Goal: Task Accomplishment & Management: Complete application form

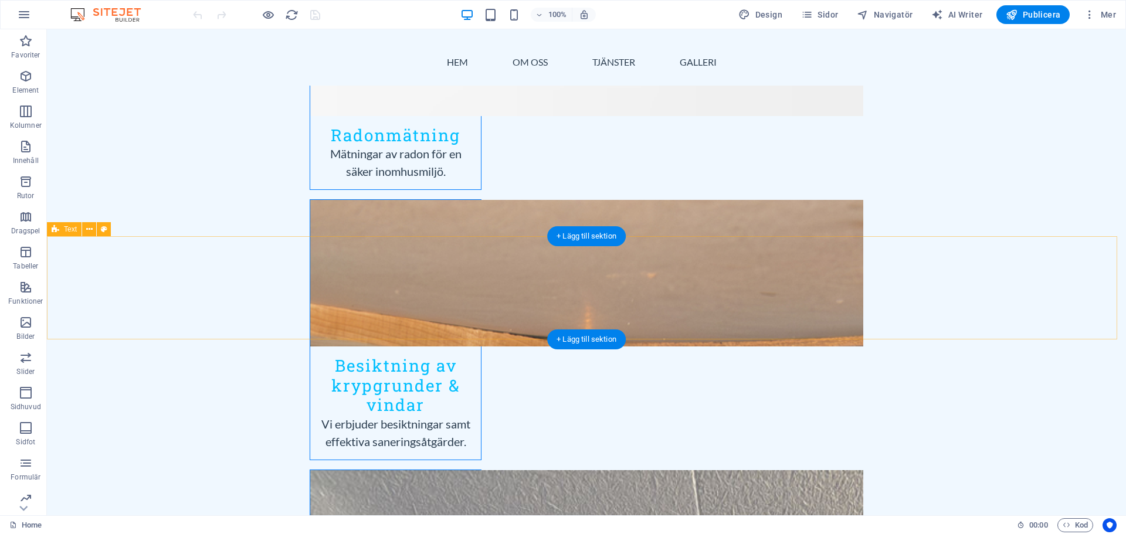
scroll to position [1525, 0]
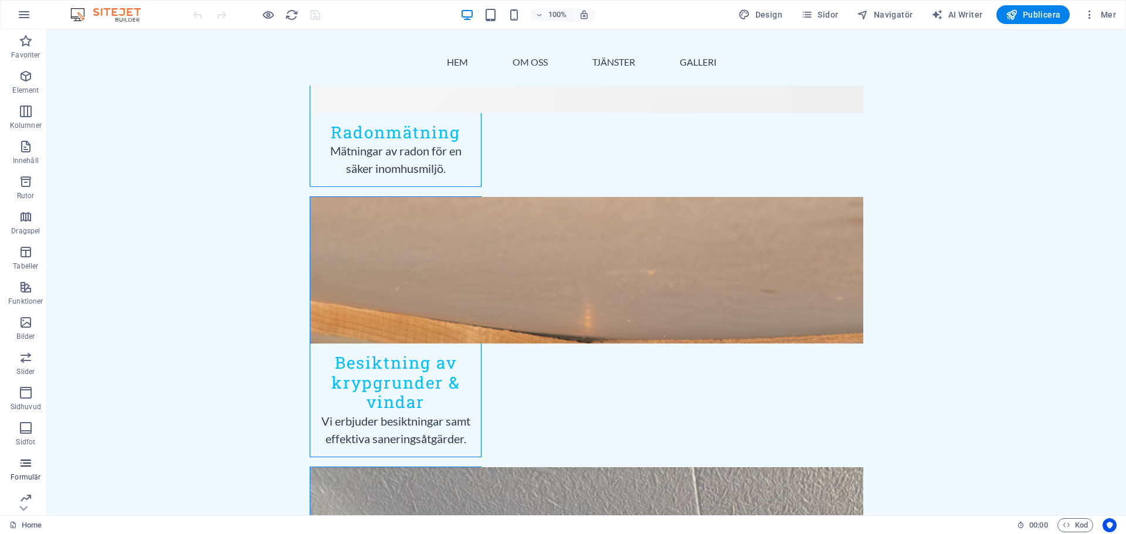
click at [28, 462] on icon "button" at bounding box center [26, 463] width 14 height 14
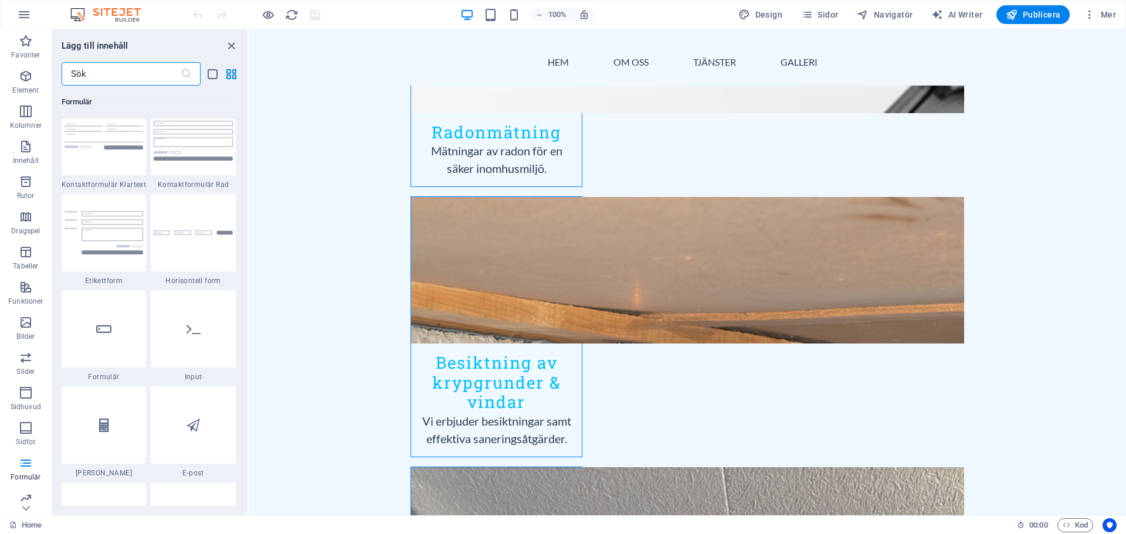
scroll to position [8742, 0]
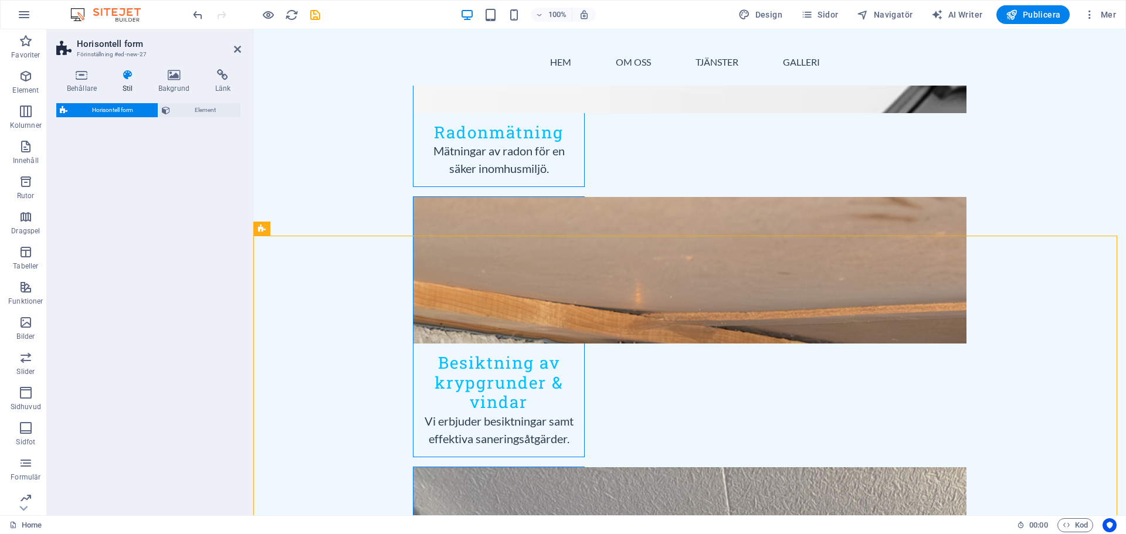
select select "rem"
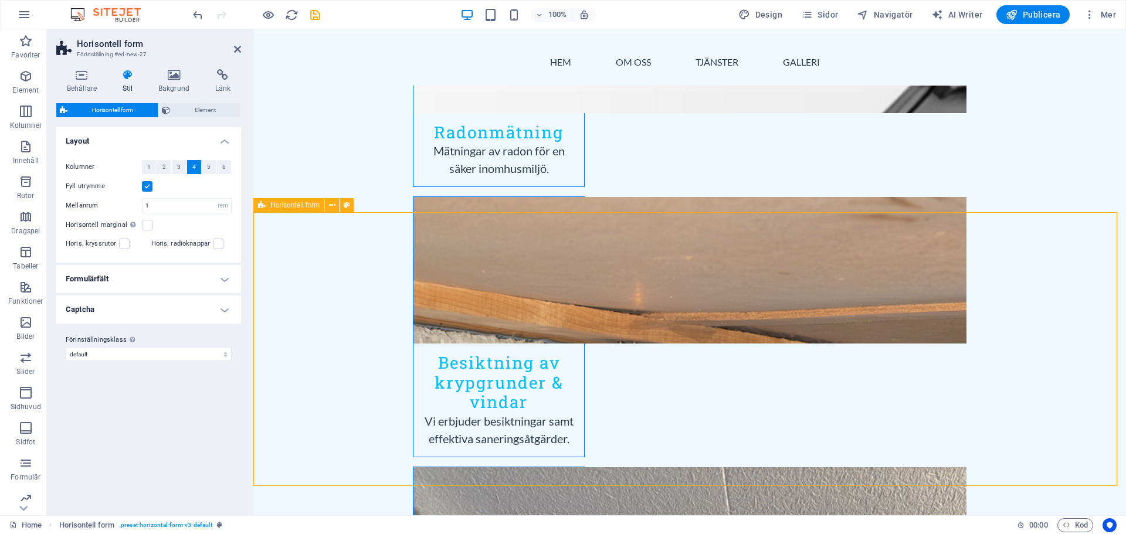
scroll to position [1584, 0]
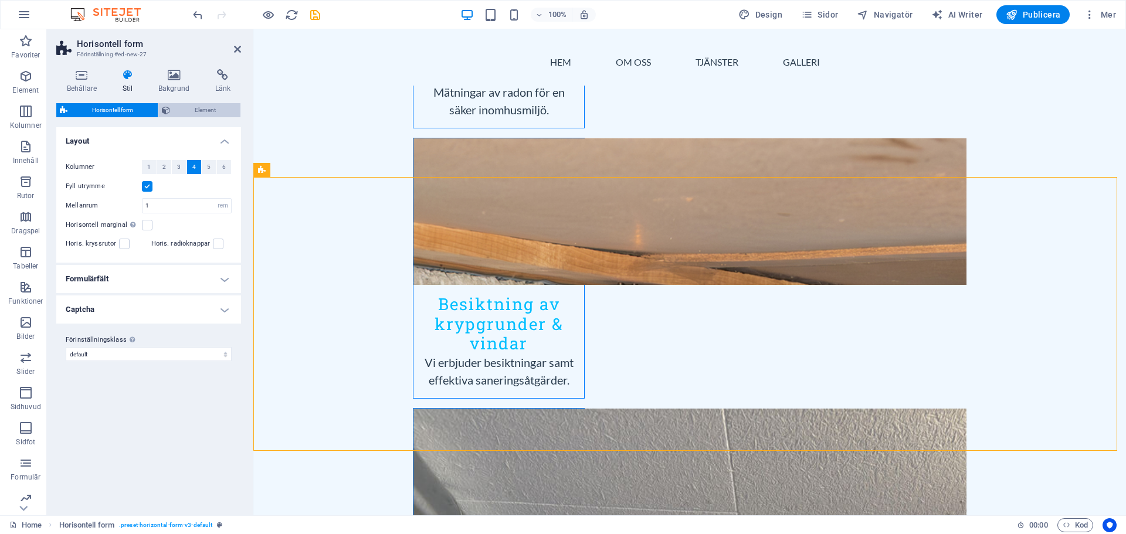
click at [199, 113] on span "Element" at bounding box center [205, 110] width 63 height 14
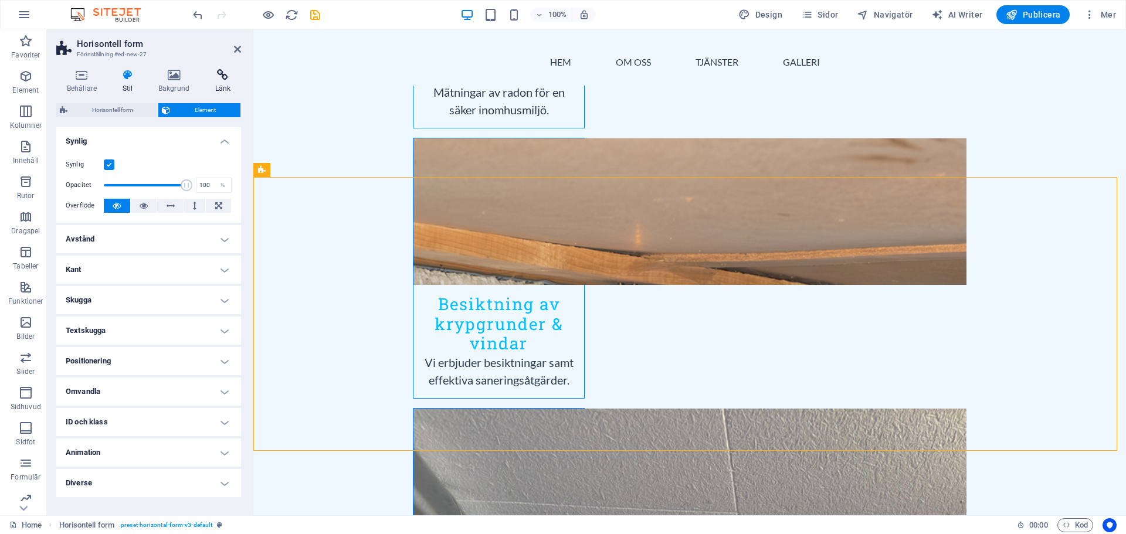
click at [223, 75] on icon at bounding box center [223, 75] width 36 height 12
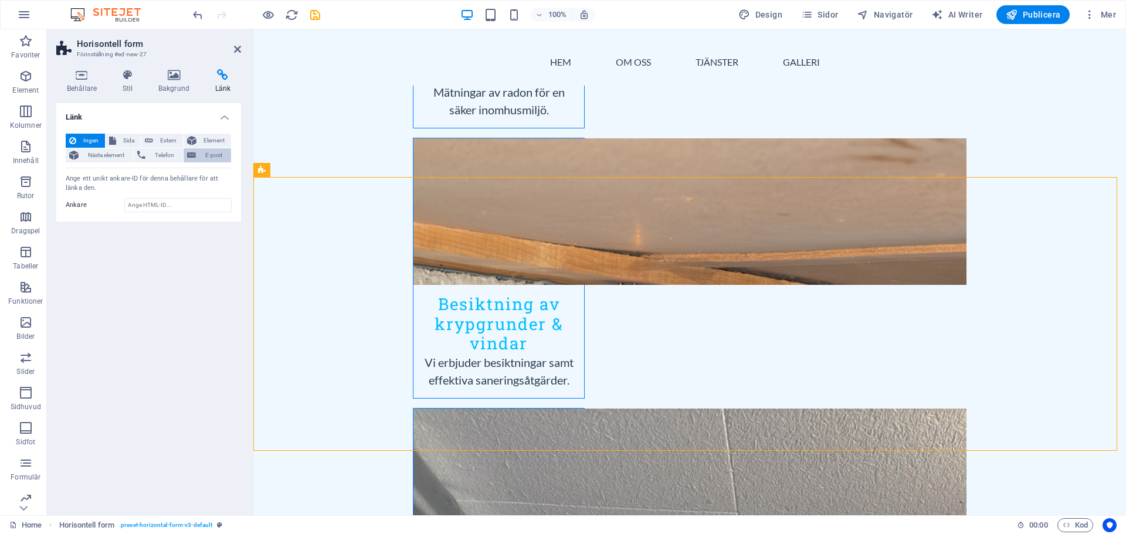
click at [200, 154] on span "E-post" at bounding box center [213, 155] width 28 height 14
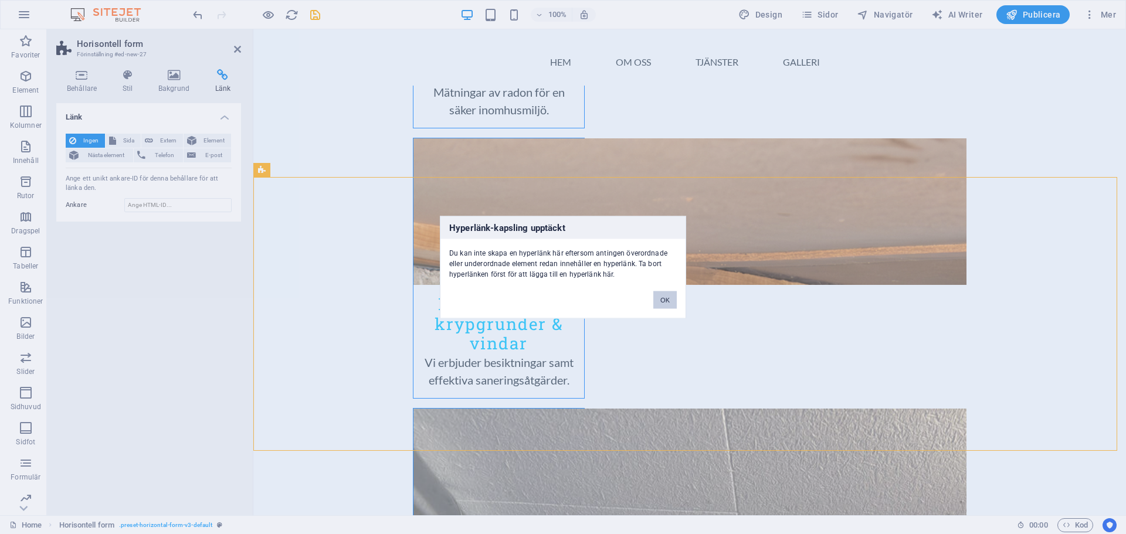
click at [662, 303] on button "OK" at bounding box center [665, 300] width 23 height 18
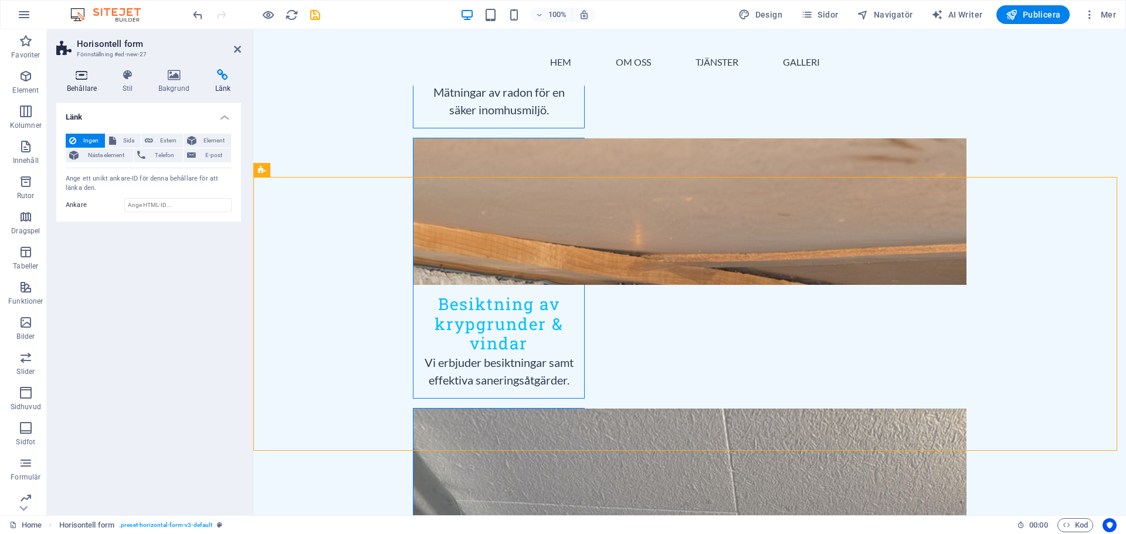
click at [81, 77] on icon at bounding box center [81, 75] width 51 height 12
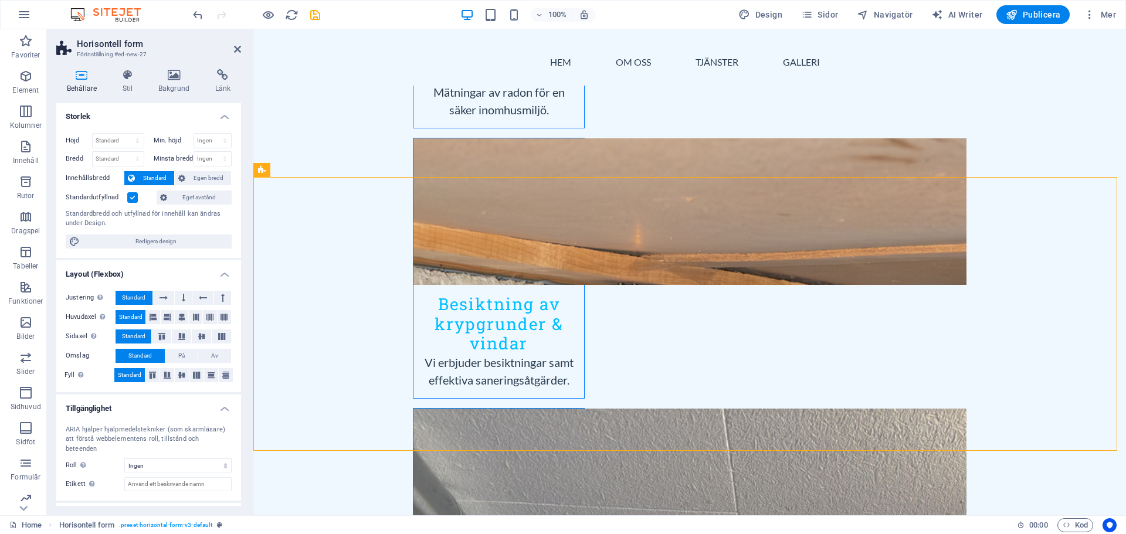
scroll to position [0, 0]
click at [139, 246] on span "Redigera design" at bounding box center [155, 242] width 145 height 14
select select "px"
select select "200"
select select "px"
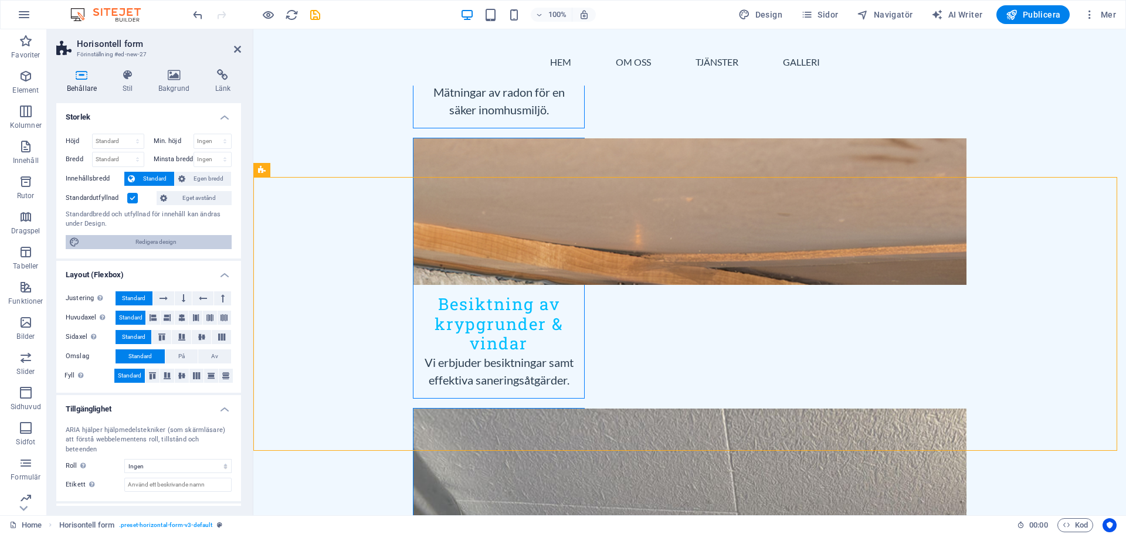
select select "rem"
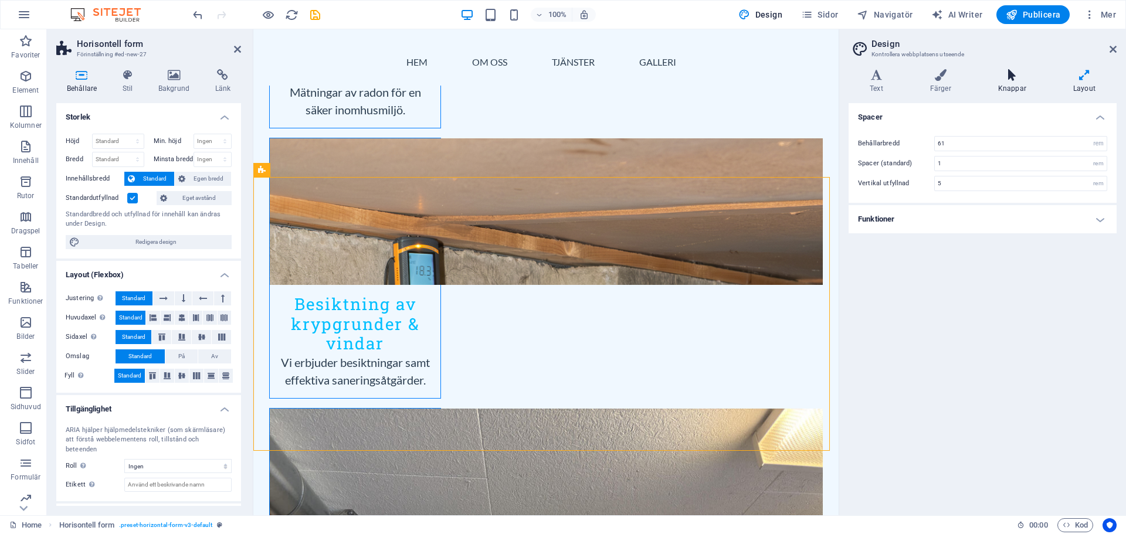
click at [1008, 76] on icon at bounding box center [1012, 75] width 70 height 12
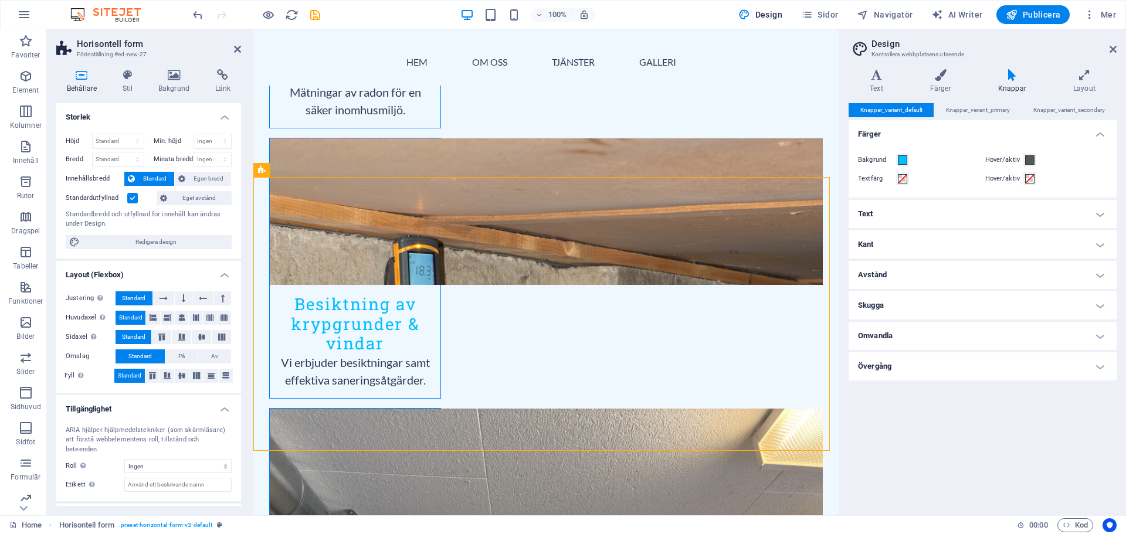
click at [79, 80] on icon at bounding box center [81, 75] width 51 height 12
click at [1114, 46] on icon at bounding box center [1113, 49] width 7 height 9
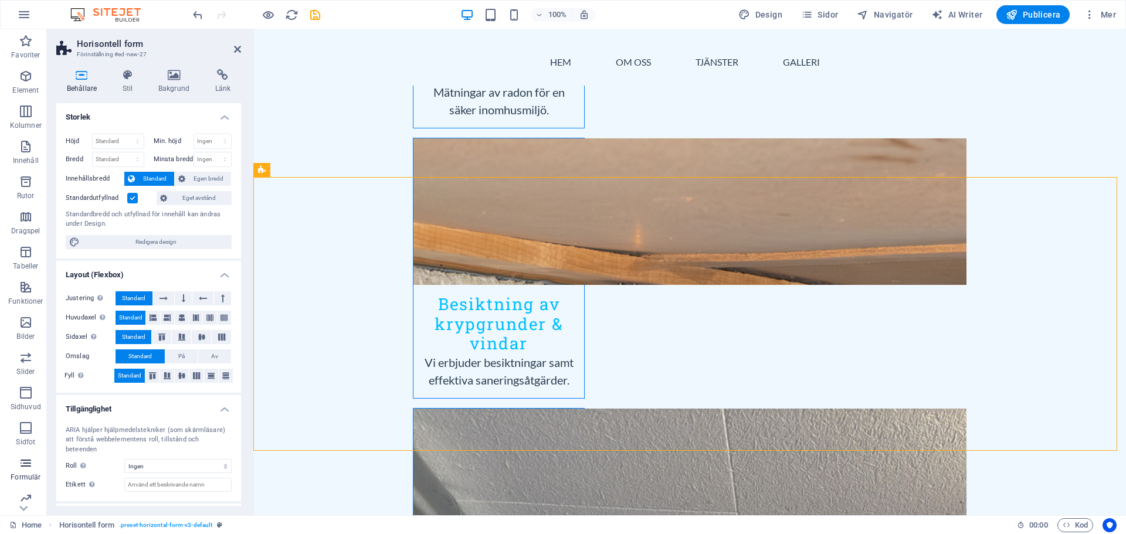
click at [27, 465] on icon "button" at bounding box center [26, 463] width 14 height 14
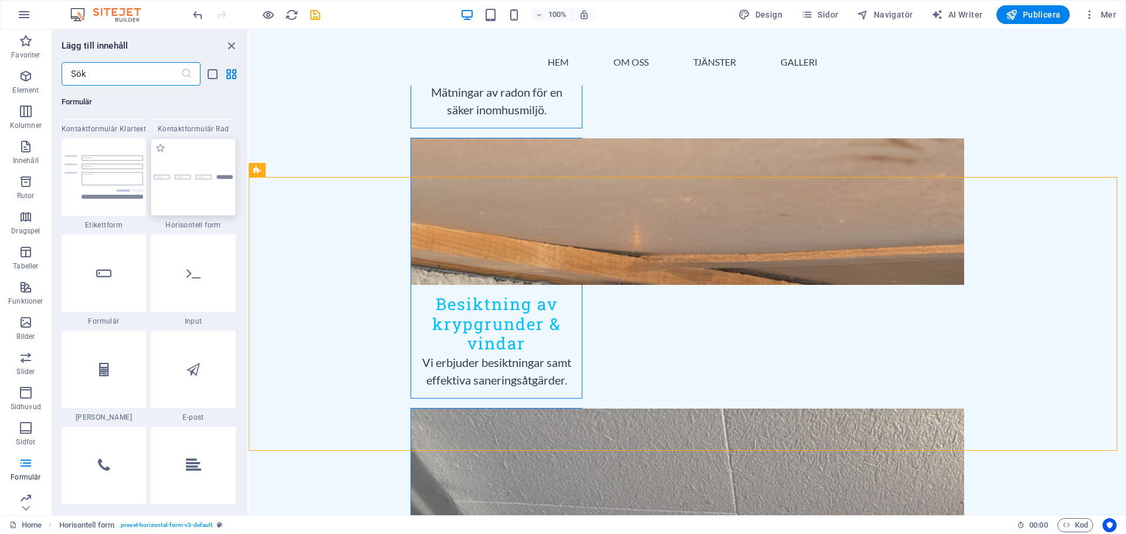
scroll to position [8801, 0]
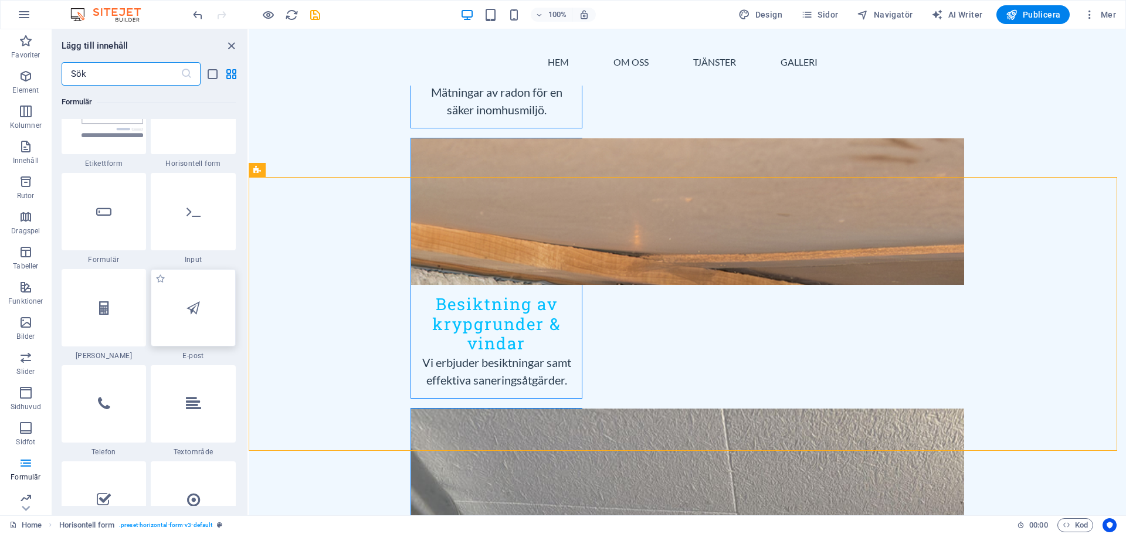
click at [201, 317] on div at bounding box center [193, 307] width 85 height 77
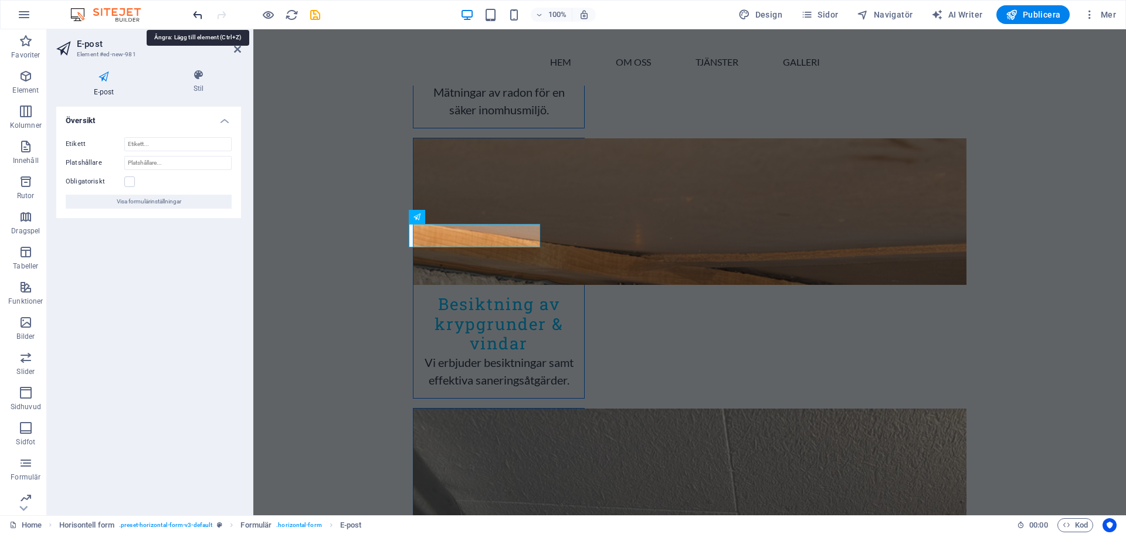
click at [193, 15] on icon "undo" at bounding box center [197, 14] width 13 height 13
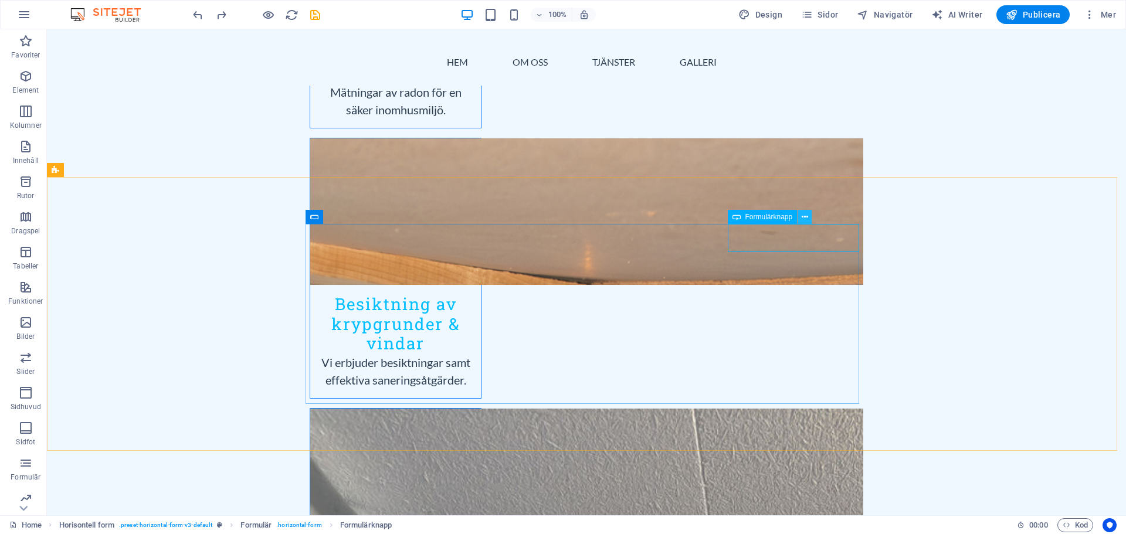
click at [806, 221] on icon at bounding box center [805, 217] width 6 height 12
click at [737, 219] on icon at bounding box center [737, 217] width 8 height 14
click at [743, 215] on div "Formulärknapp" at bounding box center [763, 217] width 70 height 14
click at [742, 216] on div "Formulärknapp" at bounding box center [763, 217] width 70 height 14
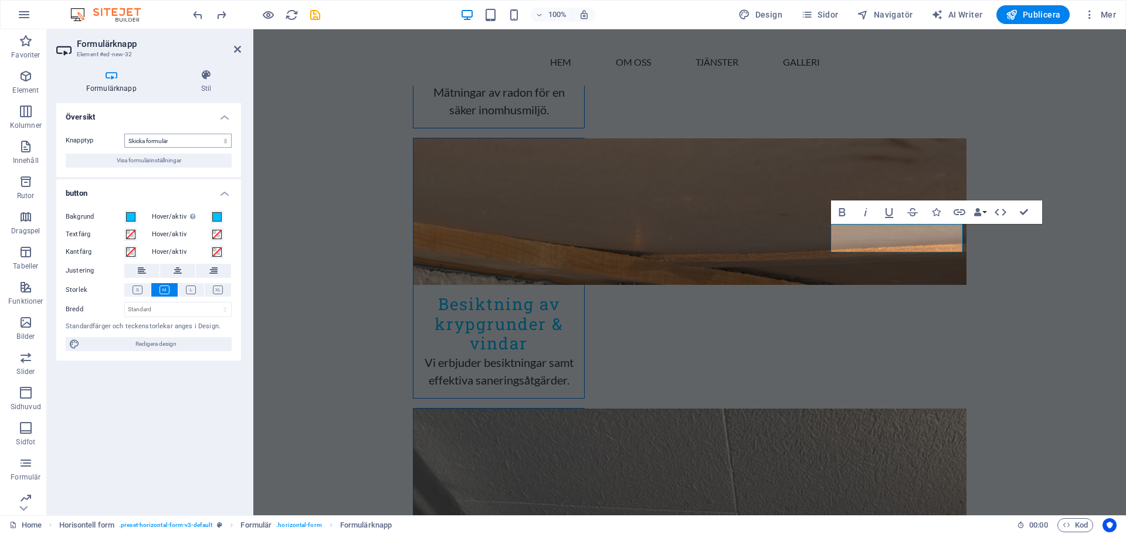
click at [187, 143] on select "Skicka formulär Återställ formulär Ingen åtgärd" at bounding box center [177, 141] width 107 height 14
click at [172, 158] on span "Visa formulärinställningar" at bounding box center [149, 161] width 65 height 14
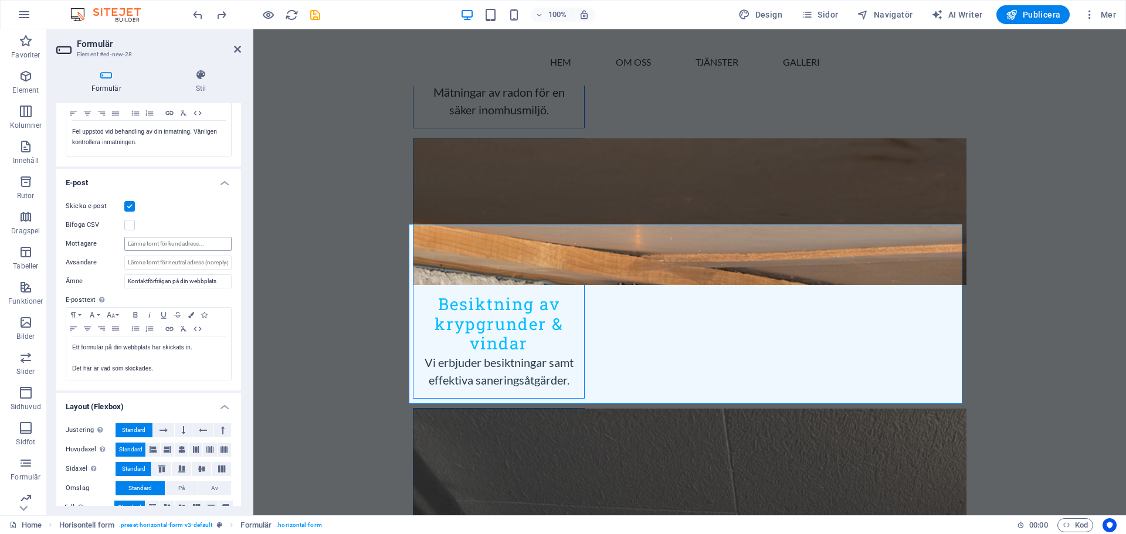
scroll to position [253, 0]
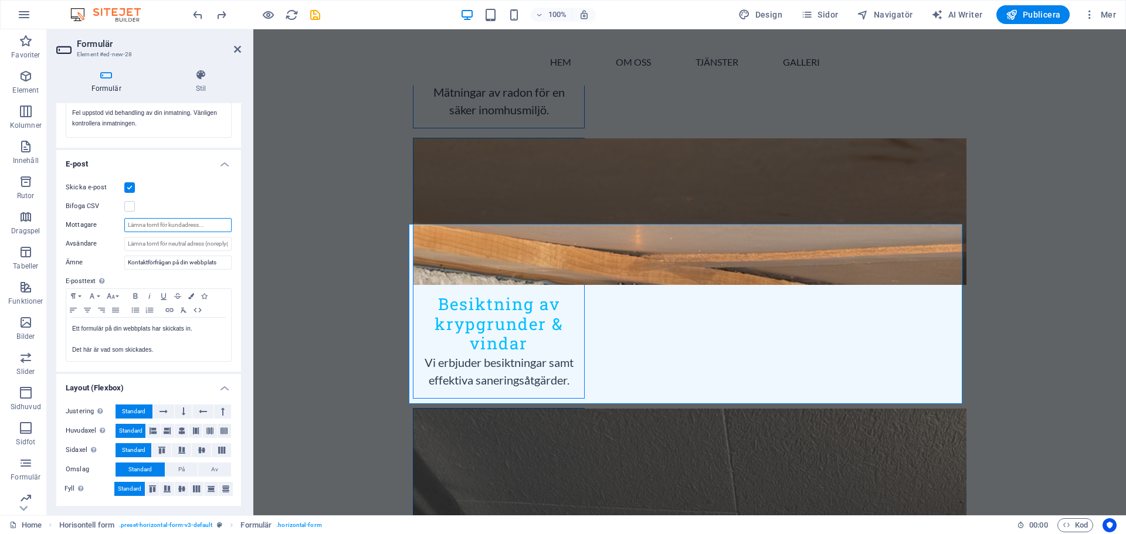
click at [201, 227] on input "Mottagare" at bounding box center [177, 225] width 107 height 14
type input "[EMAIL_ADDRESS][DOMAIN_NAME]"
click at [316, 13] on icon "save" at bounding box center [315, 14] width 13 height 13
checkbox input "false"
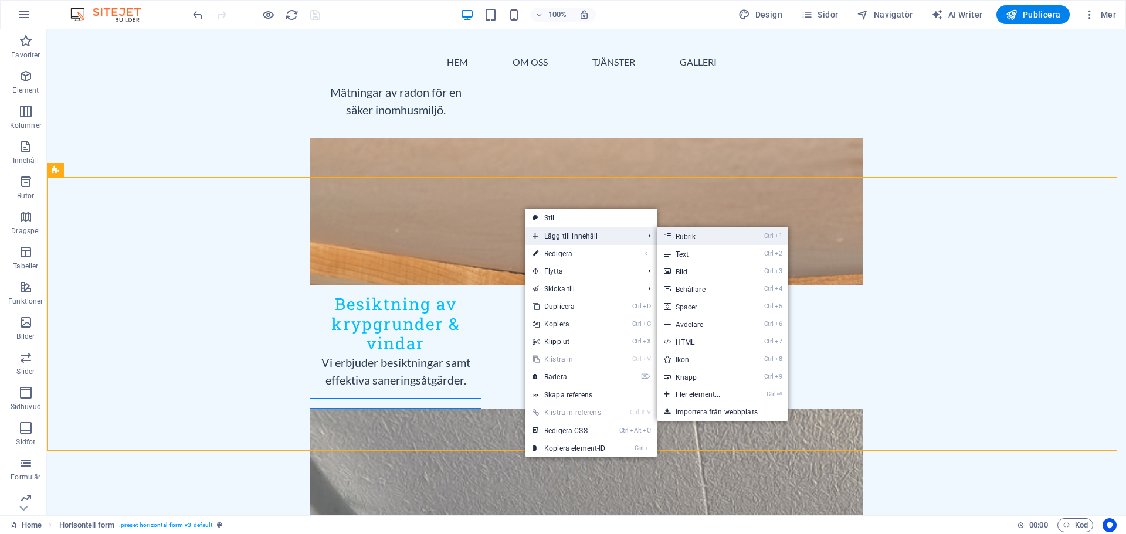
click at [696, 237] on link "Ctrl 1 Rubrik" at bounding box center [700, 237] width 87 height 18
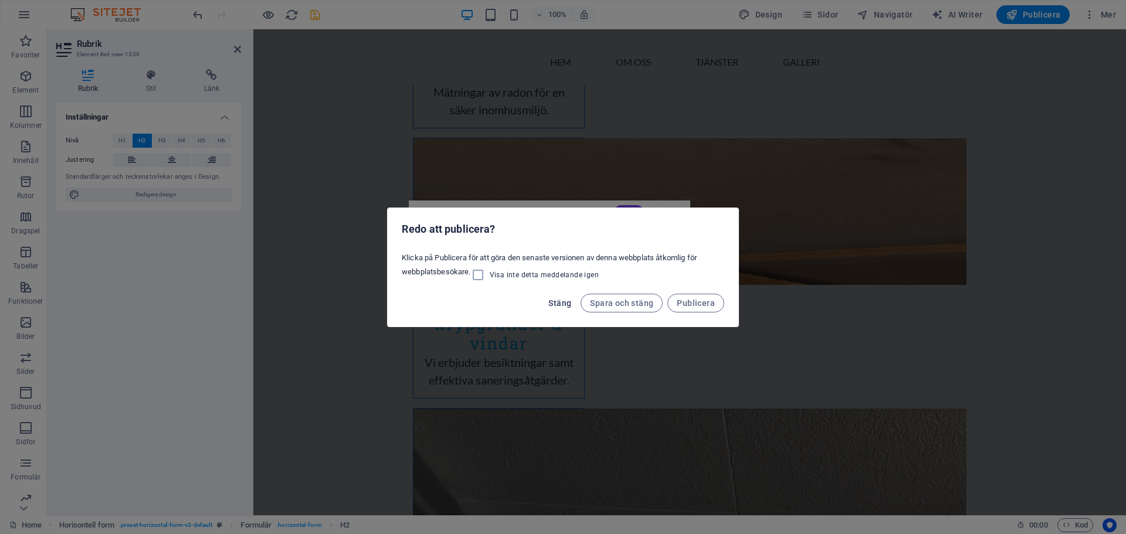
click at [569, 304] on span "Stäng" at bounding box center [560, 303] width 23 height 9
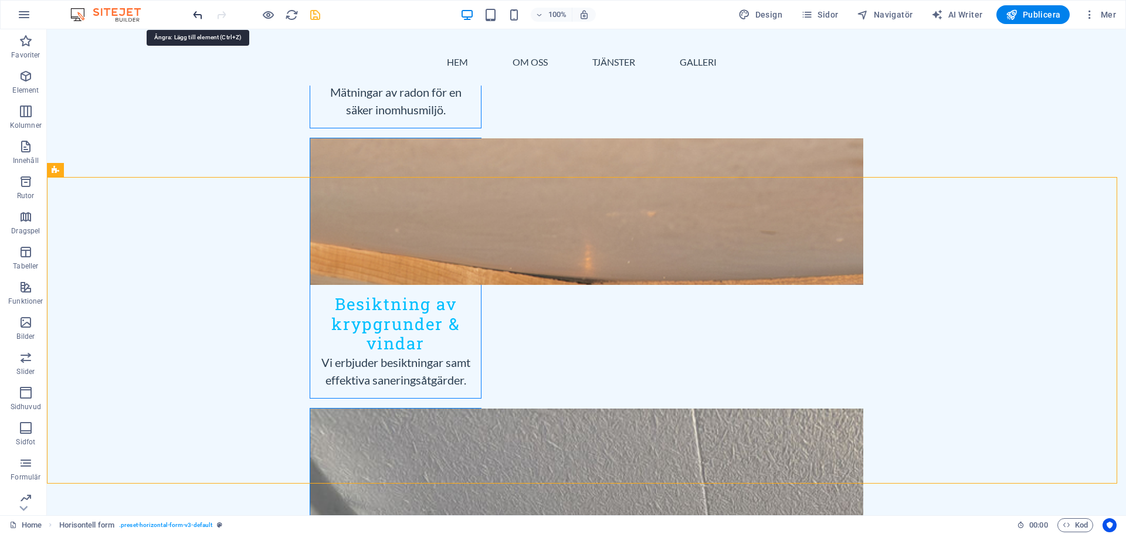
click at [195, 18] on icon "undo" at bounding box center [197, 14] width 13 height 13
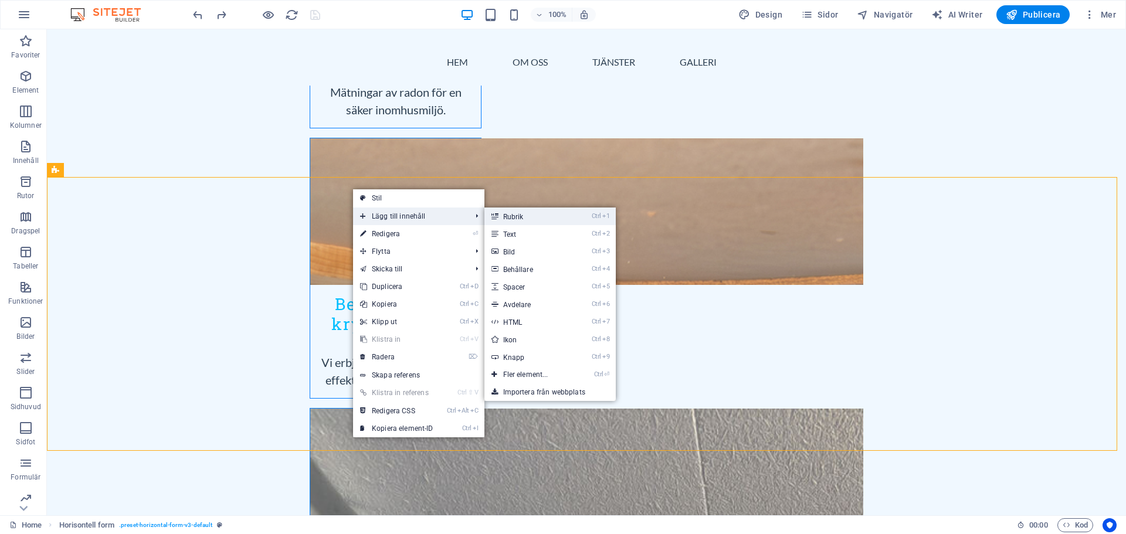
click at [527, 217] on link "Ctrl 1 Rubrik" at bounding box center [528, 217] width 87 height 18
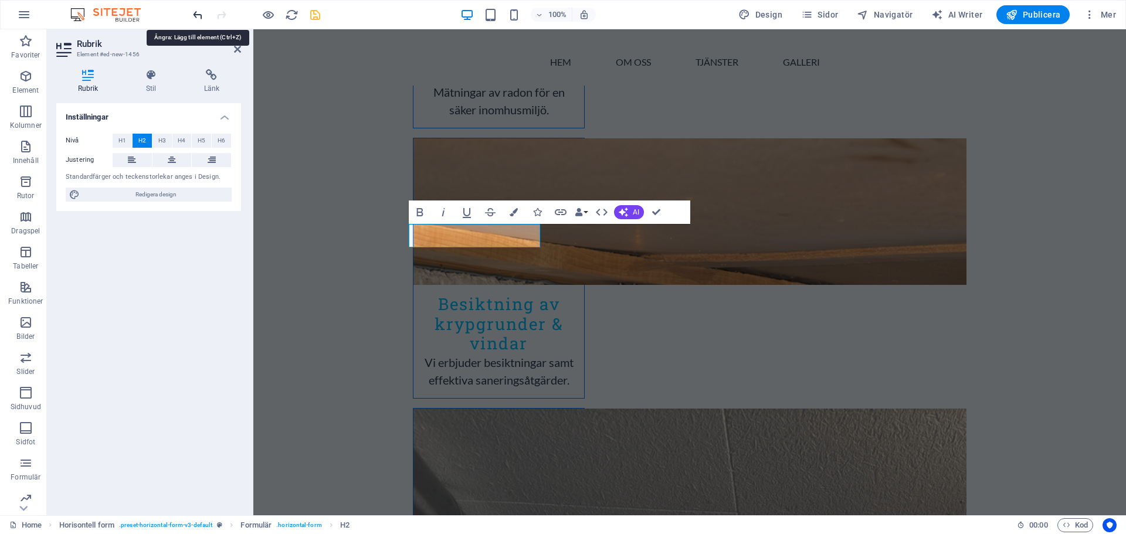
click at [196, 16] on icon "undo" at bounding box center [197, 14] width 13 height 13
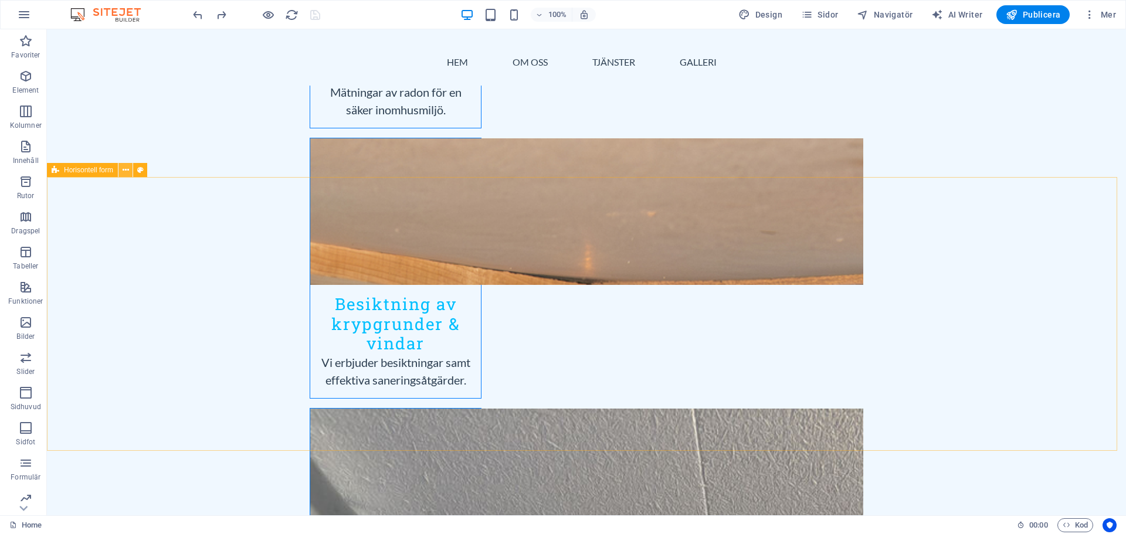
click at [125, 169] on icon at bounding box center [126, 170] width 6 height 12
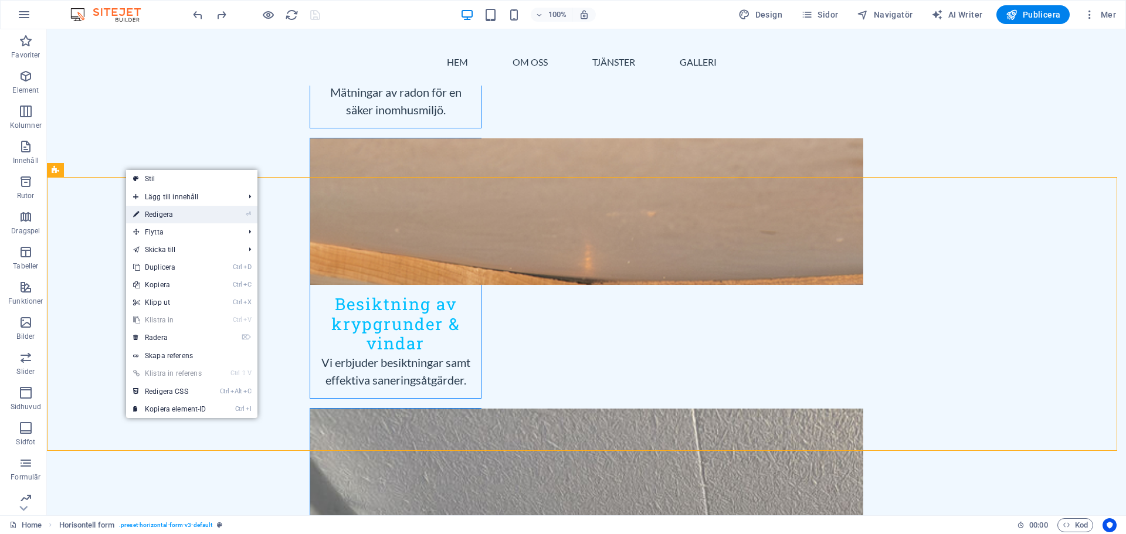
click at [140, 214] on link "⏎ Redigera" at bounding box center [169, 215] width 87 height 18
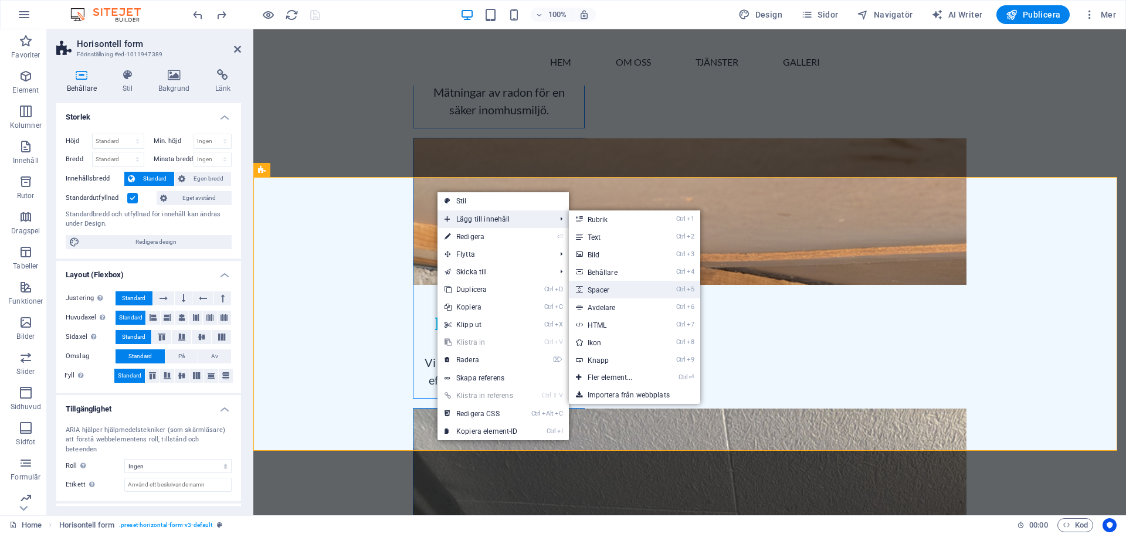
click at [617, 289] on link "Ctrl 5 Spacer" at bounding box center [612, 290] width 87 height 18
select select "px"
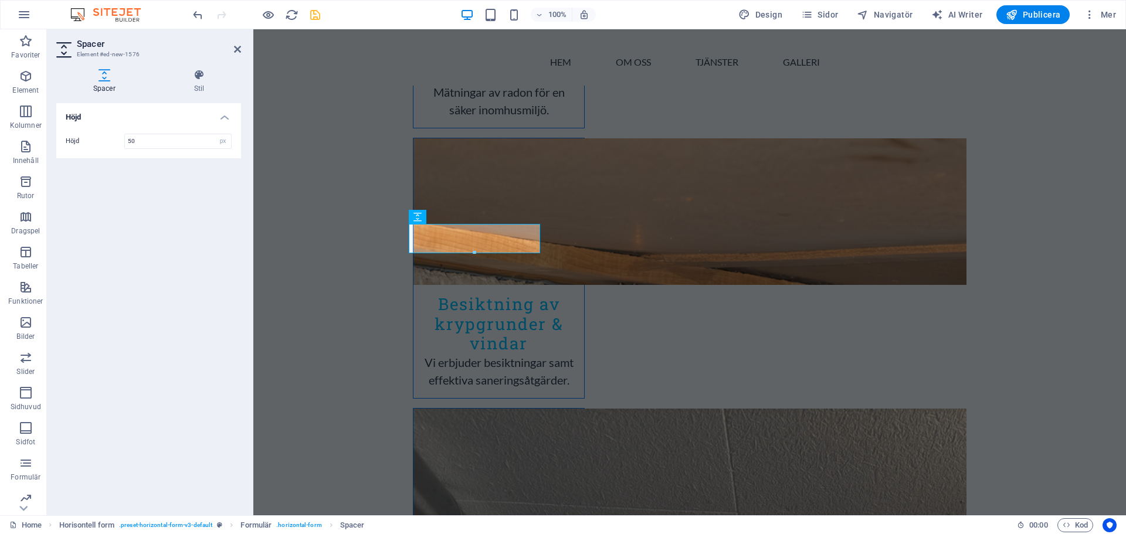
click at [242, 52] on aside "Spacer Element #ed-new-1576 Spacer Stil Höjd Höjd 50 px rem vh vw Horisontell f…" at bounding box center [150, 272] width 207 height 486
click at [198, 17] on icon "undo" at bounding box center [197, 14] width 13 height 13
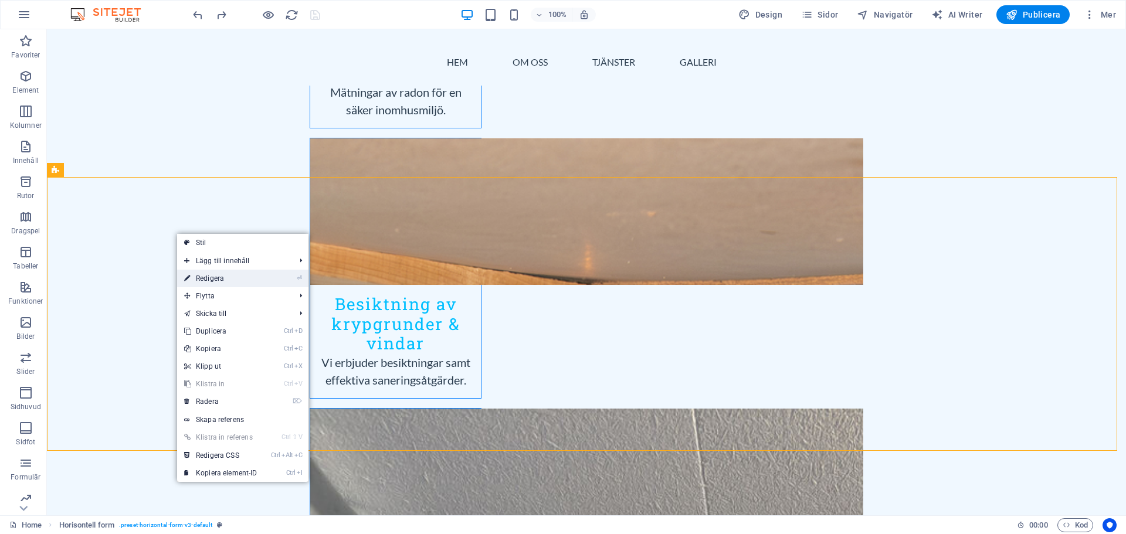
click at [205, 279] on link "⏎ Redigera" at bounding box center [220, 279] width 87 height 18
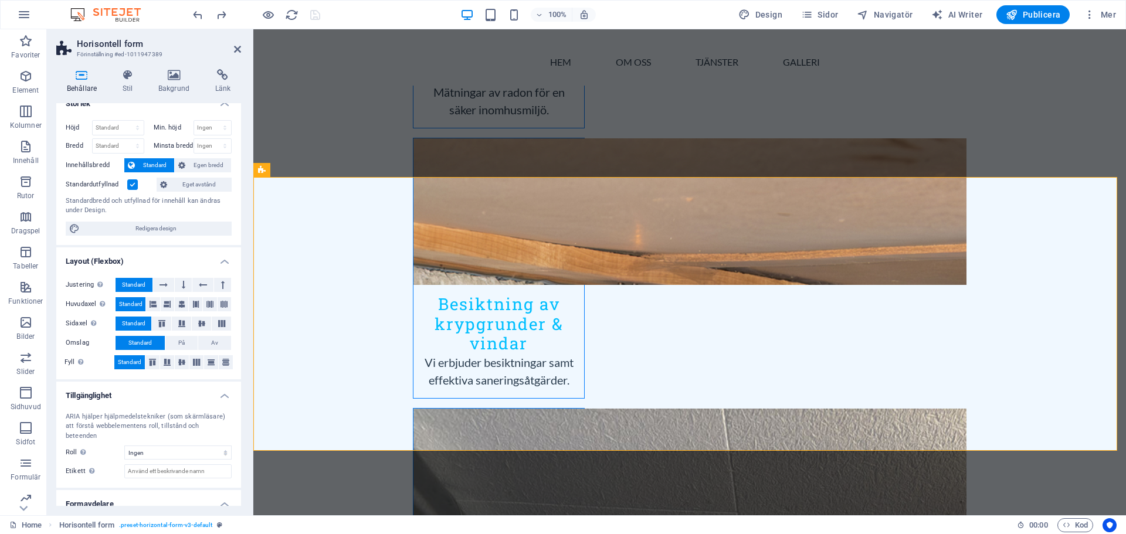
scroll to position [0, 0]
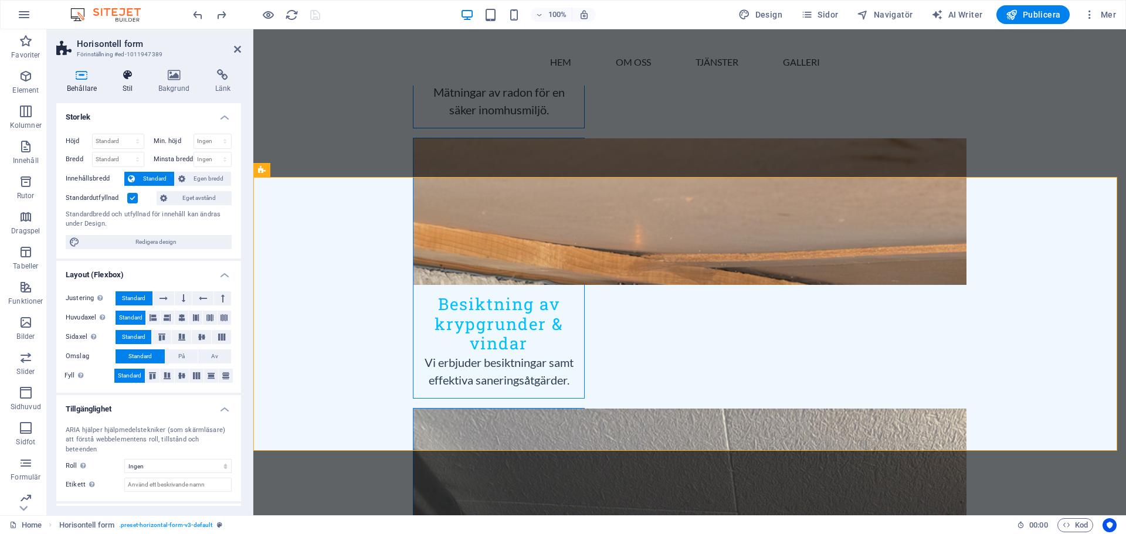
click at [127, 76] on icon at bounding box center [127, 75] width 31 height 12
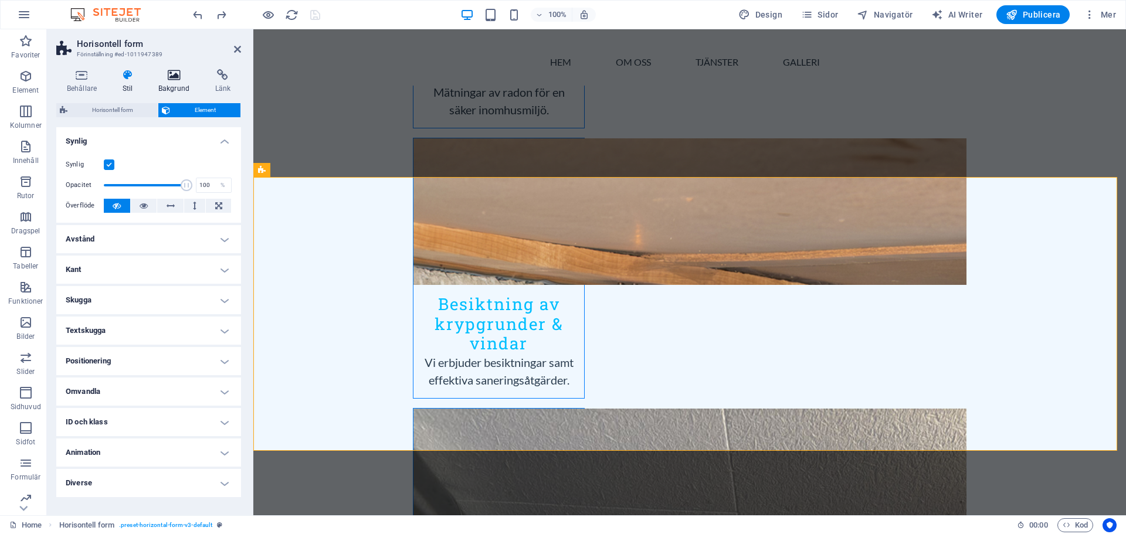
click at [183, 72] on icon at bounding box center [174, 75] width 52 height 12
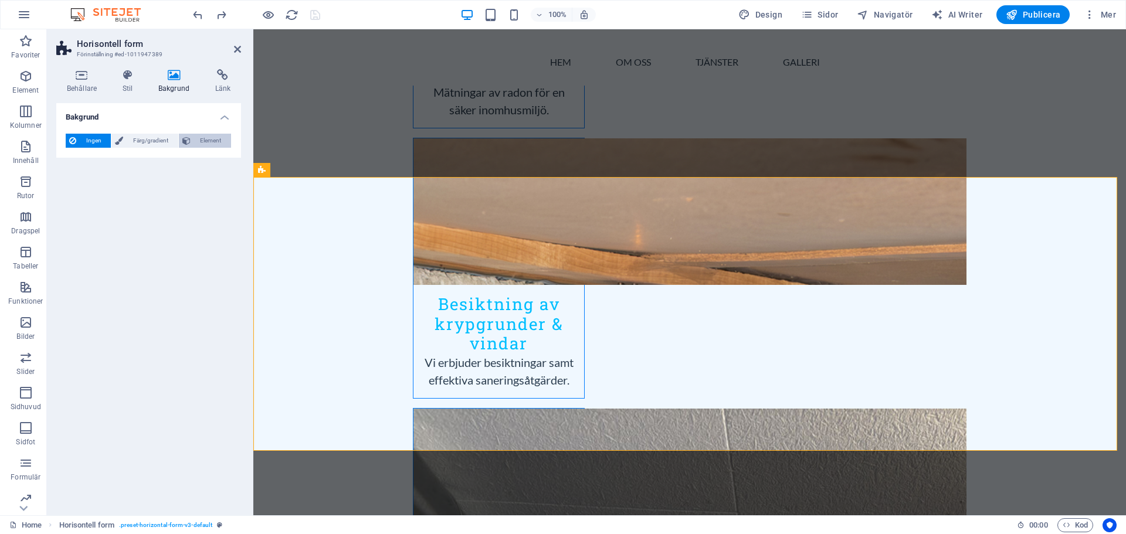
click at [193, 140] on button "Element" at bounding box center [205, 141] width 52 height 14
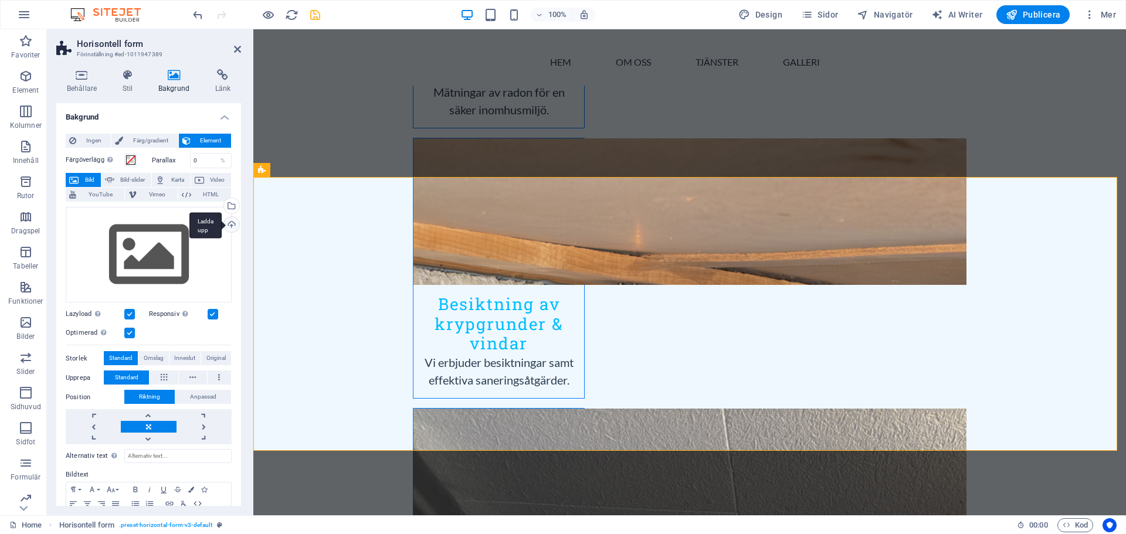
click at [228, 226] on div "Ladda upp" at bounding box center [231, 226] width 18 height 18
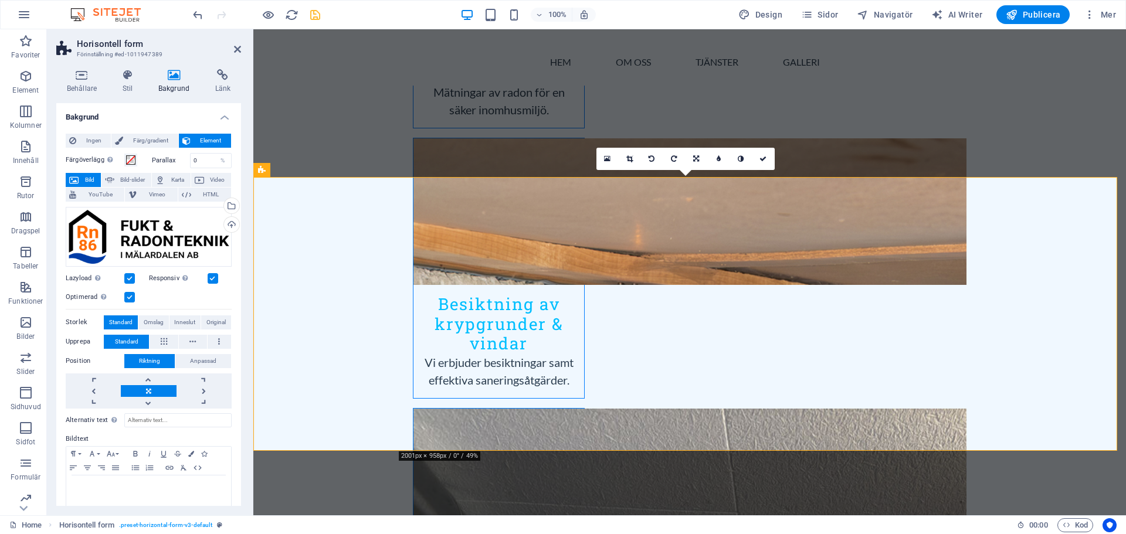
drag, startPoint x: 432, startPoint y: 258, endPoint x: 390, endPoint y: 216, distance: 58.9
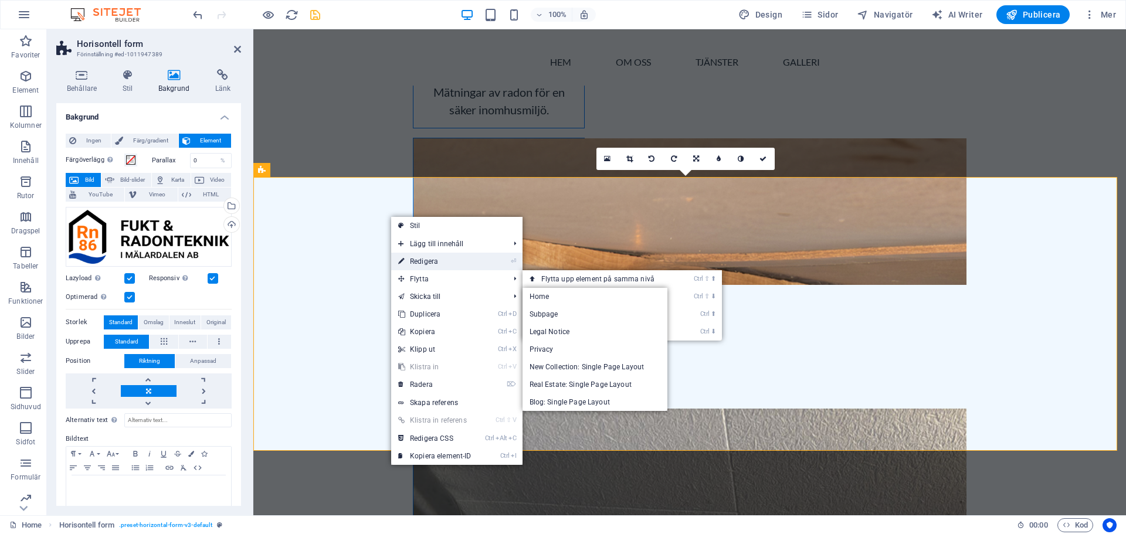
click at [426, 266] on link "⏎ Redigera" at bounding box center [434, 262] width 87 height 18
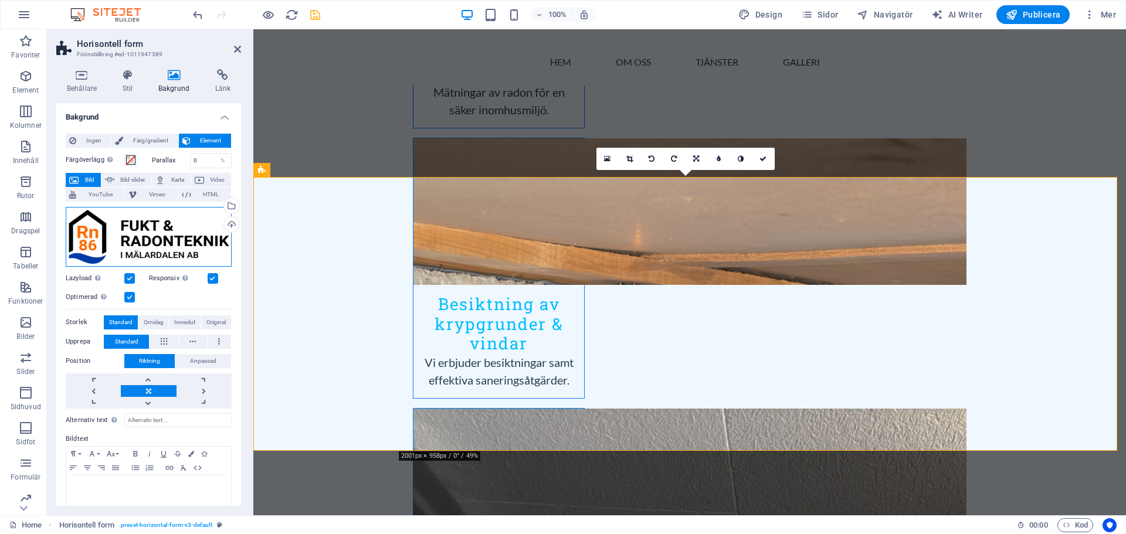
click at [157, 230] on div "Dra filer hit, klicka för att välja filer eller välj filer från Filer eller vår…" at bounding box center [149, 237] width 166 height 60
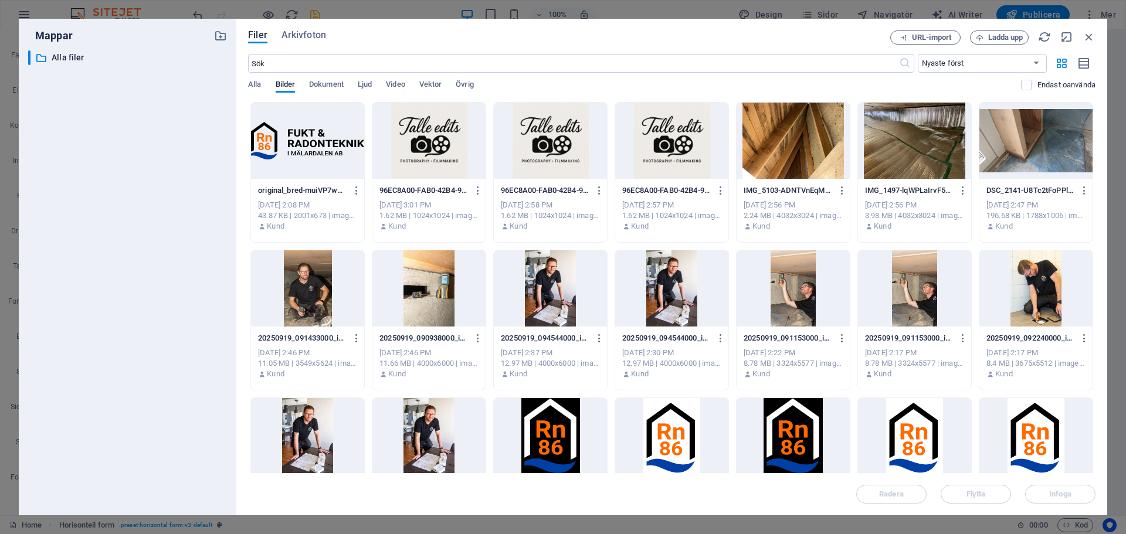
click at [931, 151] on div at bounding box center [914, 141] width 113 height 76
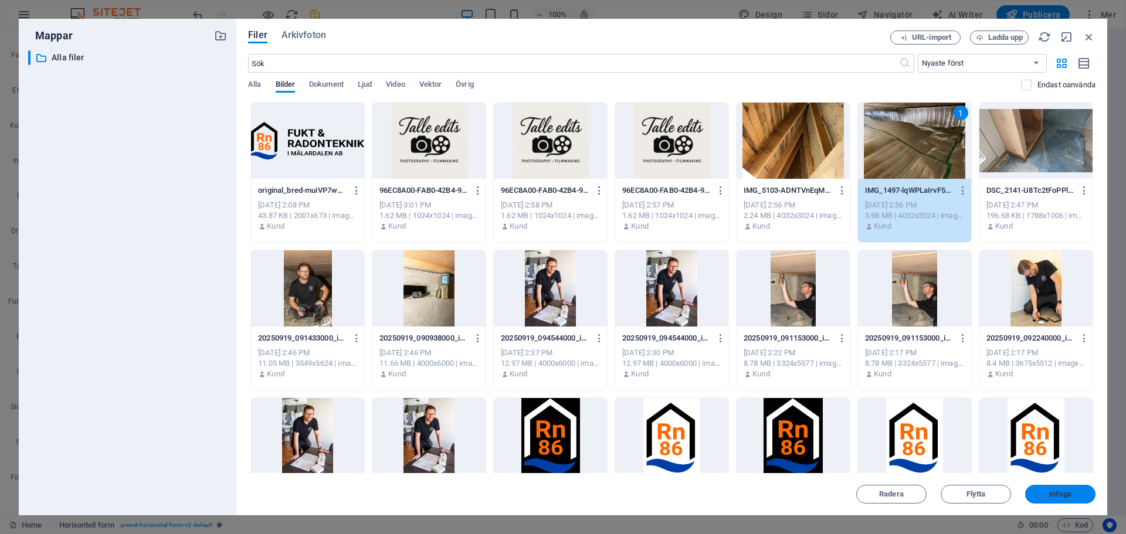
click at [1057, 502] on button "Infoga" at bounding box center [1061, 494] width 70 height 19
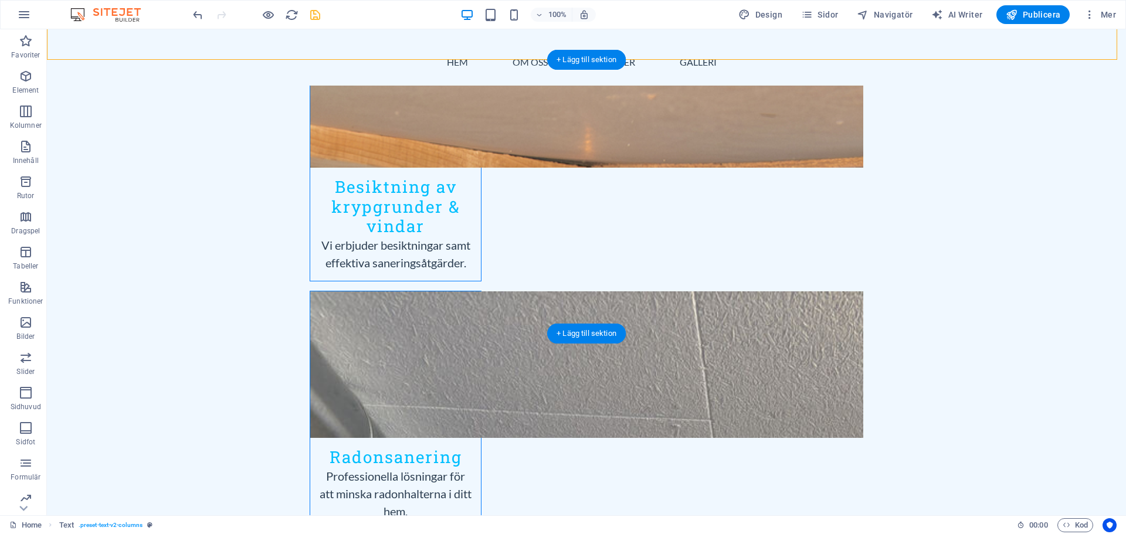
scroll to position [1584, 0]
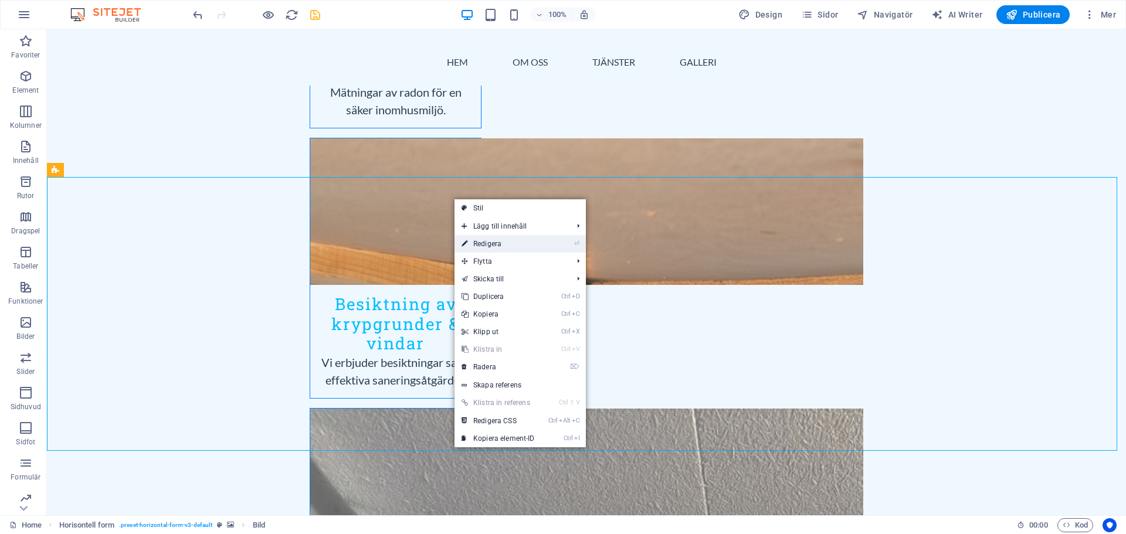
click at [486, 242] on link "⏎ Redigera" at bounding box center [498, 244] width 87 height 18
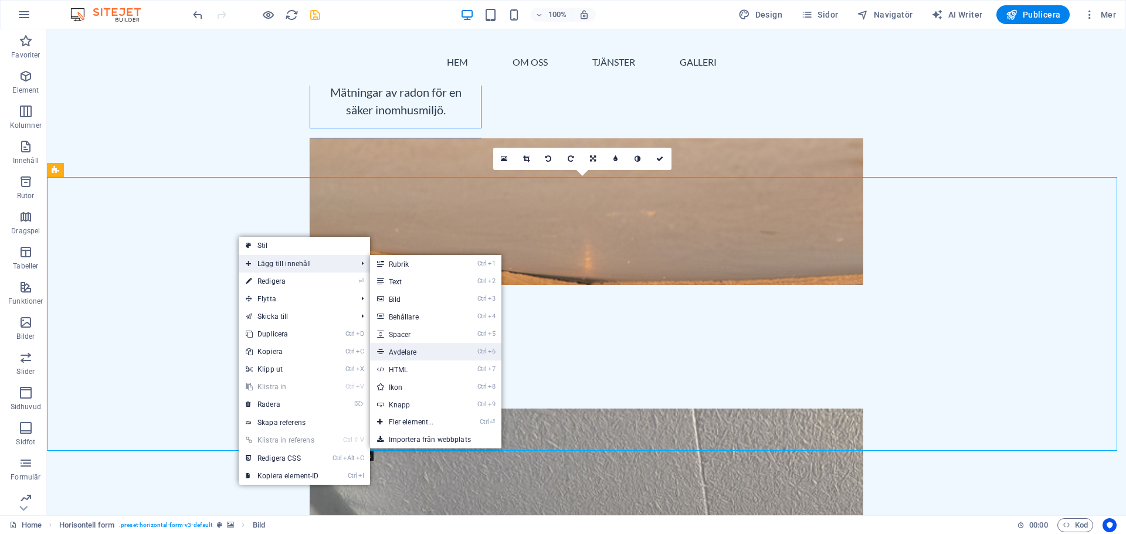
click at [412, 350] on link "Ctrl 6 Avdelare" at bounding box center [413, 352] width 87 height 18
select select "%"
select select "px"
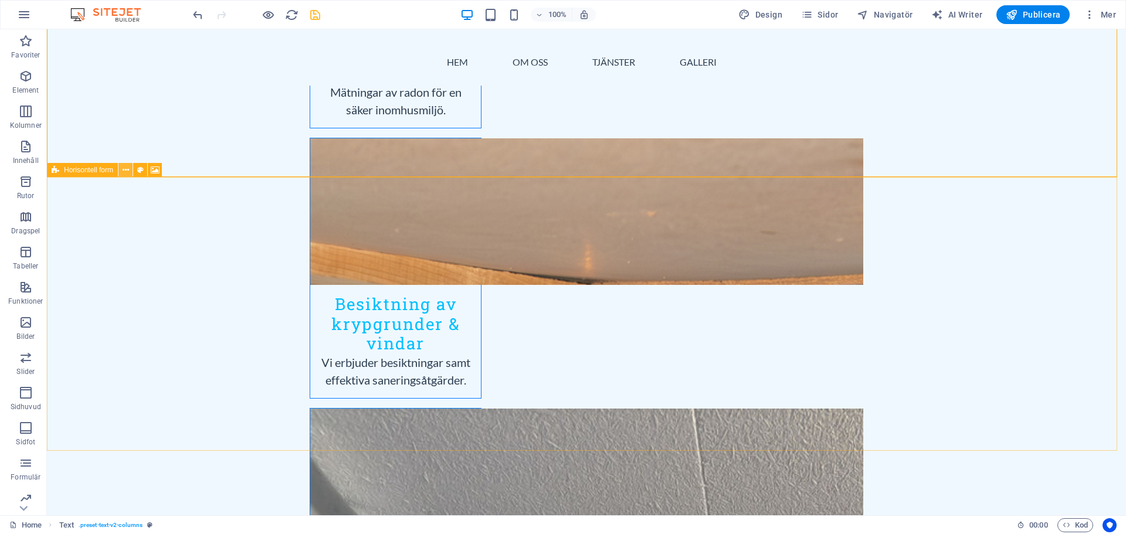
click at [127, 172] on icon at bounding box center [126, 170] width 6 height 12
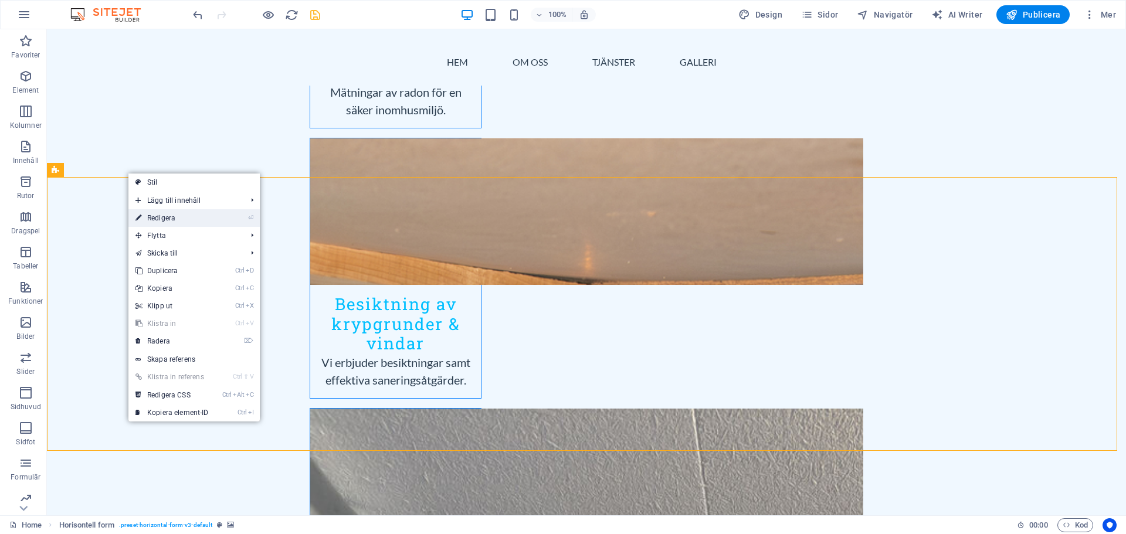
click at [213, 217] on link "⏎ Redigera" at bounding box center [171, 218] width 87 height 18
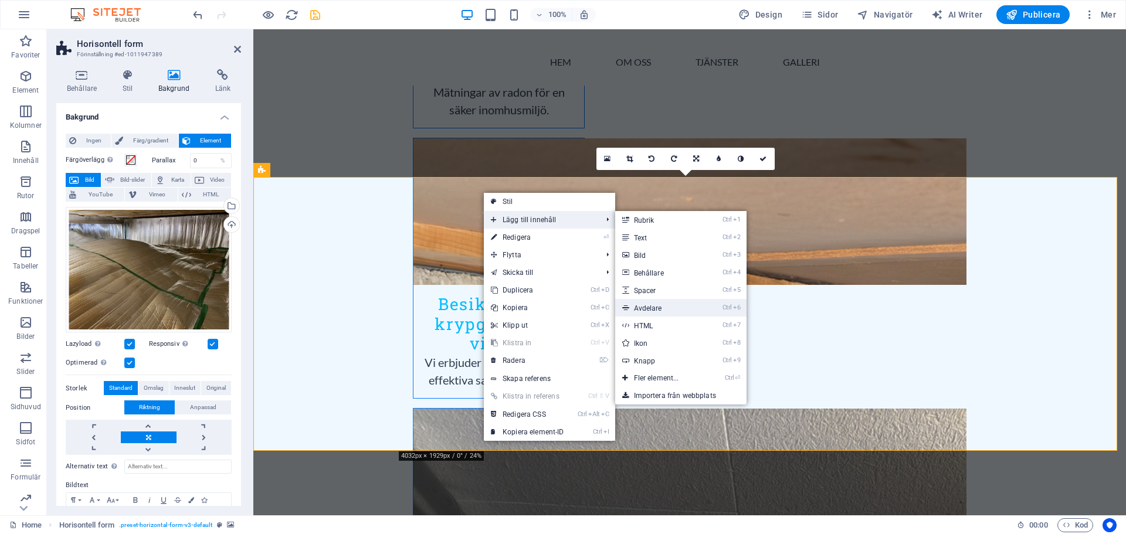
click at [662, 305] on link "Ctrl 6 Avdelare" at bounding box center [658, 308] width 87 height 18
select select "%"
select select "px"
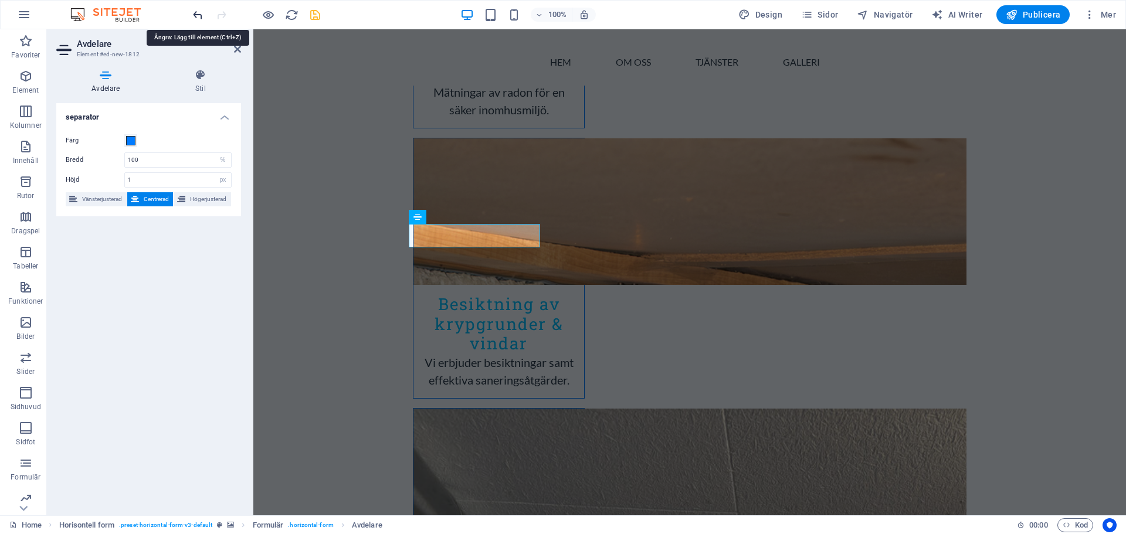
click at [195, 15] on icon "undo" at bounding box center [197, 14] width 13 height 13
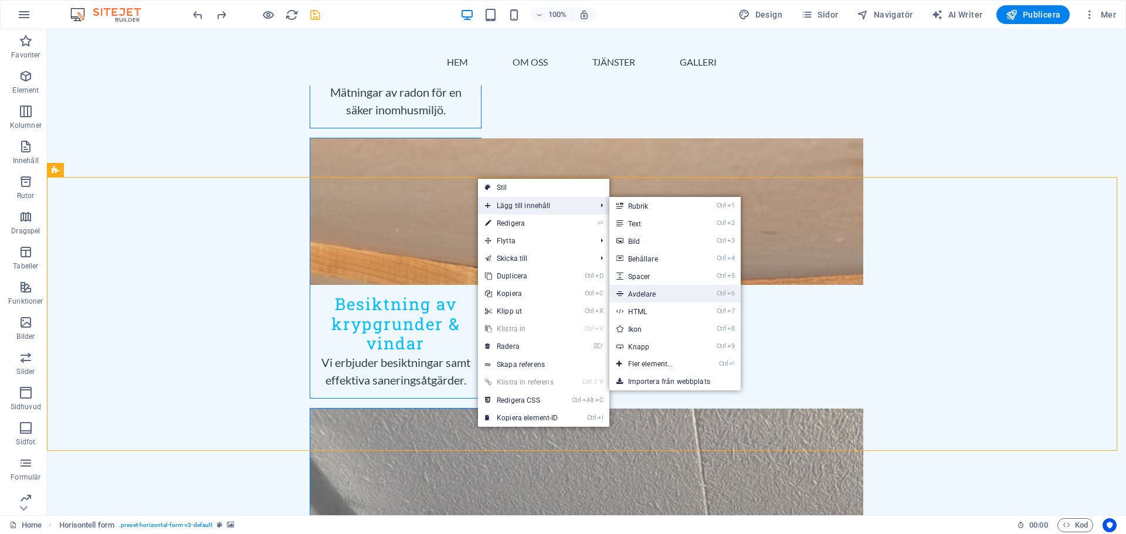
click at [668, 291] on link "Ctrl 6 Avdelare" at bounding box center [653, 294] width 87 height 18
select select "%"
select select "px"
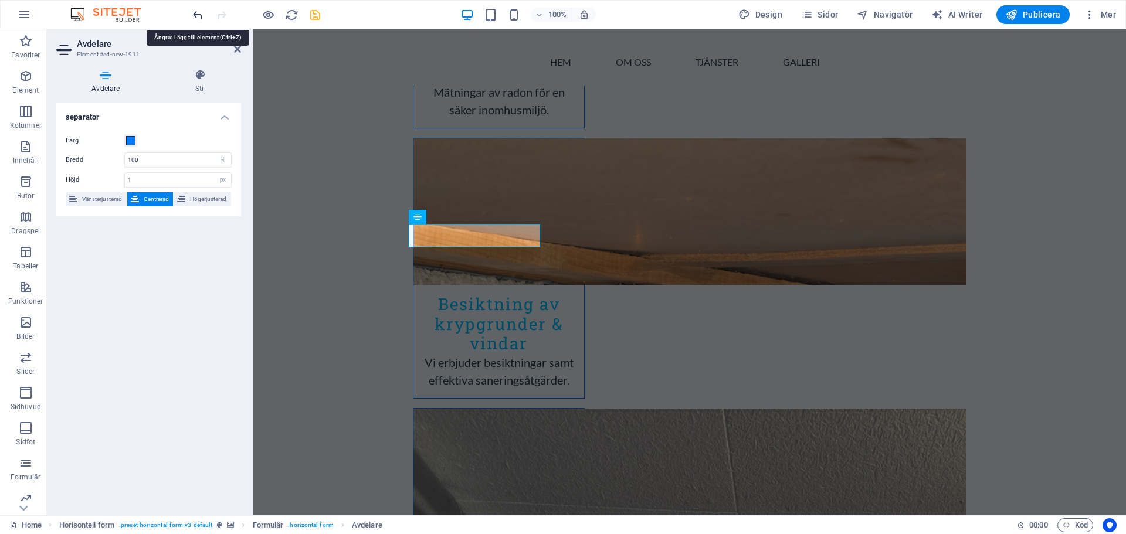
click at [198, 18] on icon "undo" at bounding box center [197, 14] width 13 height 13
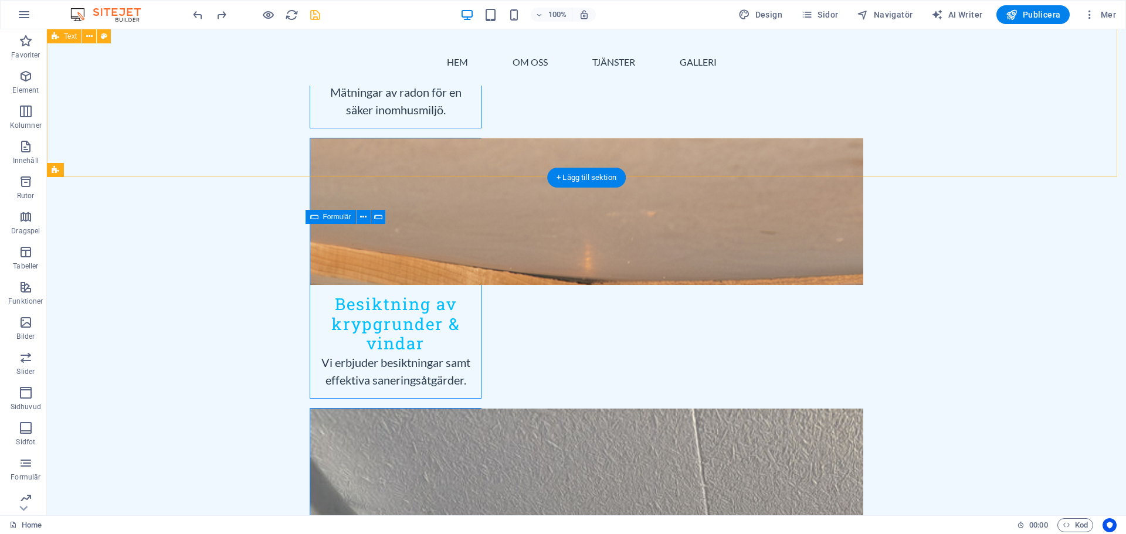
click at [313, 16] on icon "save" at bounding box center [315, 14] width 13 height 13
checkbox input "false"
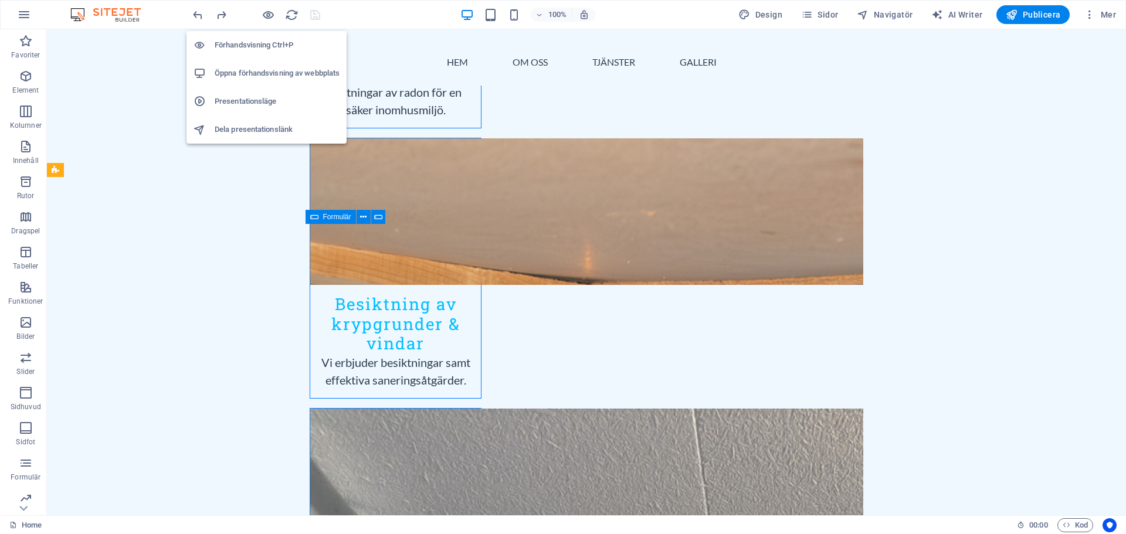
click at [263, 40] on h6 "Förhandsvisning Ctrl+P" at bounding box center [277, 45] width 125 height 14
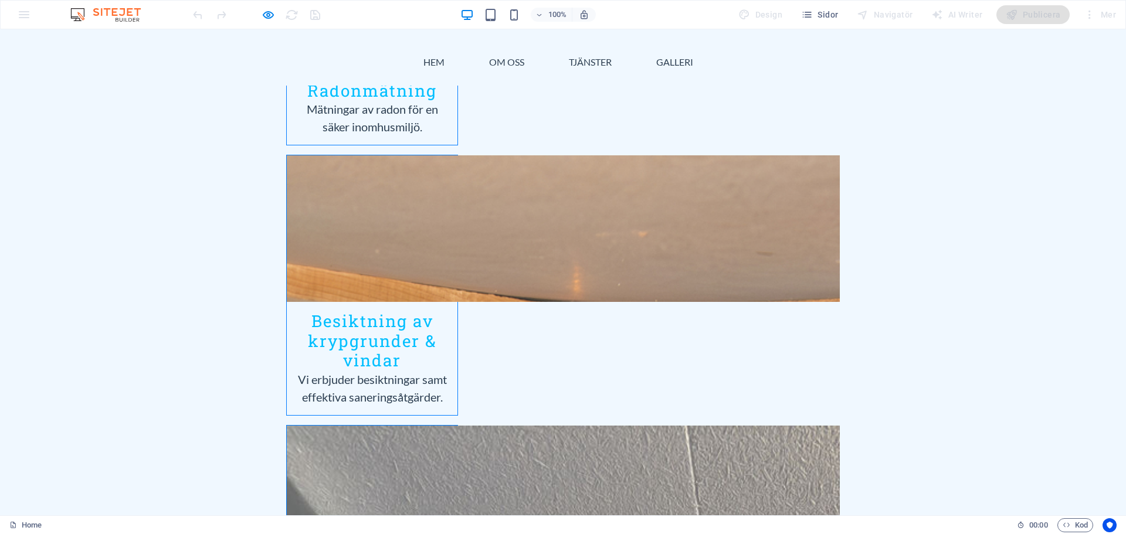
scroll to position [1525, 0]
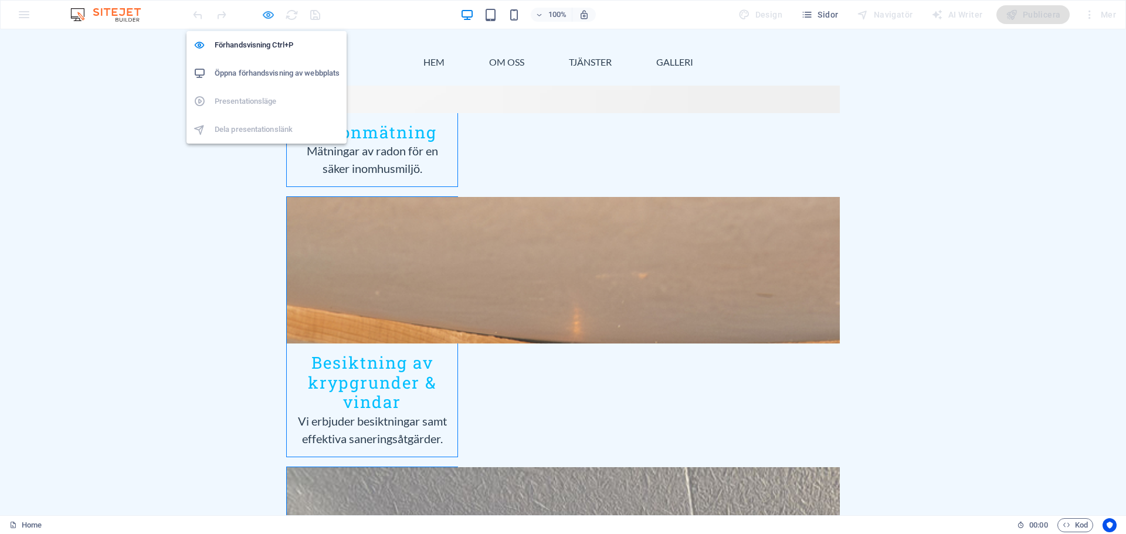
click at [268, 14] on icon "button" at bounding box center [268, 14] width 13 height 13
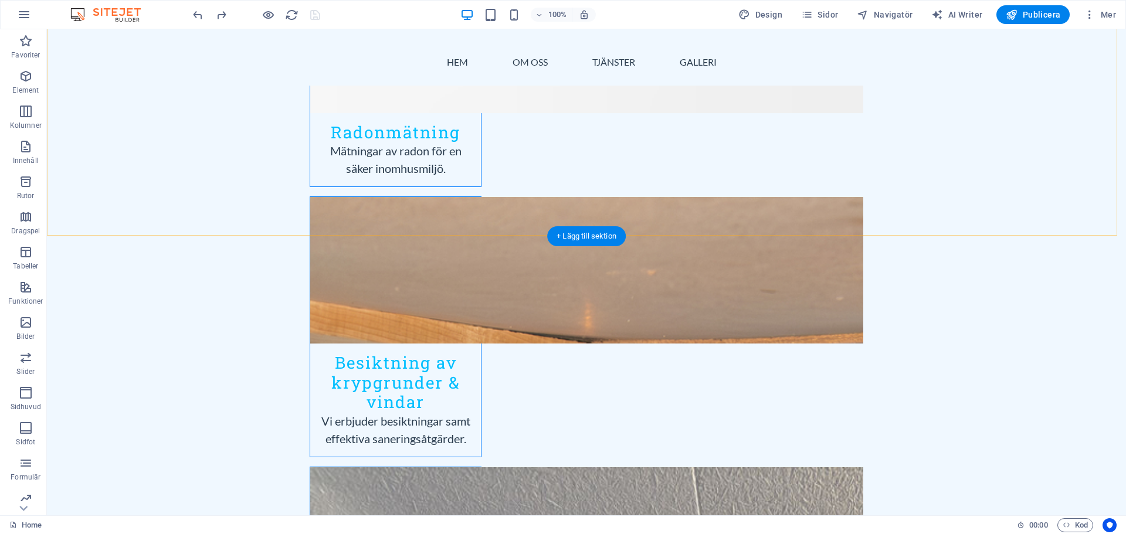
click at [571, 234] on div "+ Lägg till sektion" at bounding box center [586, 236] width 79 height 20
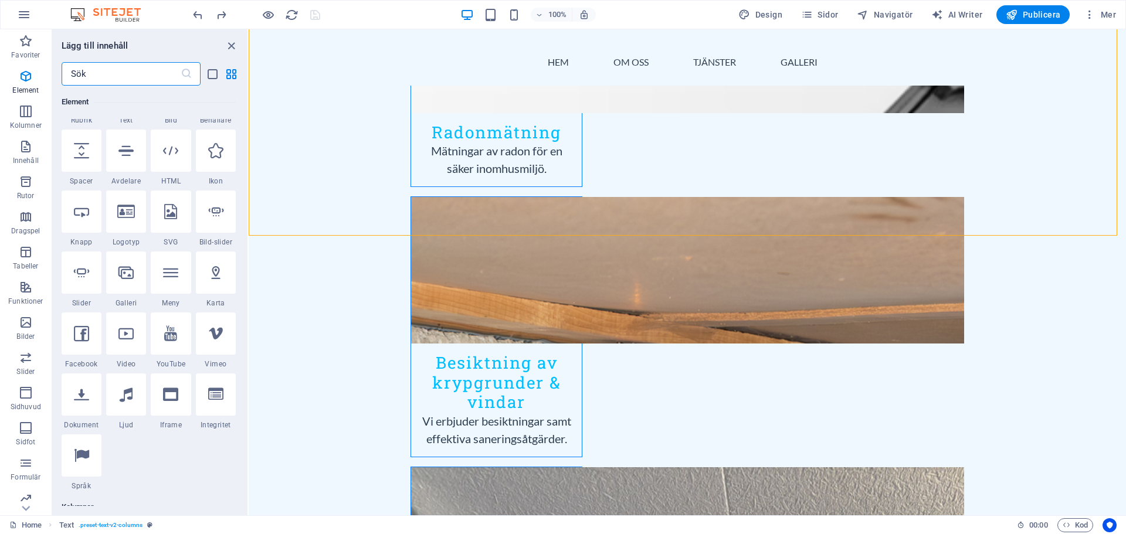
scroll to position [117, 0]
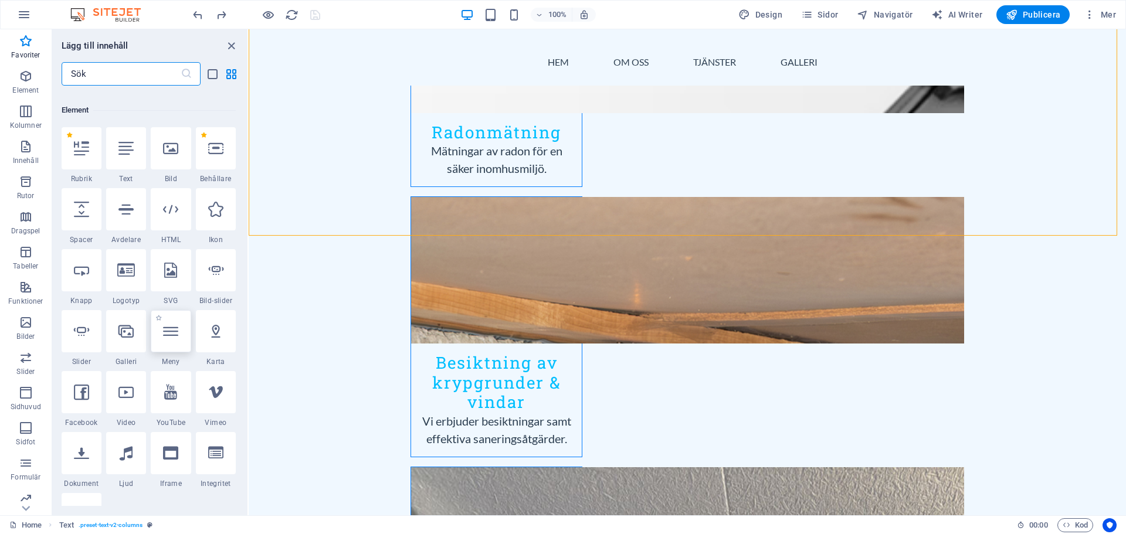
click at [177, 338] on icon at bounding box center [170, 331] width 15 height 15
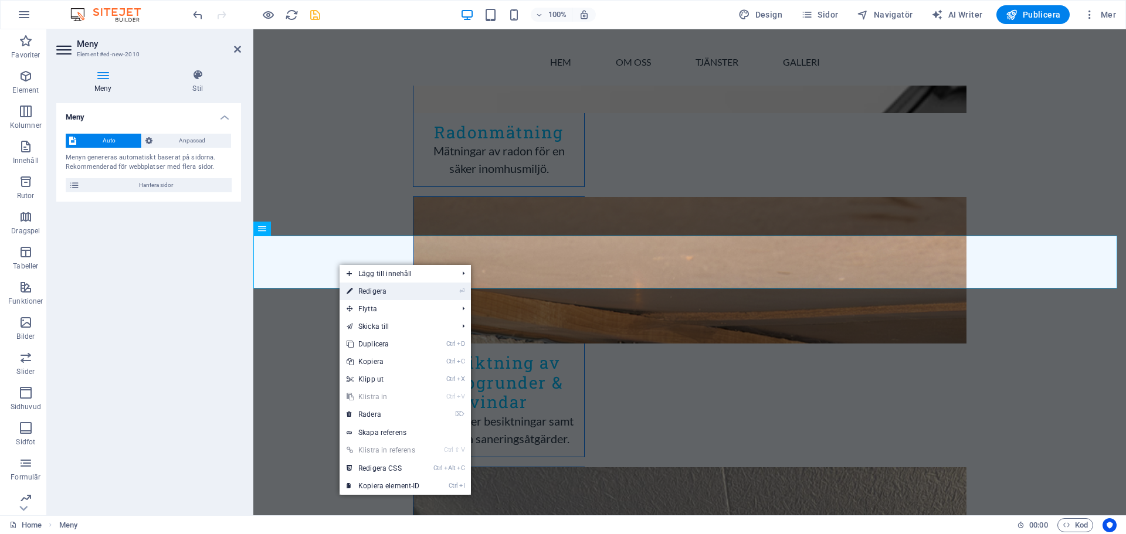
click at [374, 290] on link "⏎ Redigera" at bounding box center [383, 292] width 87 height 18
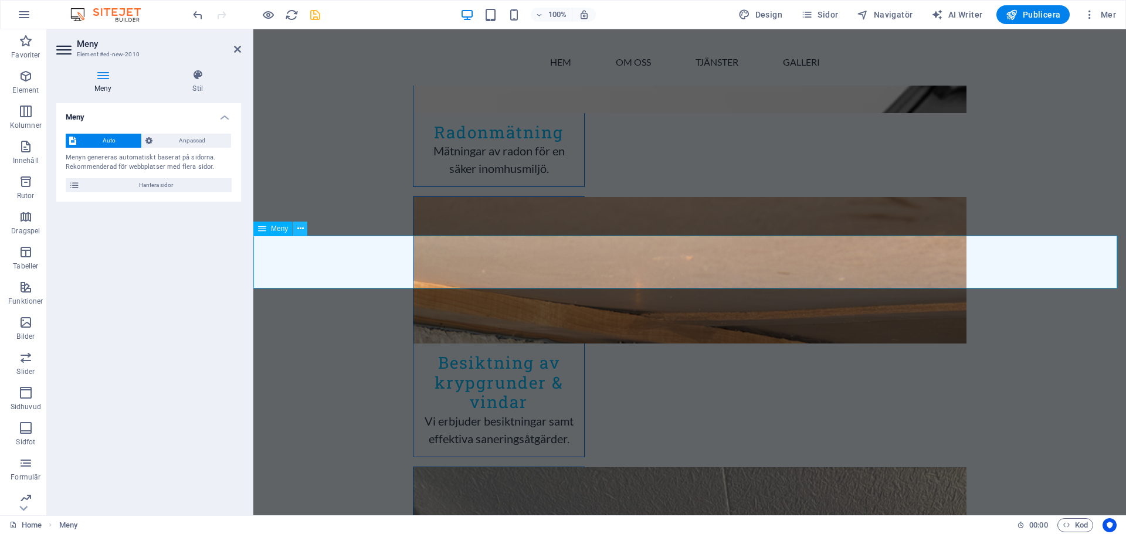
click at [300, 231] on icon at bounding box center [300, 229] width 6 height 12
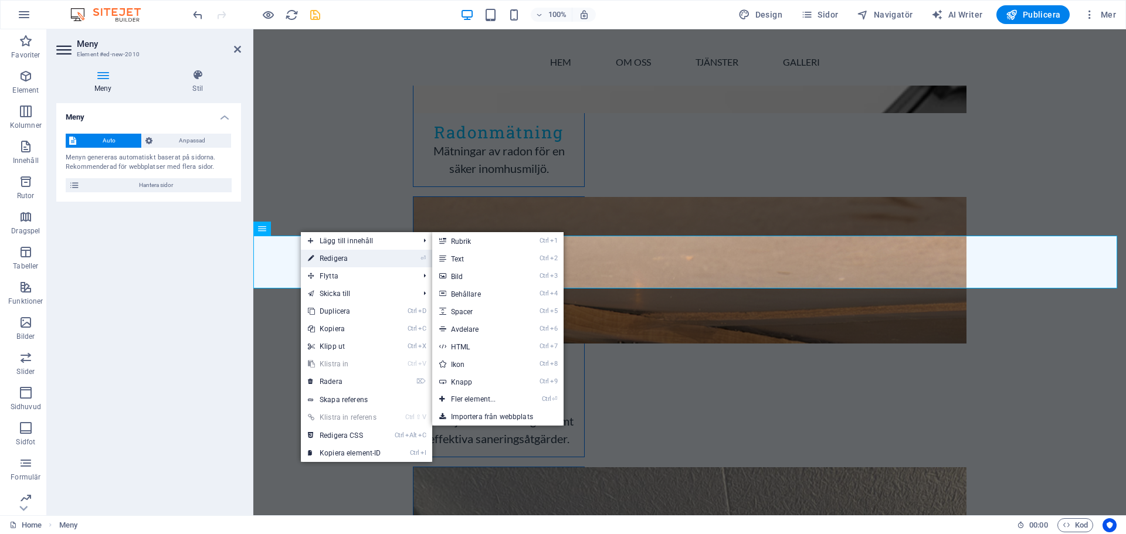
click at [323, 259] on link "⏎ Redigera" at bounding box center [344, 259] width 87 height 18
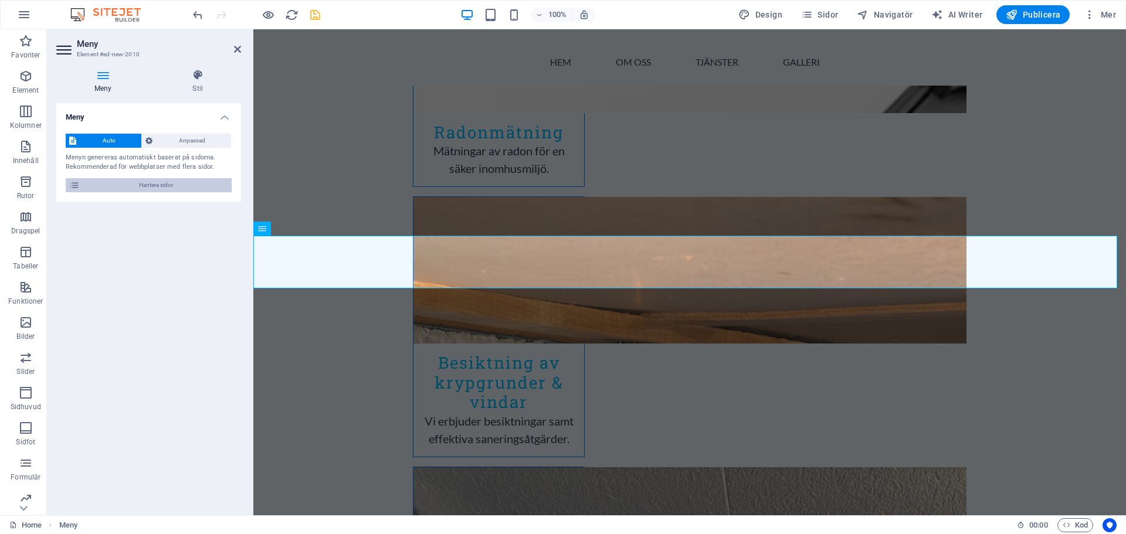
click at [170, 191] on span "Hantera sidor" at bounding box center [155, 185] width 145 height 14
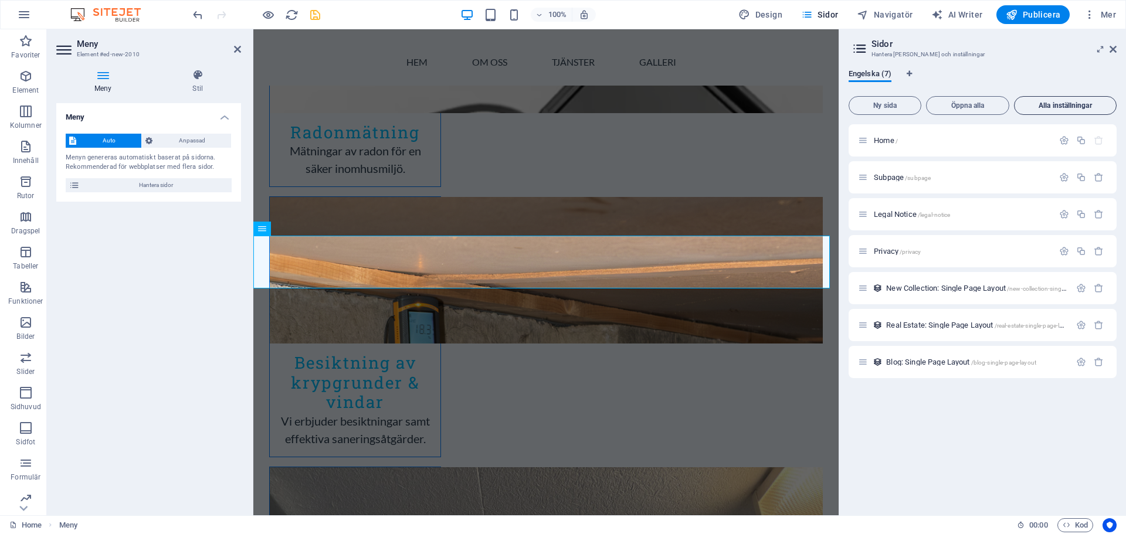
click at [1060, 112] on button "Alla inställningar" at bounding box center [1065, 105] width 103 height 19
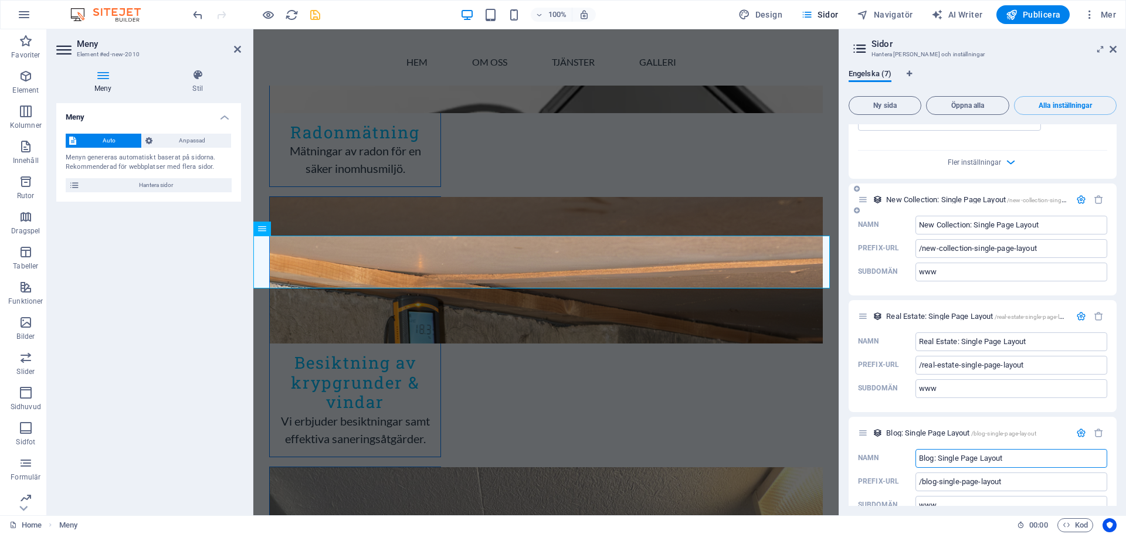
scroll to position [1997, 0]
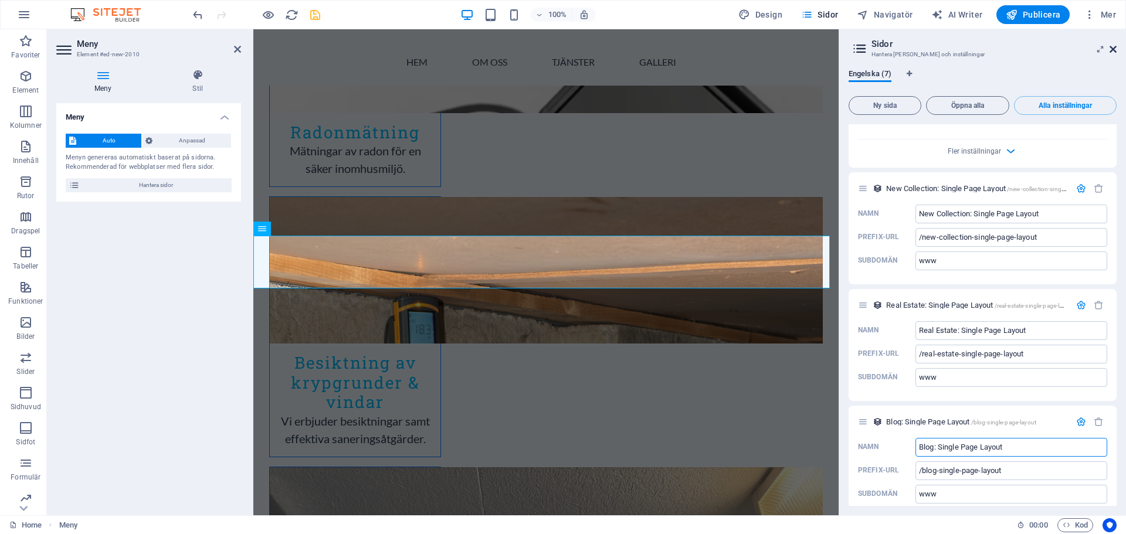
click at [1115, 49] on icon at bounding box center [1113, 49] width 7 height 9
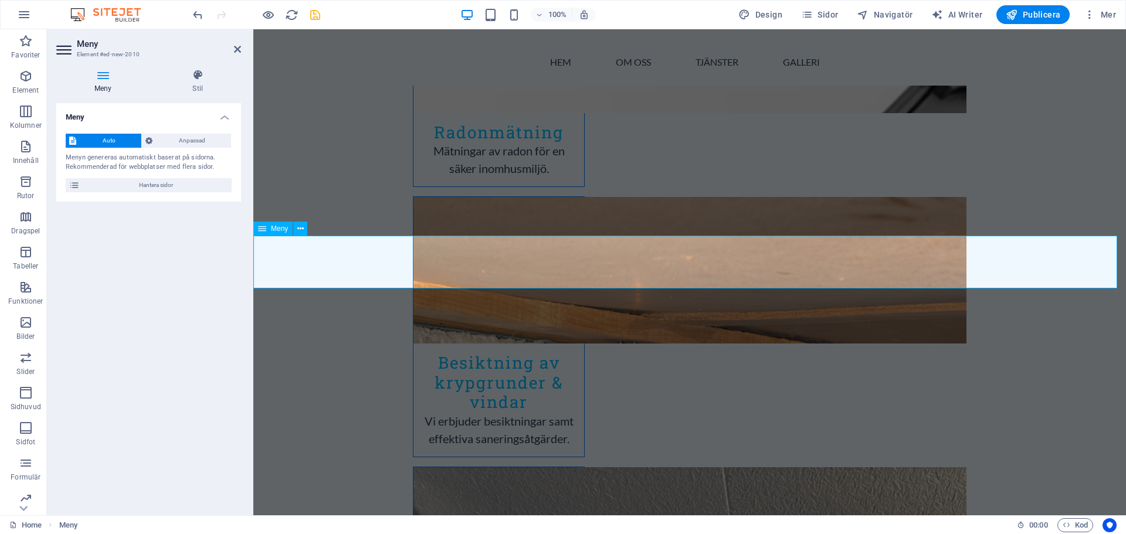
click at [268, 231] on div "Meny" at bounding box center [272, 229] width 39 height 14
click at [298, 229] on icon at bounding box center [300, 229] width 6 height 12
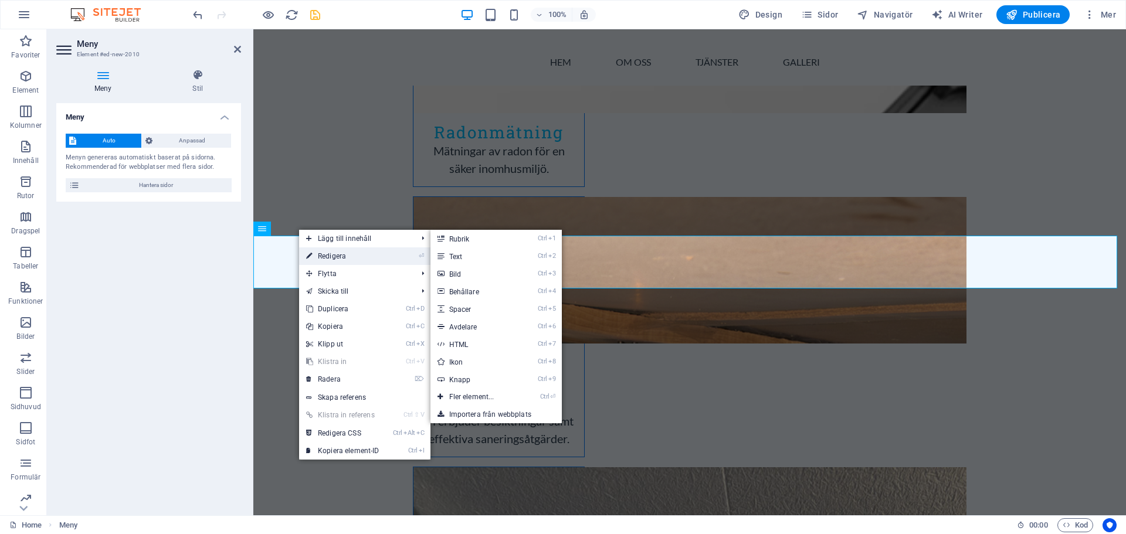
click at [319, 256] on link "⏎ Redigera" at bounding box center [342, 257] width 87 height 18
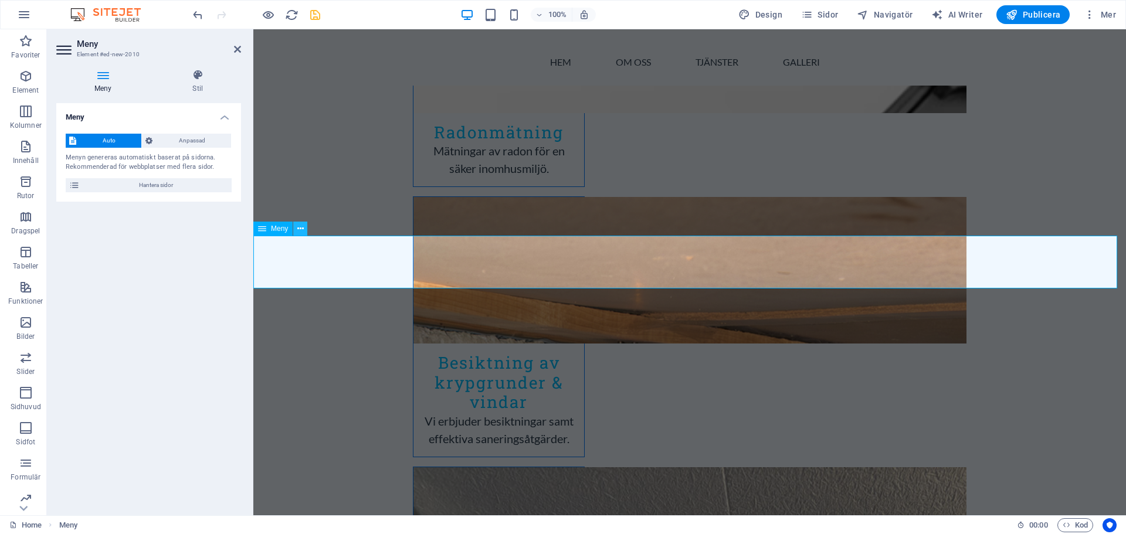
click at [300, 229] on icon at bounding box center [300, 229] width 6 height 12
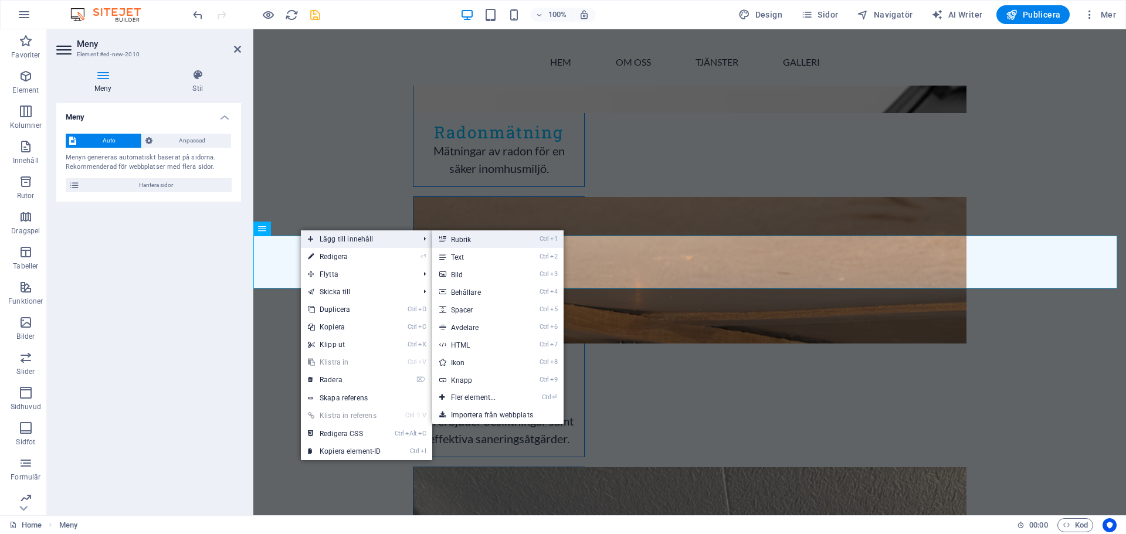
click at [464, 239] on link "Ctrl 1 Rubrik" at bounding box center [475, 240] width 87 height 18
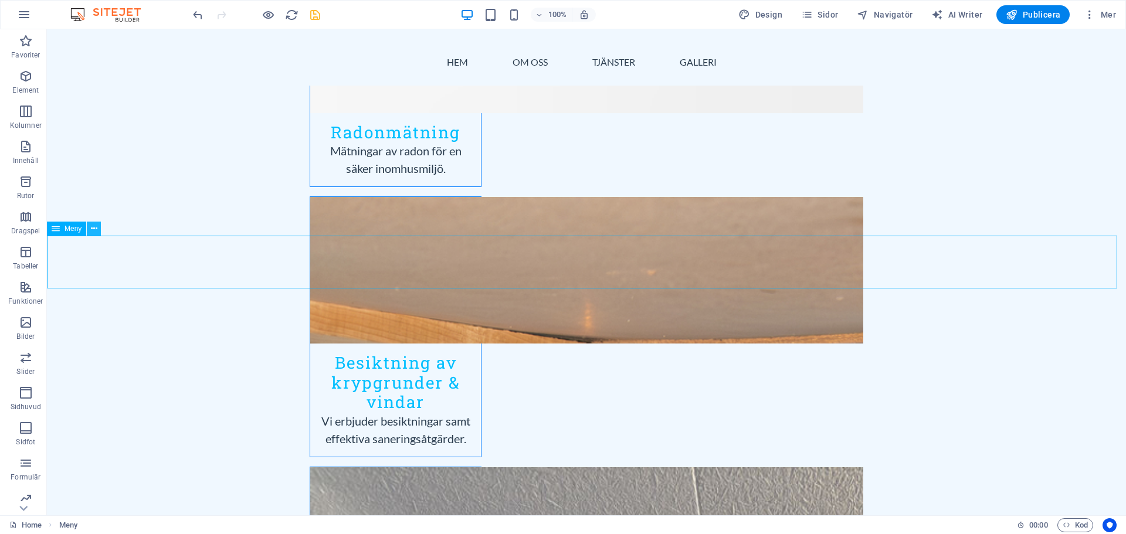
click at [97, 228] on button at bounding box center [94, 229] width 14 height 14
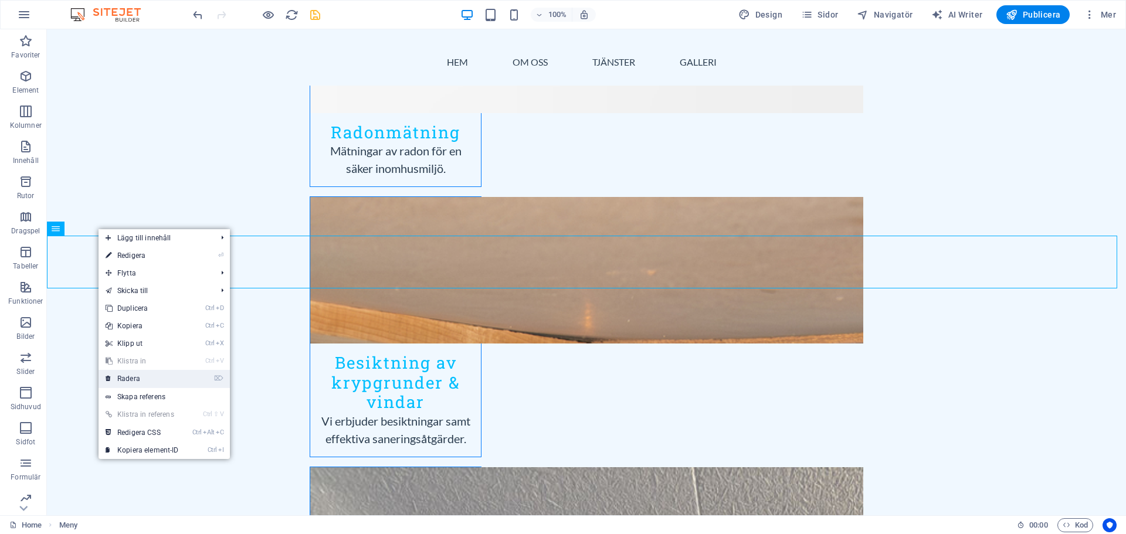
click at [128, 380] on link "⌦ Radera" at bounding box center [142, 379] width 87 height 18
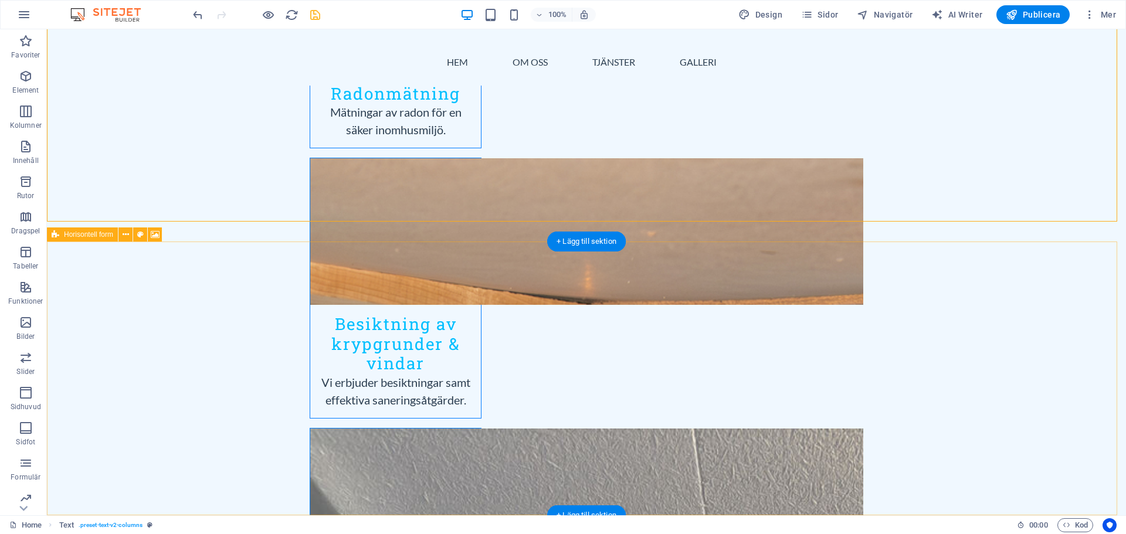
scroll to position [1584, 0]
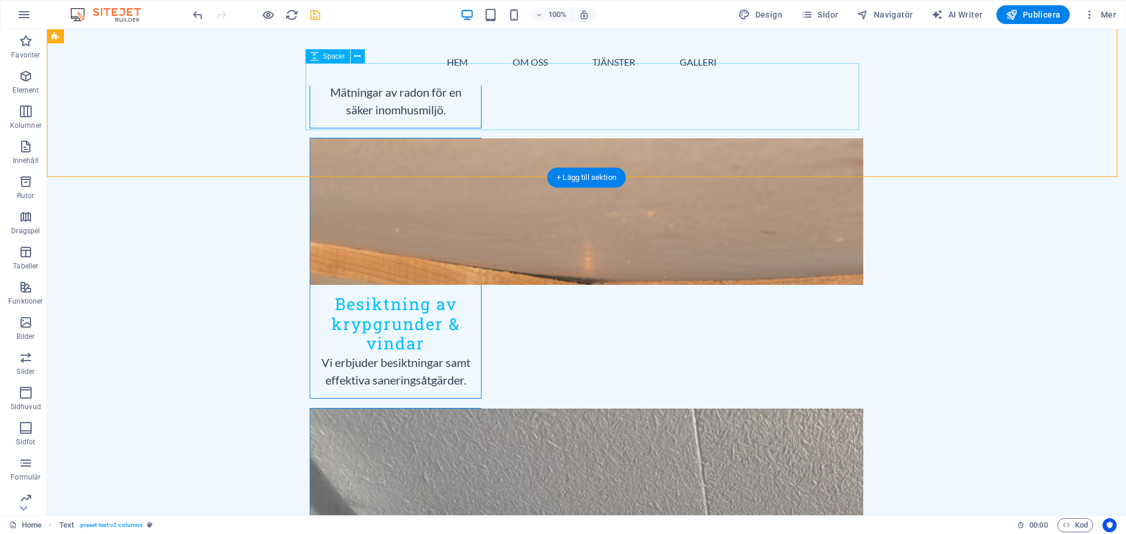
click at [319, 16] on icon "save" at bounding box center [315, 14] width 13 height 13
checkbox input "false"
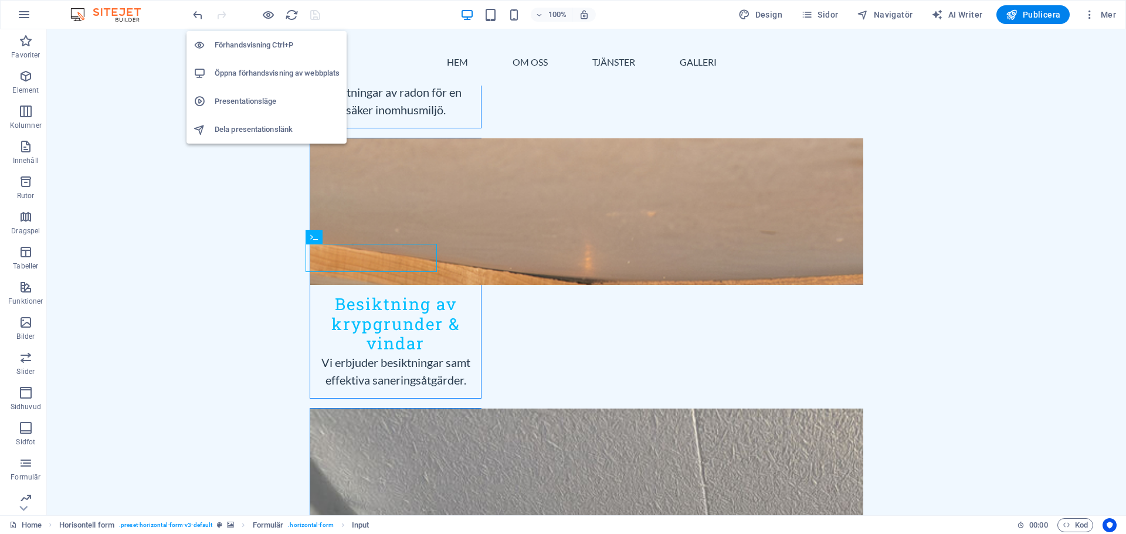
click at [235, 48] on h6 "Förhandsvisning Ctrl+P" at bounding box center [277, 45] width 125 height 14
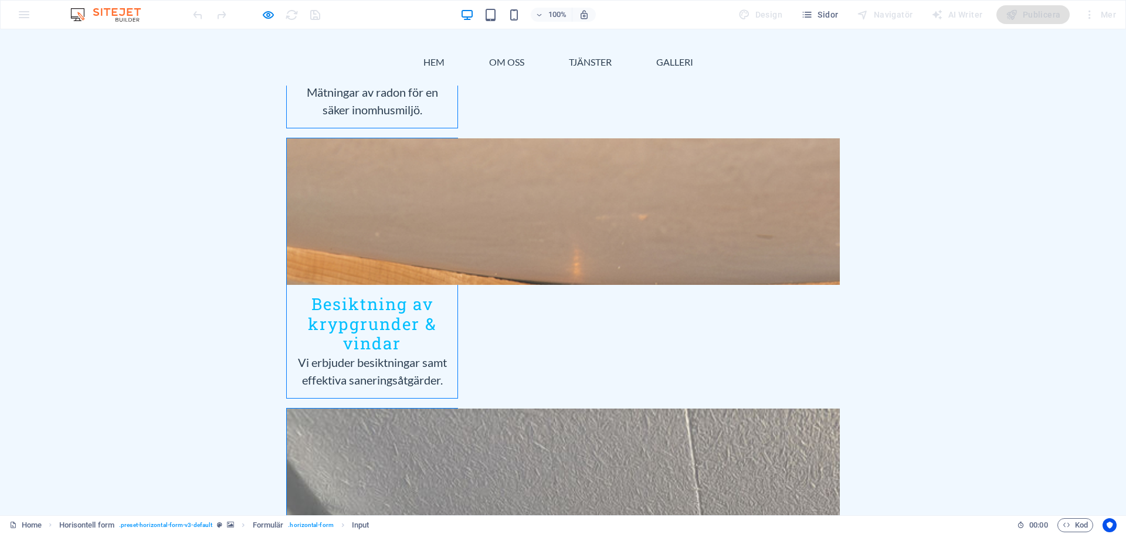
type input "magnus"
type input "0723-704365"
type input "[EMAIL_ADDRESS][DOMAIN_NAME]"
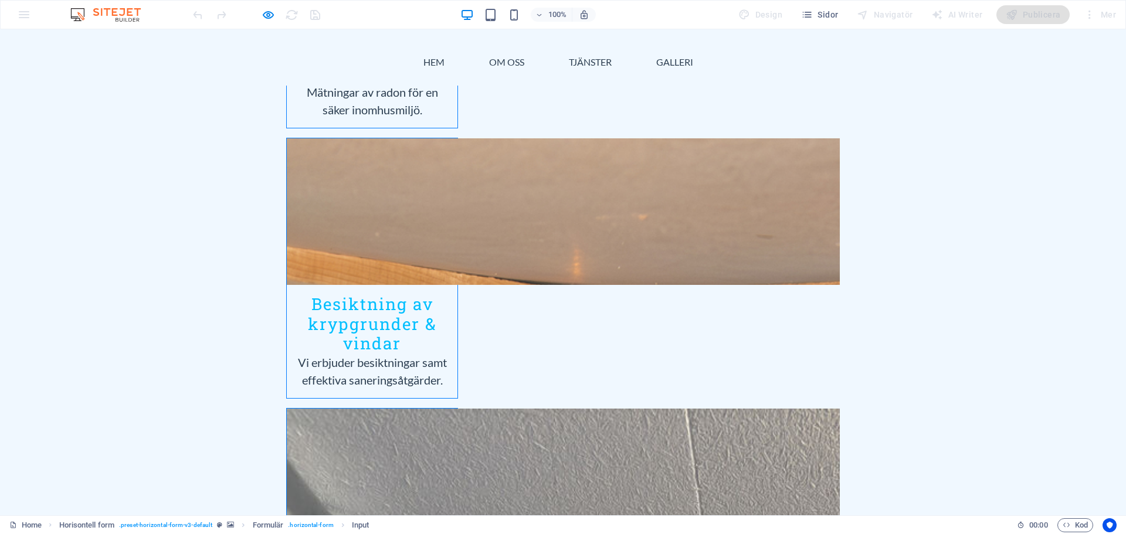
scroll to position [0, 0]
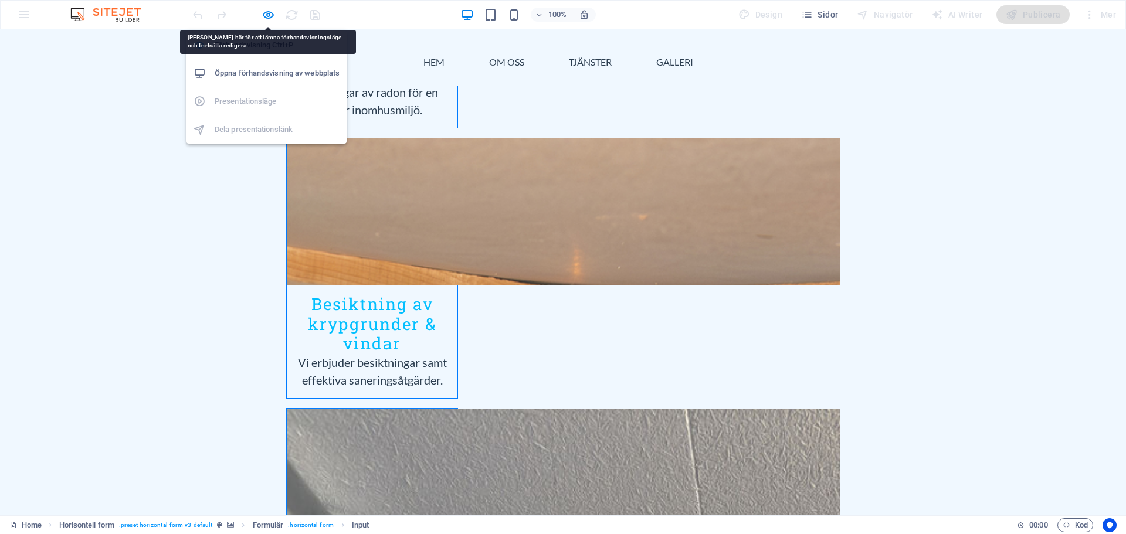
click at [270, 72] on h6 "Öppna förhandsvisning av webbplats" at bounding box center [277, 73] width 125 height 14
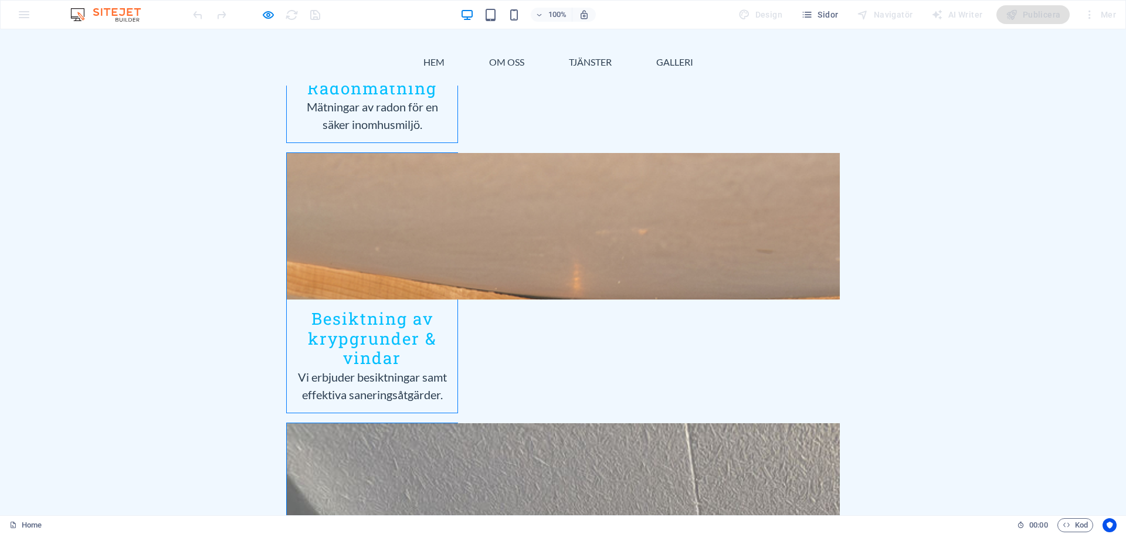
scroll to position [1584, 0]
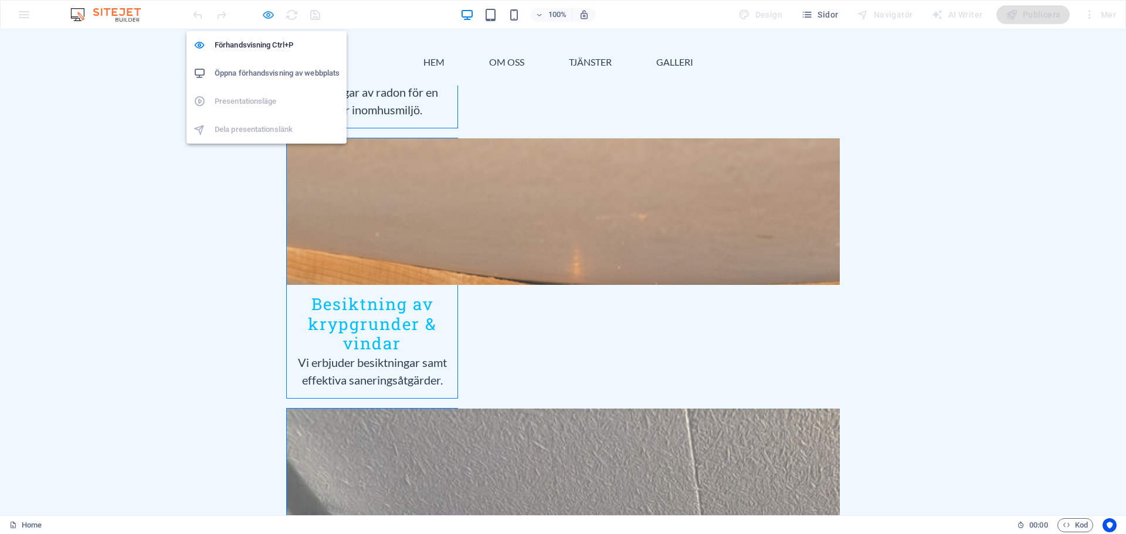
click at [268, 16] on icon "button" at bounding box center [268, 14] width 13 height 13
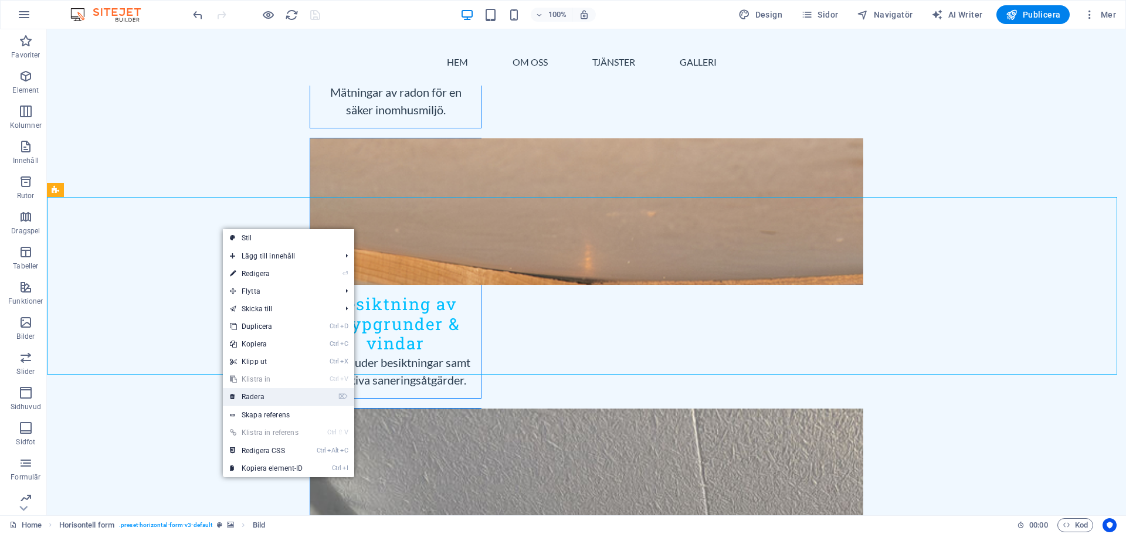
drag, startPoint x: 213, startPoint y: 363, endPoint x: 260, endPoint y: 392, distance: 55.0
click at [260, 392] on link "⌦ Radera" at bounding box center [266, 397] width 87 height 18
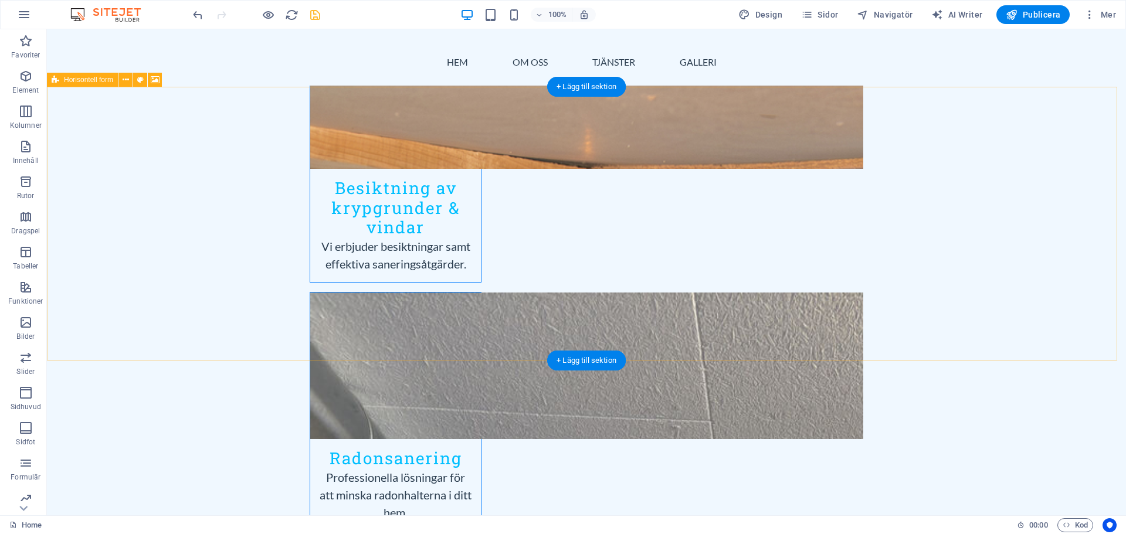
scroll to position [1701, 0]
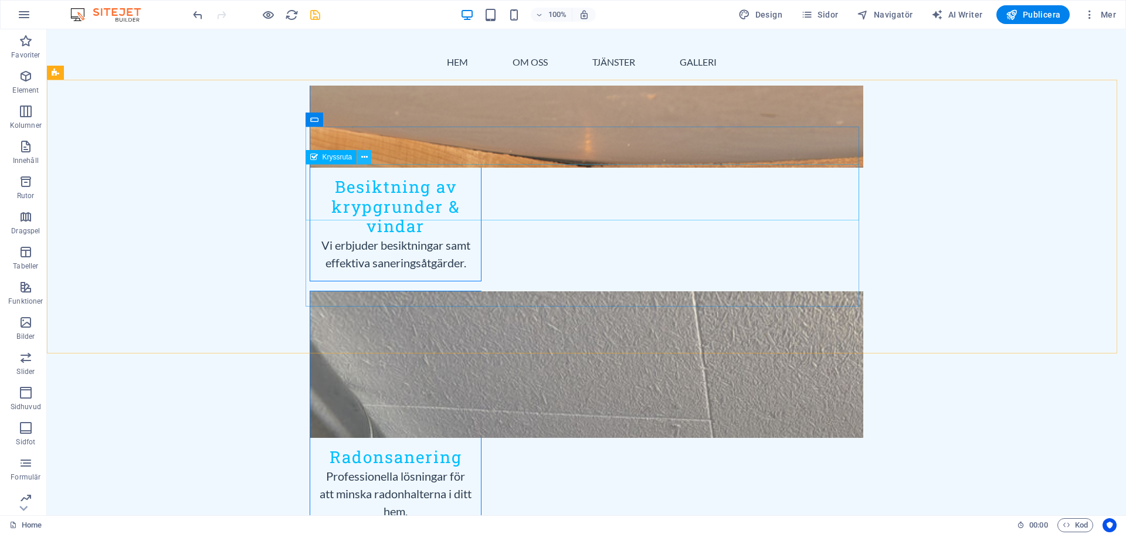
click at [366, 158] on icon at bounding box center [364, 157] width 6 height 12
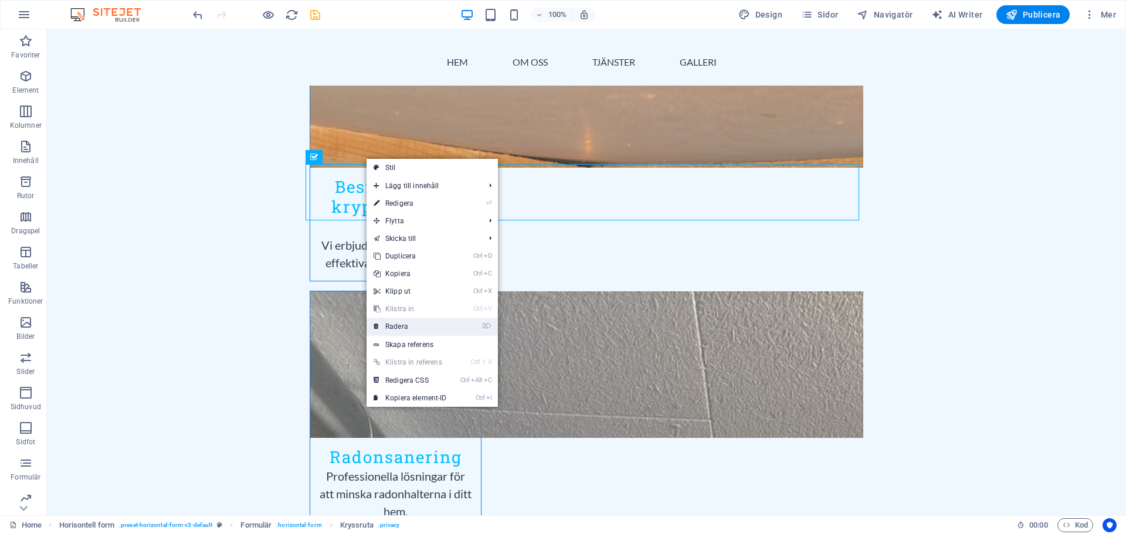
click at [405, 327] on link "⌦ Radera" at bounding box center [410, 327] width 87 height 18
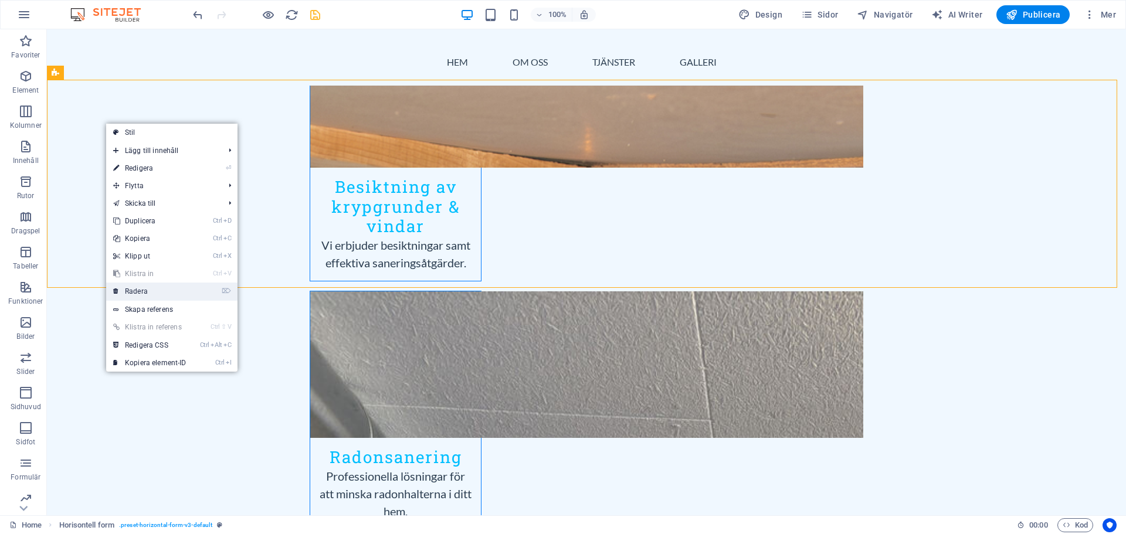
click at [150, 291] on link "⌦ Radera" at bounding box center [149, 292] width 87 height 18
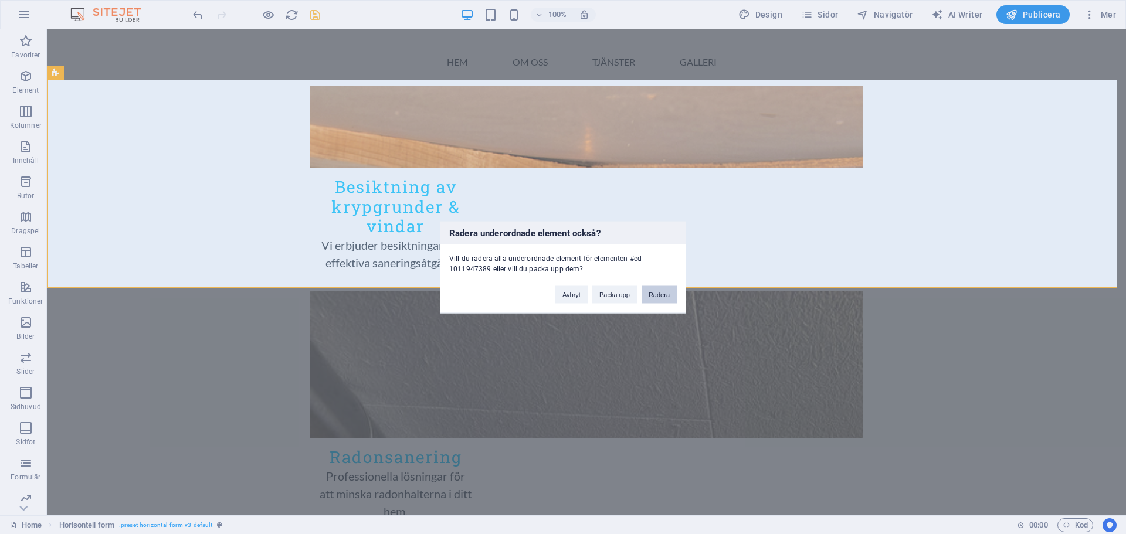
click at [666, 295] on button "Radera" at bounding box center [659, 295] width 35 height 18
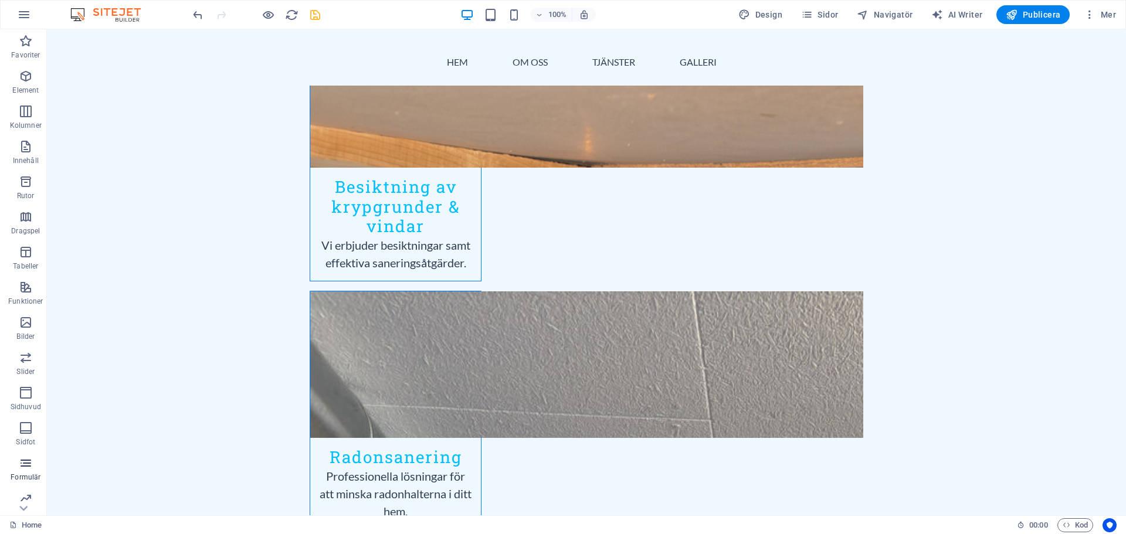
click at [26, 471] on span "Formulär" at bounding box center [26, 470] width 52 height 28
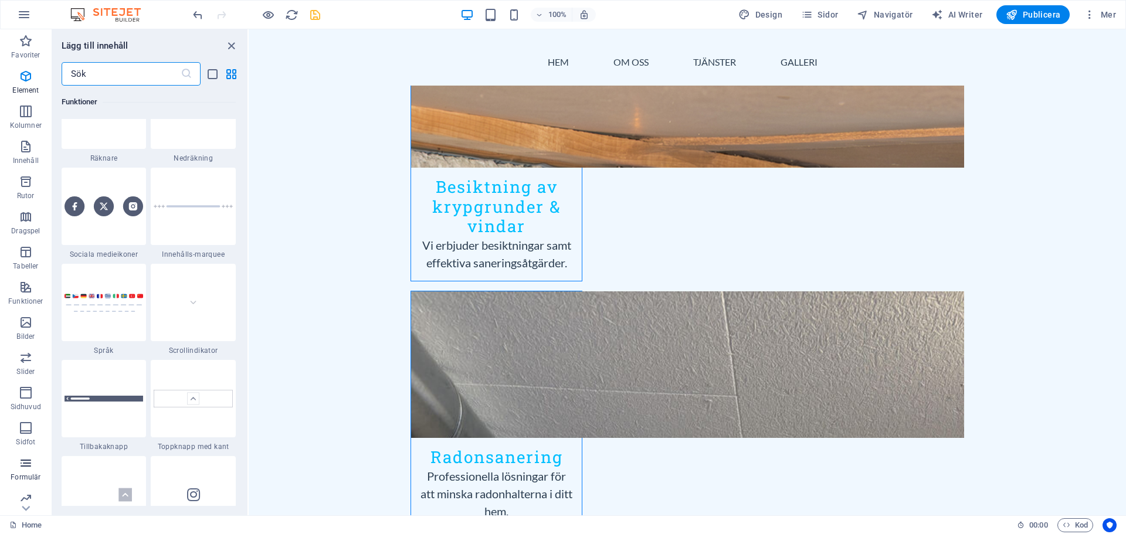
scroll to position [8566, 0]
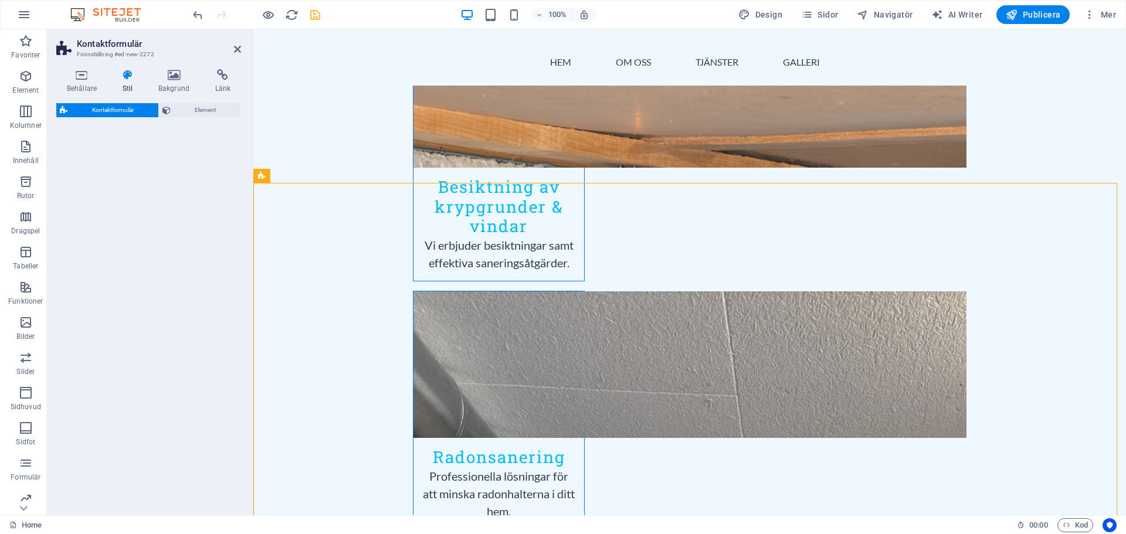
select select "rem"
select select "preset-contact-form-v3-row"
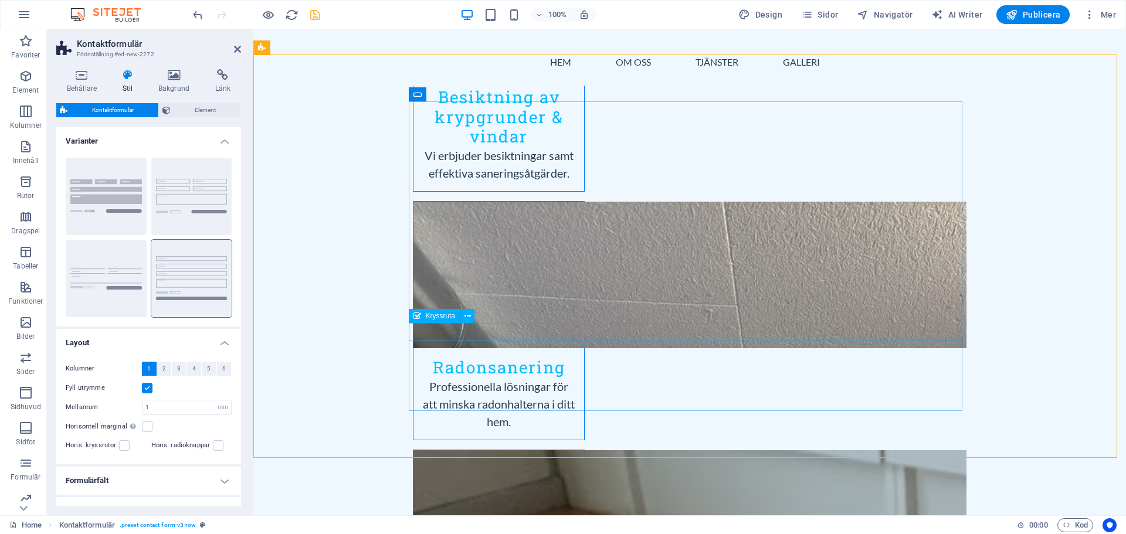
scroll to position [1760, 0]
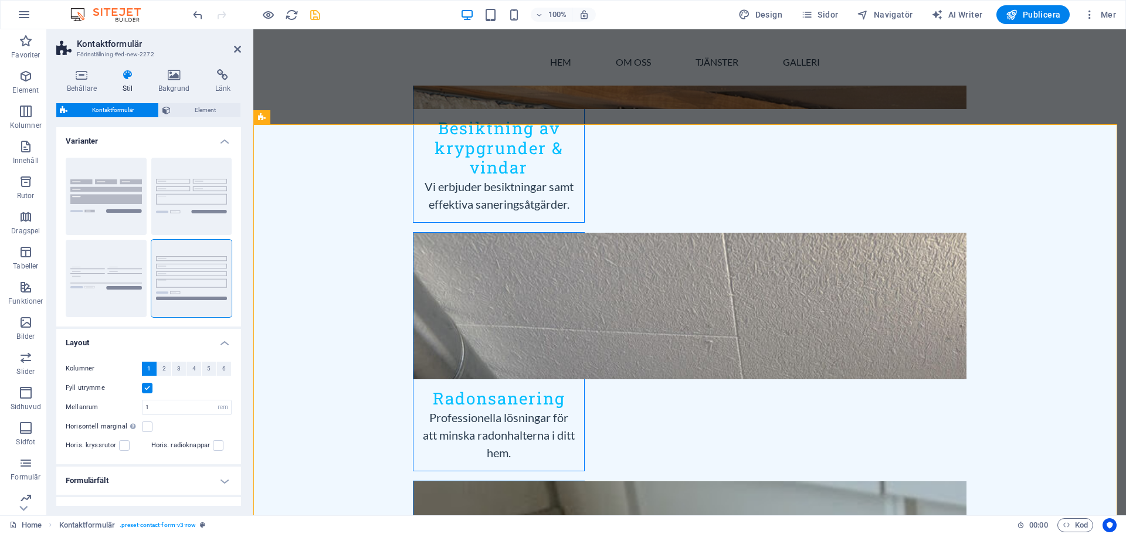
click at [137, 112] on span "Kontaktformulär" at bounding box center [113, 110] width 84 height 14
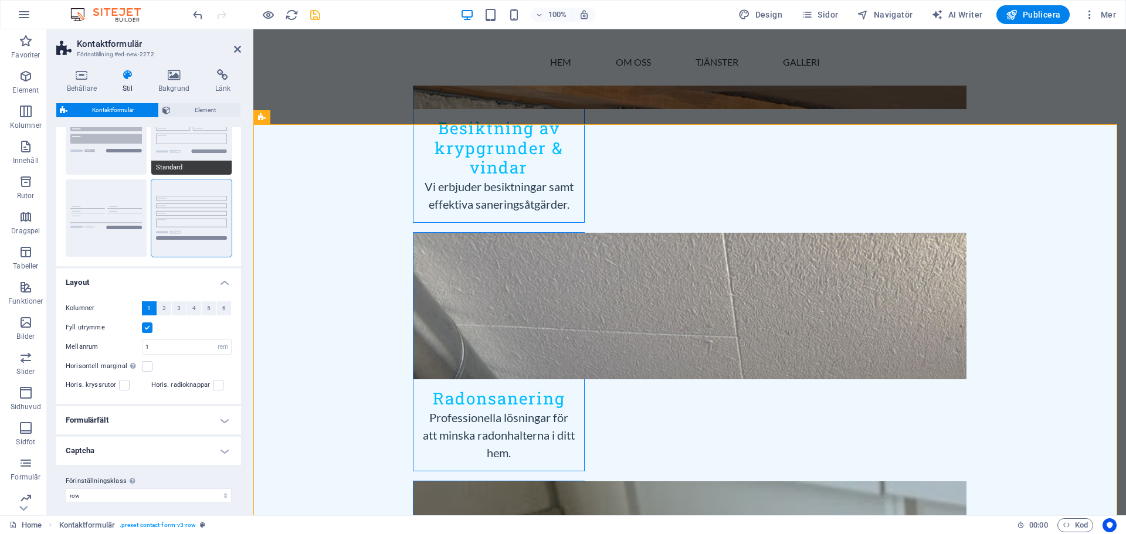
scroll to position [66, 0]
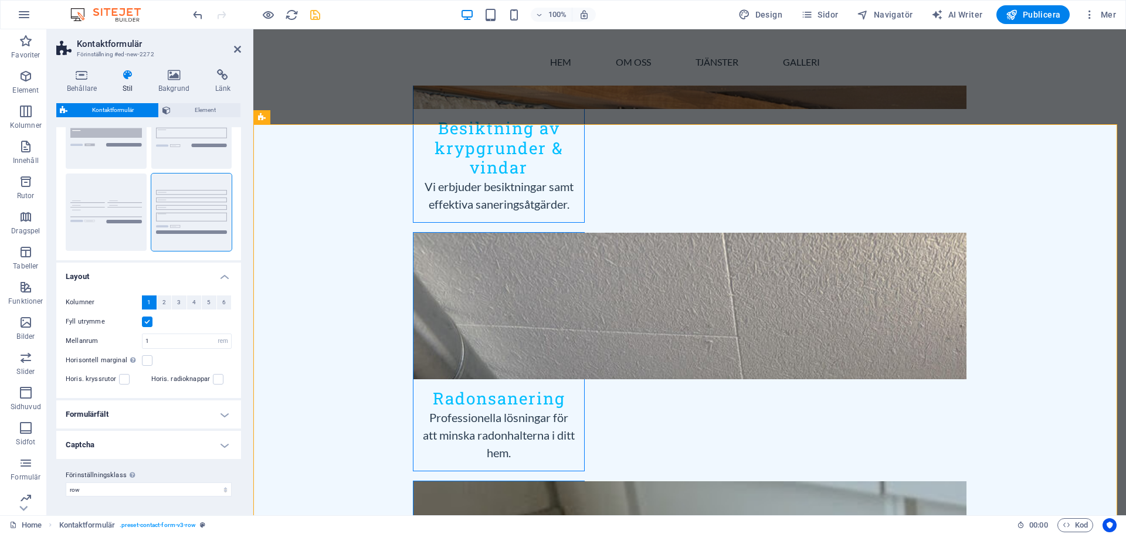
click at [219, 417] on h4 "Formulärfält" at bounding box center [148, 415] width 185 height 28
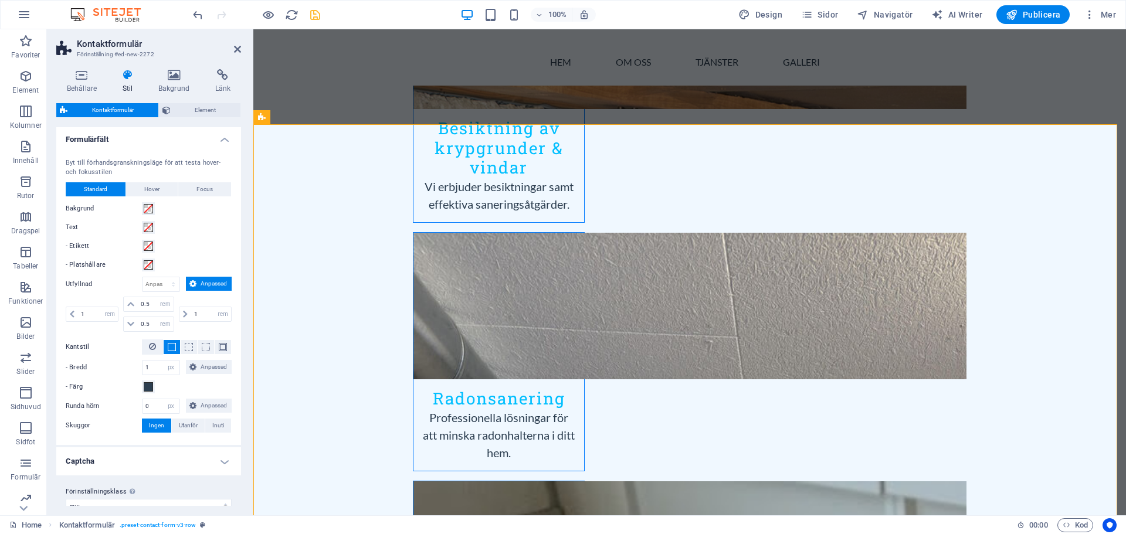
scroll to position [358, 0]
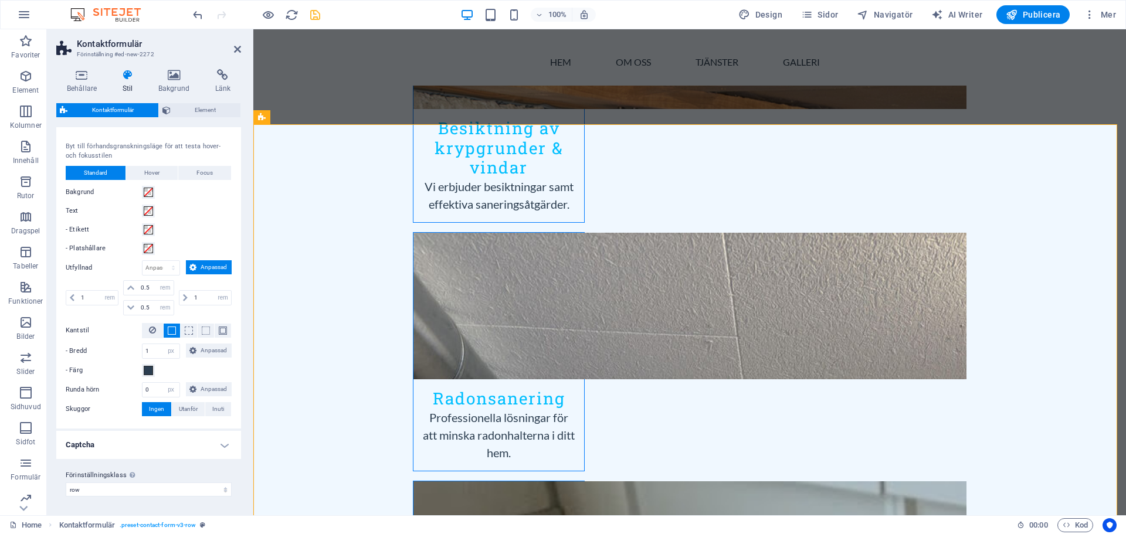
click at [221, 445] on h4 "Captcha" at bounding box center [148, 445] width 185 height 28
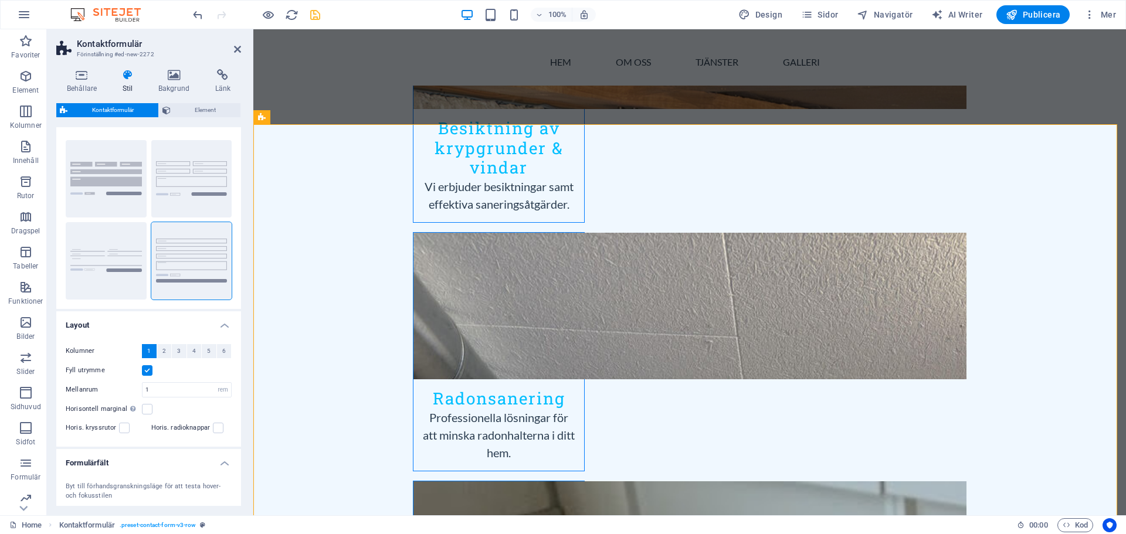
scroll to position [0, 0]
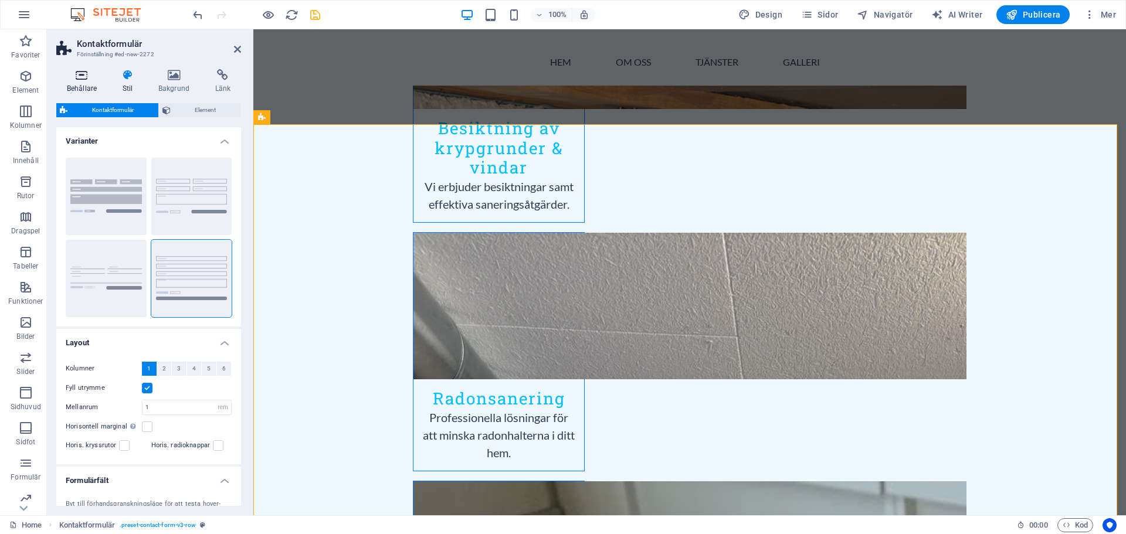
click at [83, 77] on icon at bounding box center [81, 75] width 51 height 12
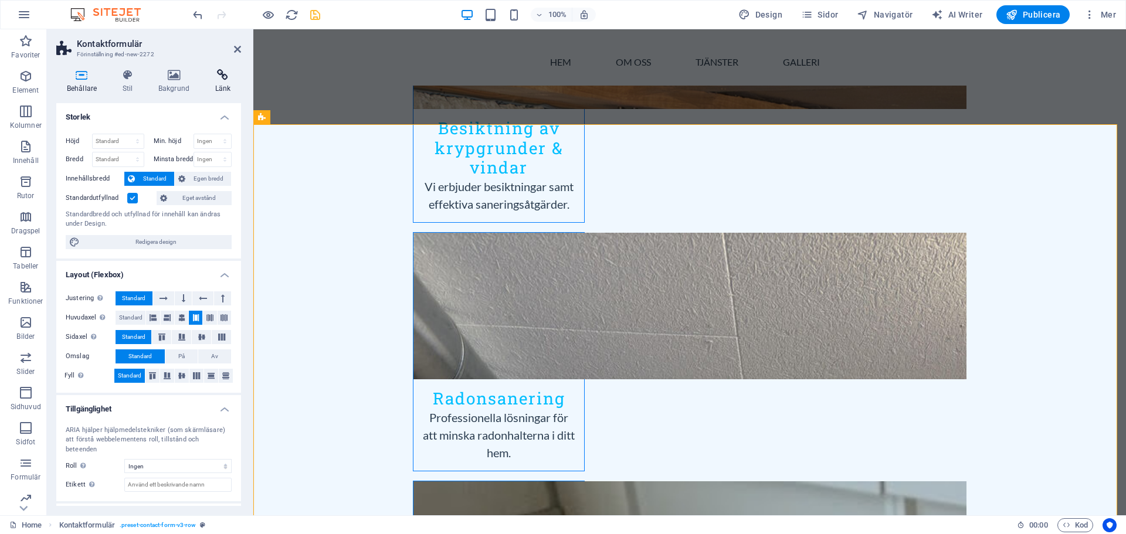
click at [218, 77] on icon at bounding box center [223, 75] width 36 height 12
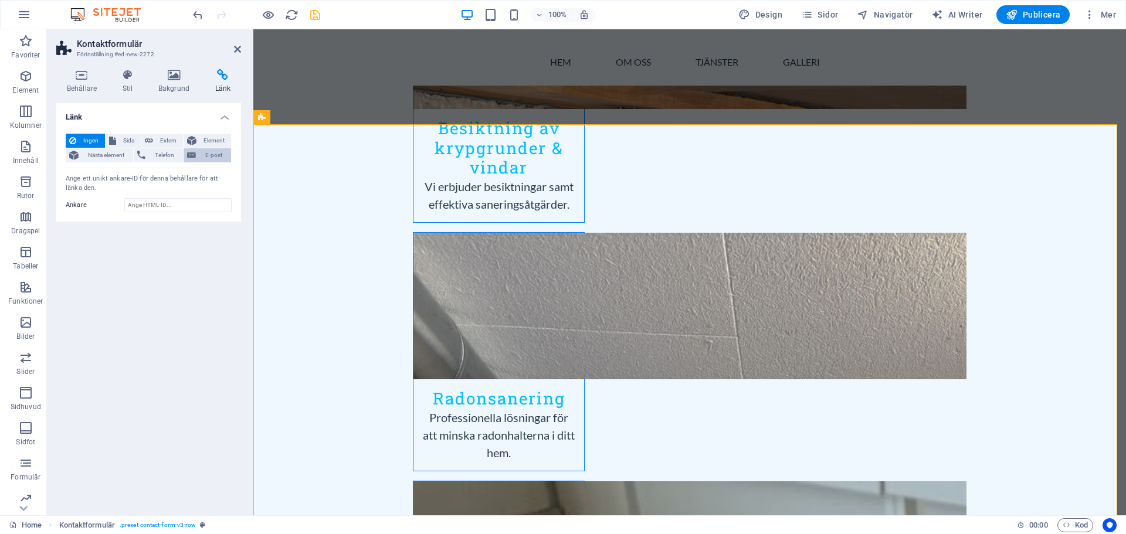
click at [198, 155] on button "E-post" at bounding box center [208, 155] width 48 height 14
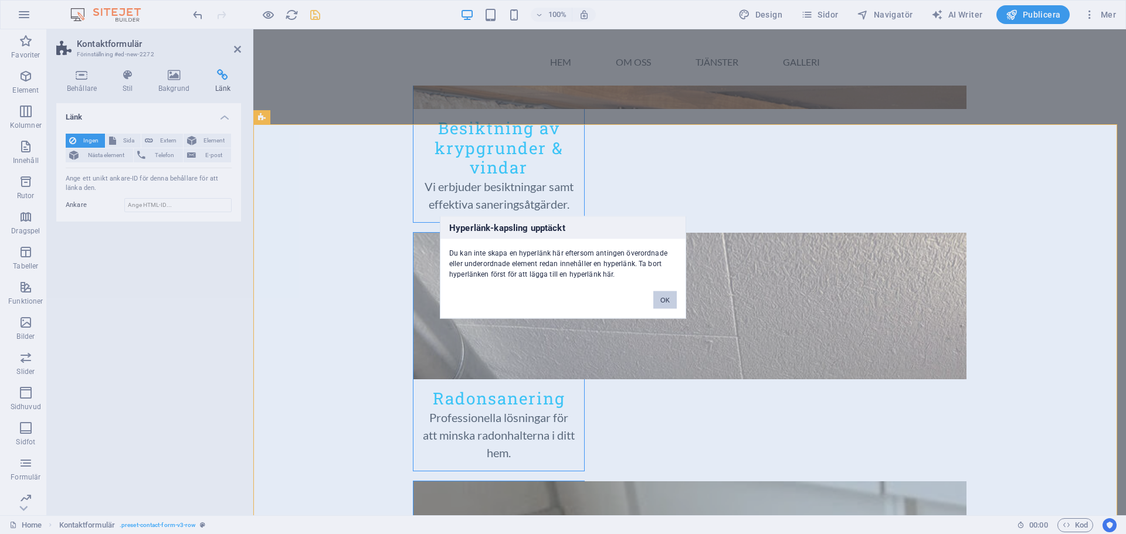
click at [665, 303] on button "OK" at bounding box center [665, 300] width 23 height 18
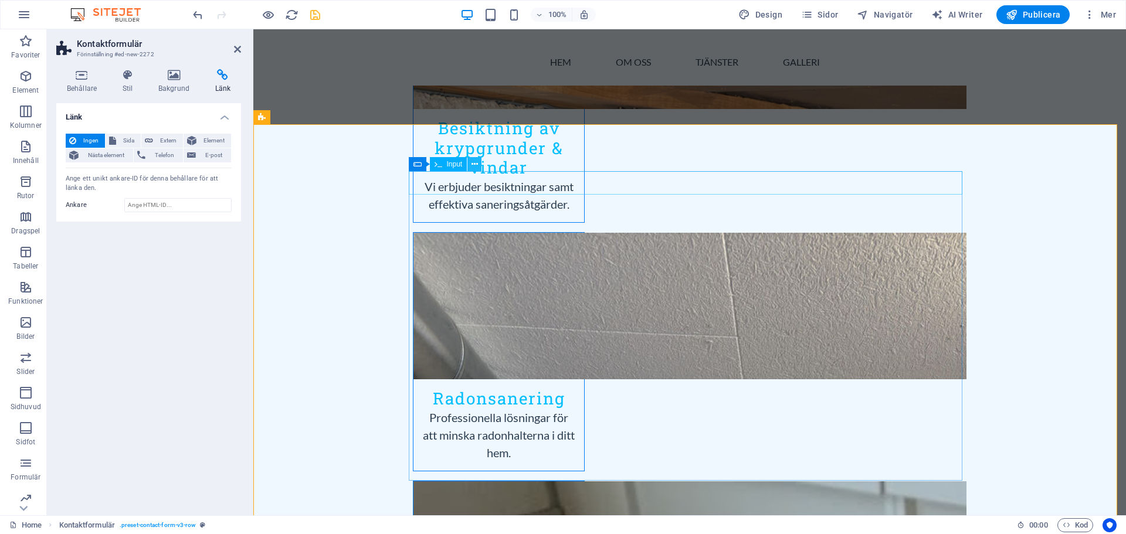
click at [473, 165] on icon at bounding box center [475, 164] width 6 height 12
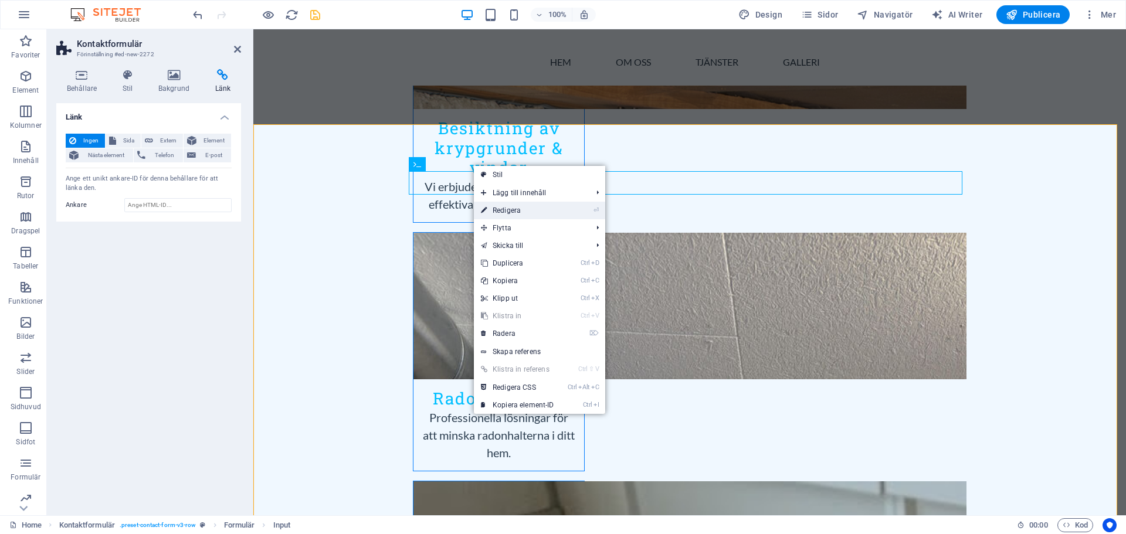
click at [516, 208] on link "⏎ Redigera" at bounding box center [517, 211] width 87 height 18
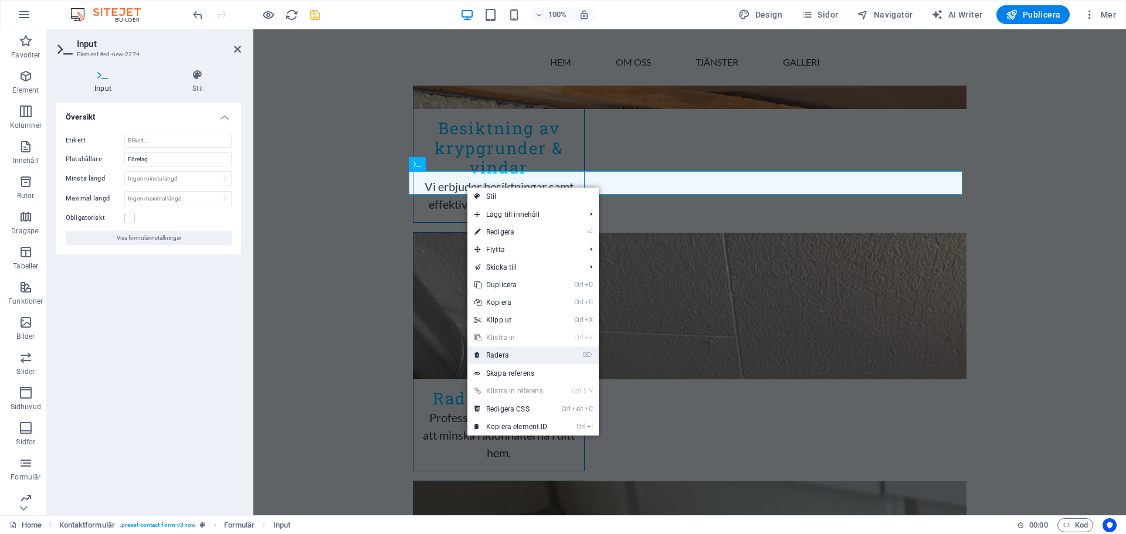
click at [496, 354] on link "⌦ Radera" at bounding box center [511, 356] width 87 height 18
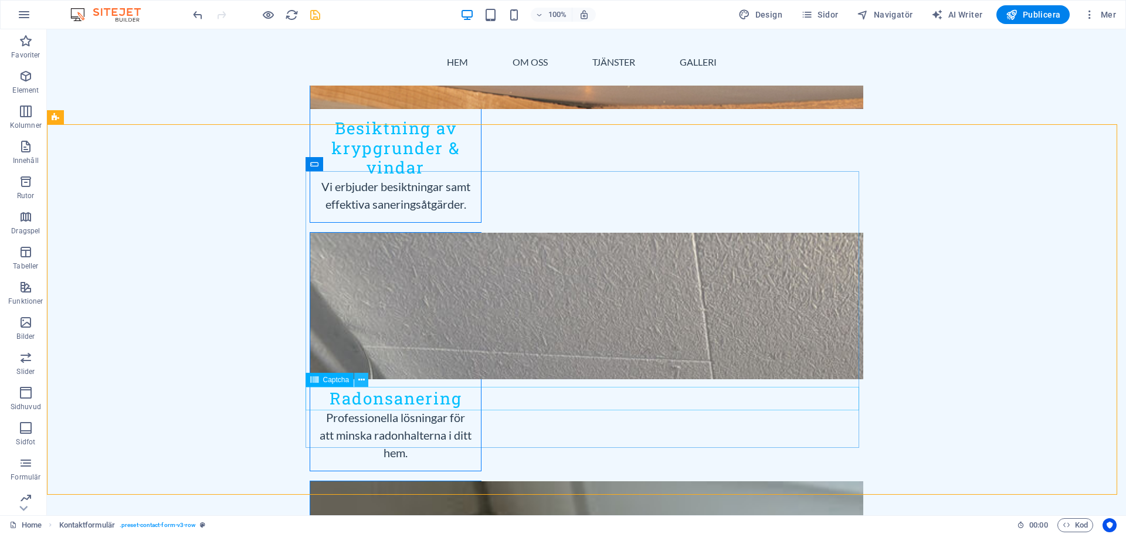
click at [361, 381] on icon at bounding box center [361, 380] width 6 height 12
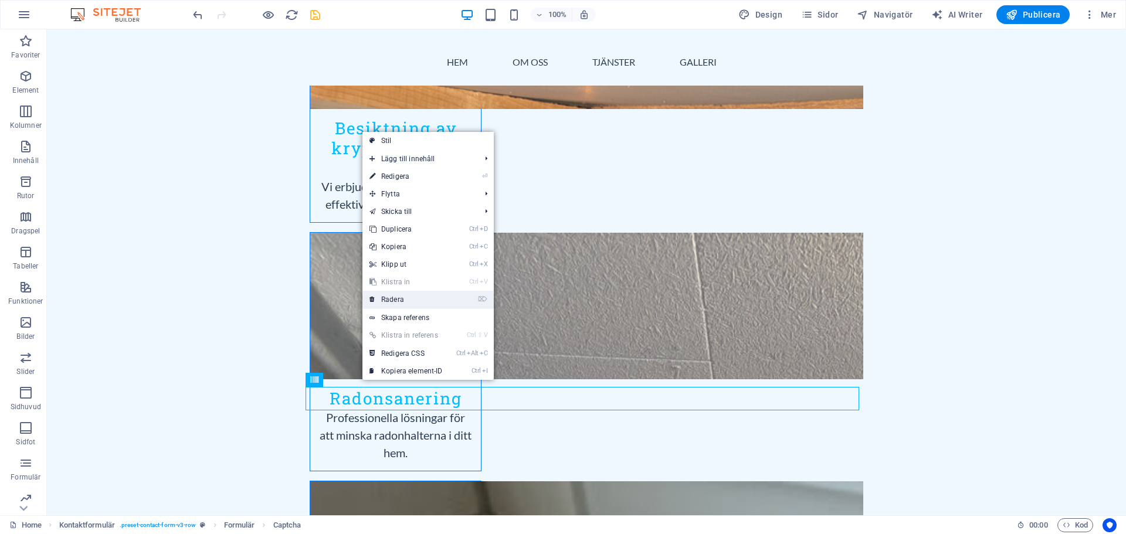
click at [407, 303] on link "⌦ Radera" at bounding box center [406, 300] width 87 height 18
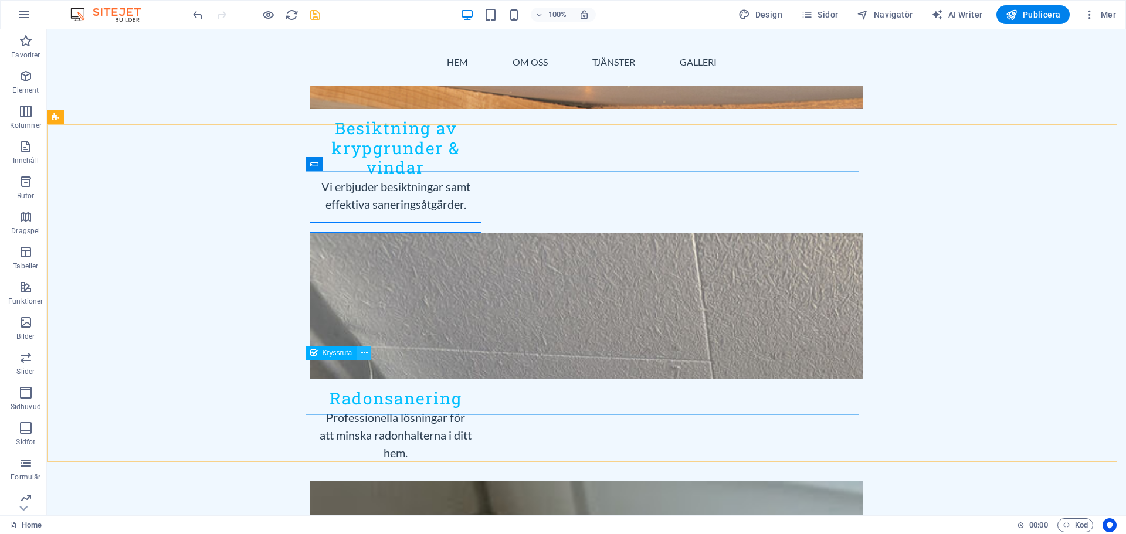
click at [364, 354] on icon at bounding box center [364, 353] width 6 height 12
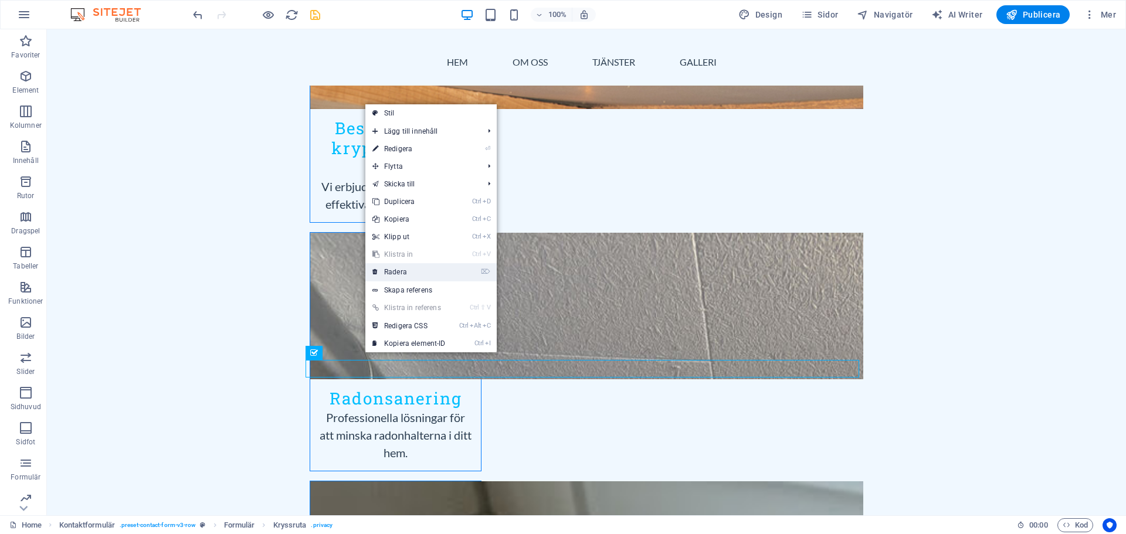
click at [404, 275] on link "⌦ Radera" at bounding box center [409, 272] width 87 height 18
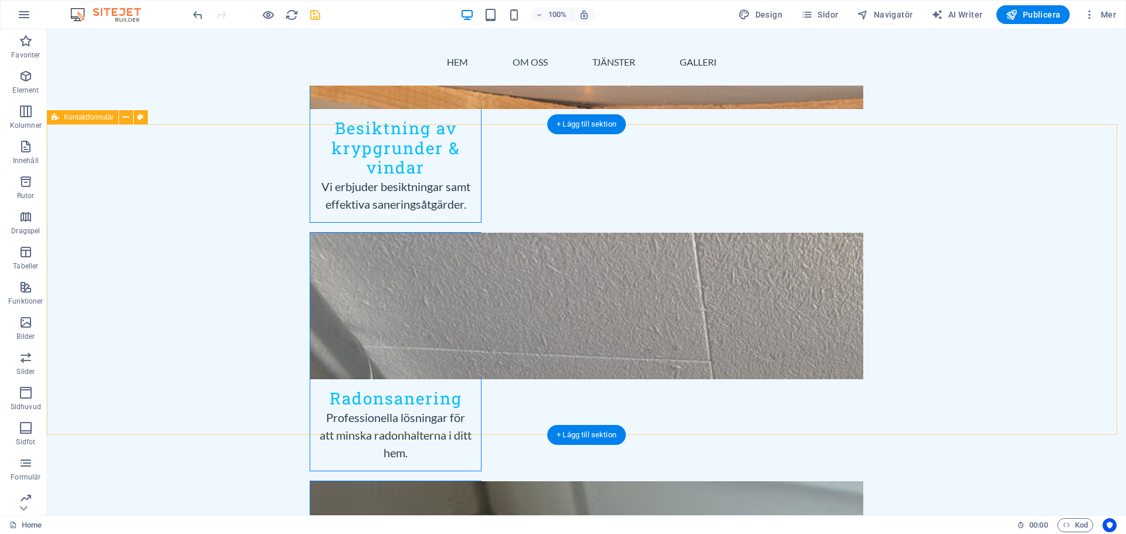
click at [128, 119] on icon at bounding box center [126, 117] width 6 height 12
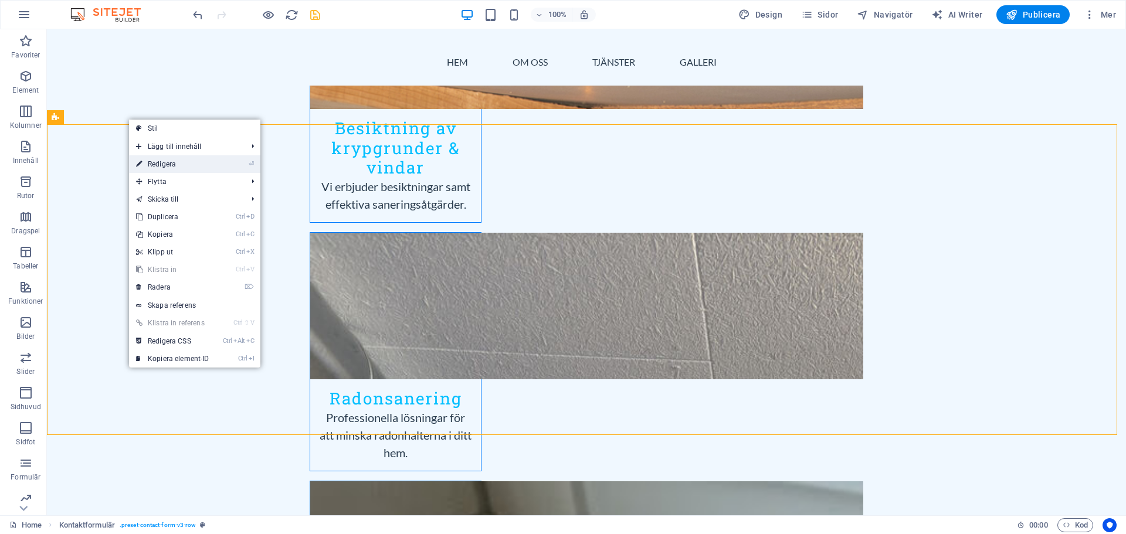
click at [147, 164] on link "⏎ Redigera" at bounding box center [172, 164] width 87 height 18
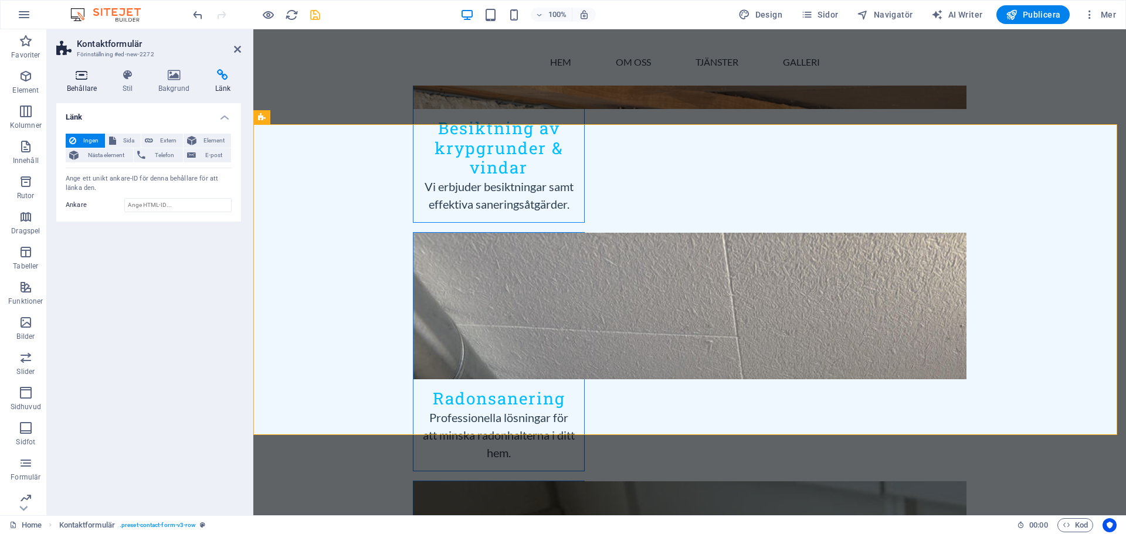
click at [79, 81] on h4 "Behållare" at bounding box center [84, 81] width 56 height 25
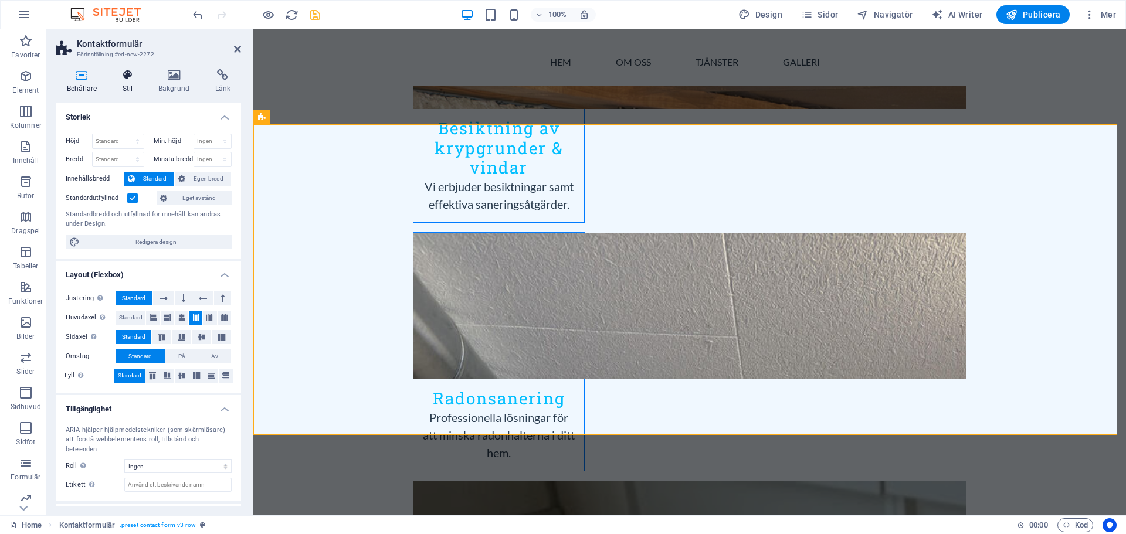
click at [129, 80] on icon at bounding box center [127, 75] width 31 height 12
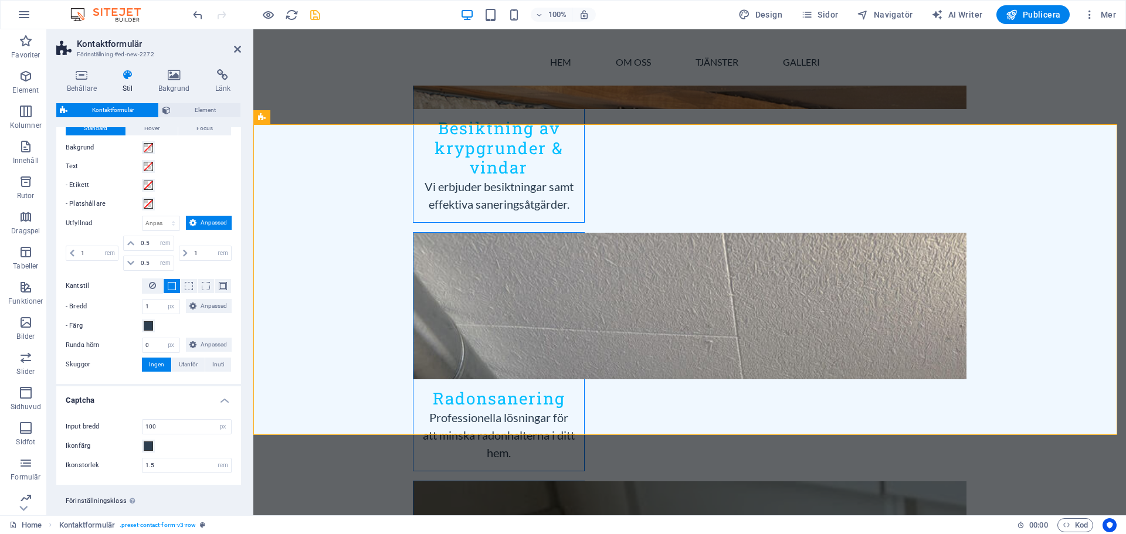
scroll to position [428, 0]
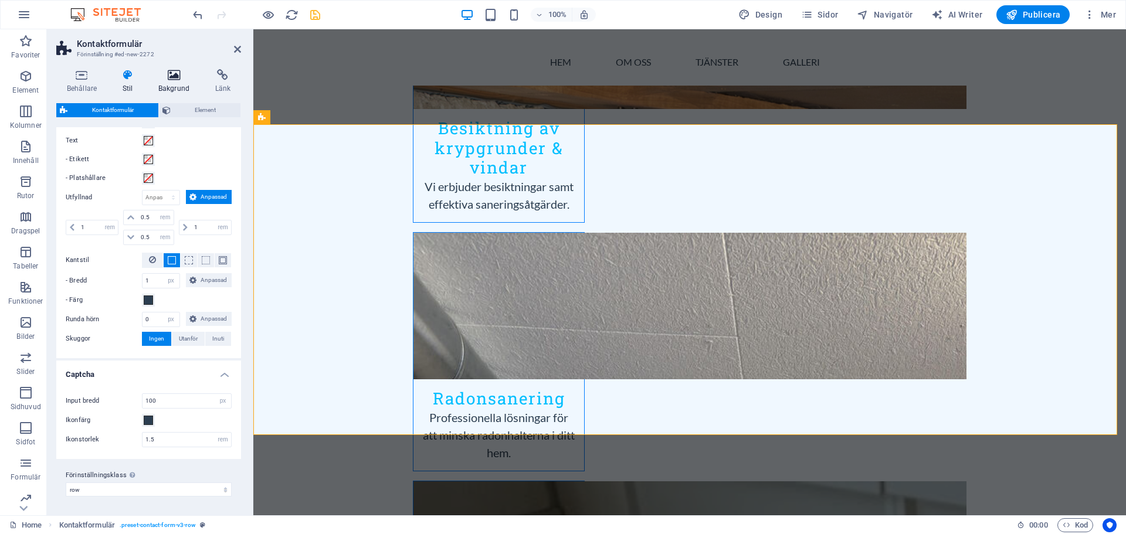
click at [170, 70] on icon at bounding box center [174, 75] width 52 height 12
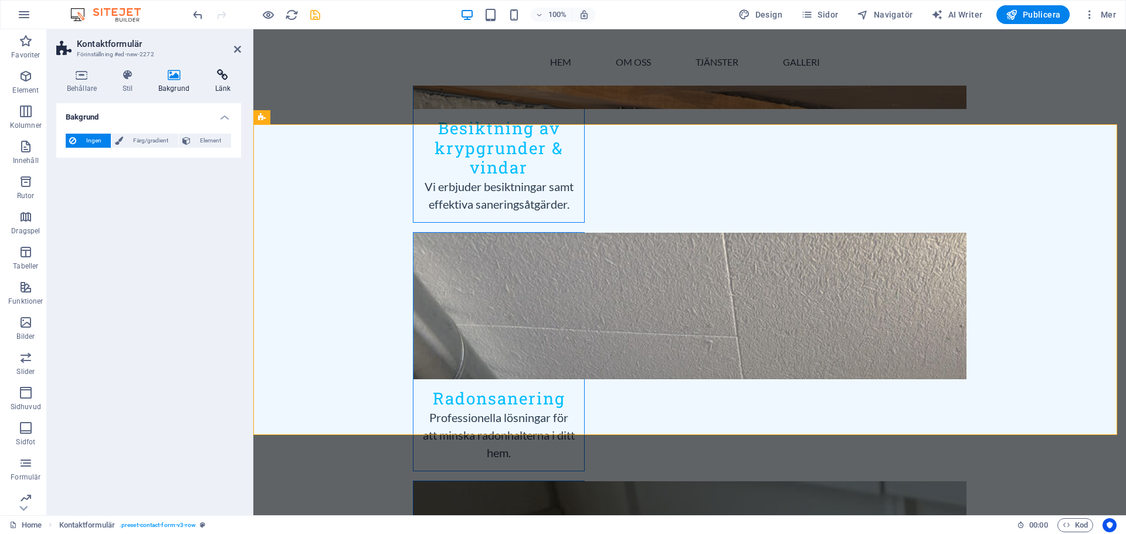
click at [224, 77] on icon at bounding box center [223, 75] width 36 height 12
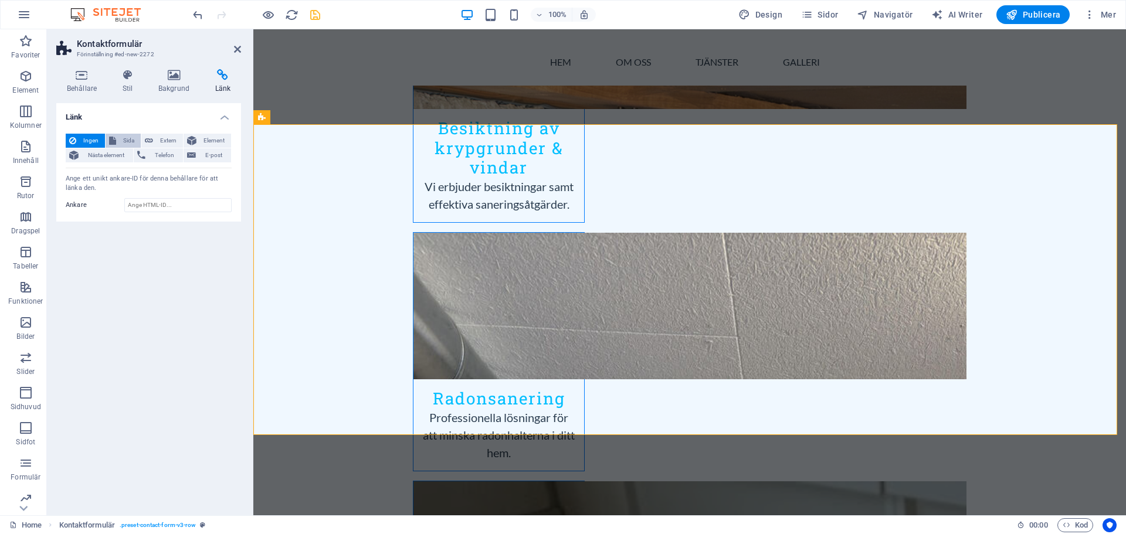
click at [121, 142] on span "Sida" at bounding box center [129, 141] width 18 height 14
select select
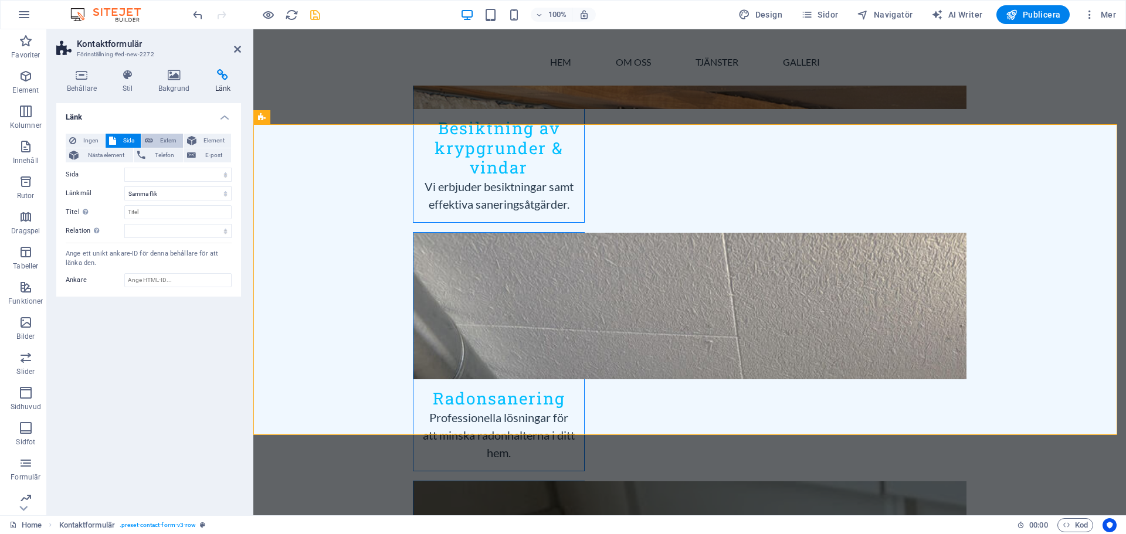
click at [157, 141] on span "Extern" at bounding box center [168, 141] width 23 height 14
select select "blank"
click at [205, 140] on span "Element" at bounding box center [214, 141] width 28 height 14
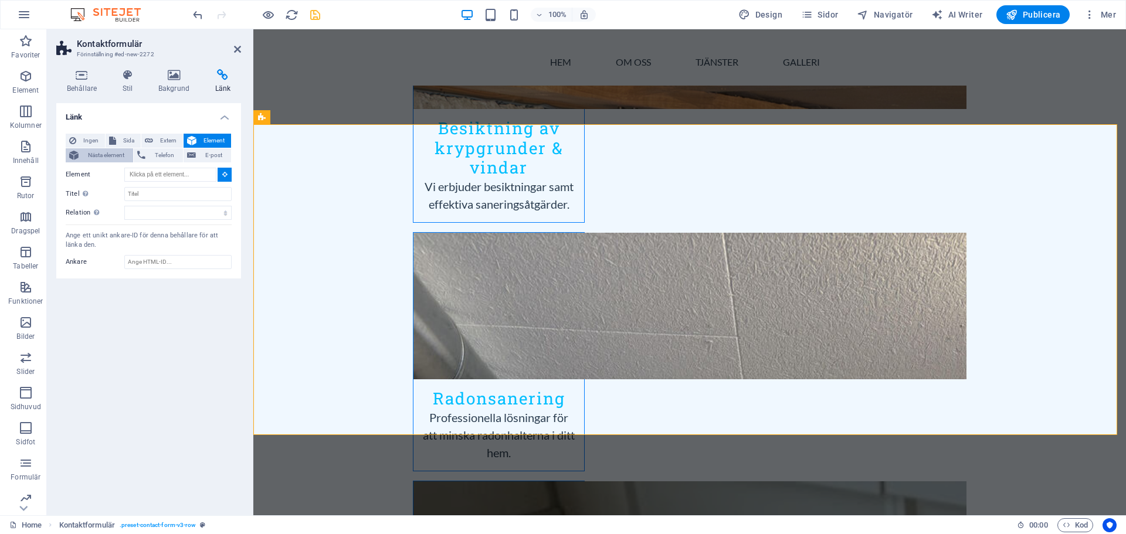
click at [90, 157] on span "Nästa element" at bounding box center [106, 155] width 48 height 14
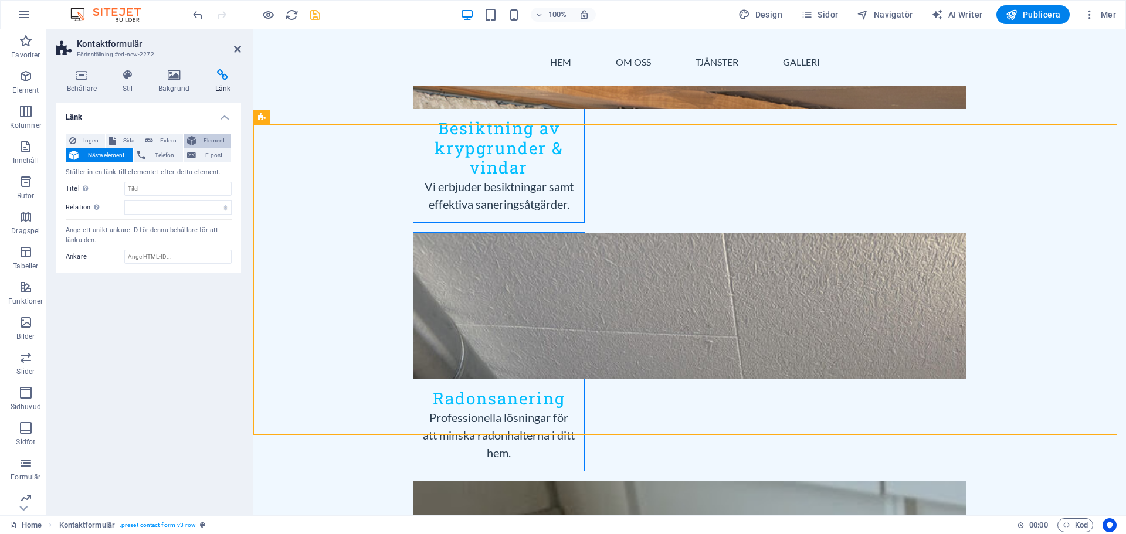
click at [196, 141] on icon at bounding box center [191, 141] width 9 height 14
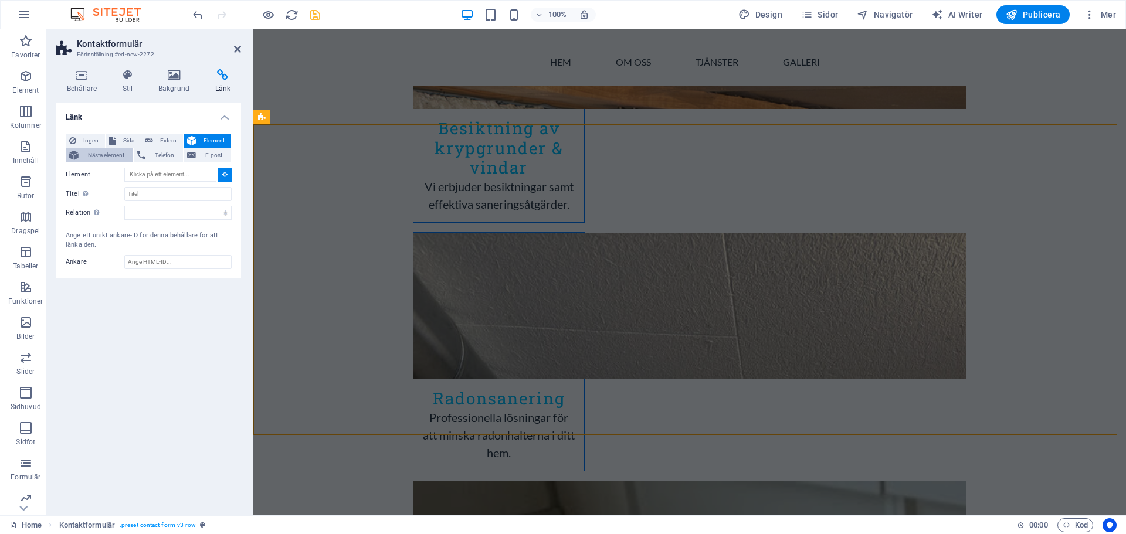
click at [92, 154] on span "Nästa element" at bounding box center [106, 155] width 48 height 14
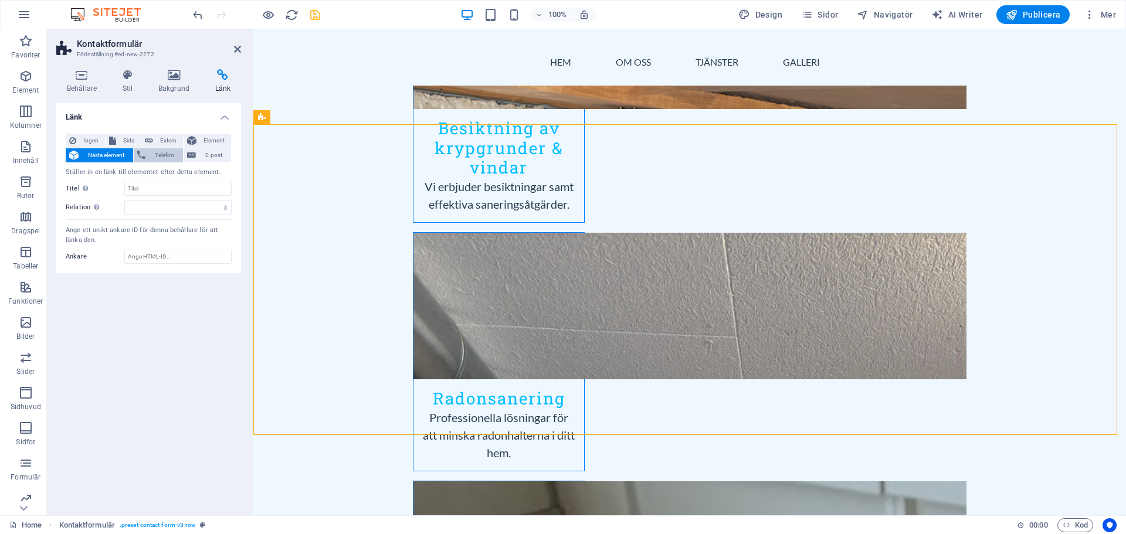
click at [150, 155] on span "Telefon" at bounding box center [164, 155] width 31 height 14
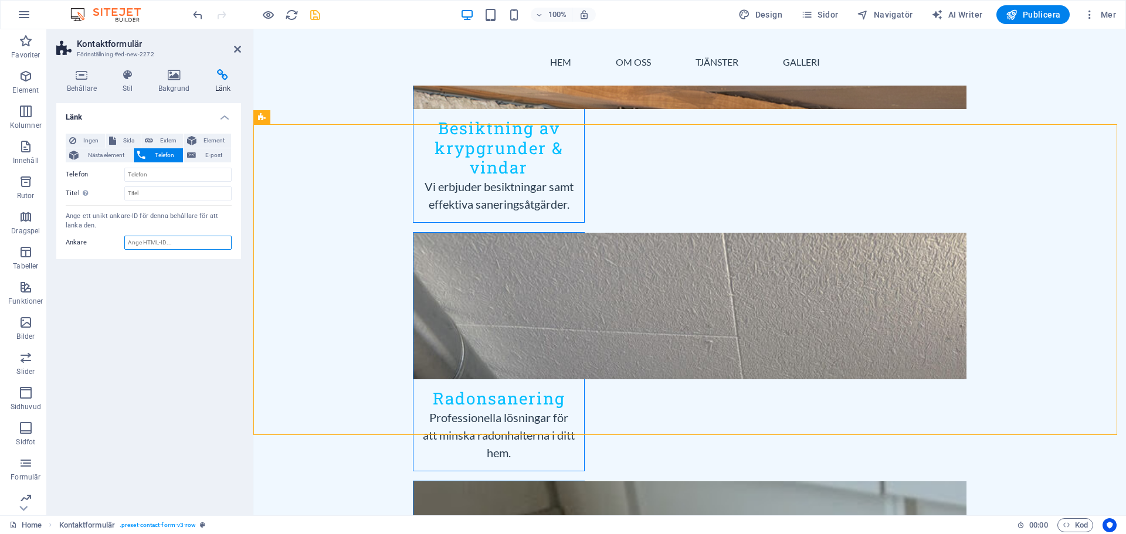
click at [153, 246] on input "Ankare" at bounding box center [177, 243] width 107 height 14
click at [129, 329] on div "Länk Ingen Sida Extern Element Nästa element Telefon E-post Sida Home Subpage L…" at bounding box center [148, 304] width 185 height 403
click at [235, 48] on icon at bounding box center [237, 49] width 7 height 9
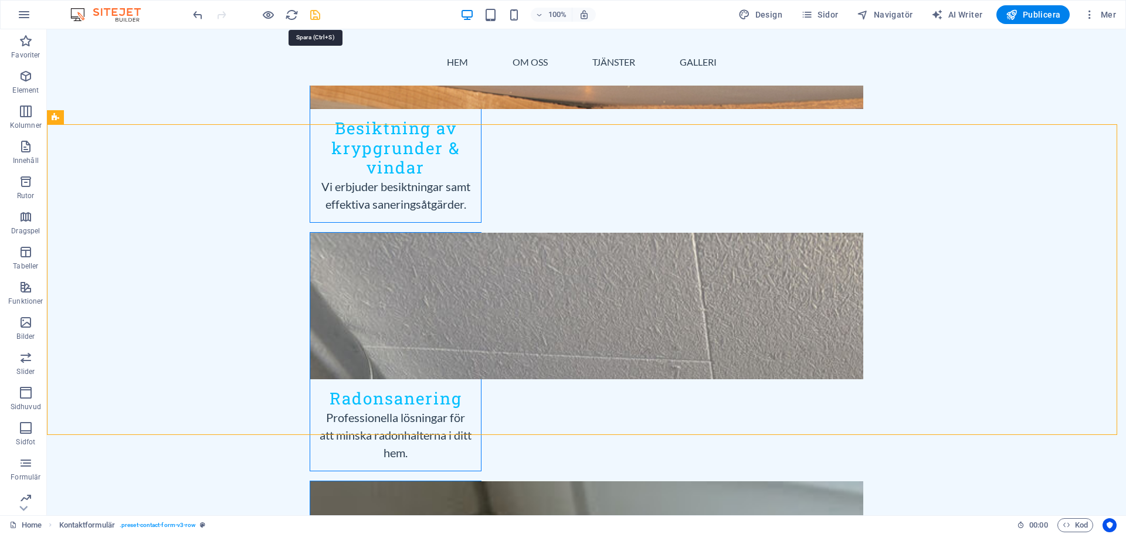
click at [318, 19] on icon "save" at bounding box center [315, 14] width 13 height 13
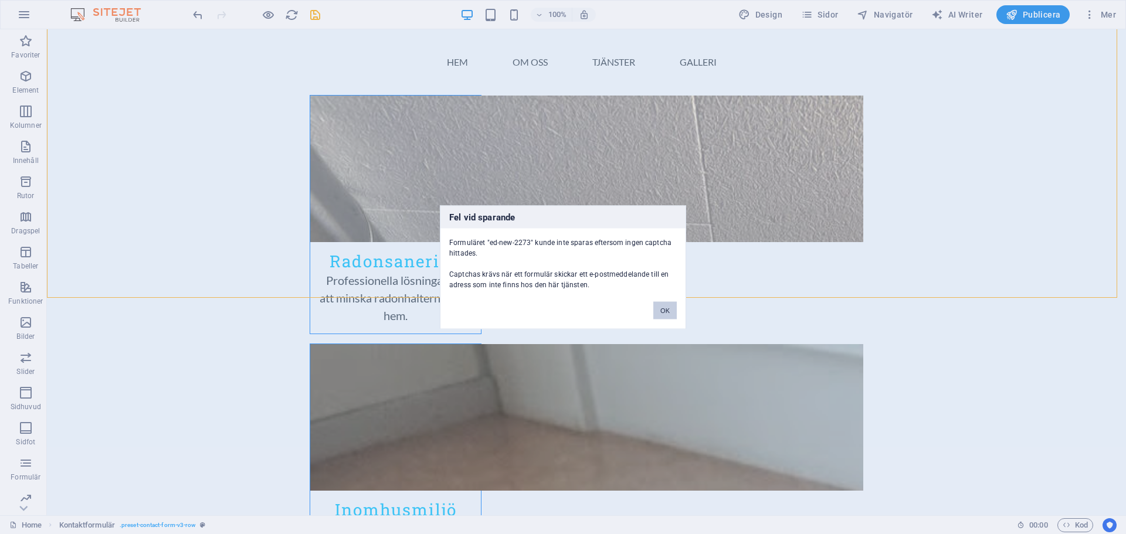
click at [670, 319] on button "OK" at bounding box center [665, 311] width 23 height 18
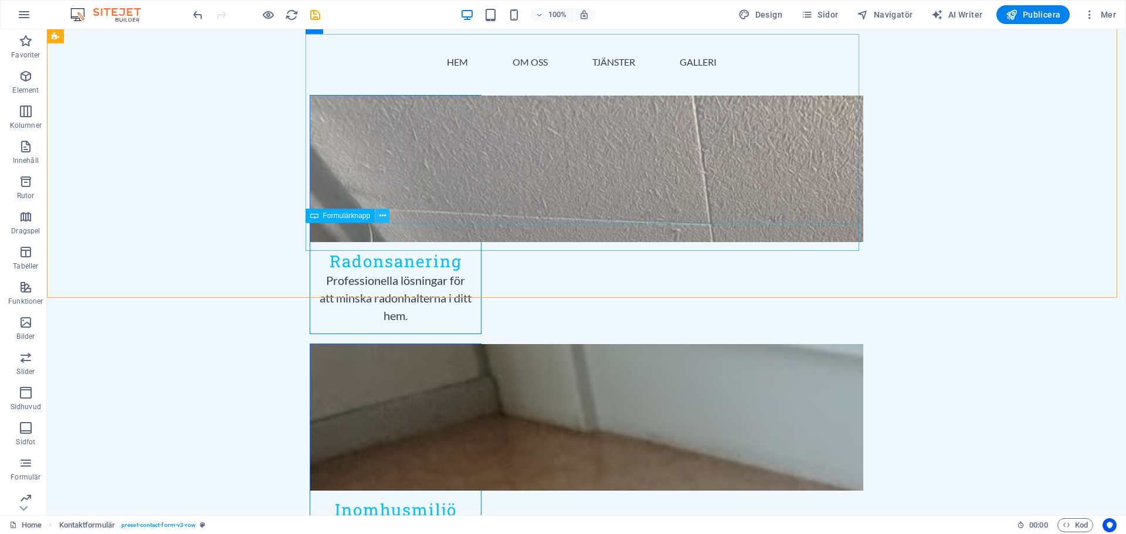
click at [377, 218] on button at bounding box center [382, 216] width 14 height 14
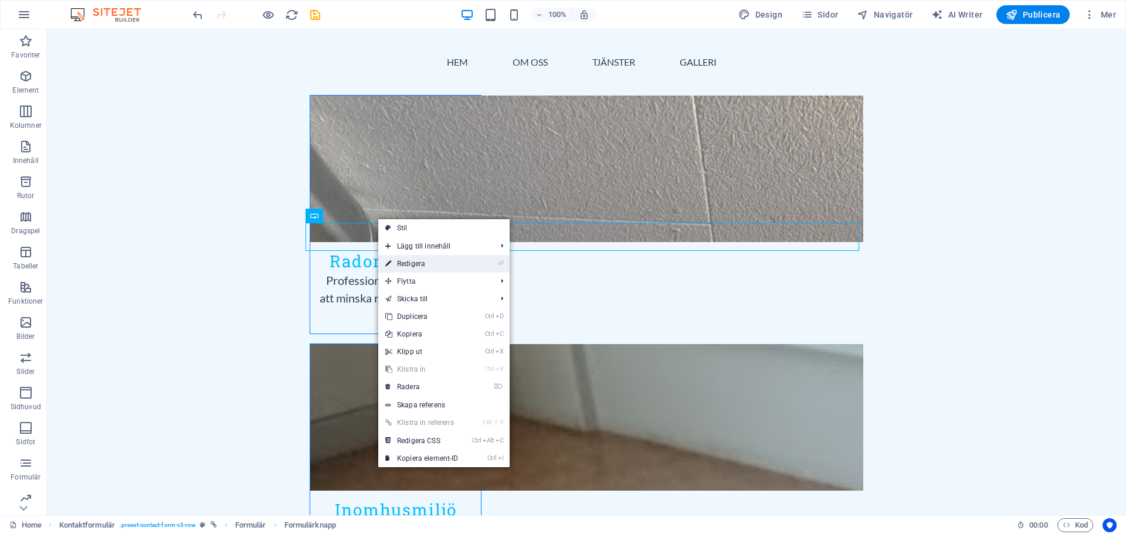
click at [407, 263] on link "⏎ Redigera" at bounding box center [421, 264] width 87 height 18
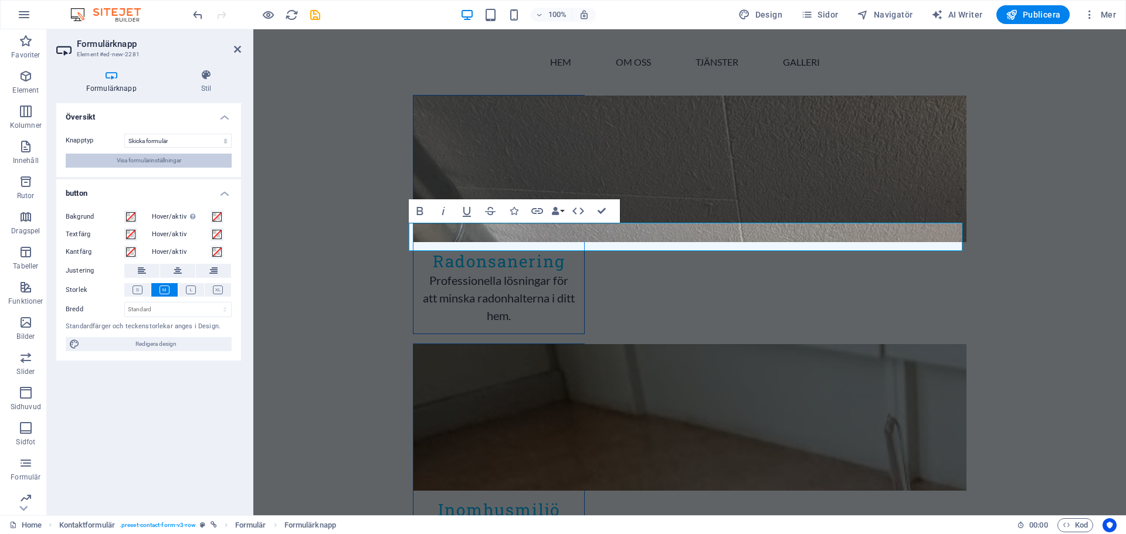
click at [146, 165] on span "Visa formulärinställningar" at bounding box center [149, 161] width 65 height 14
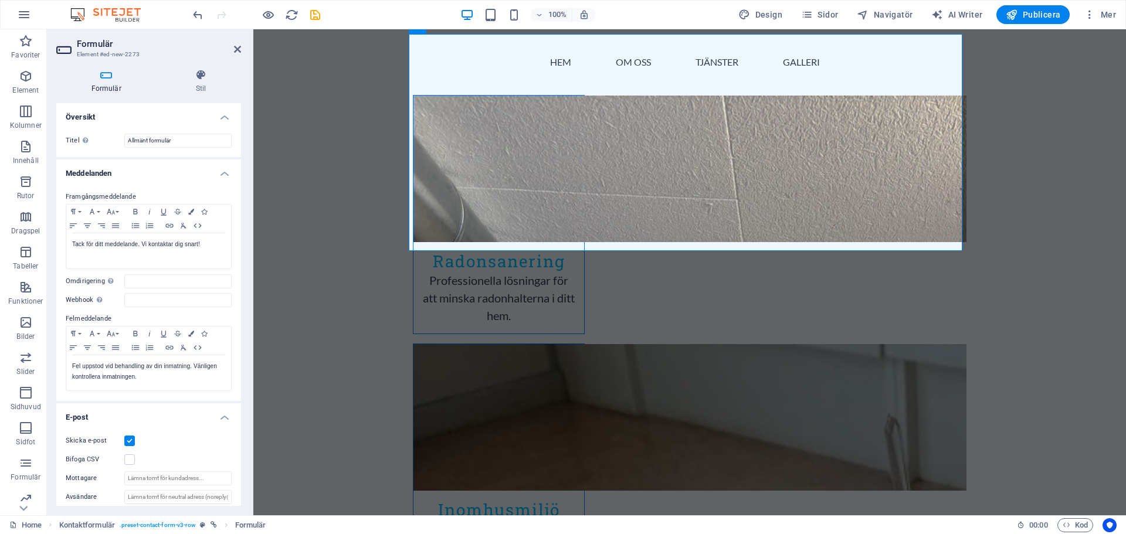
scroll to position [59, 0]
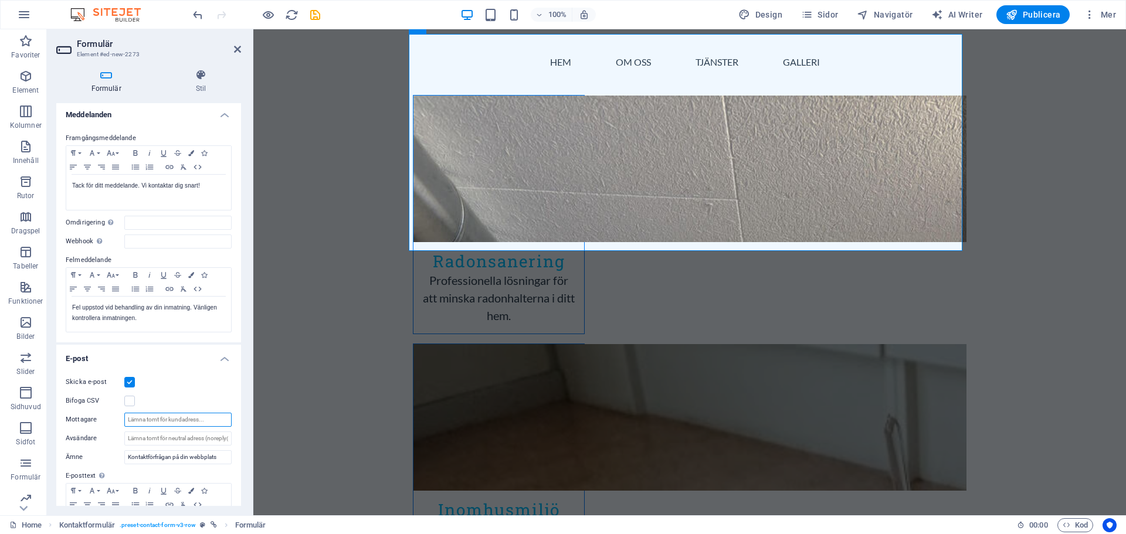
click at [158, 419] on input "Mottagare" at bounding box center [177, 420] width 107 height 14
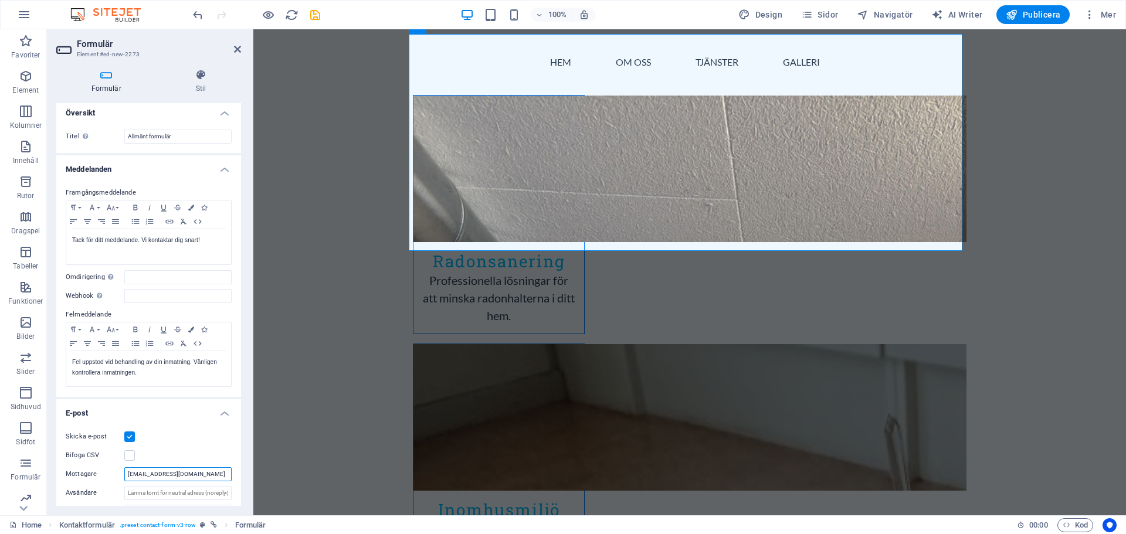
scroll to position [0, 0]
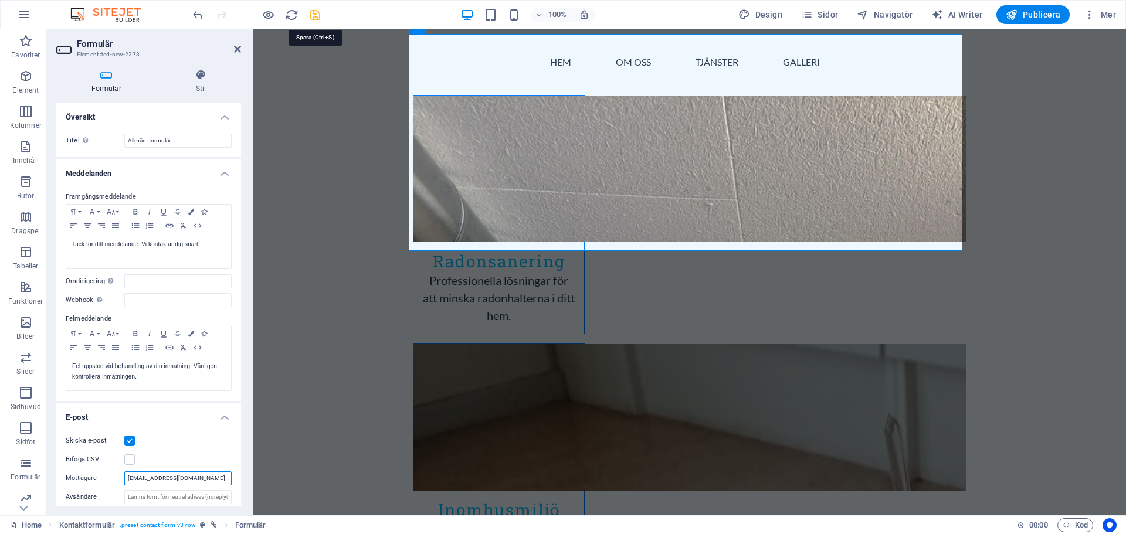
type input "[EMAIL_ADDRESS][DOMAIN_NAME]"
click at [318, 17] on icon "save" at bounding box center [315, 14] width 13 height 13
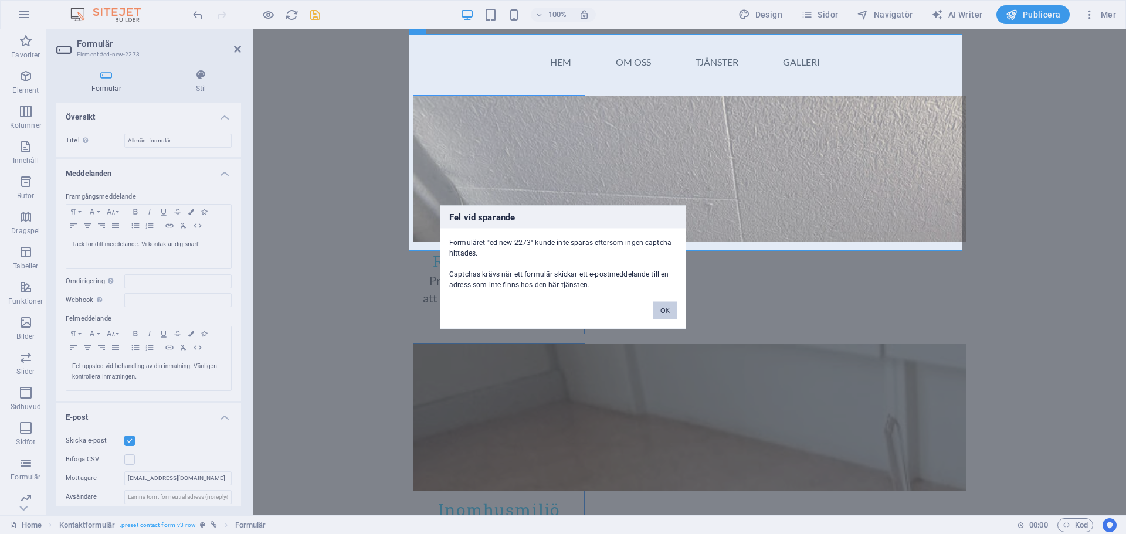
click at [665, 311] on button "OK" at bounding box center [665, 311] width 23 height 18
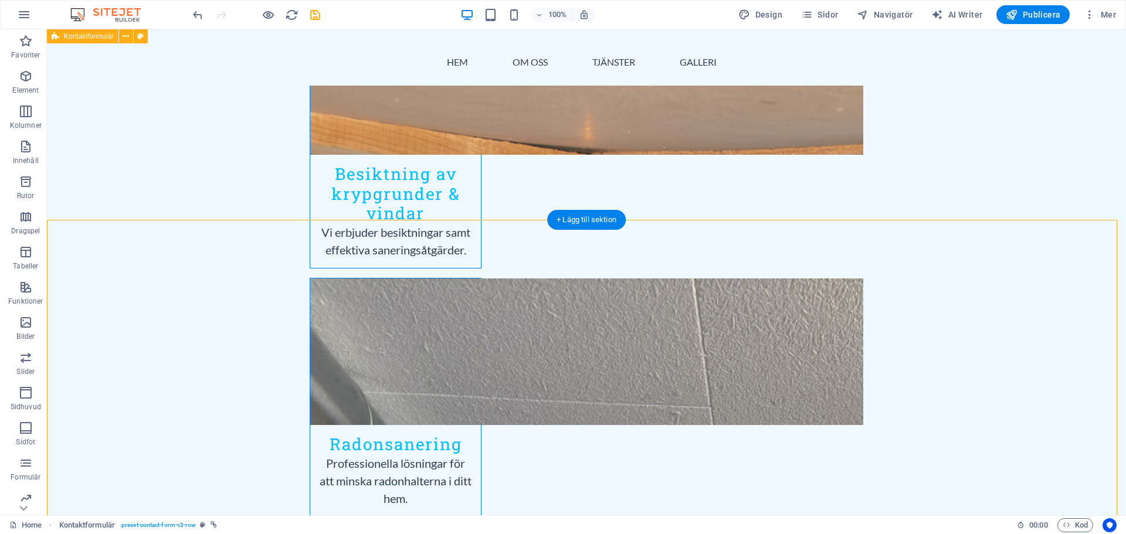
scroll to position [1663, 0]
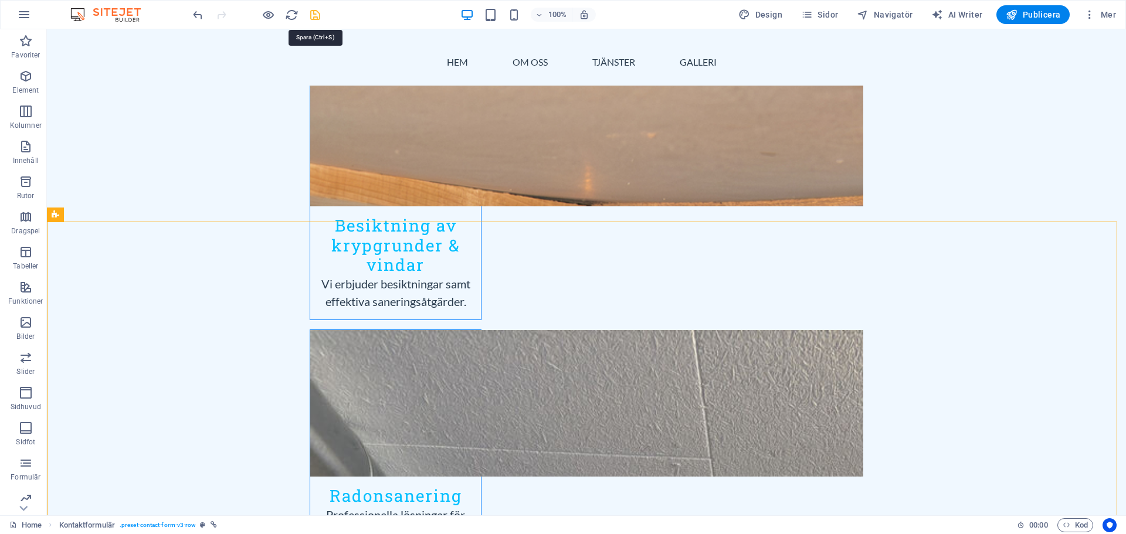
click at [314, 16] on icon "save" at bounding box center [315, 14] width 13 height 13
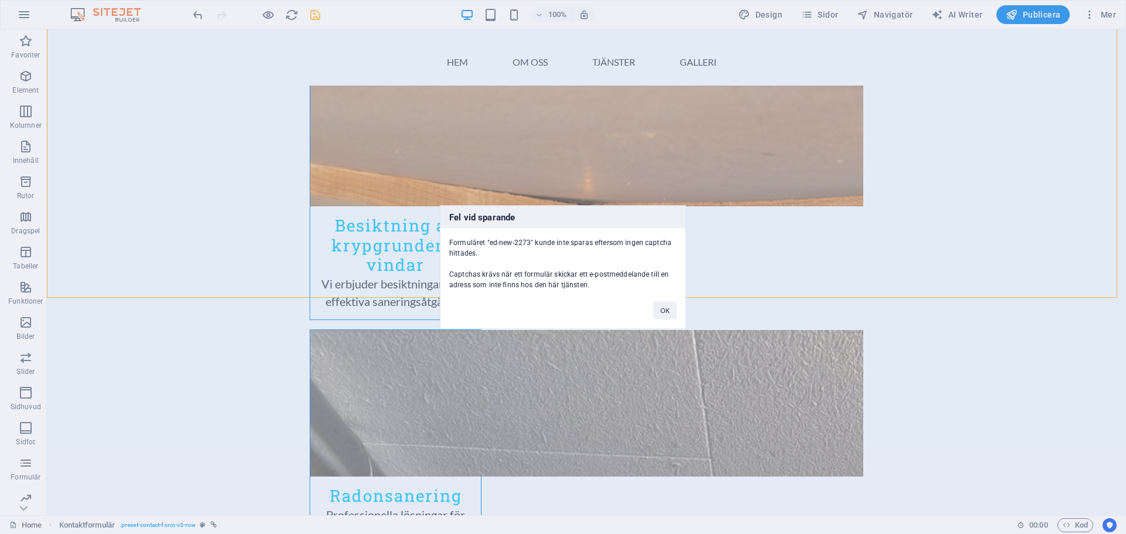
scroll to position [1897, 0]
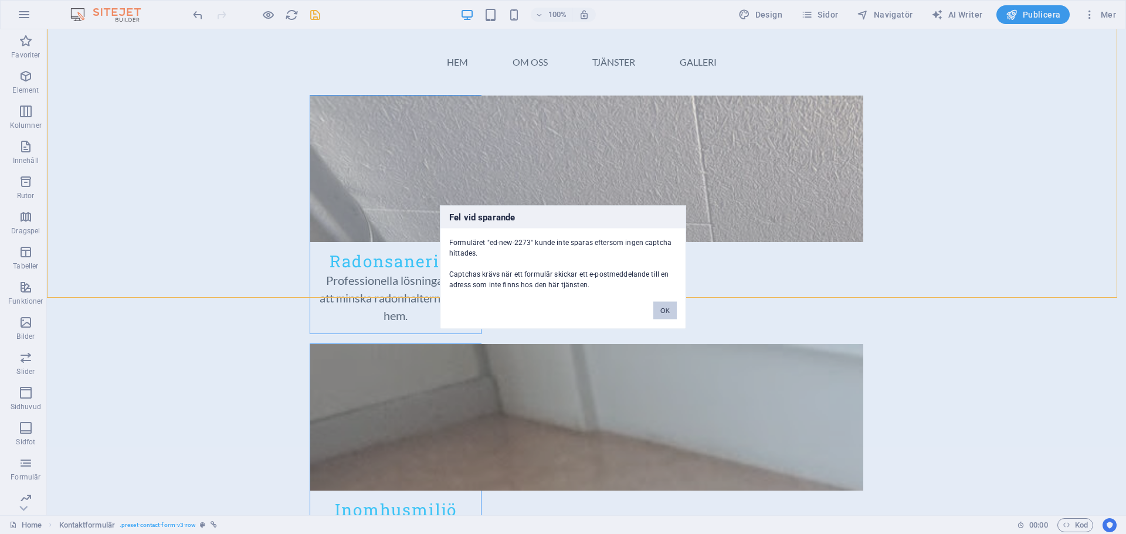
click at [665, 307] on button "OK" at bounding box center [665, 311] width 23 height 18
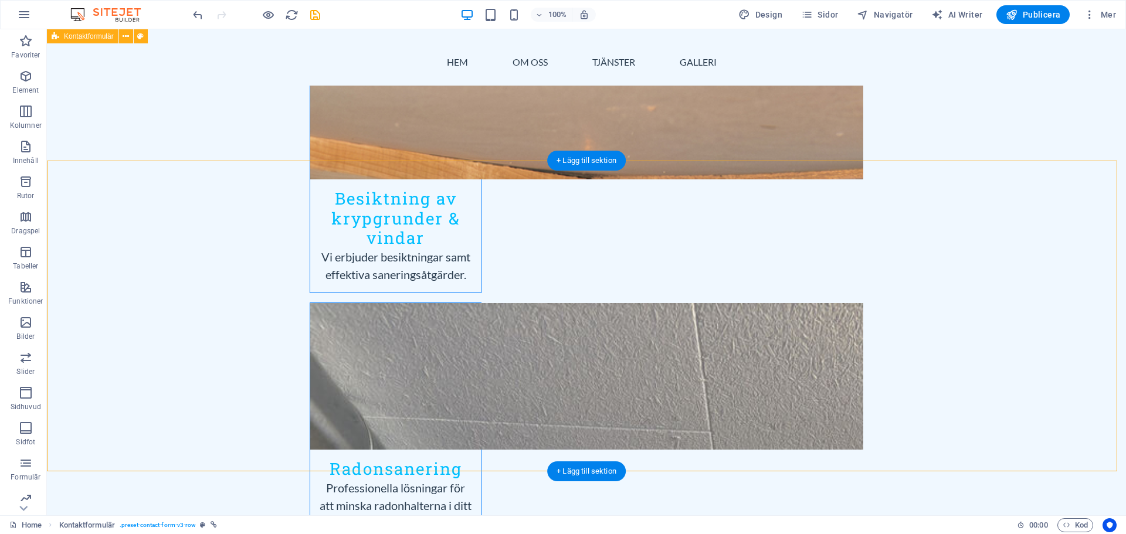
scroll to position [1663, 0]
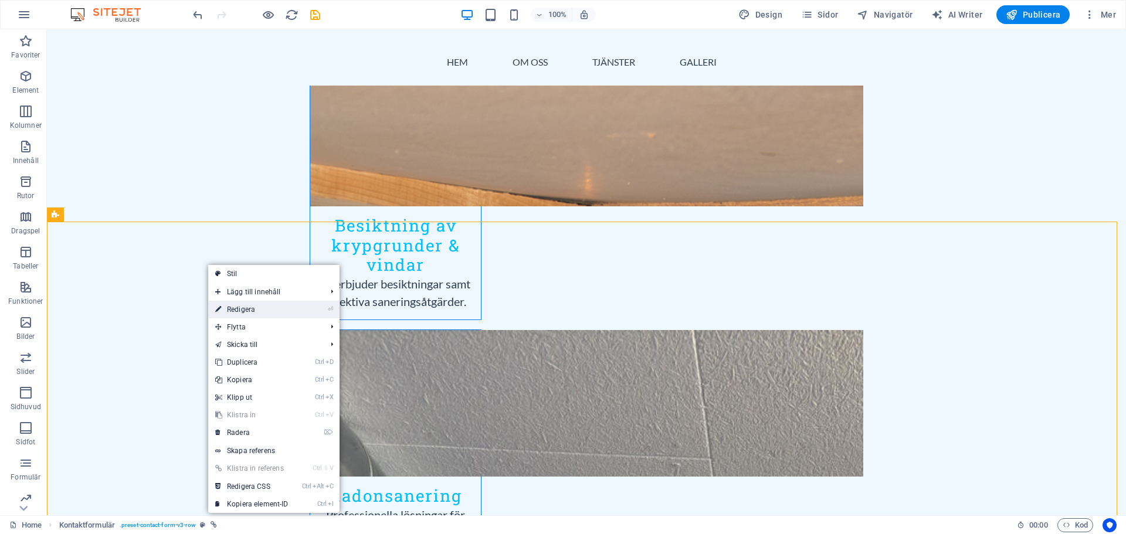
click at [231, 307] on link "⏎ Redigera" at bounding box center [251, 310] width 87 height 18
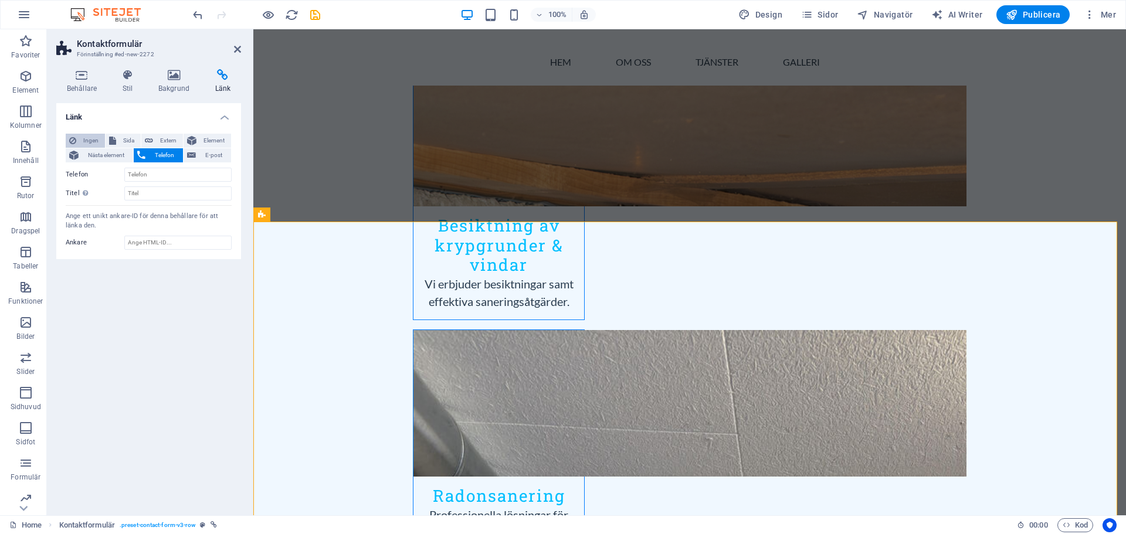
click at [88, 144] on span "Ingen" at bounding box center [91, 141] width 22 height 14
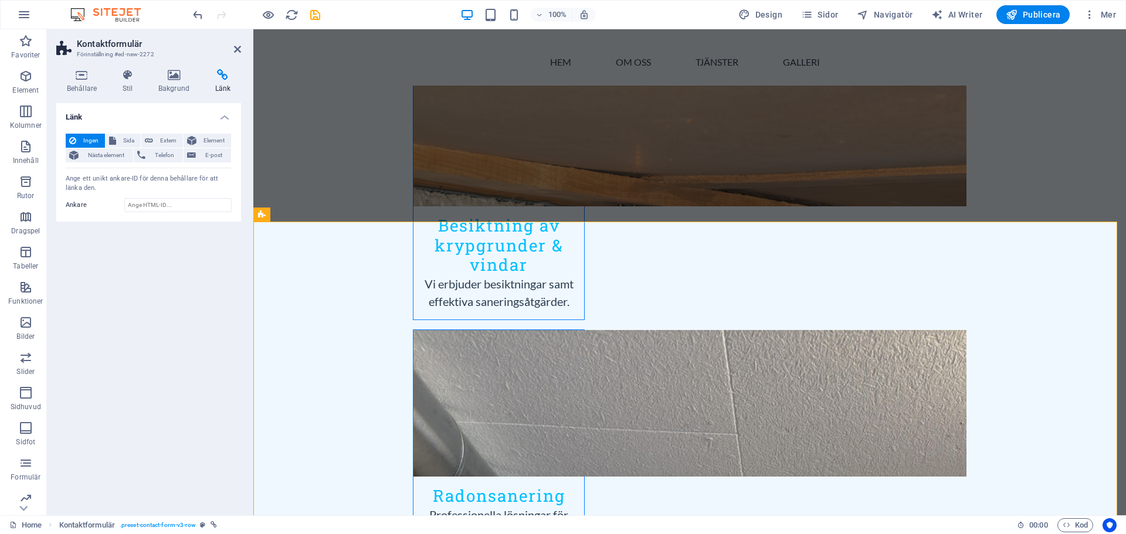
click at [88, 144] on span "Ingen" at bounding box center [91, 141] width 22 height 14
click at [314, 18] on icon "save" at bounding box center [315, 14] width 13 height 13
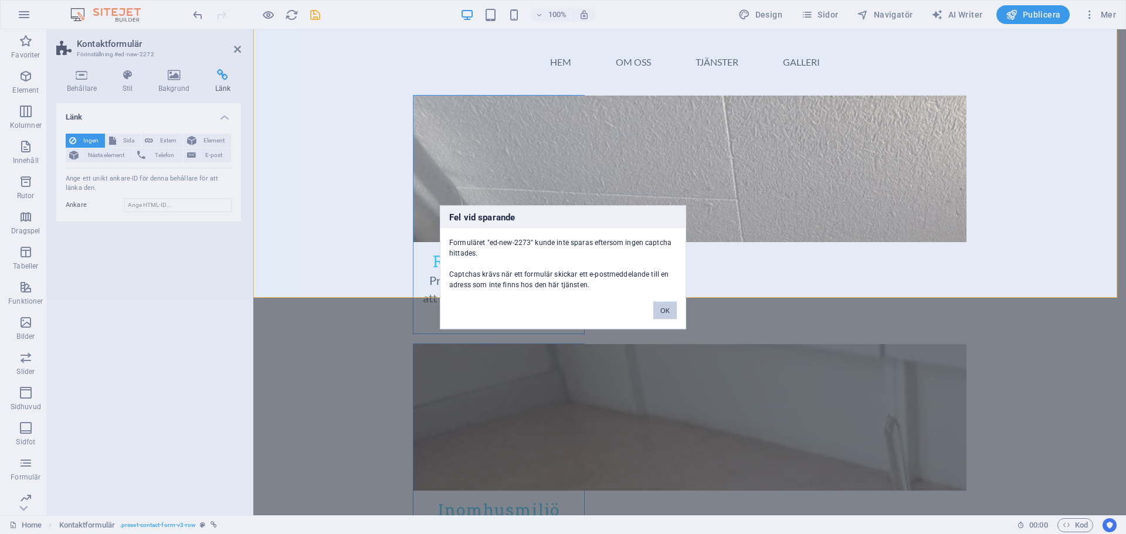
click at [670, 316] on button "OK" at bounding box center [665, 311] width 23 height 18
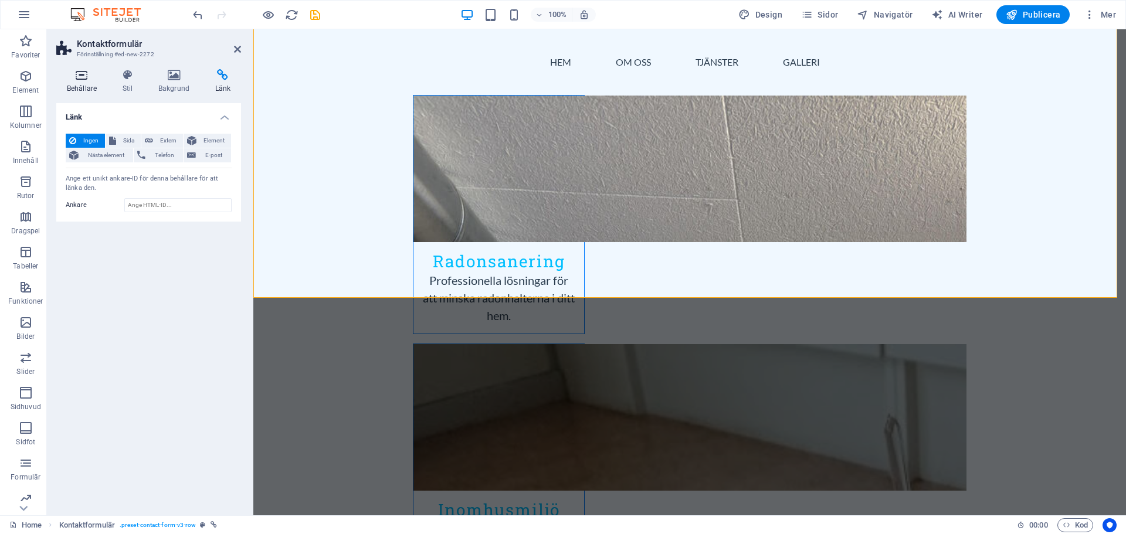
click at [79, 76] on icon at bounding box center [81, 75] width 51 height 12
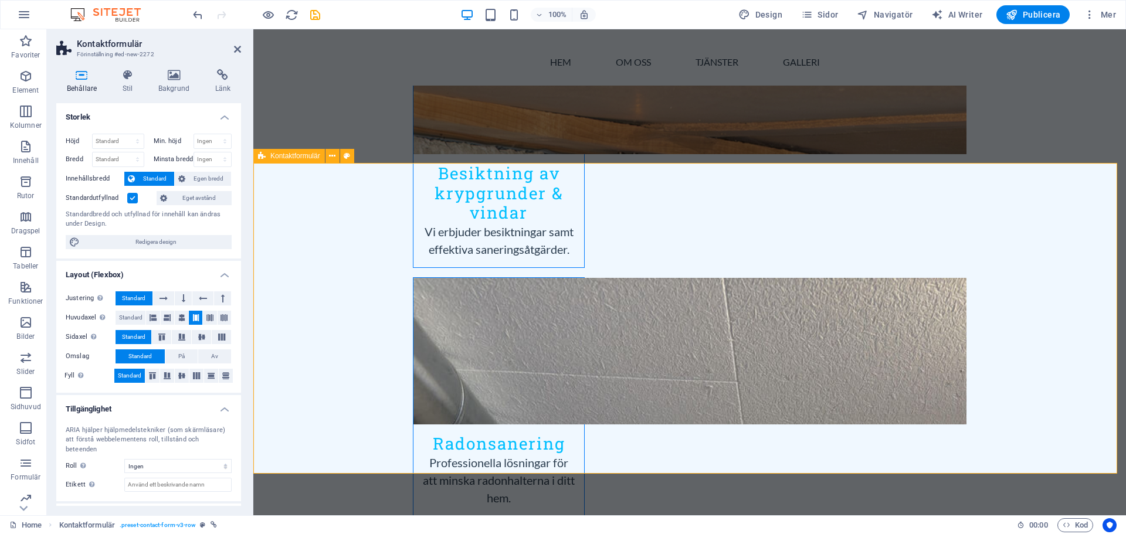
scroll to position [1721, 0]
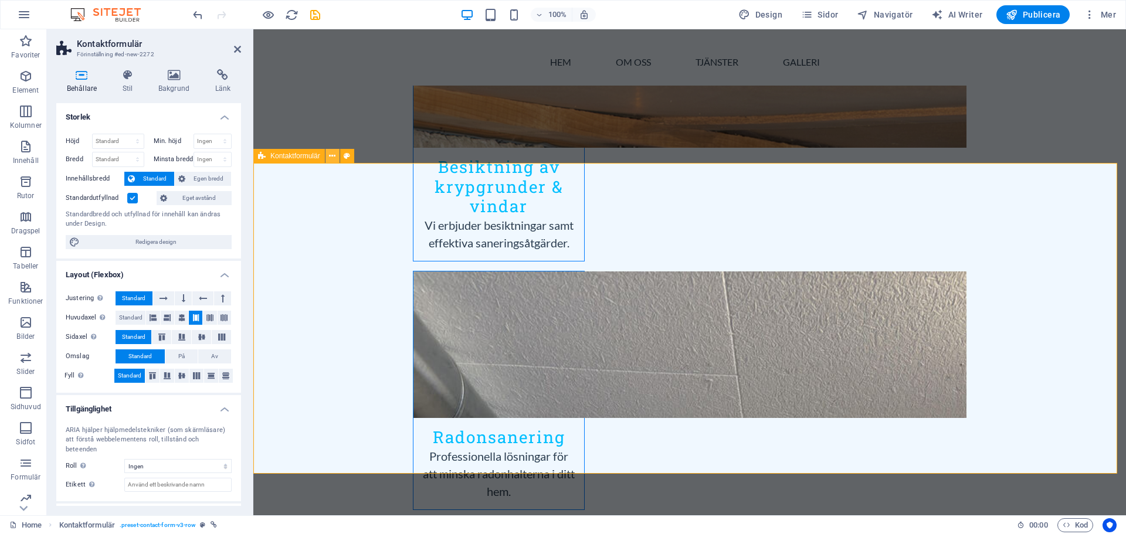
click at [333, 157] on icon at bounding box center [332, 156] width 6 height 12
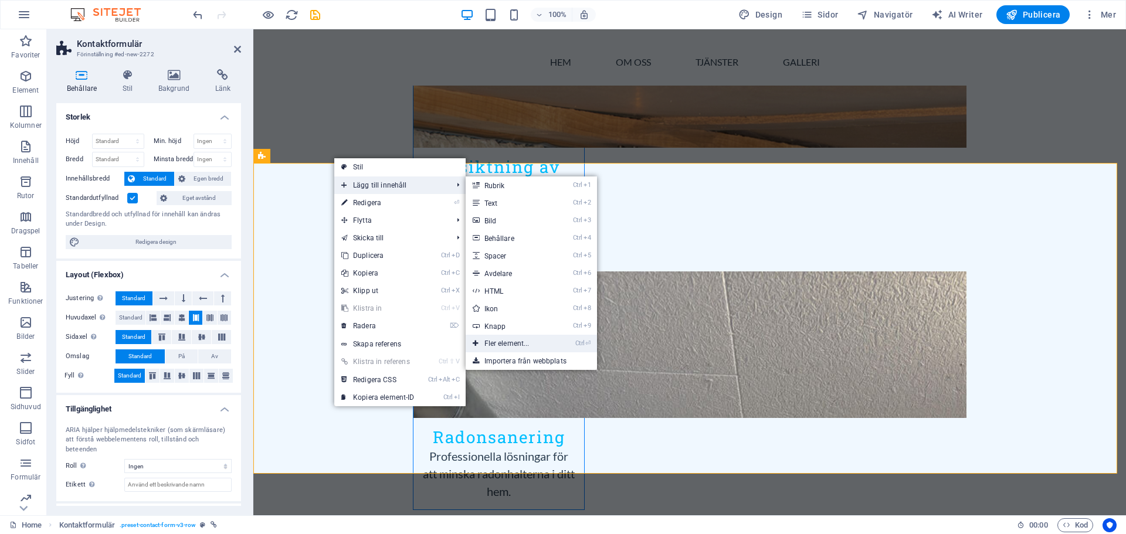
click at [502, 341] on link "Ctrl ⏎ Fler element..." at bounding box center [509, 344] width 87 height 18
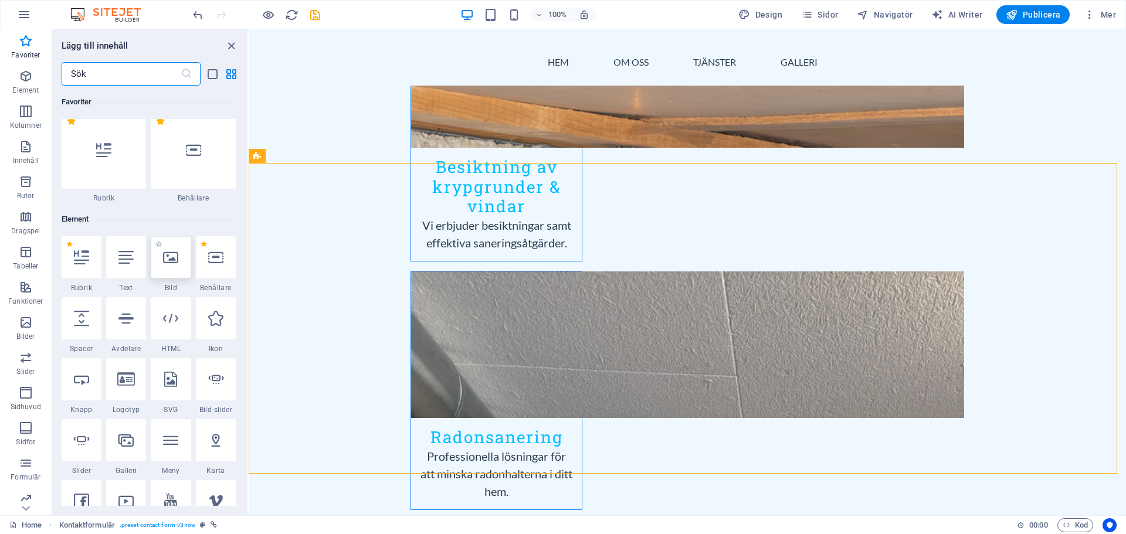
scroll to position [0, 0]
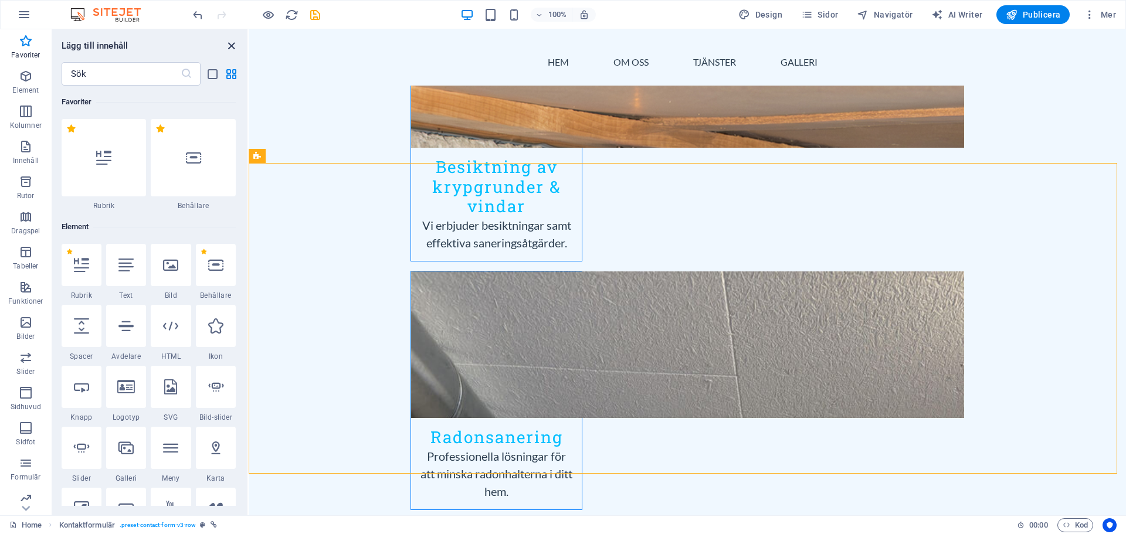
click at [229, 41] on icon "close panel" at bounding box center [231, 45] width 13 height 13
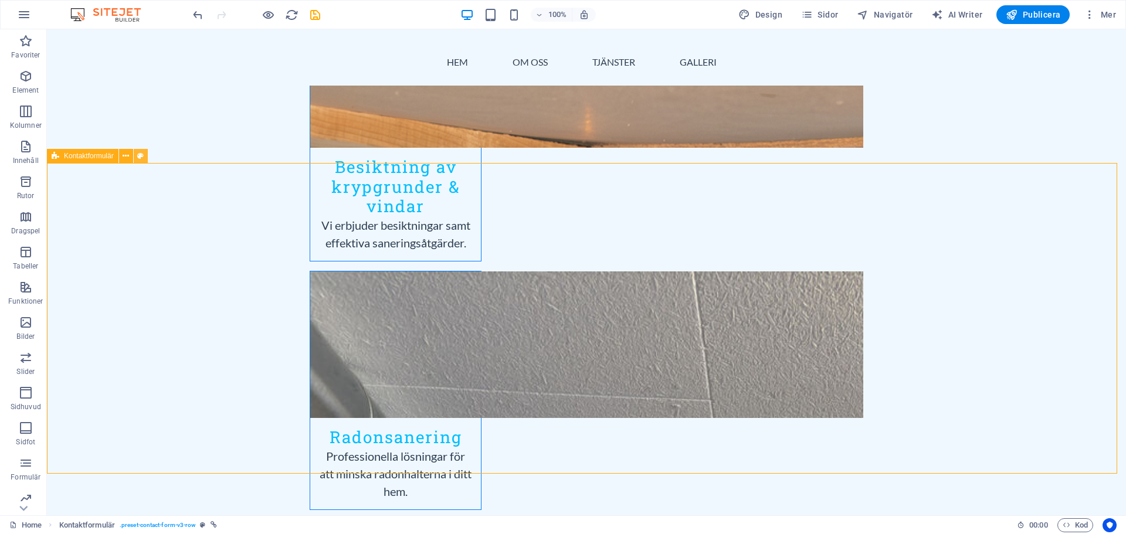
click at [141, 157] on icon at bounding box center [140, 156] width 6 height 12
select select "rem"
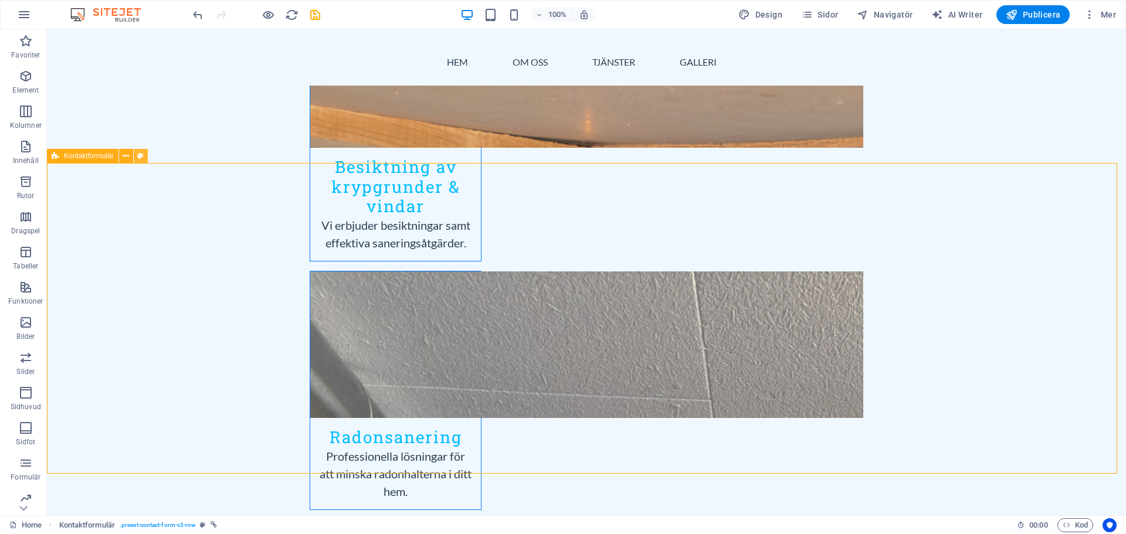
select select "rem"
select select "px"
select select "rem"
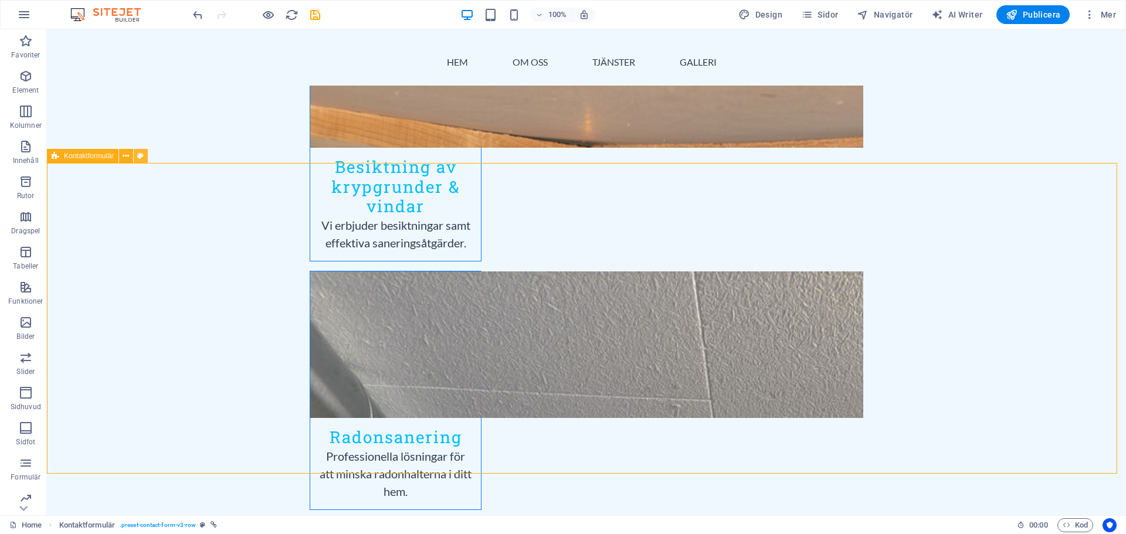
select select "preset-contact-form-v3-row"
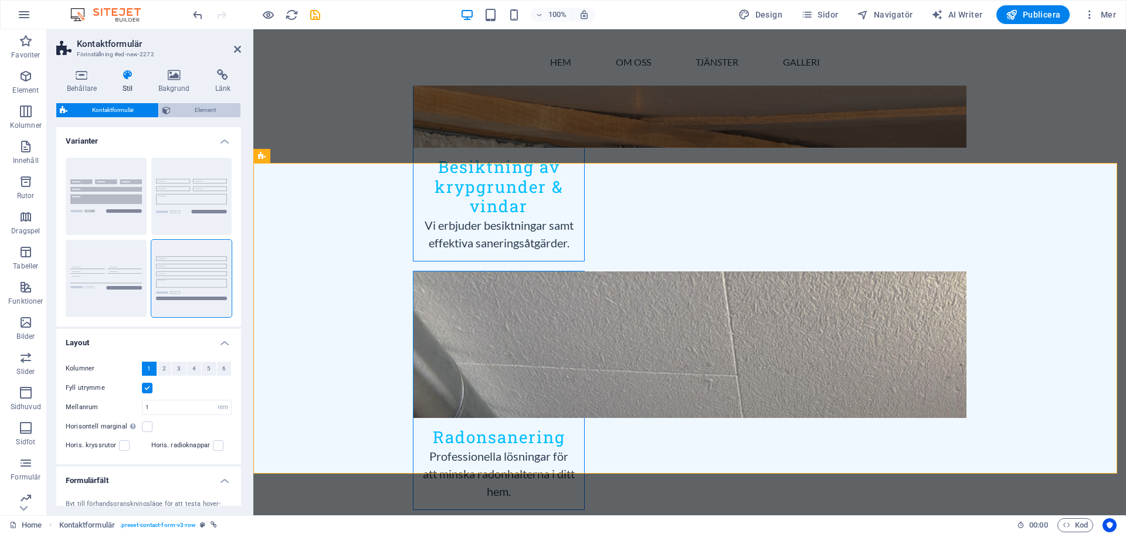
click at [175, 111] on span "Element" at bounding box center [205, 110] width 63 height 14
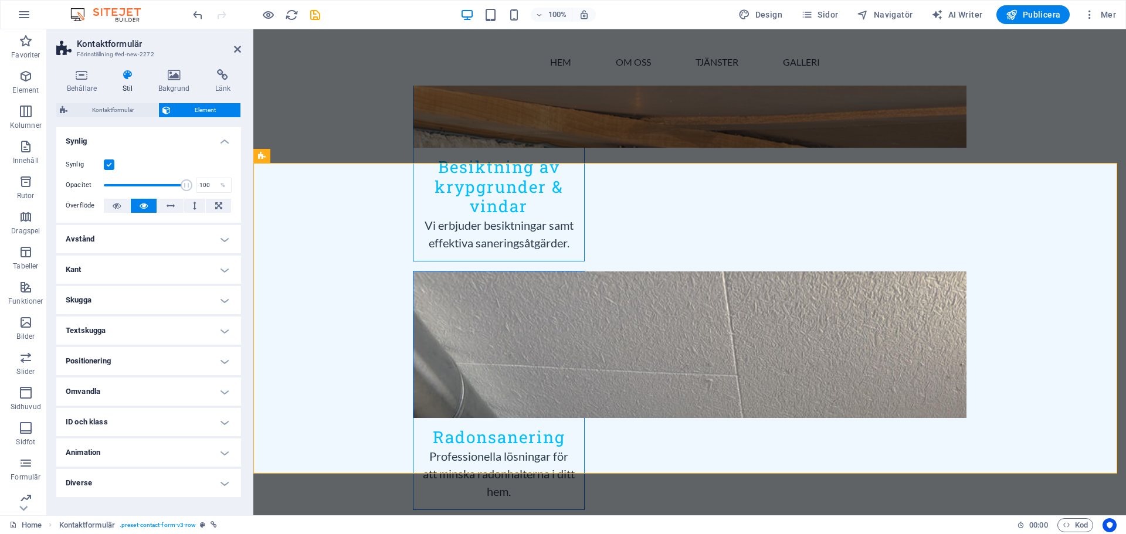
click at [136, 490] on h4 "Diverse" at bounding box center [148, 483] width 185 height 28
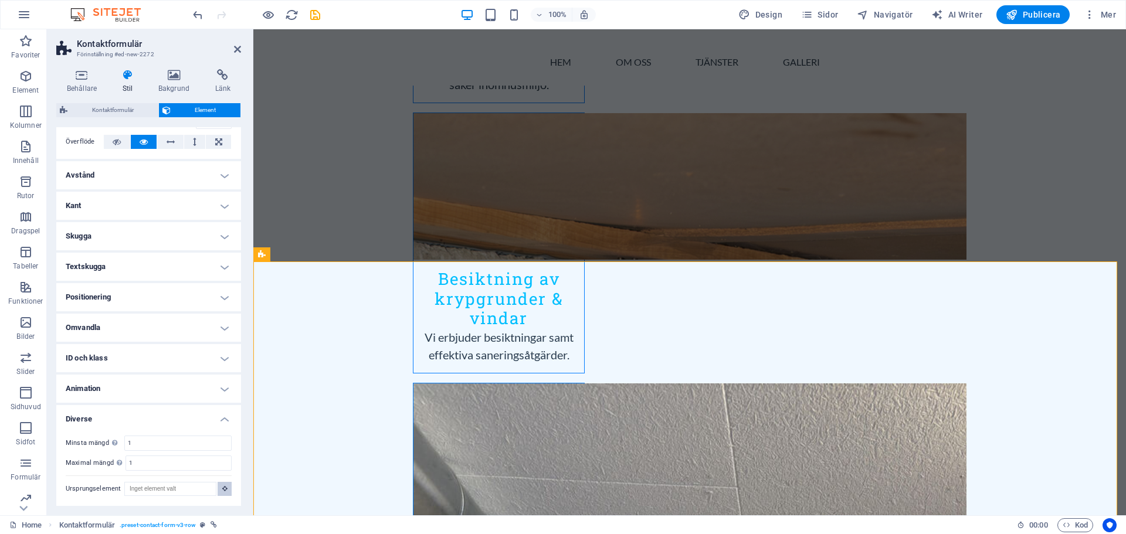
scroll to position [1609, 0]
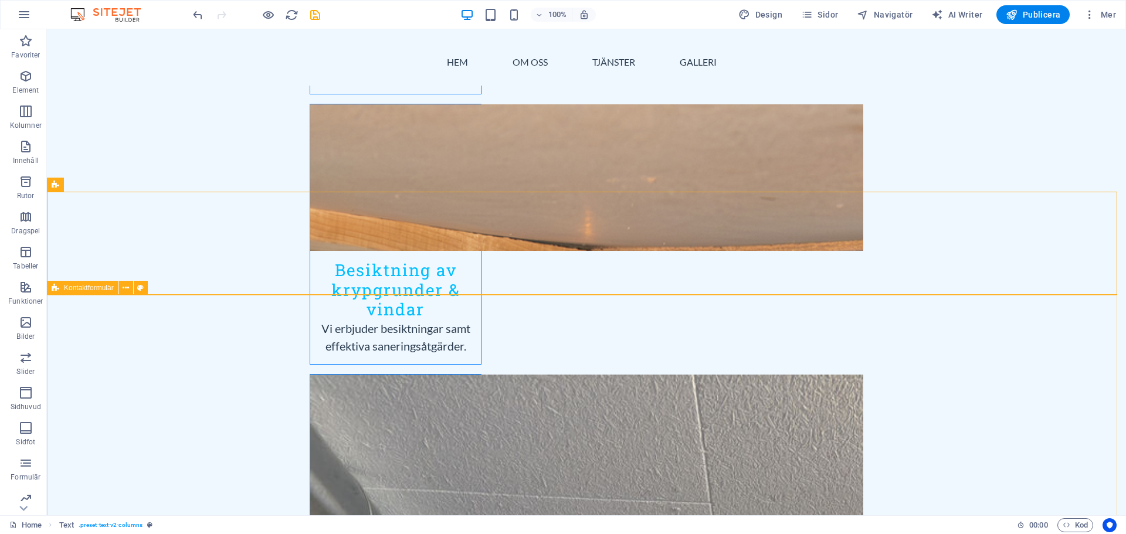
scroll to position [1550, 0]
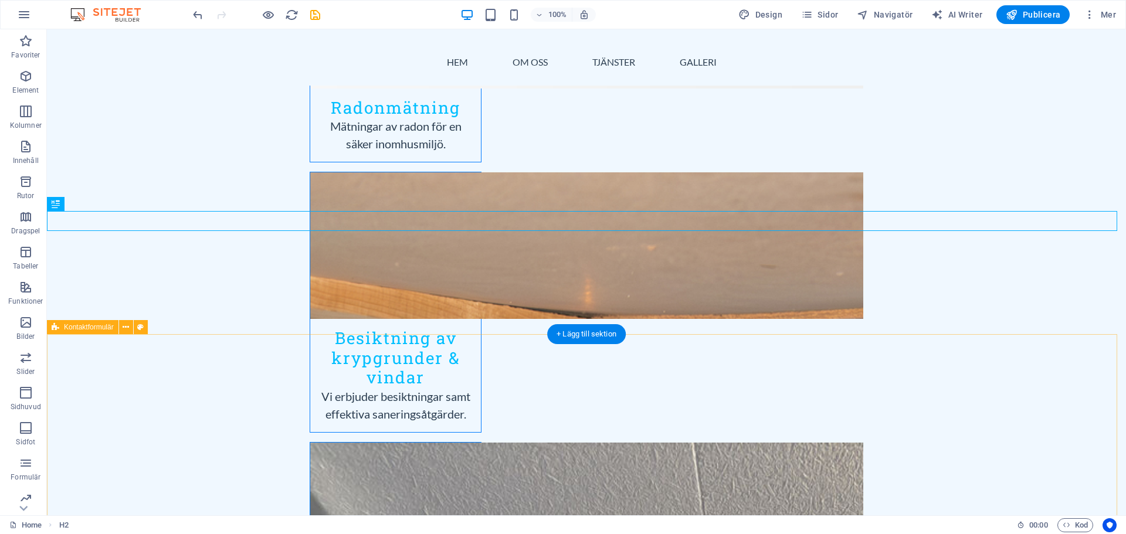
drag, startPoint x: 987, startPoint y: 434, endPoint x: 966, endPoint y: 418, distance: 26.3
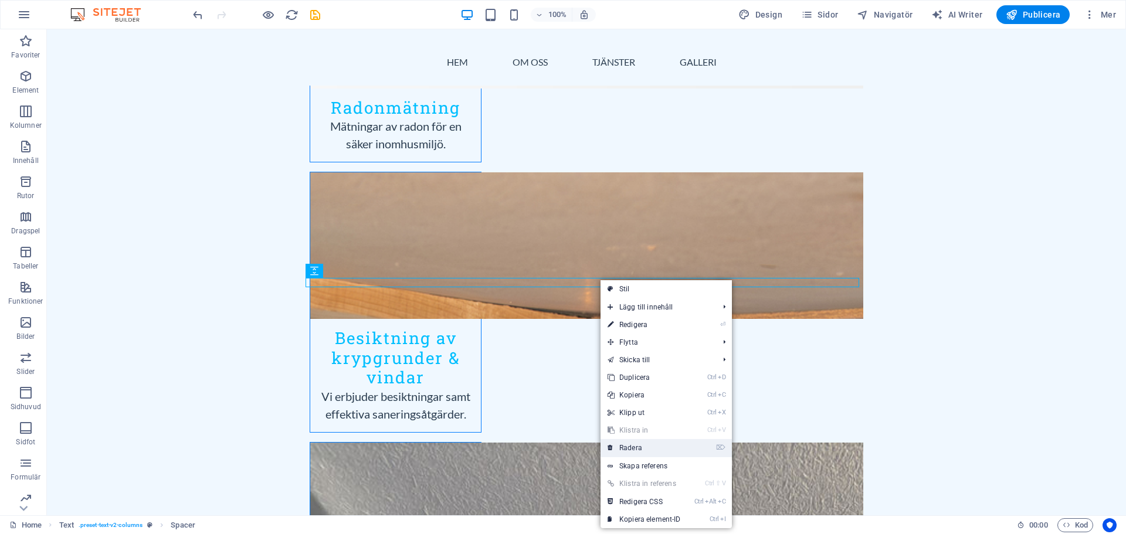
click at [624, 449] on link "⌦ Radera" at bounding box center [644, 448] width 87 height 18
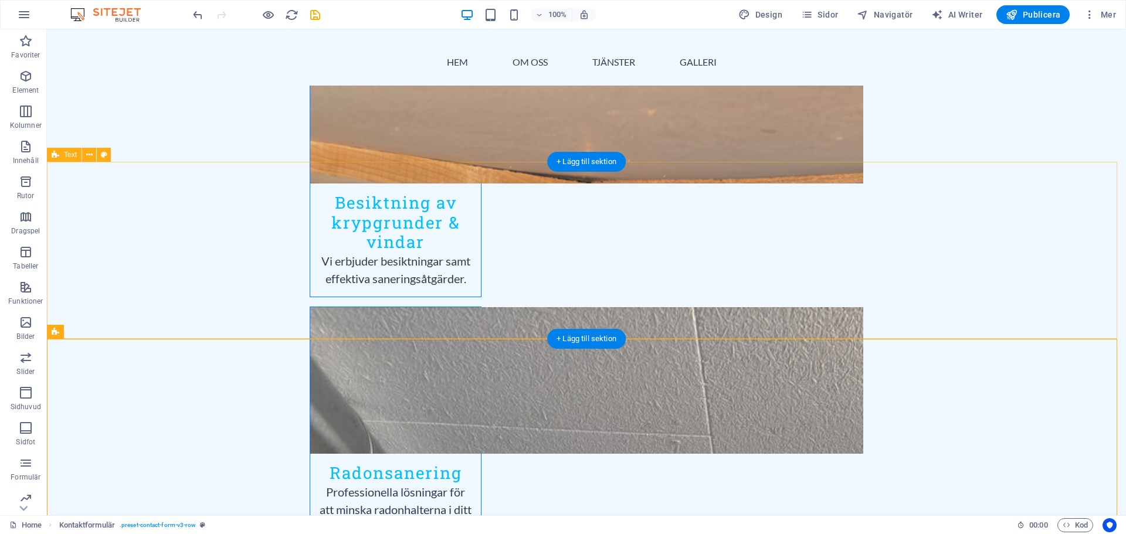
scroll to position [1609, 0]
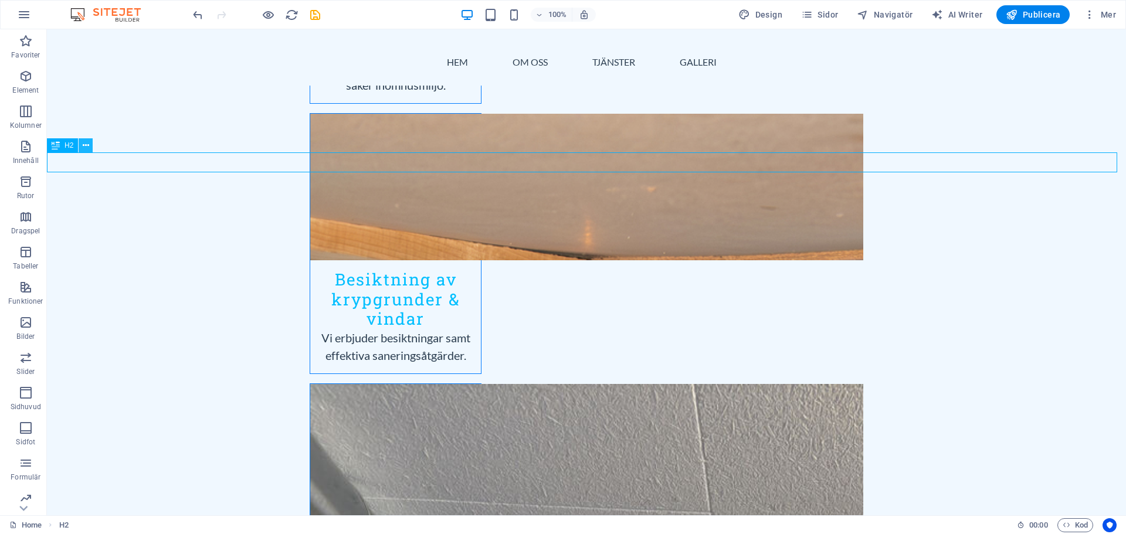
click at [81, 147] on button at bounding box center [86, 145] width 14 height 14
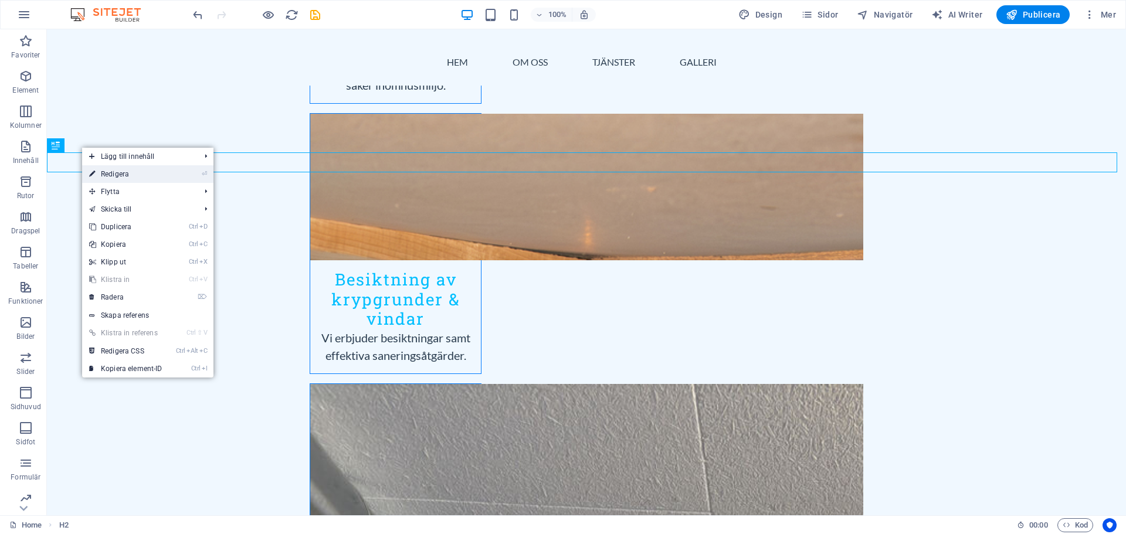
click at [117, 175] on link "⏎ Redigera" at bounding box center [125, 174] width 87 height 18
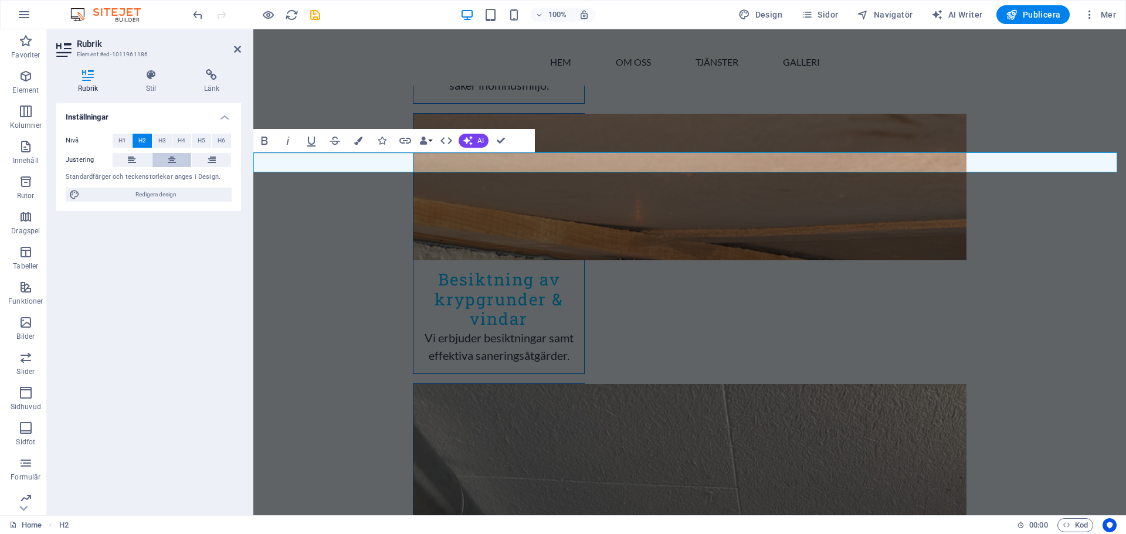
click at [172, 161] on icon at bounding box center [172, 160] width 8 height 14
click at [336, 77] on div "Hem Om oss Tjänster Galleri Menu" at bounding box center [689, 57] width 873 height 56
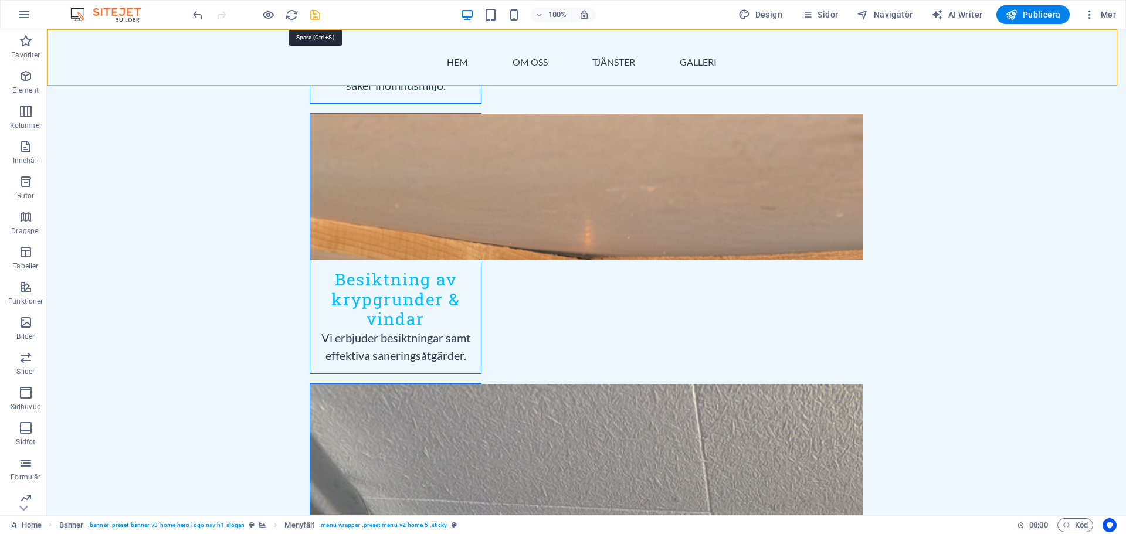
click at [312, 12] on icon "save" at bounding box center [315, 14] width 13 height 13
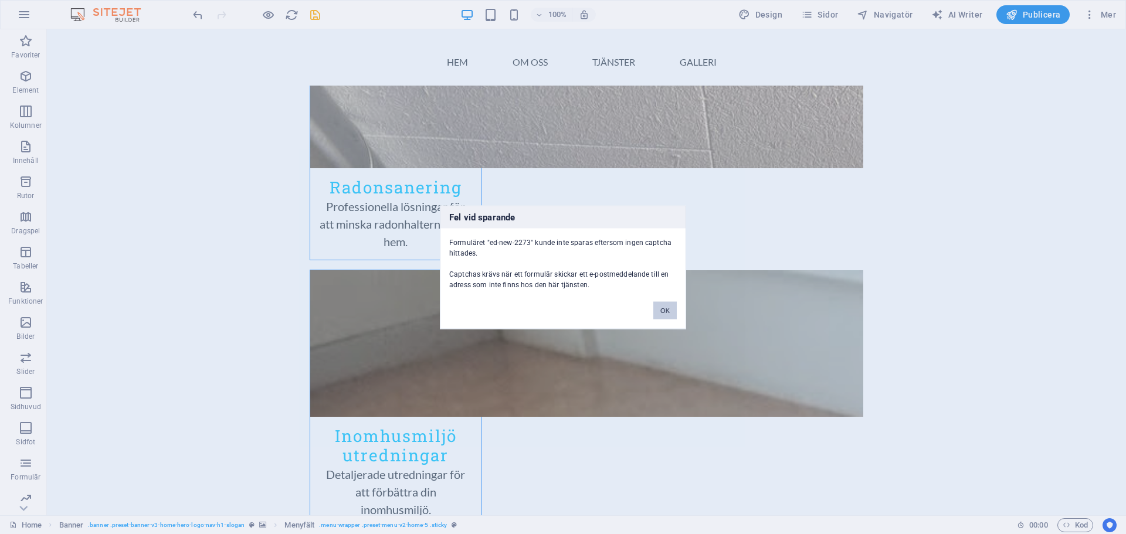
click at [664, 312] on button "OK" at bounding box center [665, 311] width 23 height 18
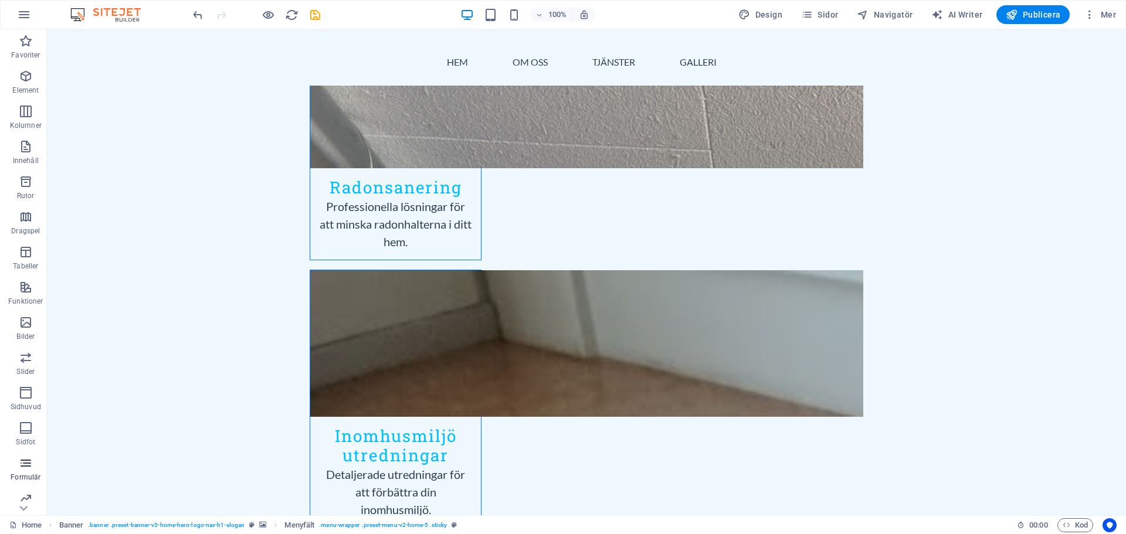
click at [23, 470] on icon "button" at bounding box center [26, 463] width 14 height 14
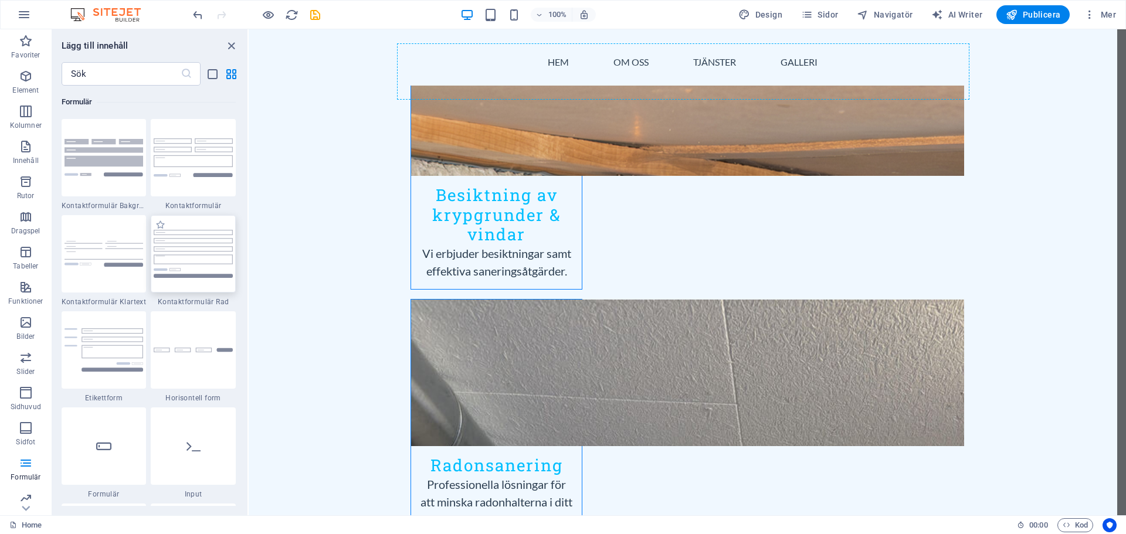
scroll to position [1658, 0]
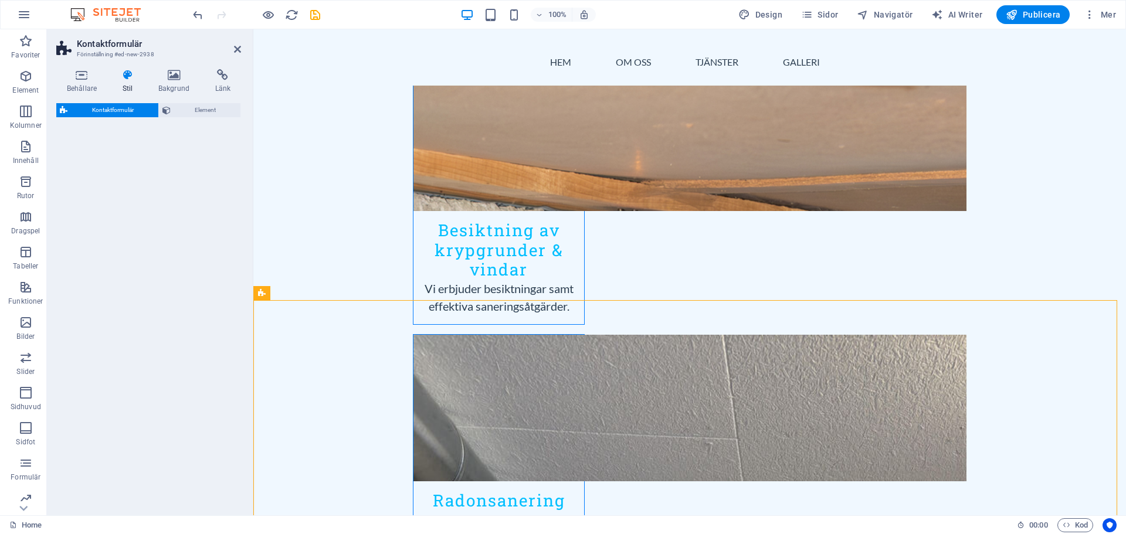
select select "rem"
select select "preset-contact-form-v3-row"
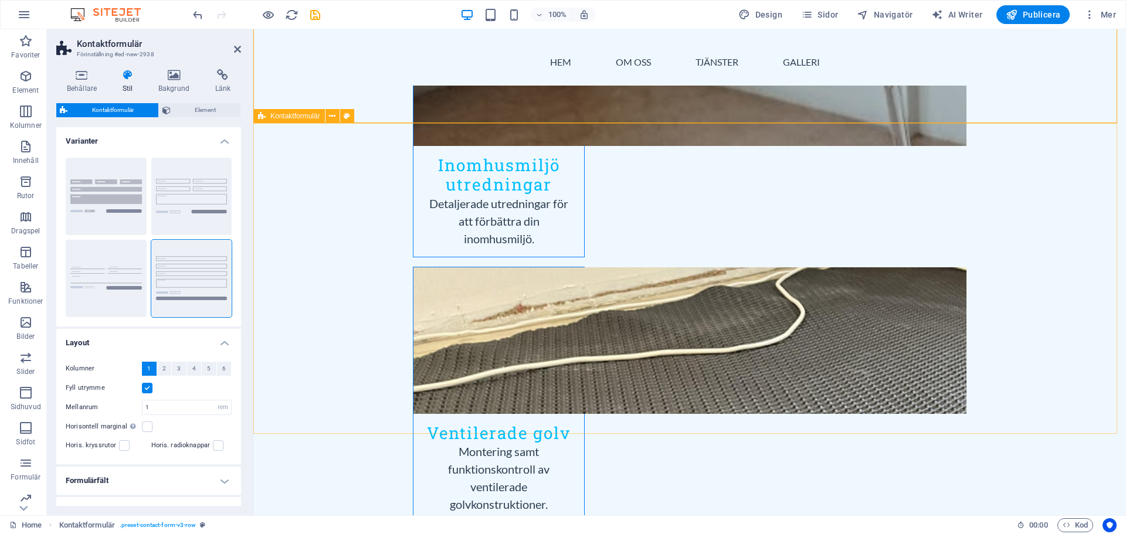
scroll to position [2245, 0]
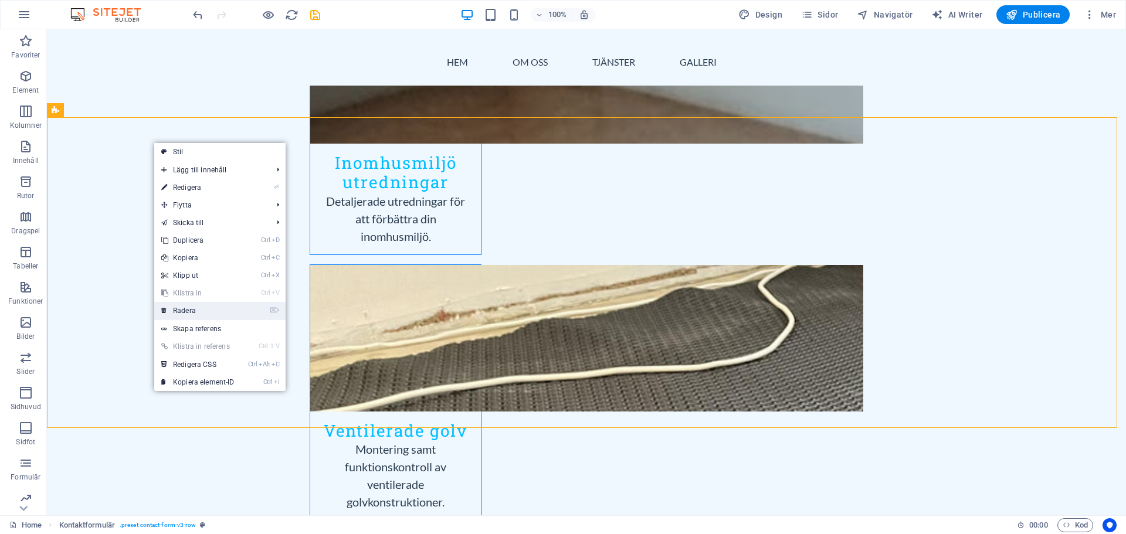
click at [188, 314] on link "⌦ Radera" at bounding box center [197, 311] width 87 height 18
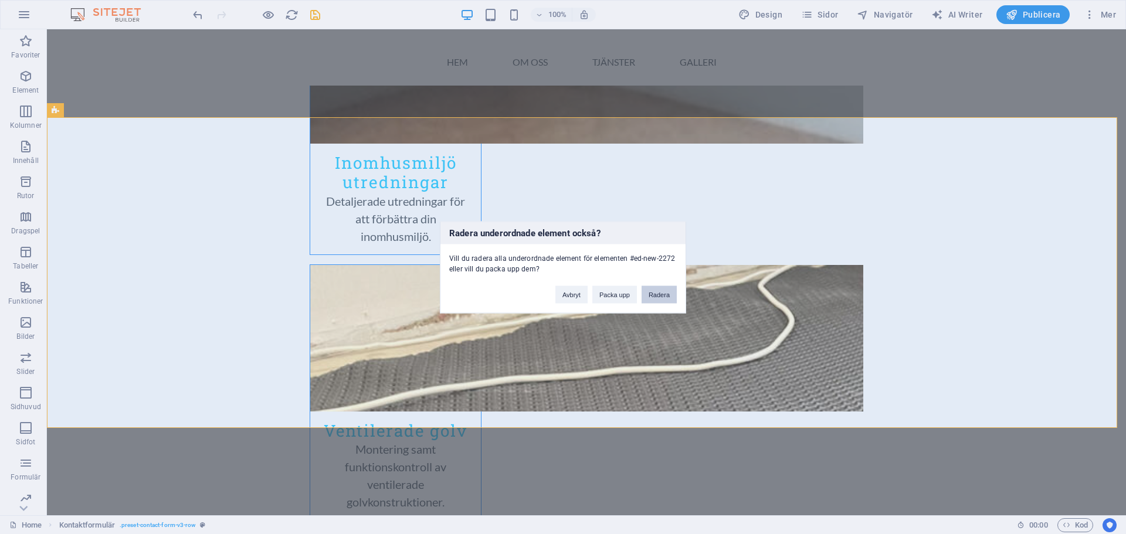
click at [656, 299] on button "Radera" at bounding box center [659, 295] width 35 height 18
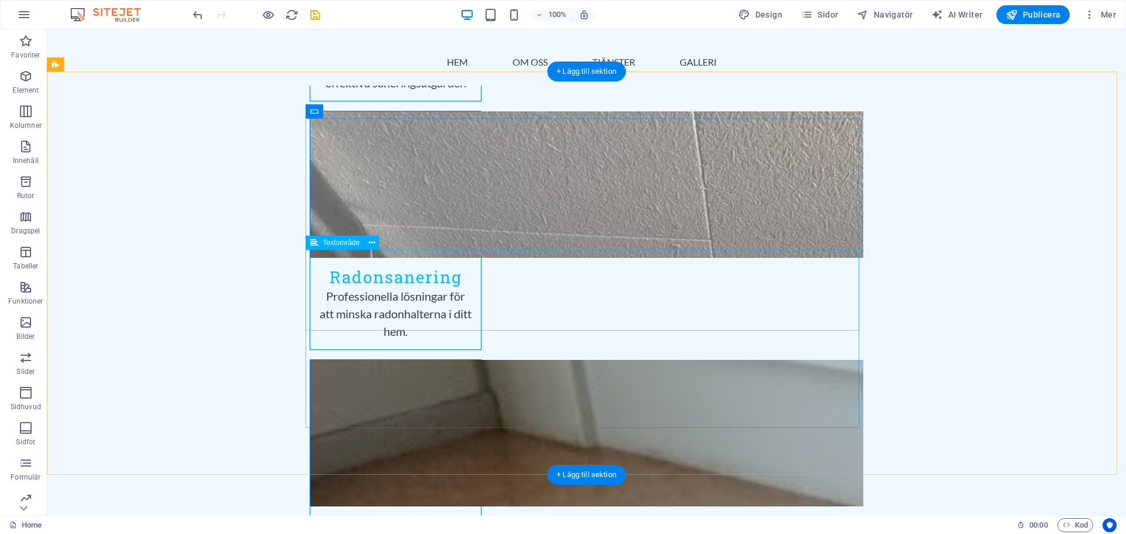
scroll to position [1893, 0]
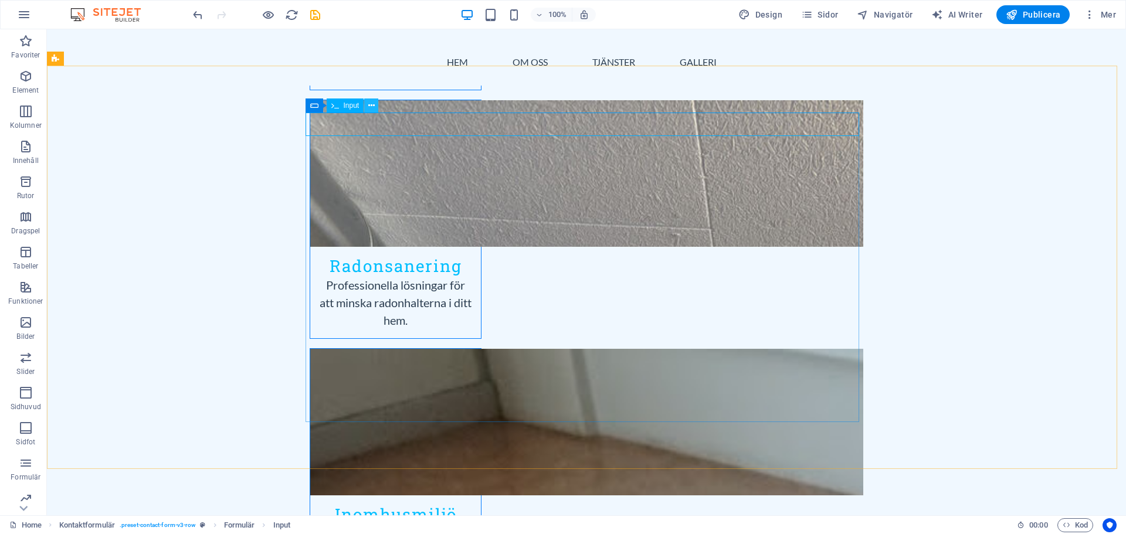
click at [369, 106] on icon at bounding box center [371, 106] width 6 height 12
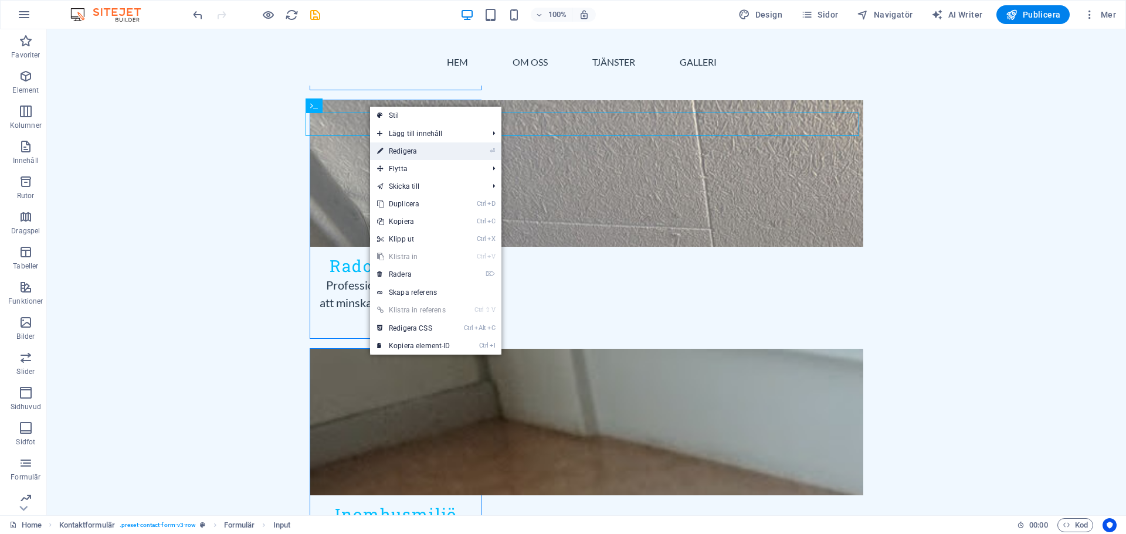
click at [397, 151] on link "⏎ Redigera" at bounding box center [413, 152] width 87 height 18
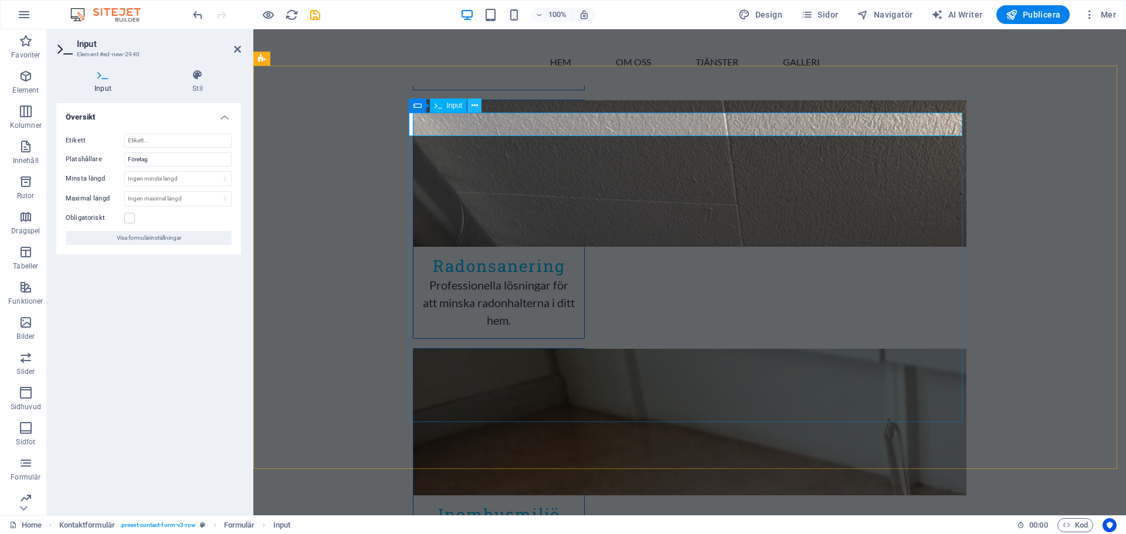
click at [475, 107] on icon at bounding box center [475, 106] width 6 height 12
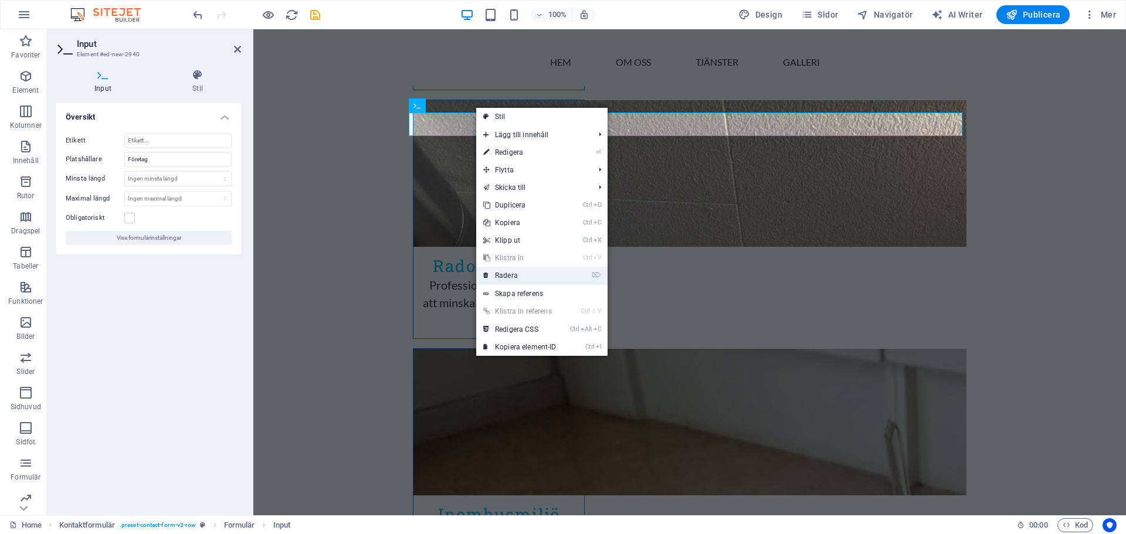
click at [510, 272] on link "⌦ Radera" at bounding box center [519, 276] width 87 height 18
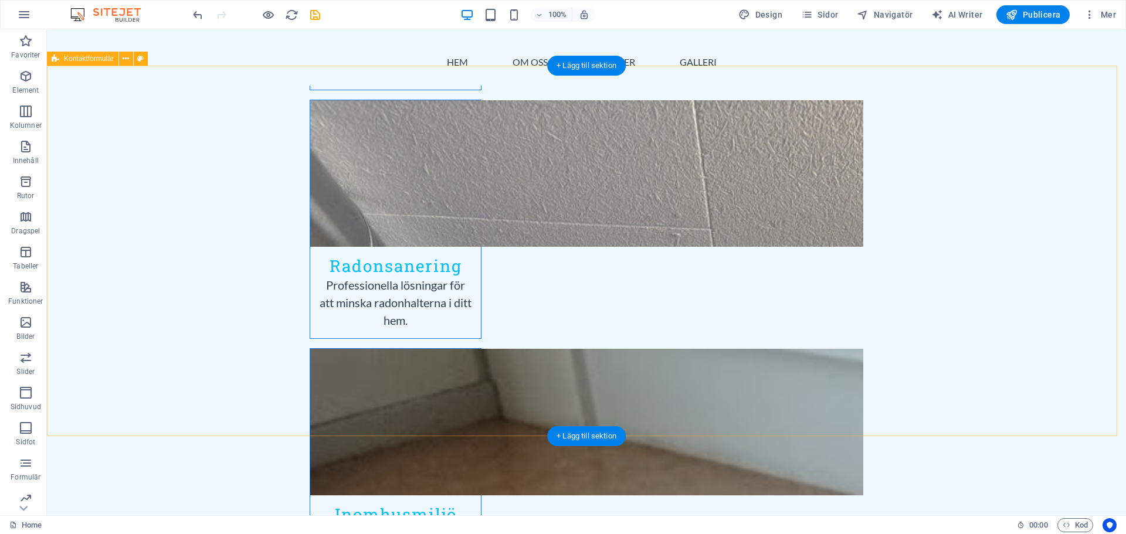
click at [124, 57] on icon at bounding box center [126, 59] width 6 height 12
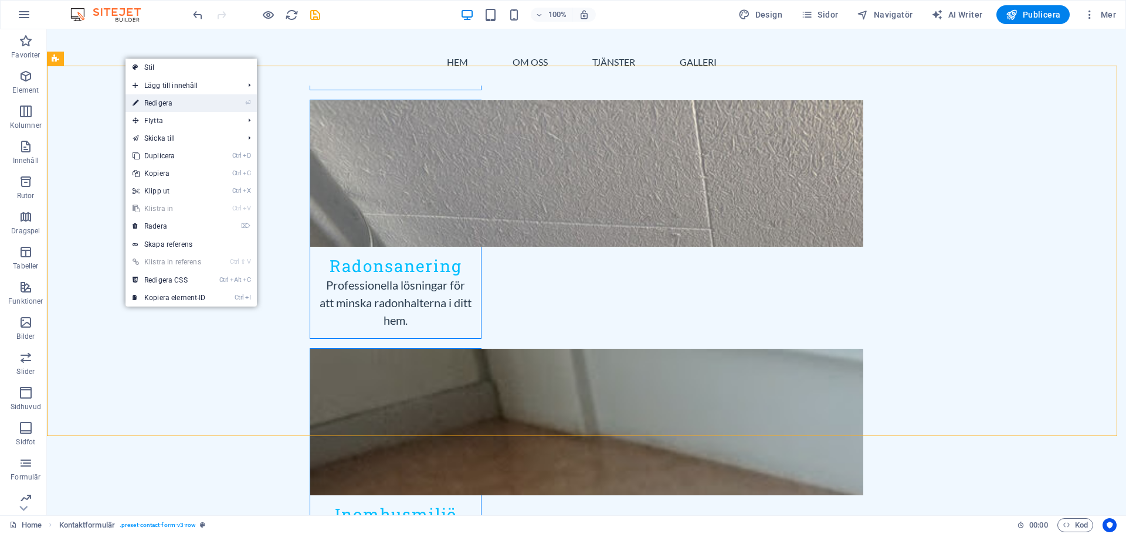
click at [165, 105] on link "⏎ Redigera" at bounding box center [169, 103] width 87 height 18
select select "rem"
select select "preset-contact-form-v3-row"
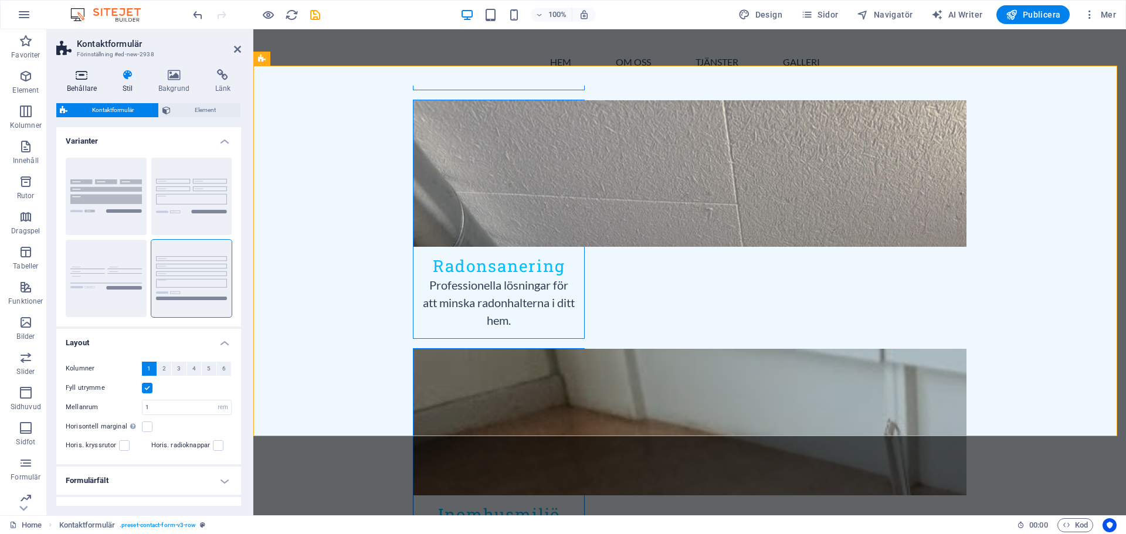
click at [82, 80] on icon at bounding box center [81, 75] width 51 height 12
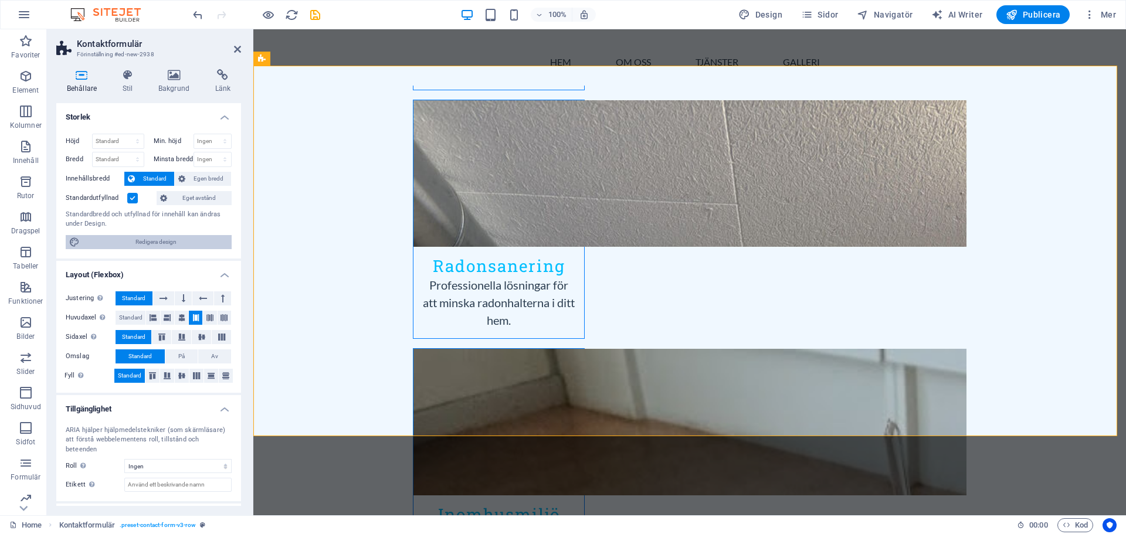
click at [144, 246] on span "Redigera design" at bounding box center [155, 242] width 145 height 14
select select "rem"
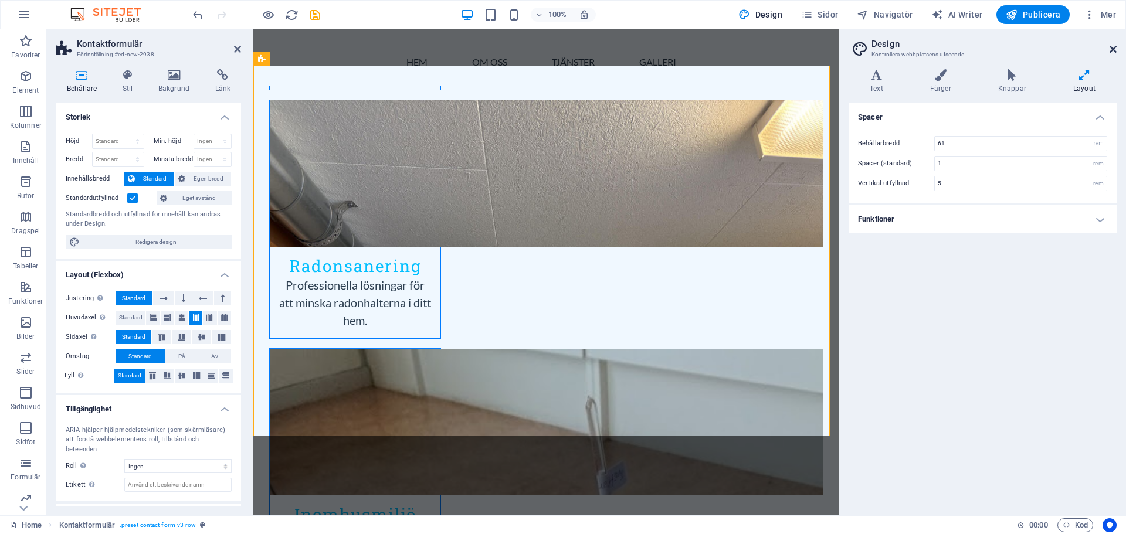
click at [1113, 49] on icon at bounding box center [1113, 49] width 7 height 9
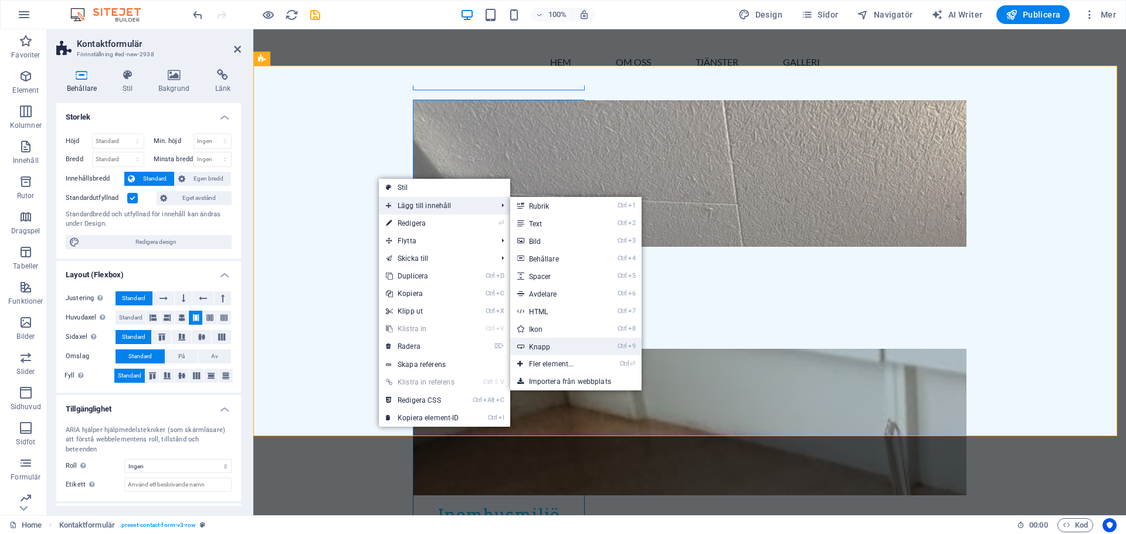
click at [554, 346] on link "Ctrl 9 Knapp" at bounding box center [553, 347] width 87 height 18
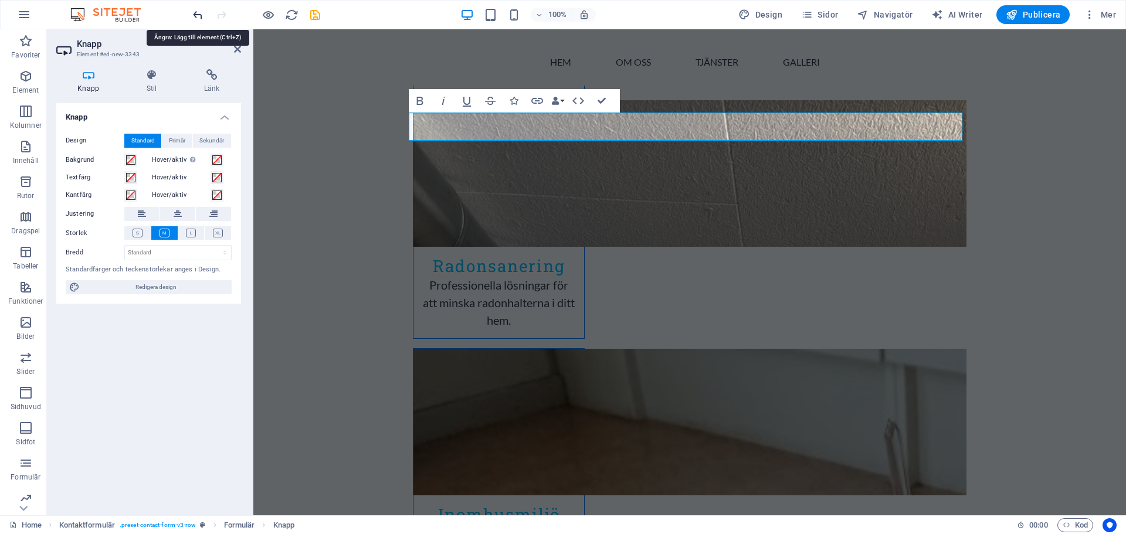
click at [194, 14] on icon "undo" at bounding box center [197, 14] width 13 height 13
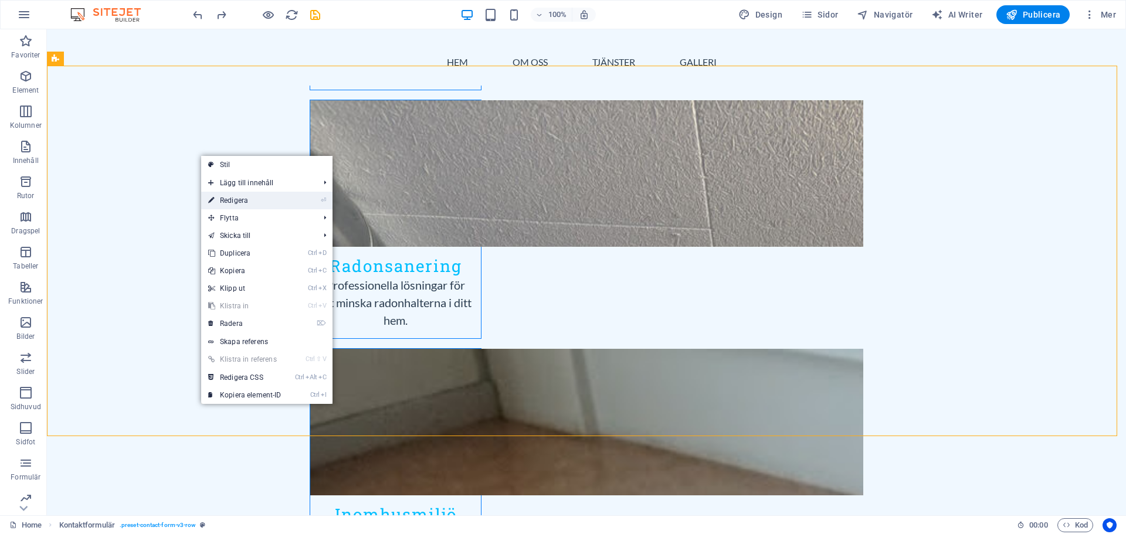
click at [232, 197] on link "⏎ Redigera" at bounding box center [244, 201] width 87 height 18
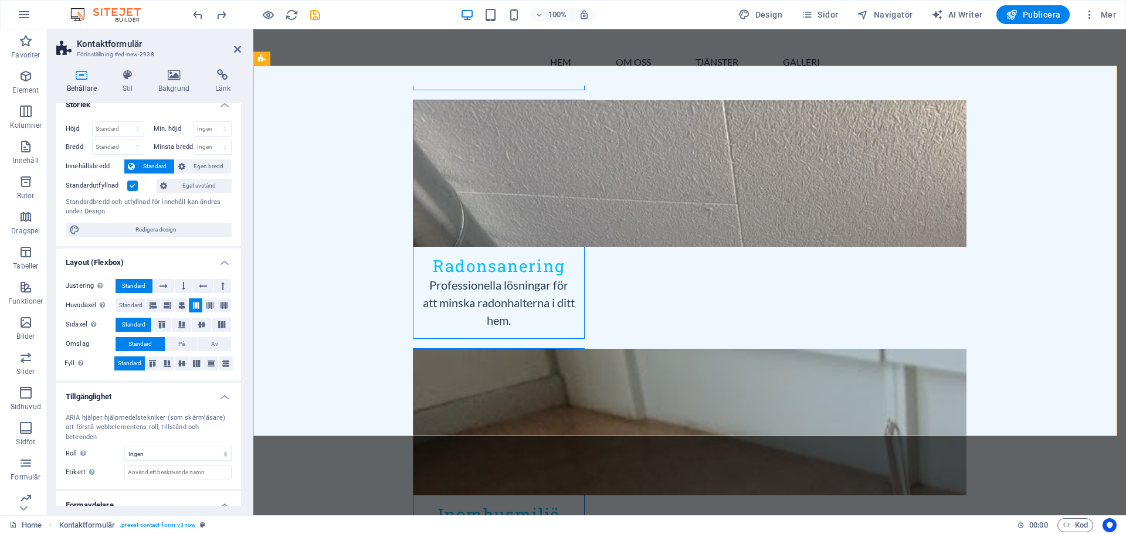
scroll to position [0, 0]
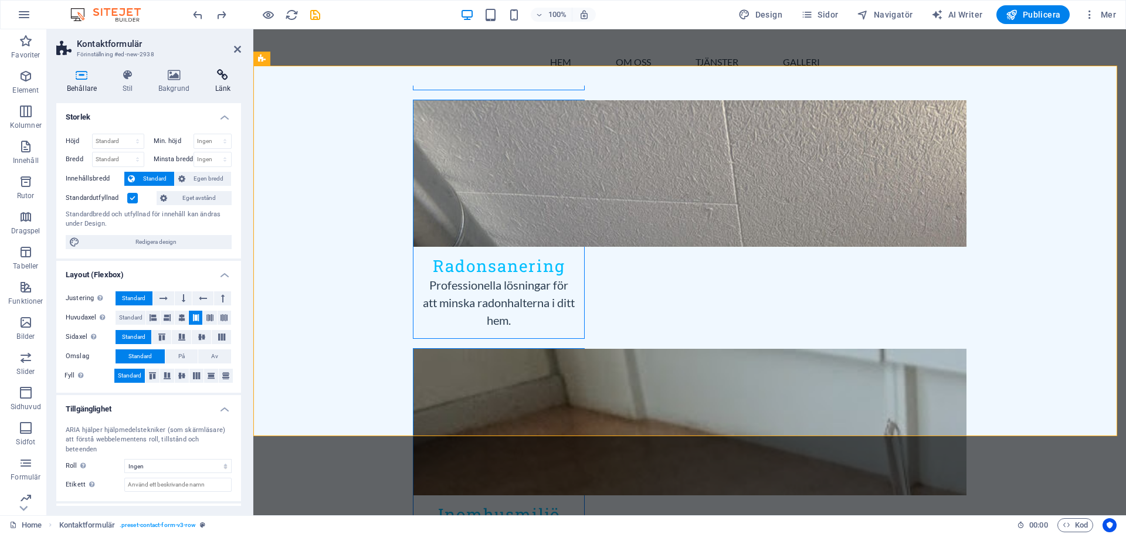
click at [222, 76] on icon at bounding box center [223, 75] width 36 height 12
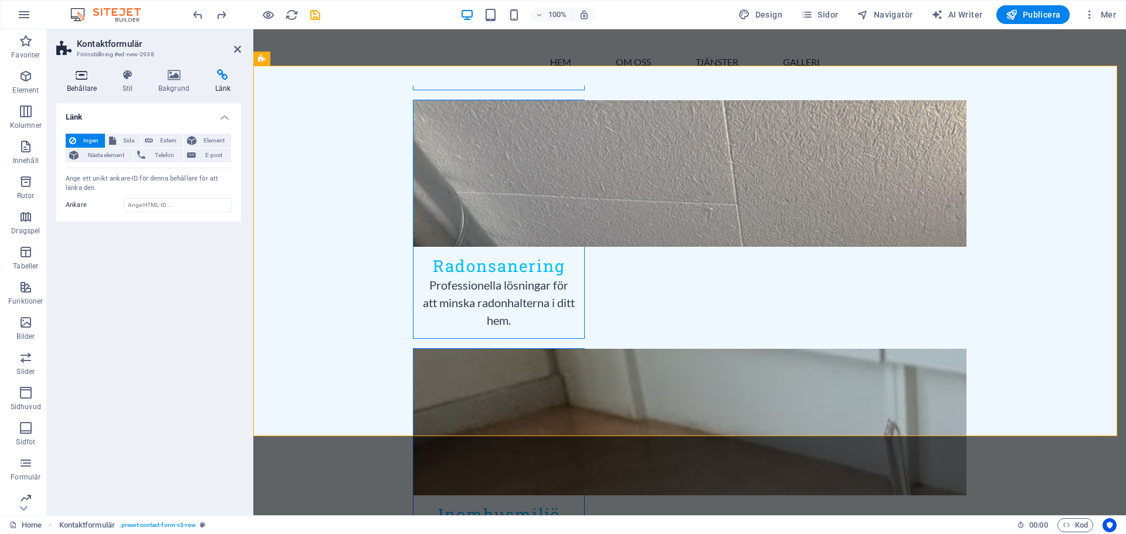
click at [85, 84] on h4 "Behållare" at bounding box center [84, 81] width 56 height 25
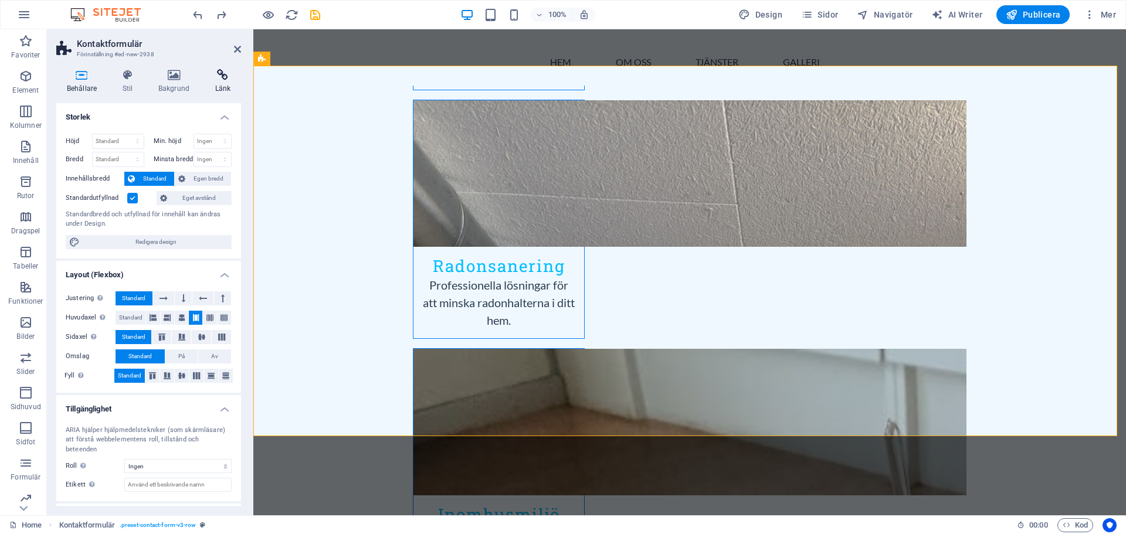
click at [221, 75] on icon at bounding box center [223, 75] width 36 height 12
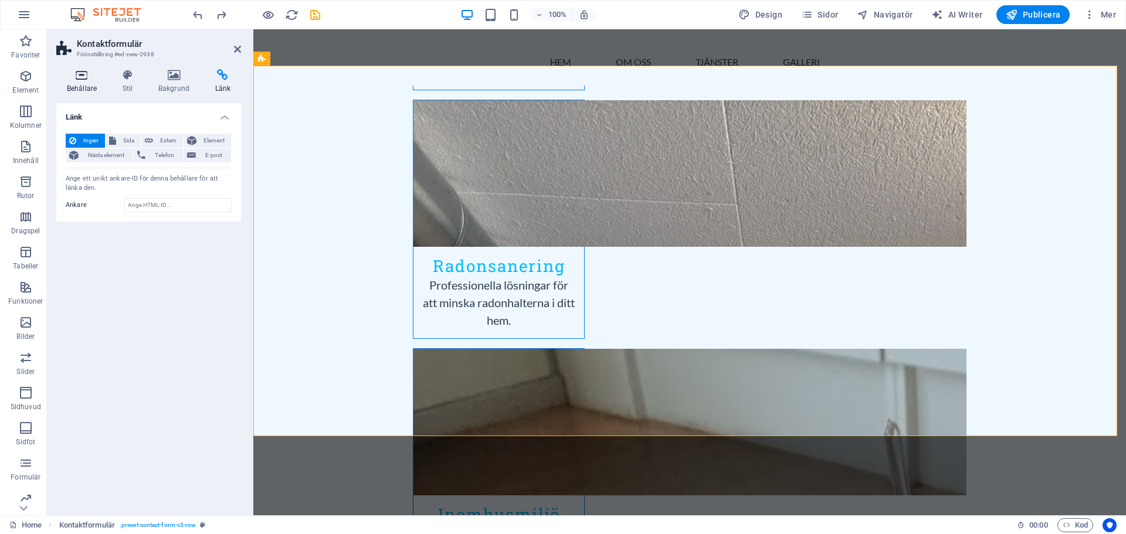
click at [83, 74] on icon at bounding box center [81, 75] width 51 height 12
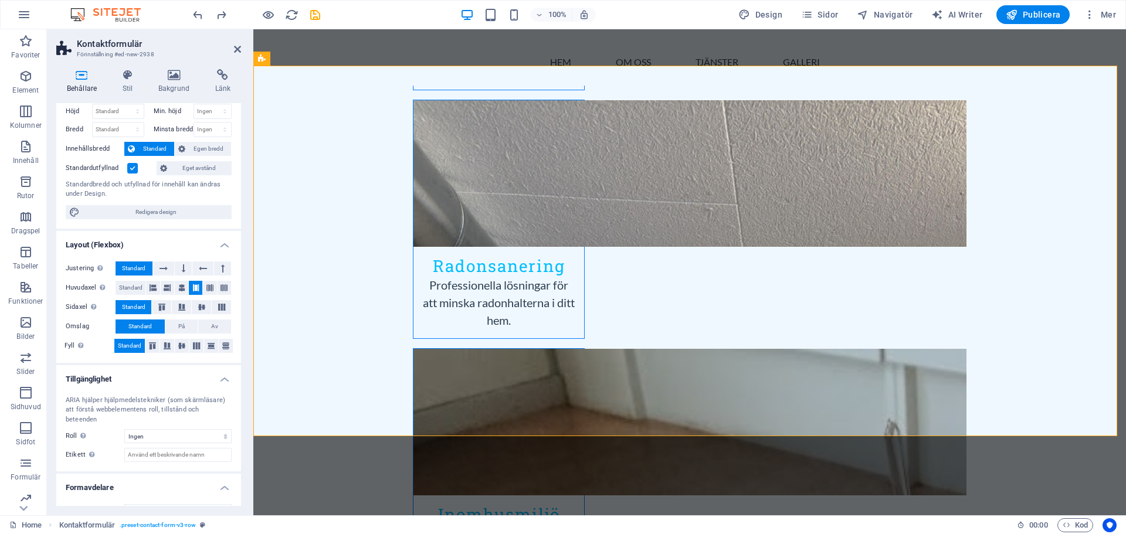
scroll to position [42, 0]
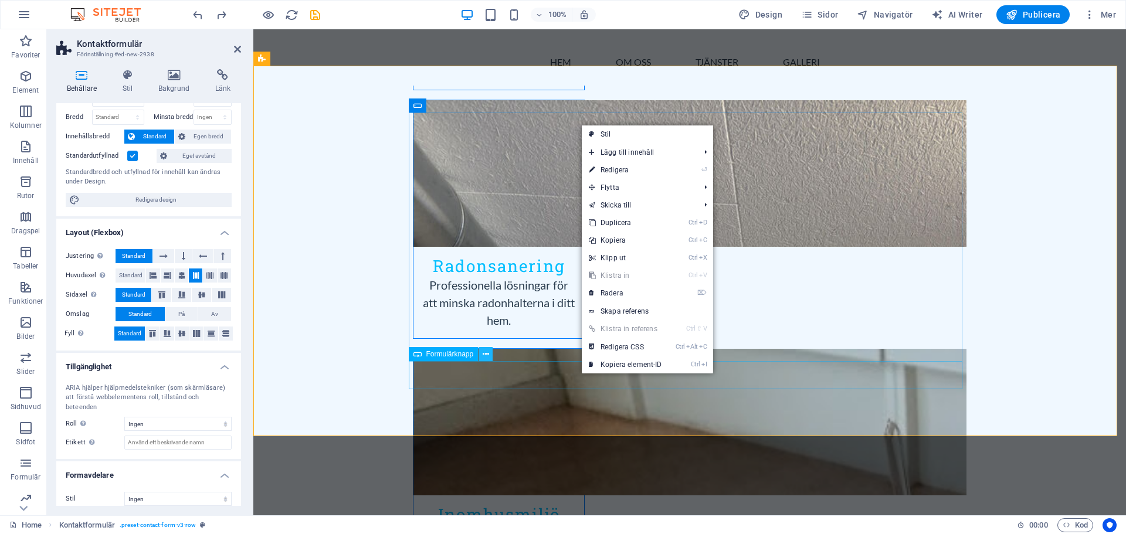
click at [486, 353] on icon at bounding box center [486, 355] width 6 height 12
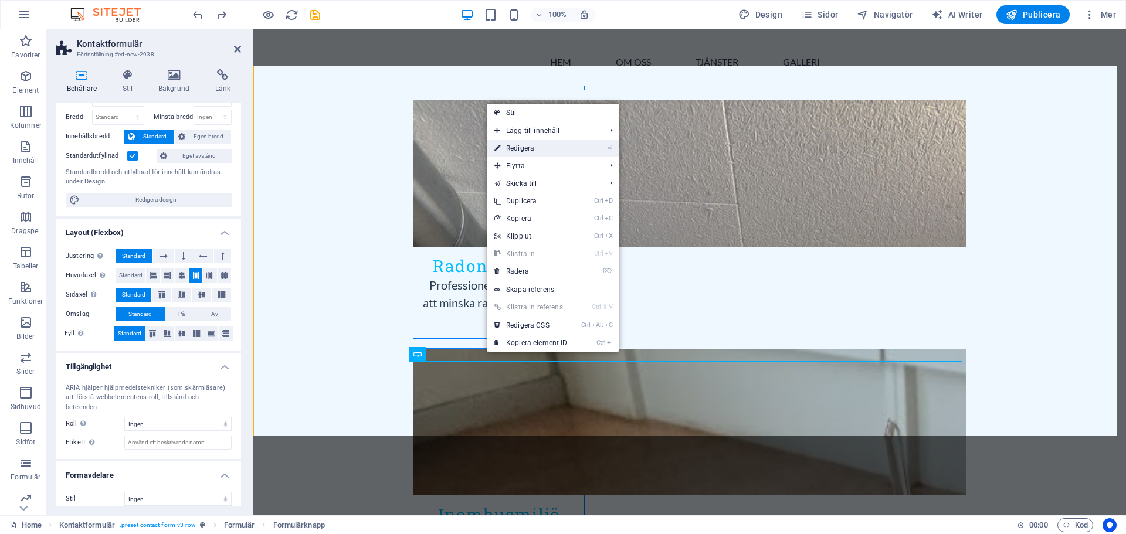
click at [530, 145] on link "⏎ Redigera" at bounding box center [531, 149] width 87 height 18
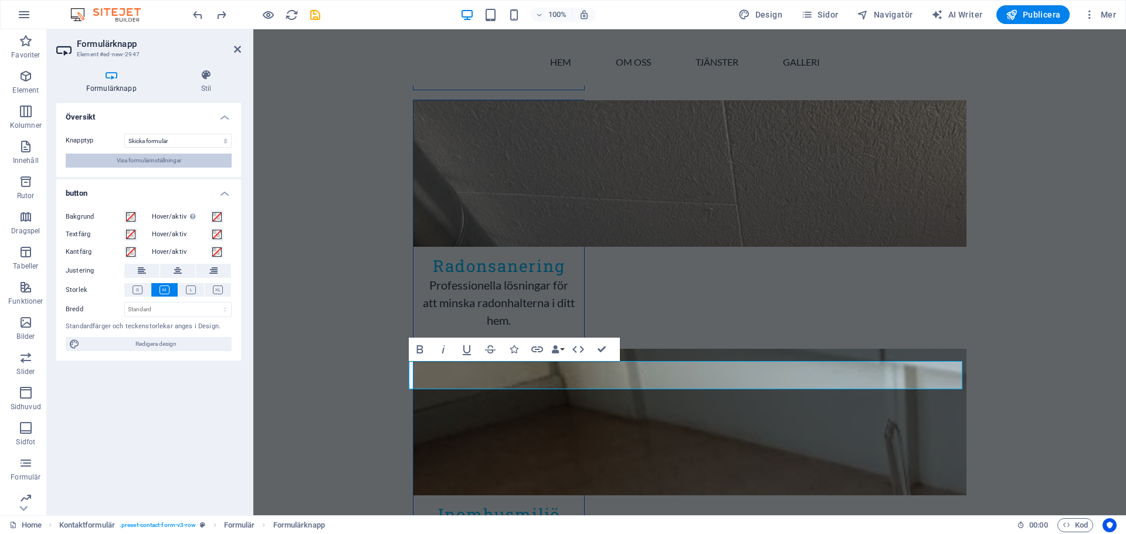
click at [162, 160] on span "Visa formulärinställningar" at bounding box center [149, 161] width 65 height 14
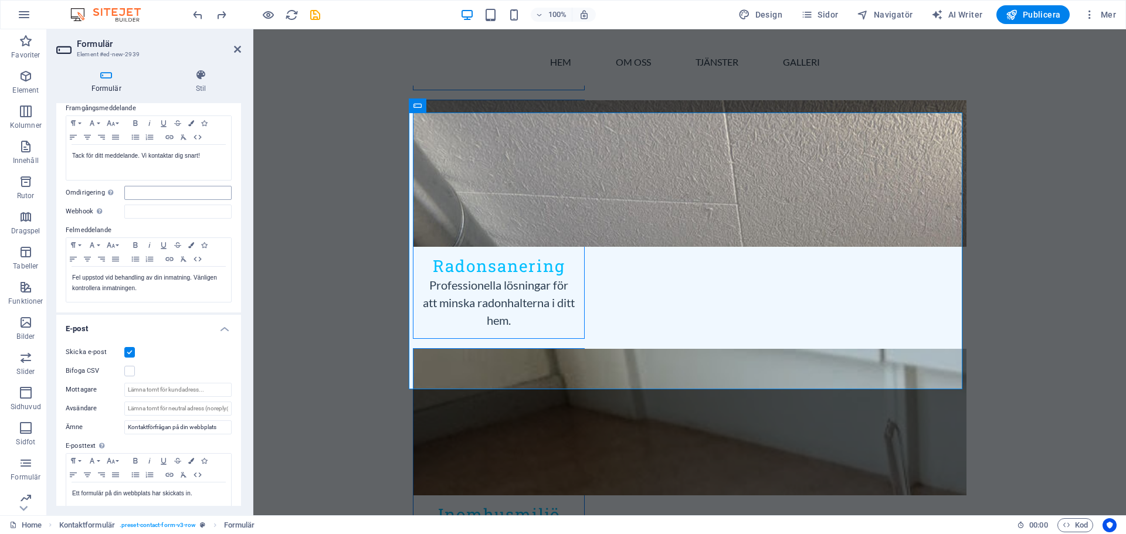
scroll to position [117, 0]
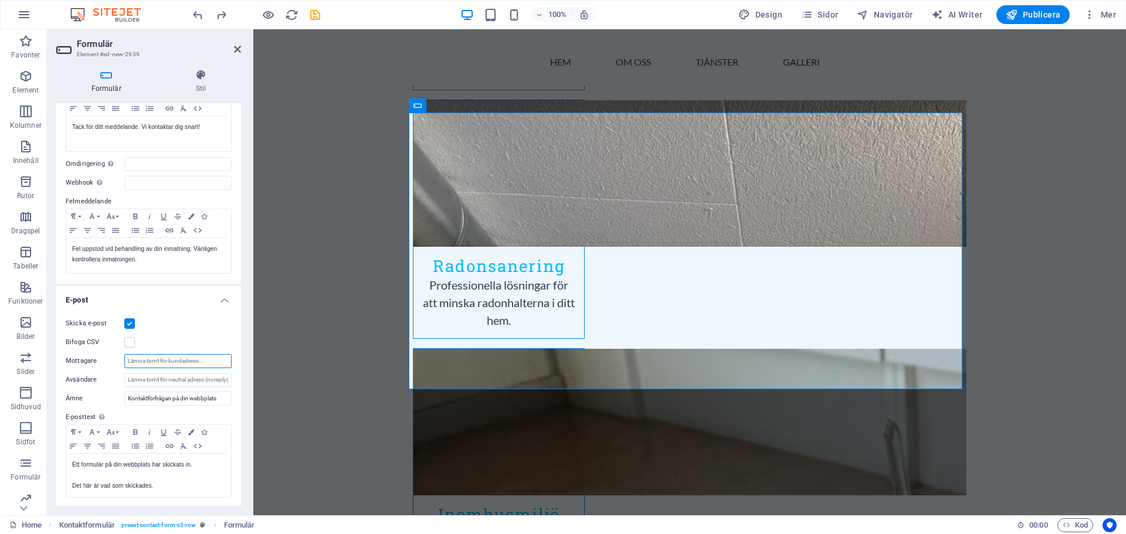
click at [156, 364] on input "Mottagare" at bounding box center [177, 361] width 107 height 14
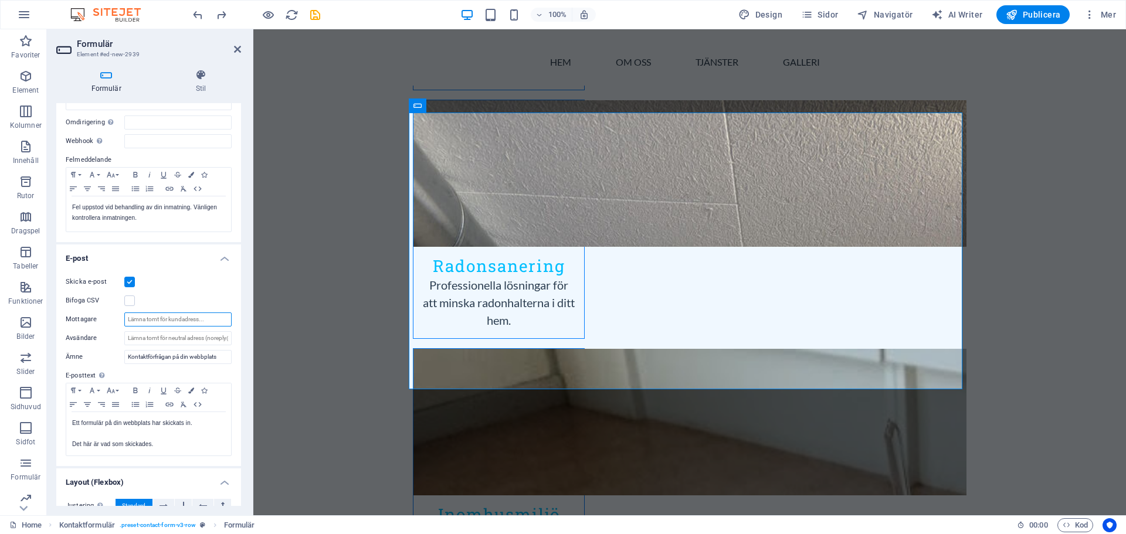
scroll to position [136, 0]
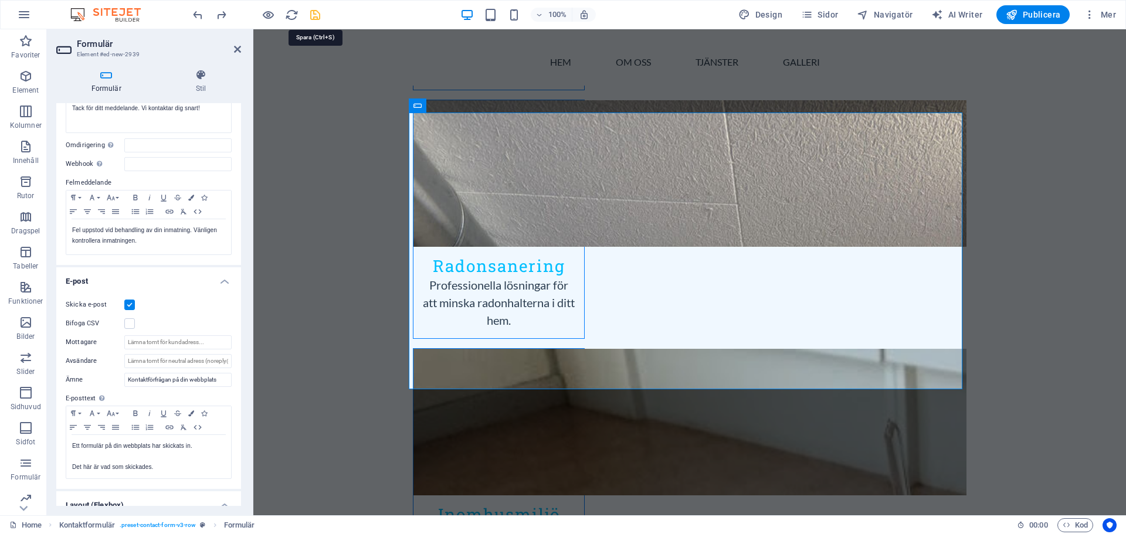
click at [315, 16] on icon "save" at bounding box center [315, 14] width 13 height 13
checkbox input "false"
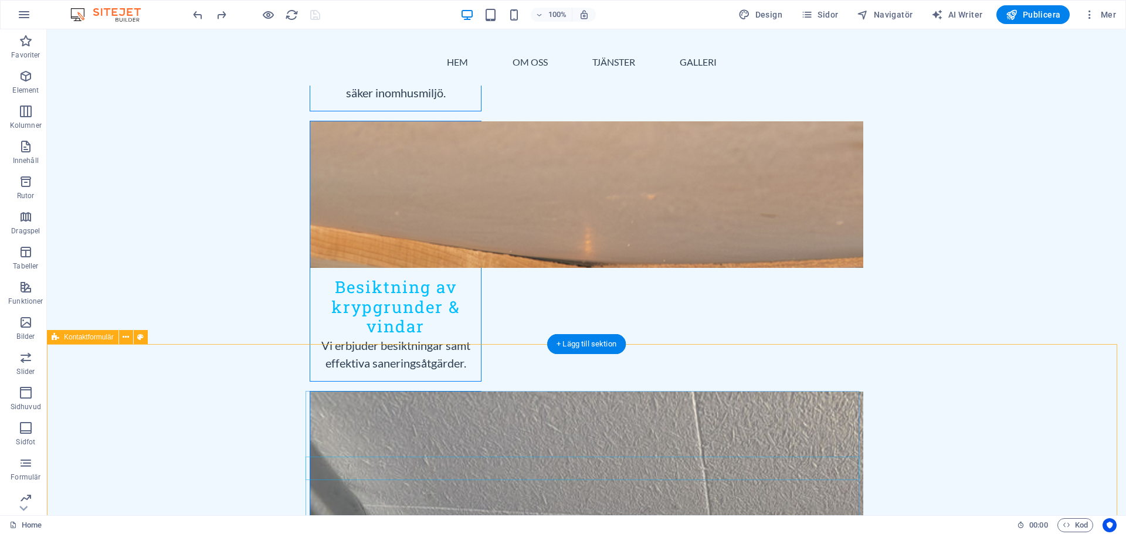
scroll to position [1599, 0]
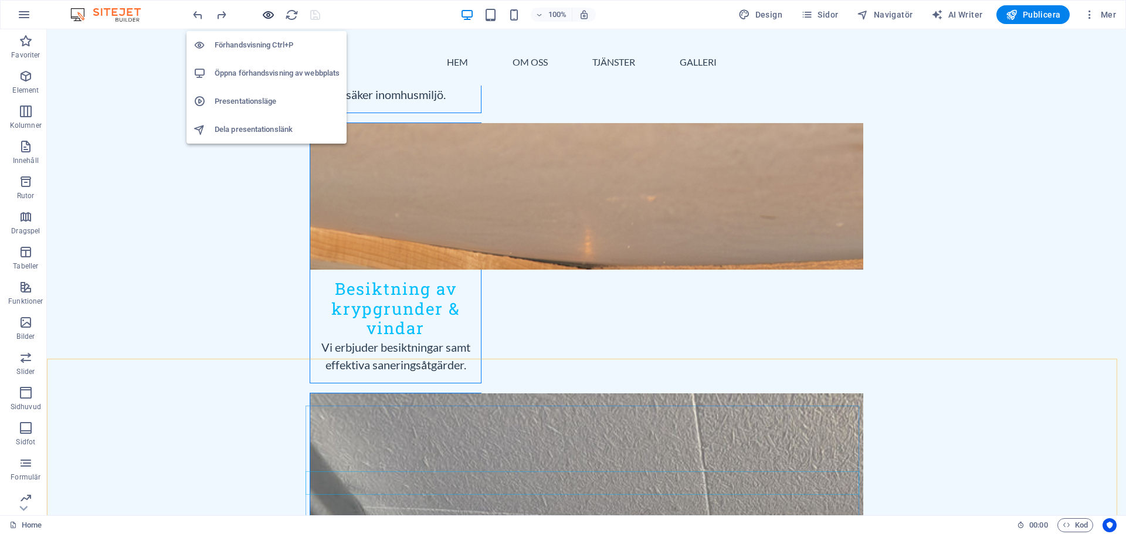
click at [268, 17] on icon "button" at bounding box center [268, 14] width 13 height 13
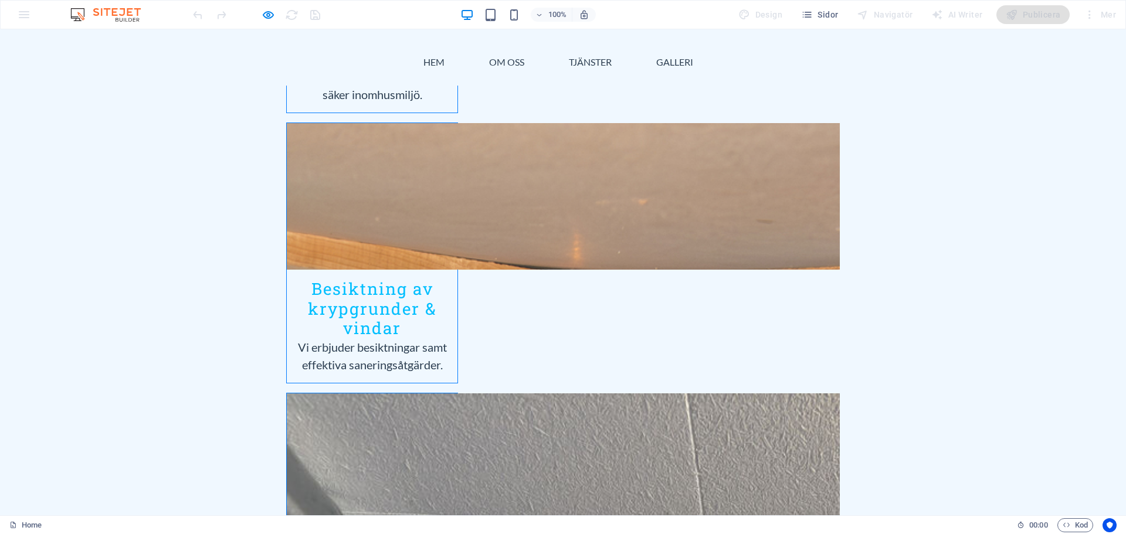
type input "m"
type input "MB"
type input "0723704365"
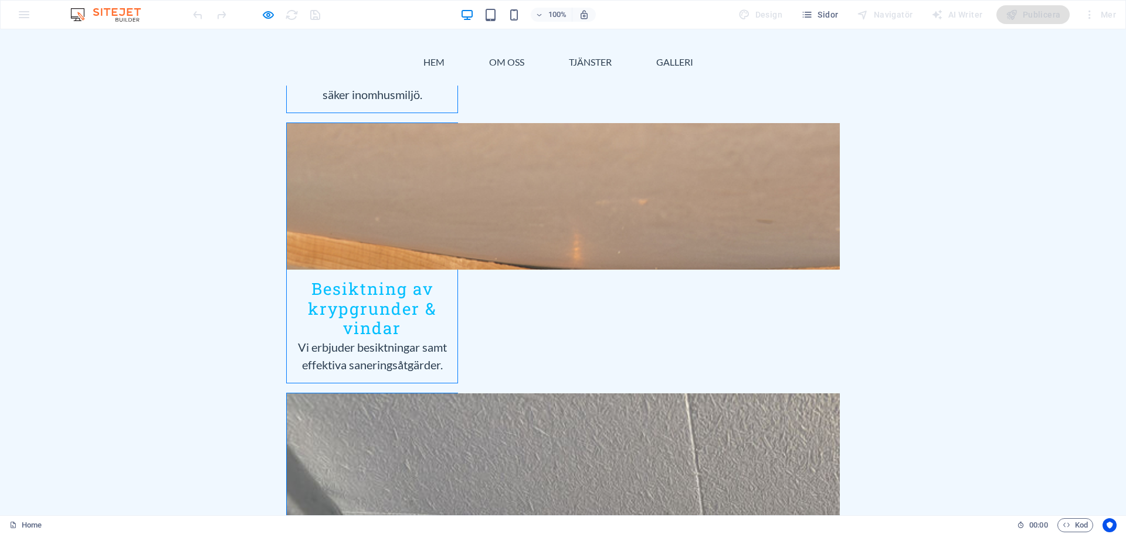
type input "[EMAIL_ADDRESS][DOMAIN_NAME]"
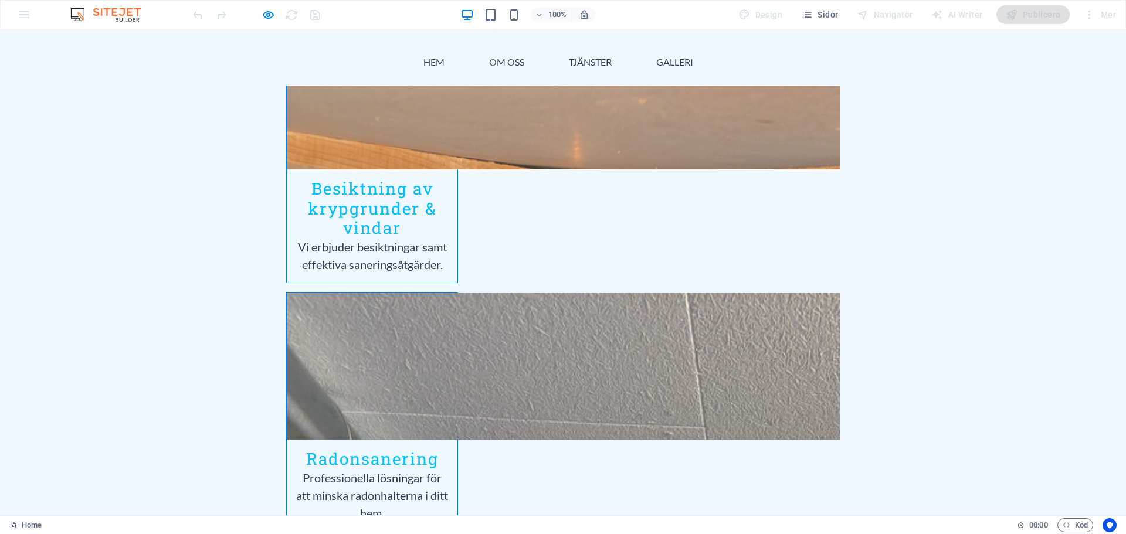
scroll to position [1717, 0]
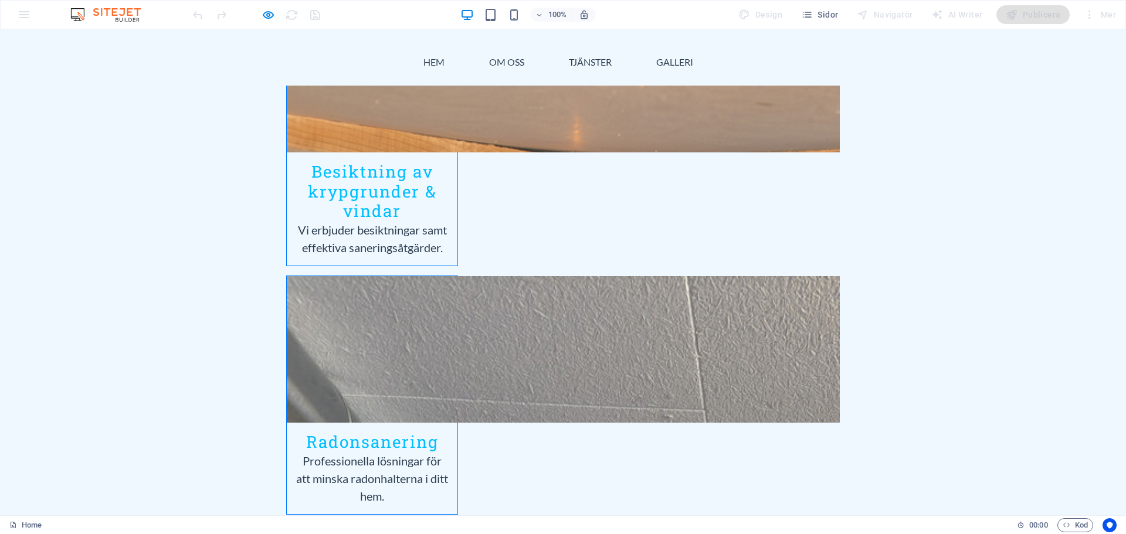
type textarea "test"
checkbox input "true"
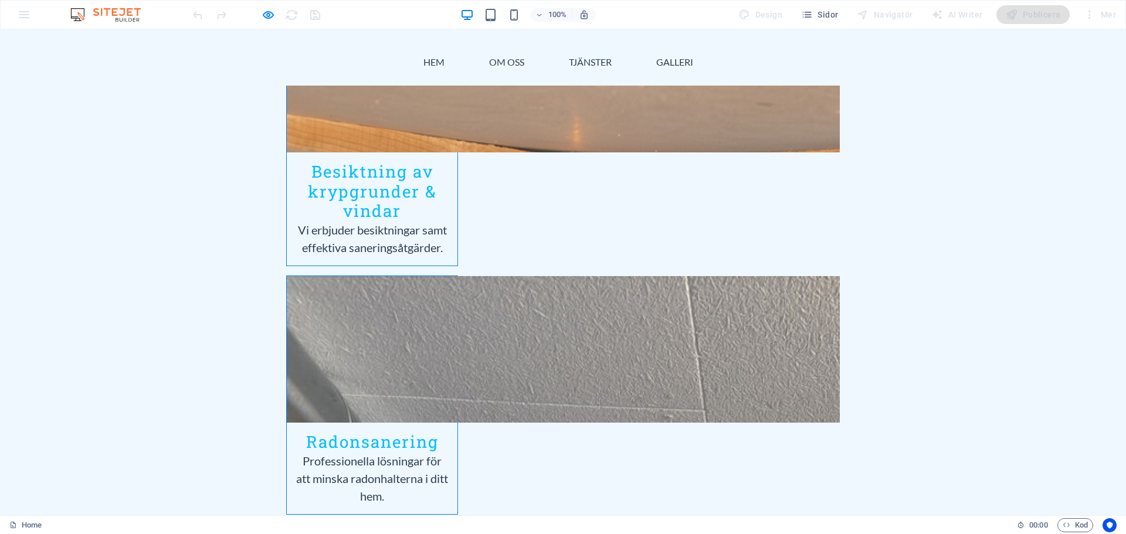
scroll to position [0, 5]
type input "D2X3P9"
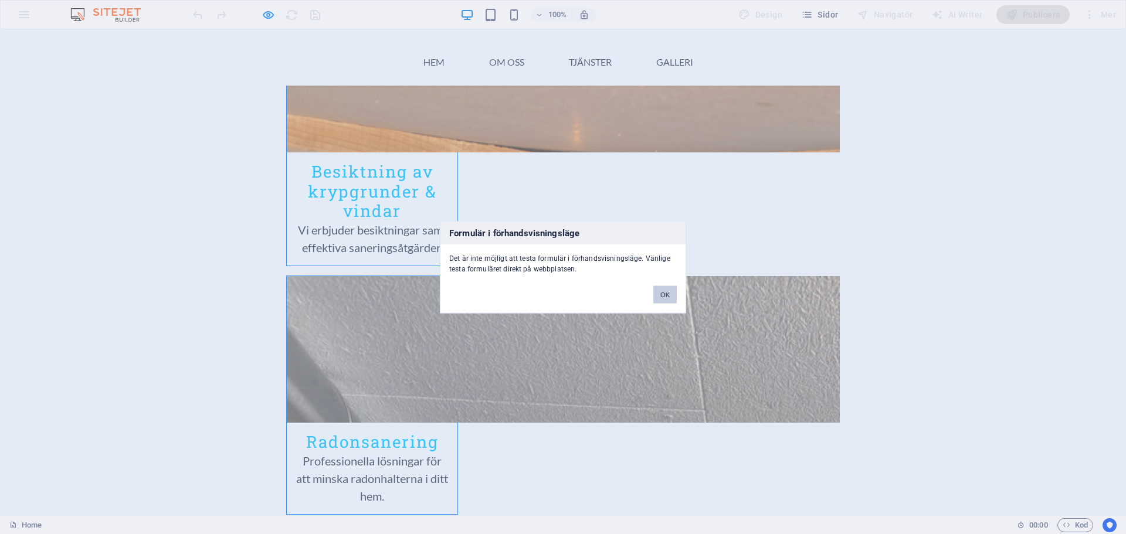
click at [662, 293] on button "OK" at bounding box center [665, 295] width 23 height 18
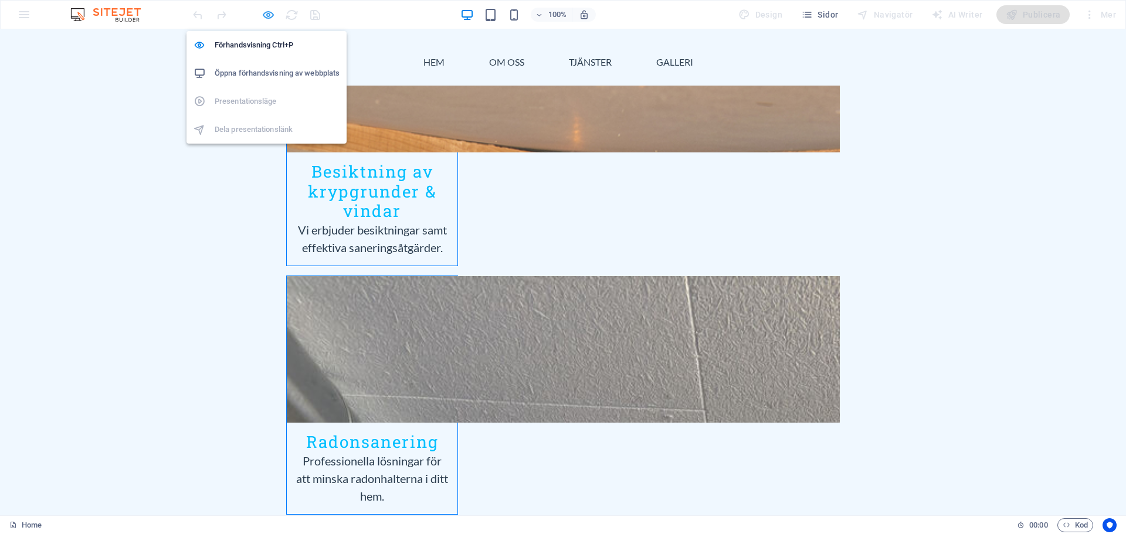
click at [265, 15] on icon "button" at bounding box center [268, 14] width 13 height 13
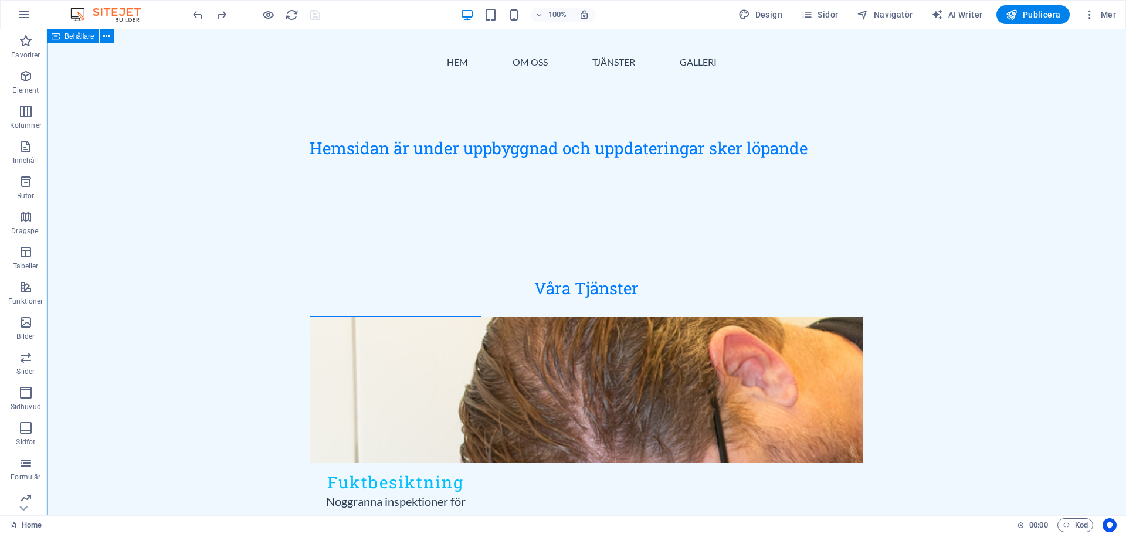
scroll to position [895, 0]
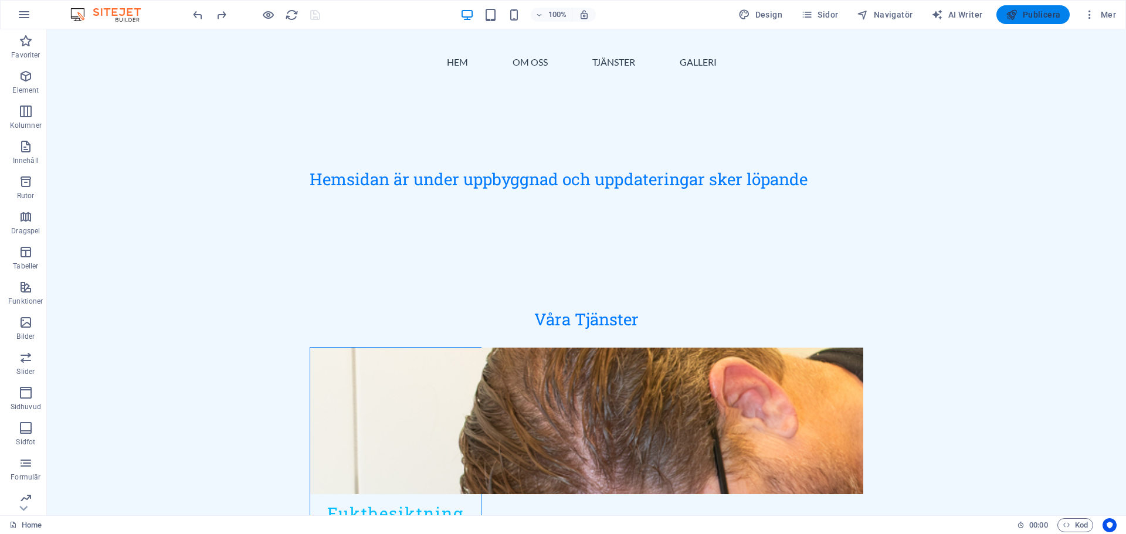
click at [1025, 18] on span "Publicera" at bounding box center [1033, 15] width 55 height 12
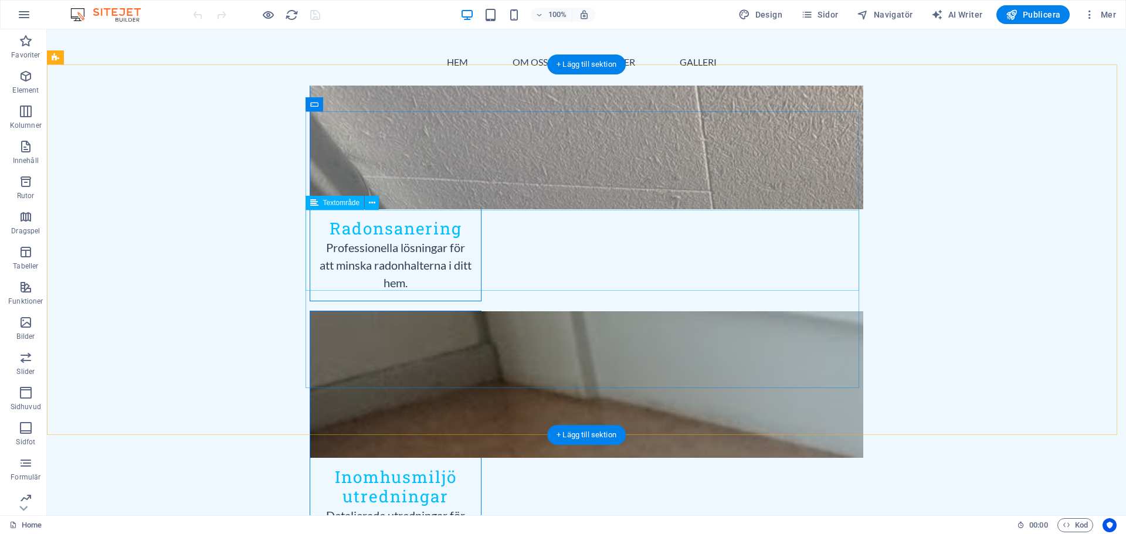
scroll to position [1936, 0]
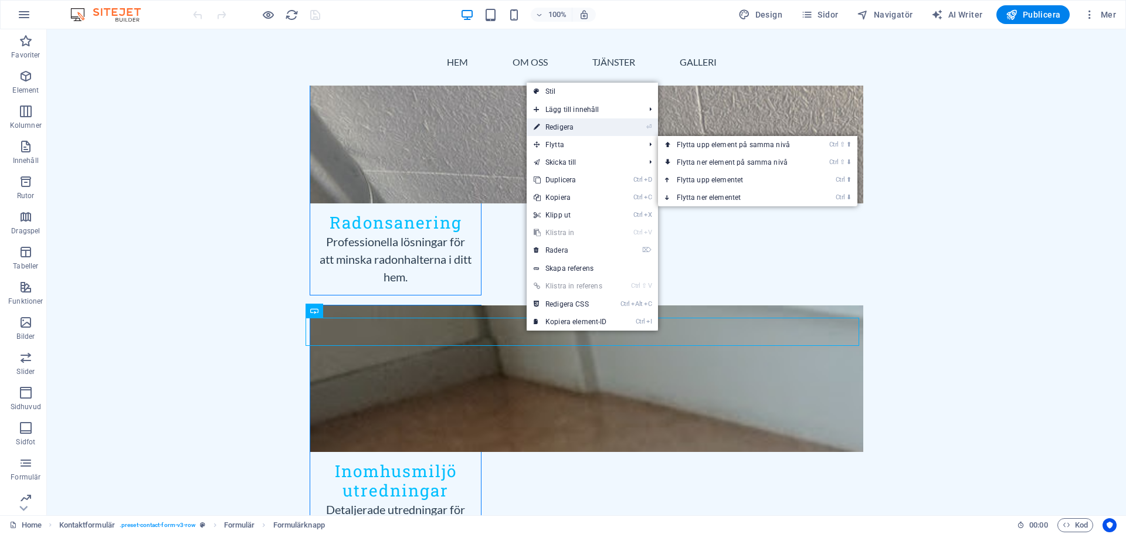
click at [566, 129] on link "⏎ Redigera" at bounding box center [570, 128] width 87 height 18
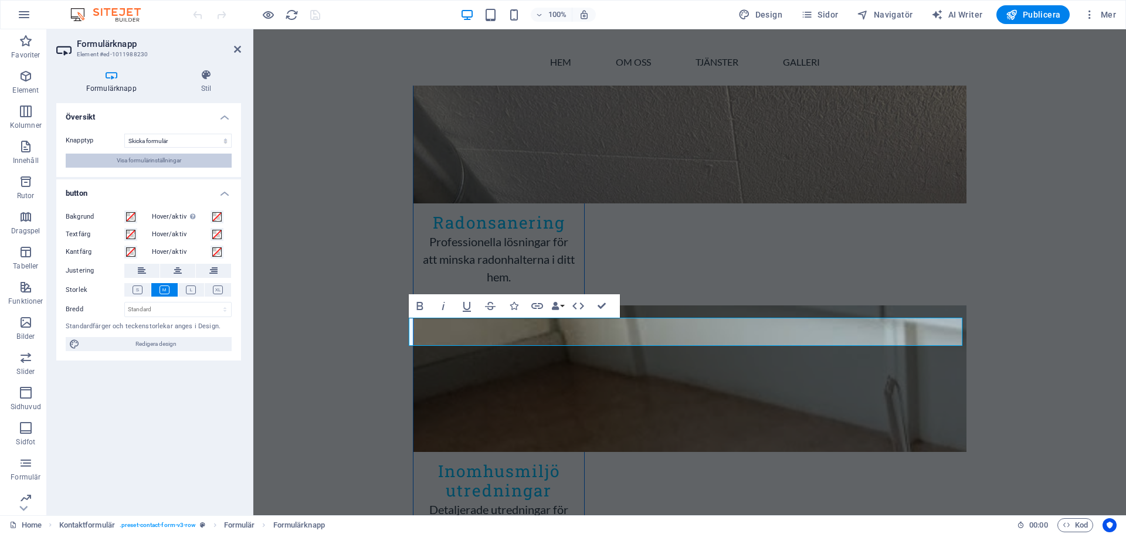
click at [141, 160] on span "Visa formulärinställningar" at bounding box center [149, 161] width 65 height 14
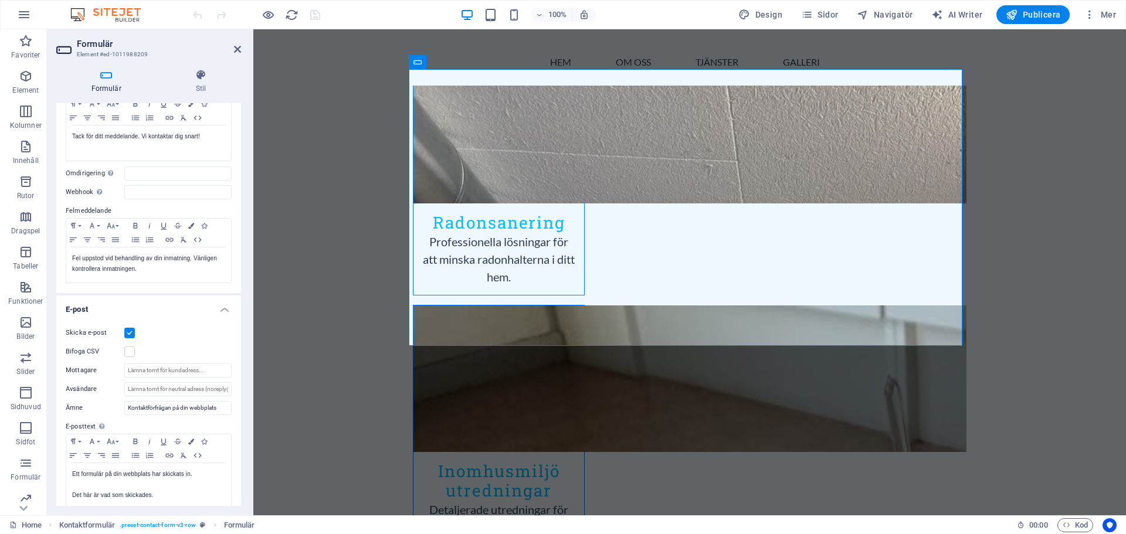
scroll to position [117, 0]
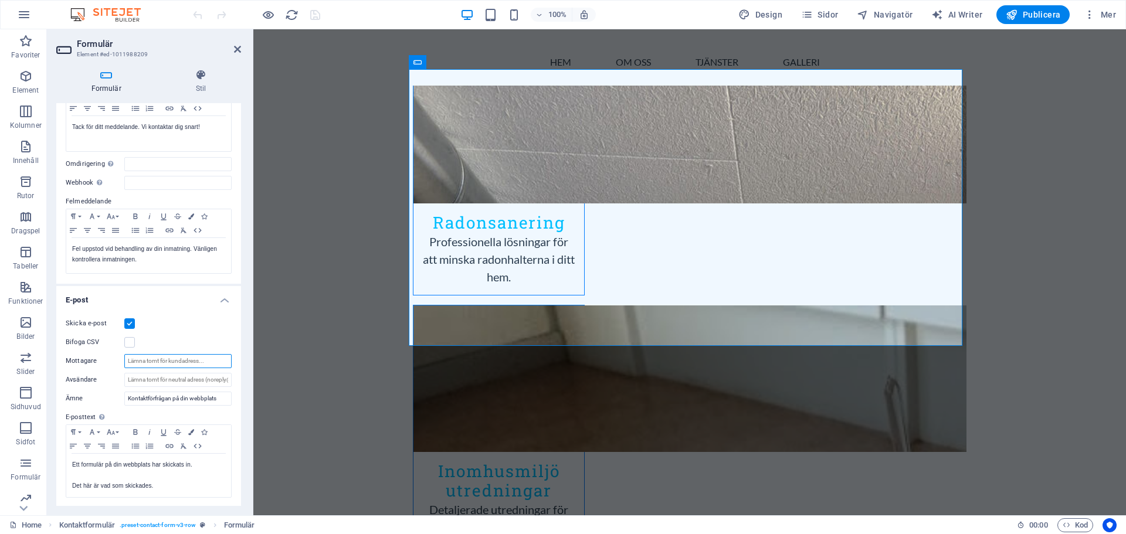
click at [176, 358] on input "Mottagare" at bounding box center [177, 361] width 107 height 14
type input "[EMAIL_ADDRESS][DOMAIN_NAME]"
click at [312, 15] on icon "save" at bounding box center [315, 14] width 13 height 13
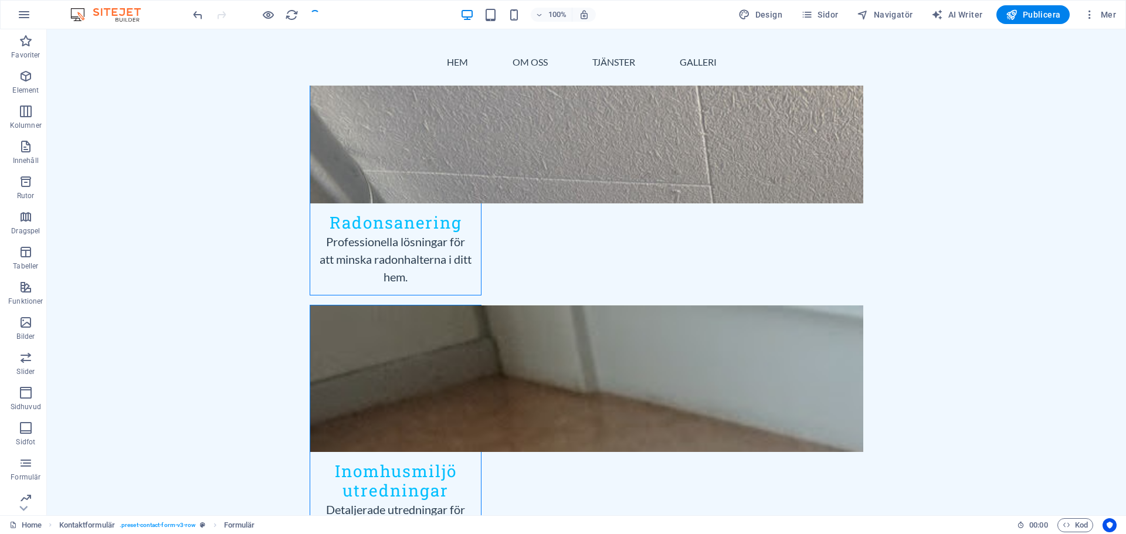
checkbox input "false"
click at [1018, 17] on icon "button" at bounding box center [1012, 15] width 12 height 12
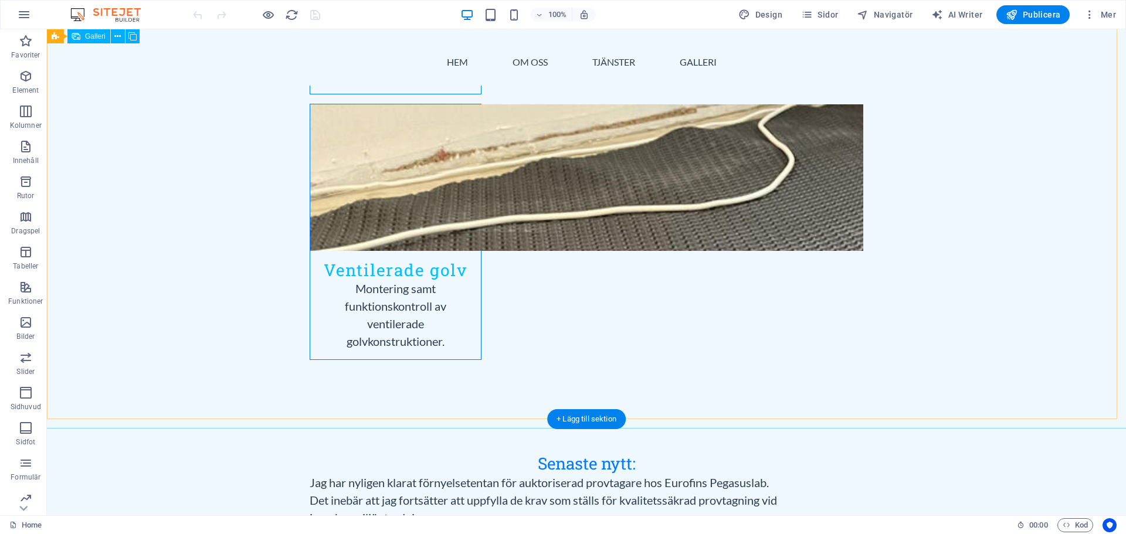
scroll to position [2544, 0]
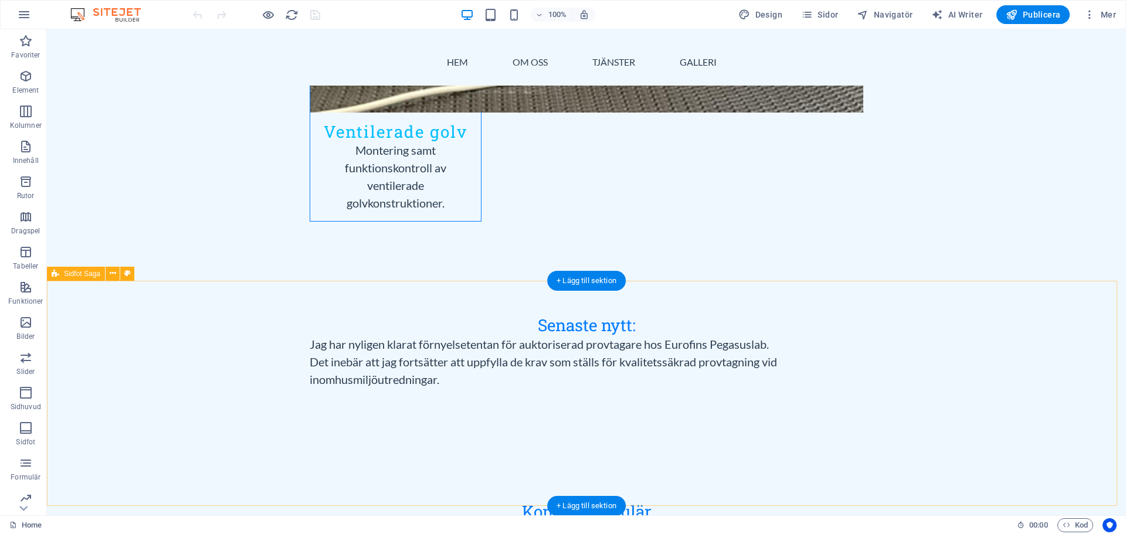
drag, startPoint x: 504, startPoint y: 421, endPoint x: 536, endPoint y: 487, distance: 73.7
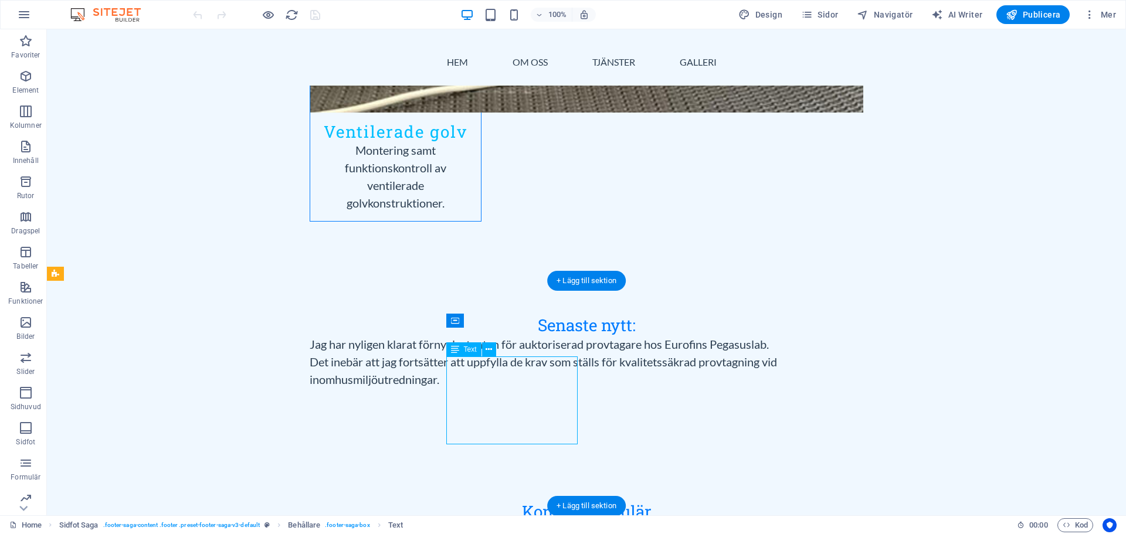
drag, startPoint x: 471, startPoint y: 441, endPoint x: 468, endPoint y: 471, distance: 30.1
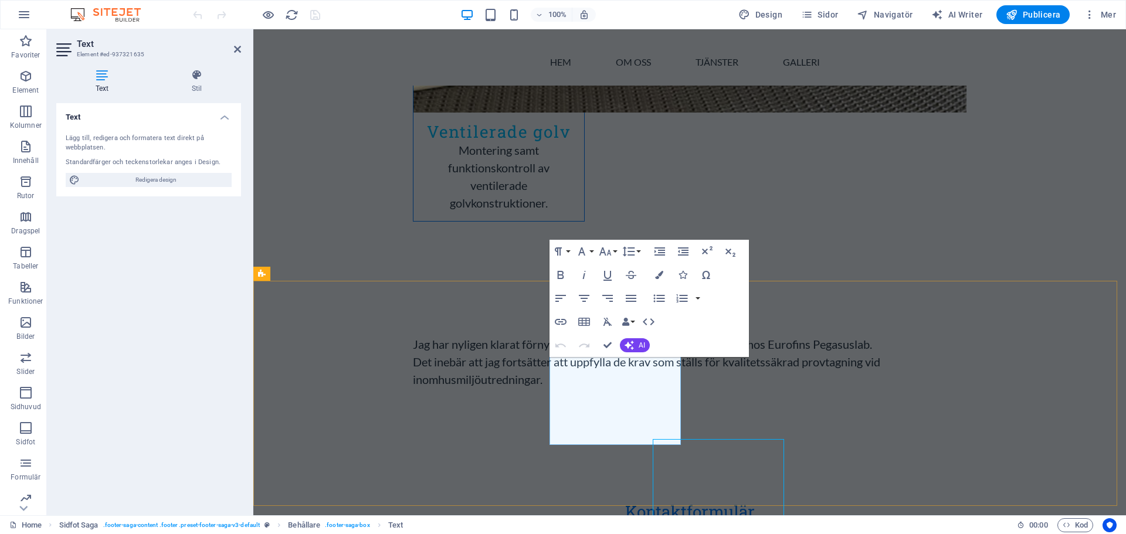
scroll to position [2461, 0]
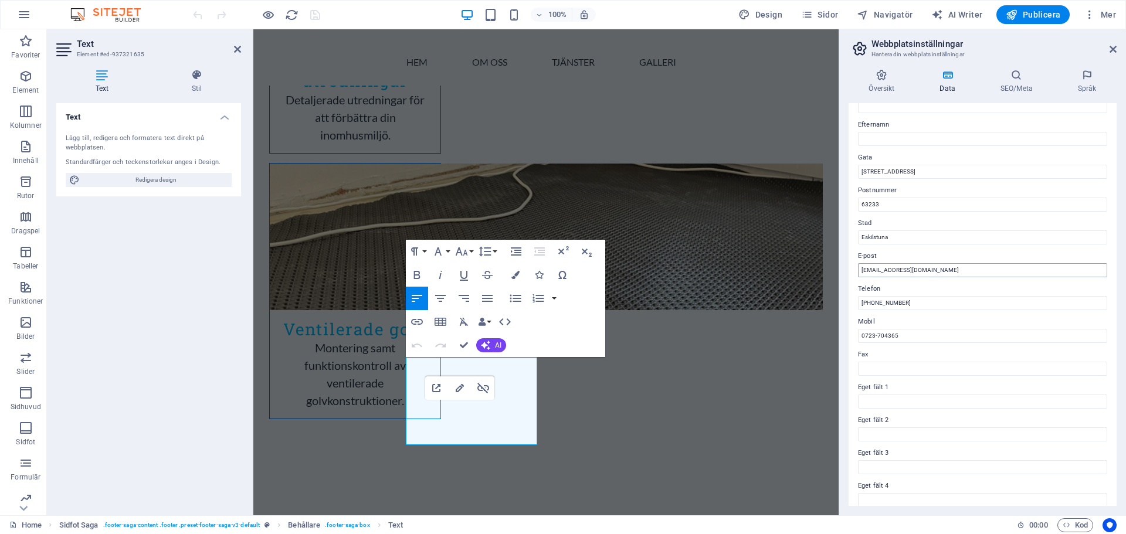
scroll to position [0, 0]
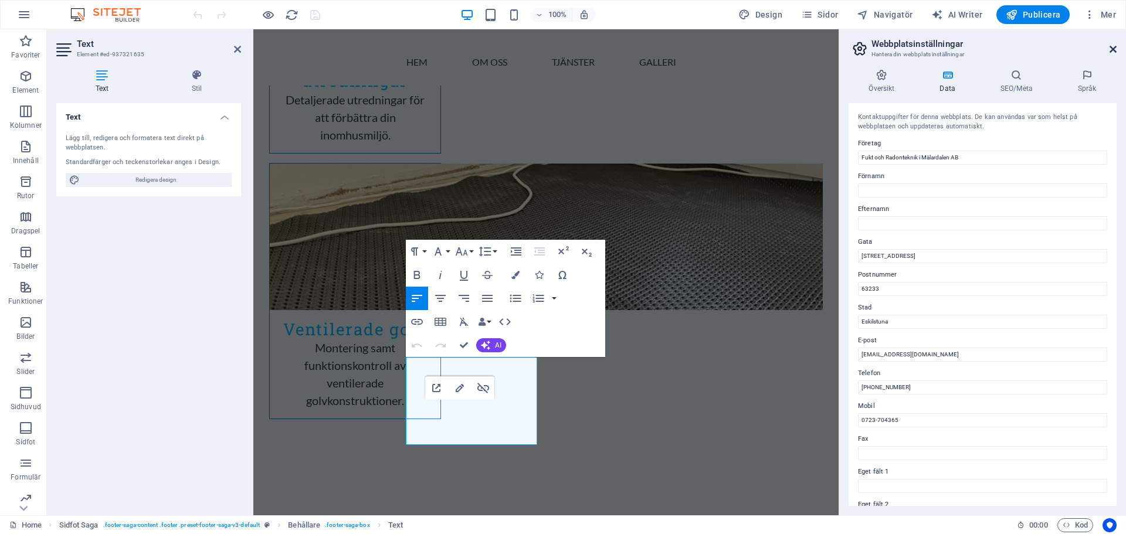
click at [1115, 50] on icon at bounding box center [1113, 49] width 7 height 9
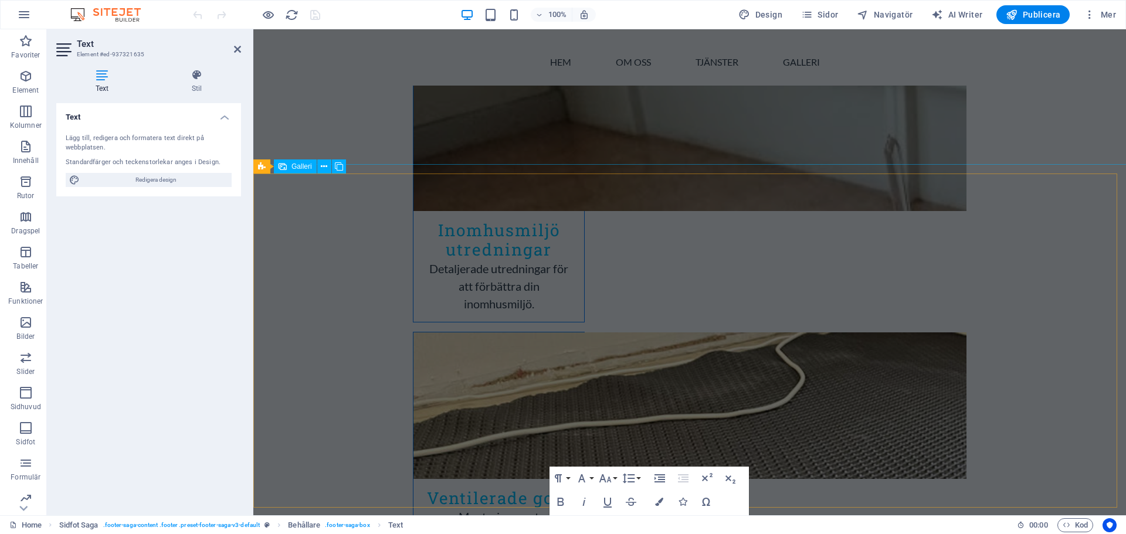
scroll to position [2112, 0]
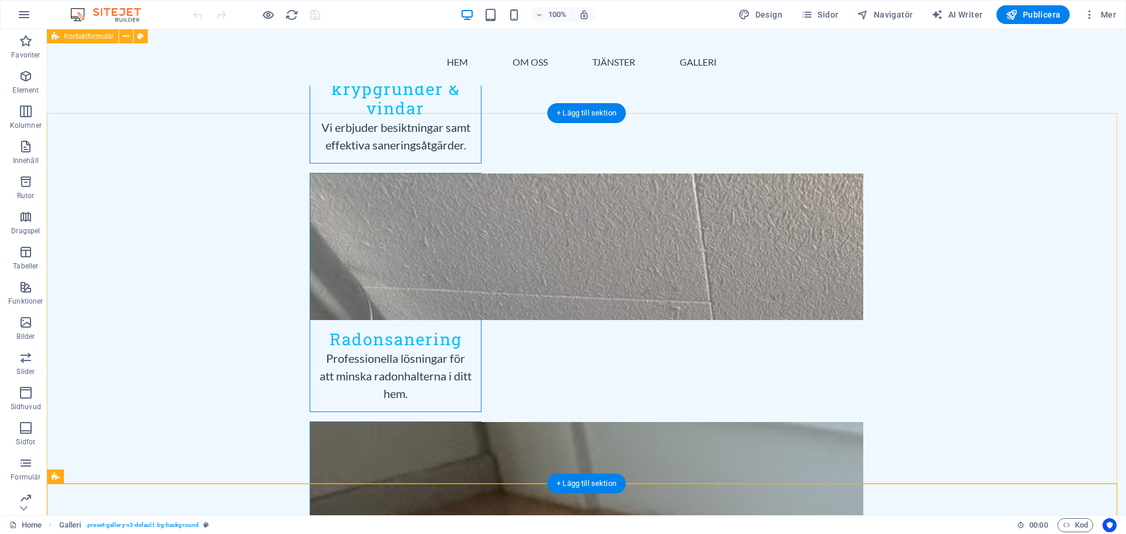
scroll to position [1818, 0]
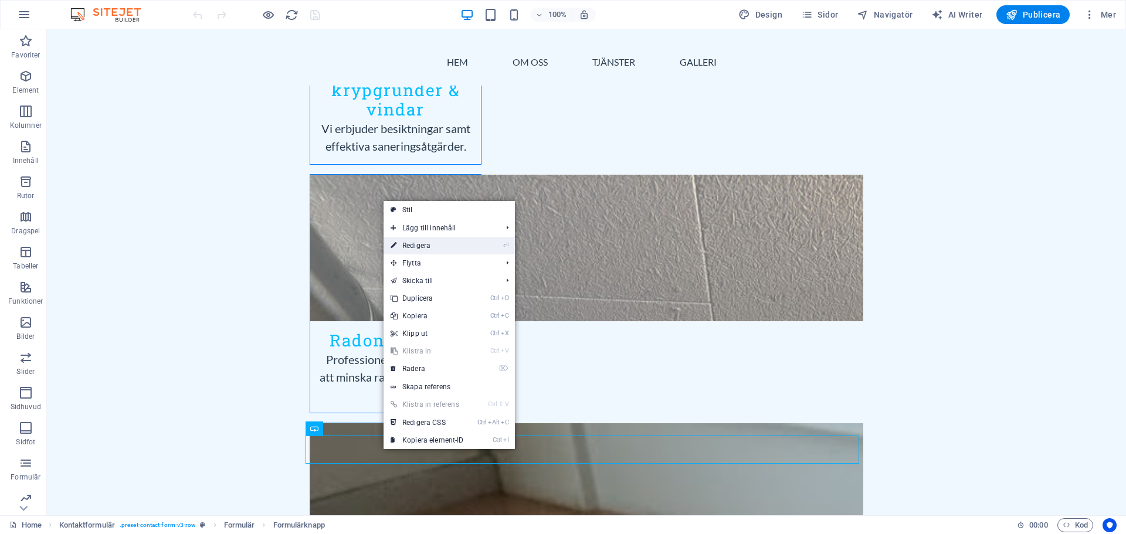
click at [424, 245] on link "⏎ Redigera" at bounding box center [427, 246] width 87 height 18
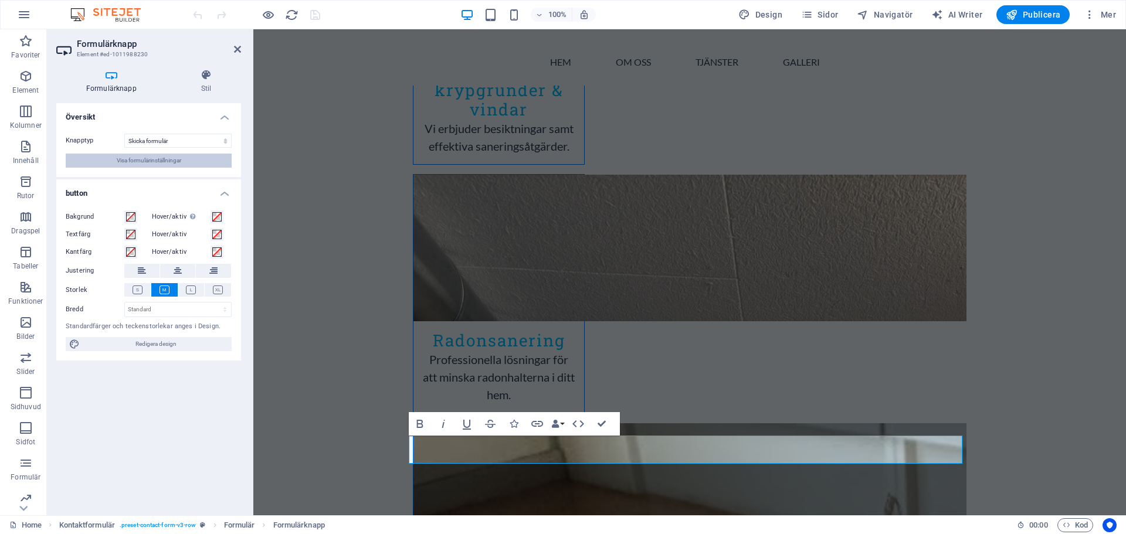
click at [139, 164] on span "Visa formulärinställningar" at bounding box center [149, 161] width 65 height 14
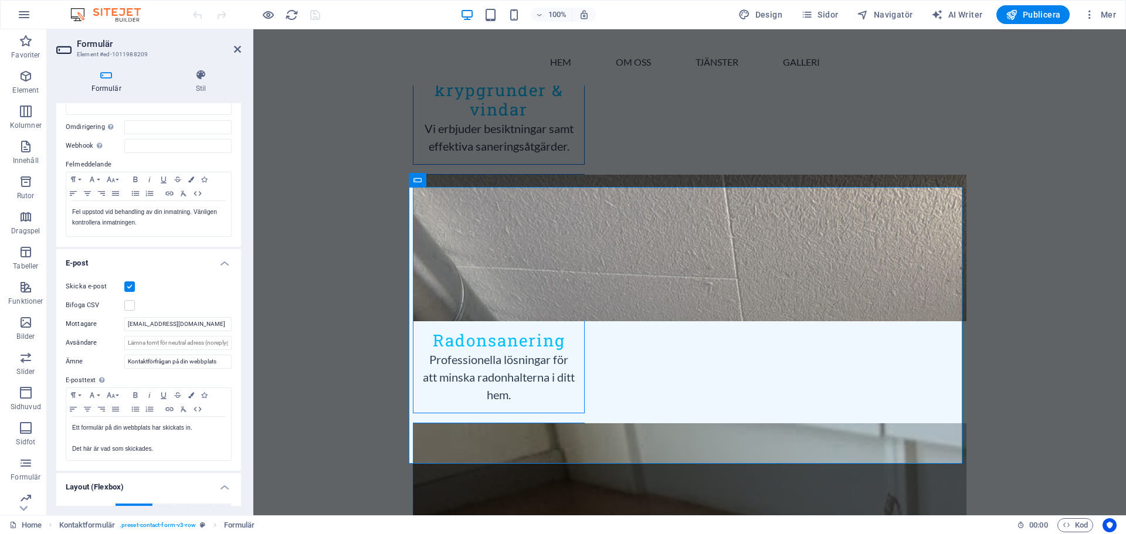
scroll to position [136, 0]
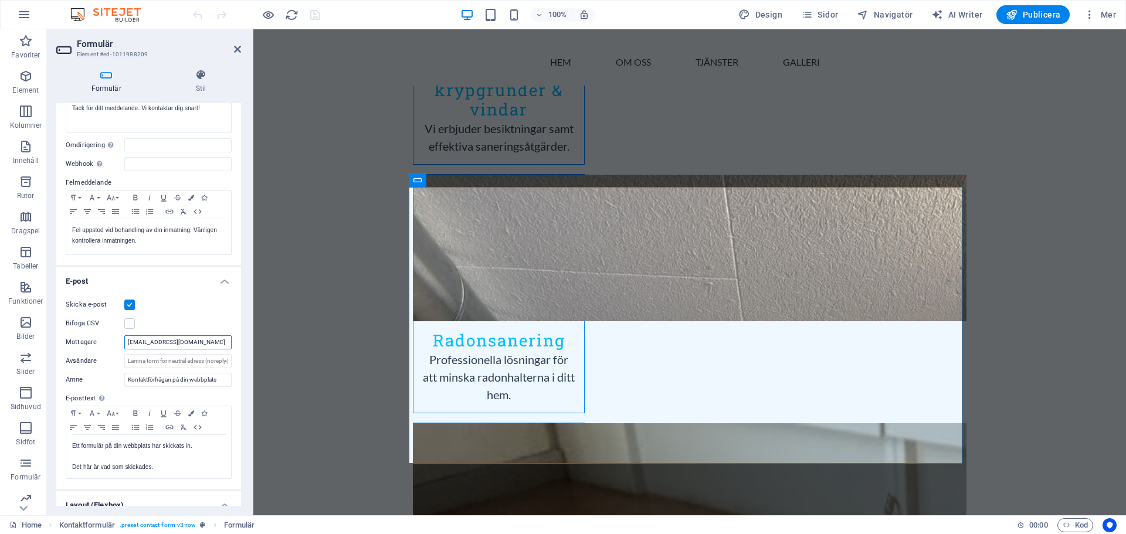
click at [216, 347] on input "[EMAIL_ADDRESS][DOMAIN_NAME]" at bounding box center [177, 343] width 107 height 14
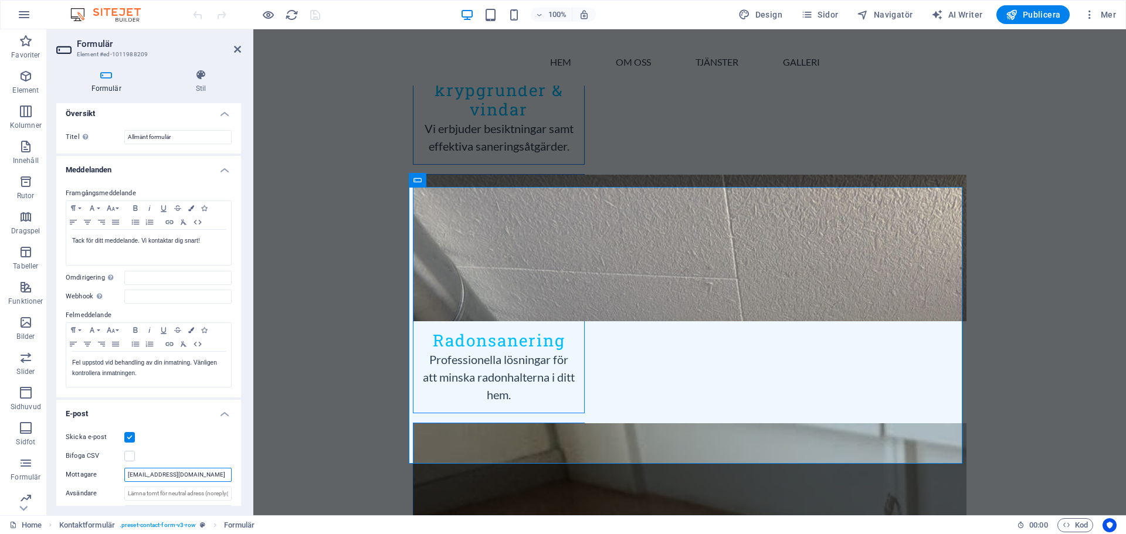
scroll to position [0, 0]
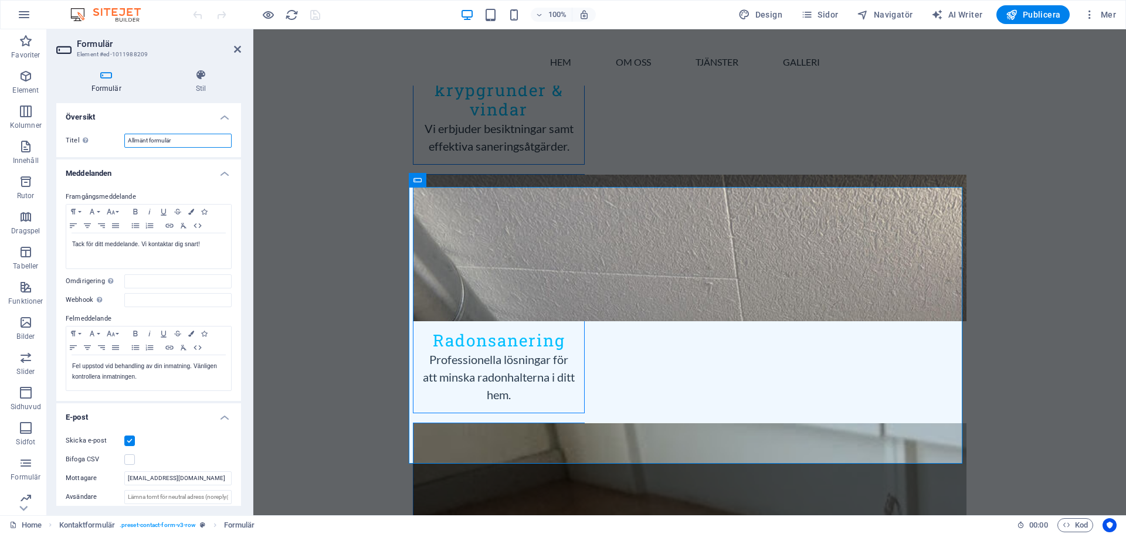
click at [181, 142] on input "Allmänt formulär" at bounding box center [177, 141] width 107 height 14
click at [157, 282] on input "Omdirigering Ange ett omdirigeringsmål när formulär skickas in; till exempel en…" at bounding box center [177, 282] width 107 height 14
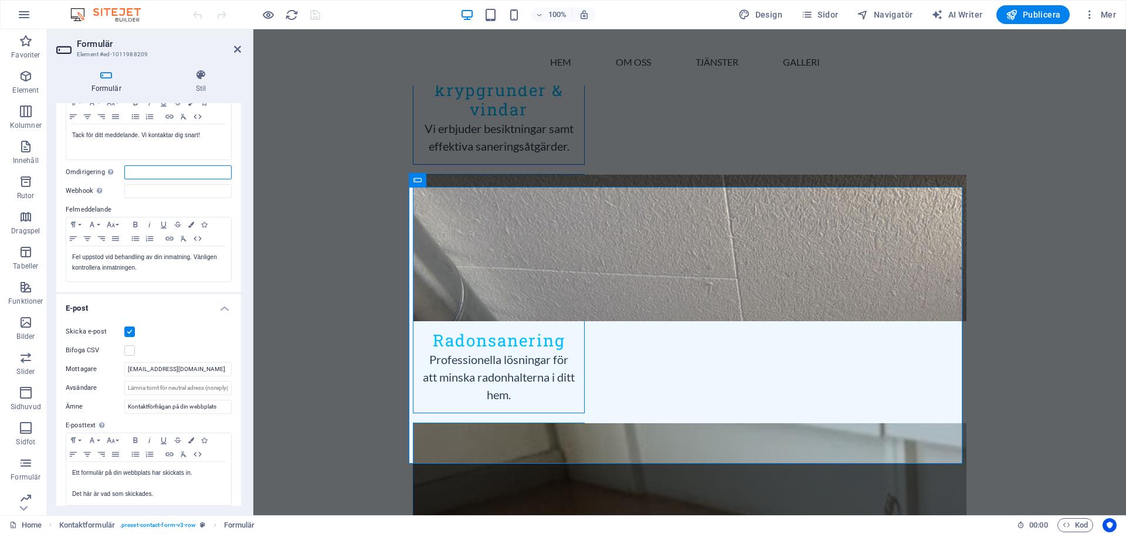
scroll to position [176, 0]
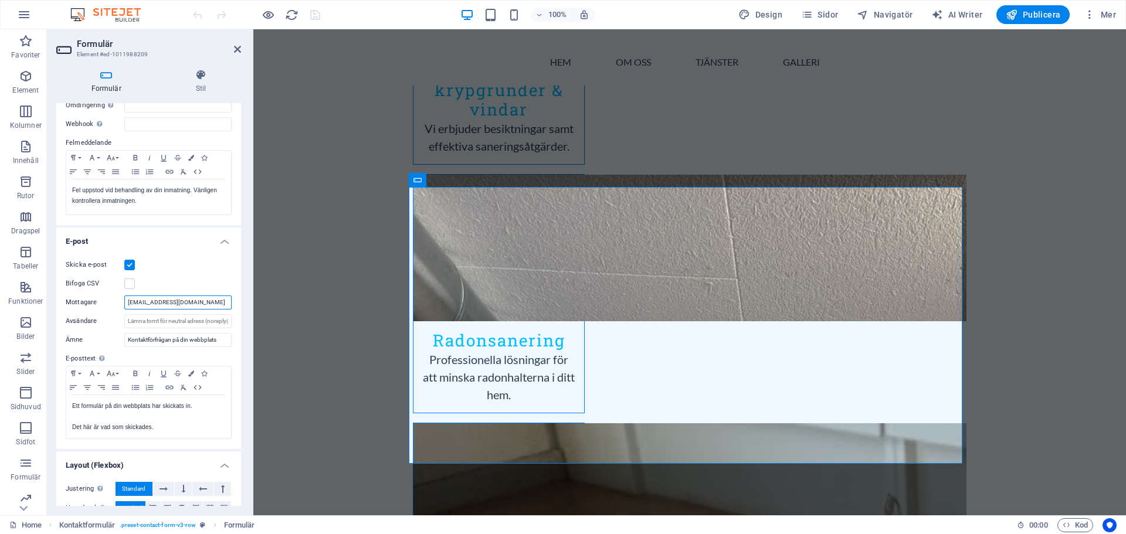
click at [193, 303] on input "[EMAIL_ADDRESS][DOMAIN_NAME]" at bounding box center [177, 303] width 107 height 14
drag, startPoint x: 193, startPoint y: 303, endPoint x: 123, endPoint y: 302, distance: 69.8
click at [123, 302] on div "Mottagare magnus@fukt-radon.se" at bounding box center [149, 303] width 166 height 14
click at [220, 242] on h4 "E-post" at bounding box center [148, 238] width 185 height 21
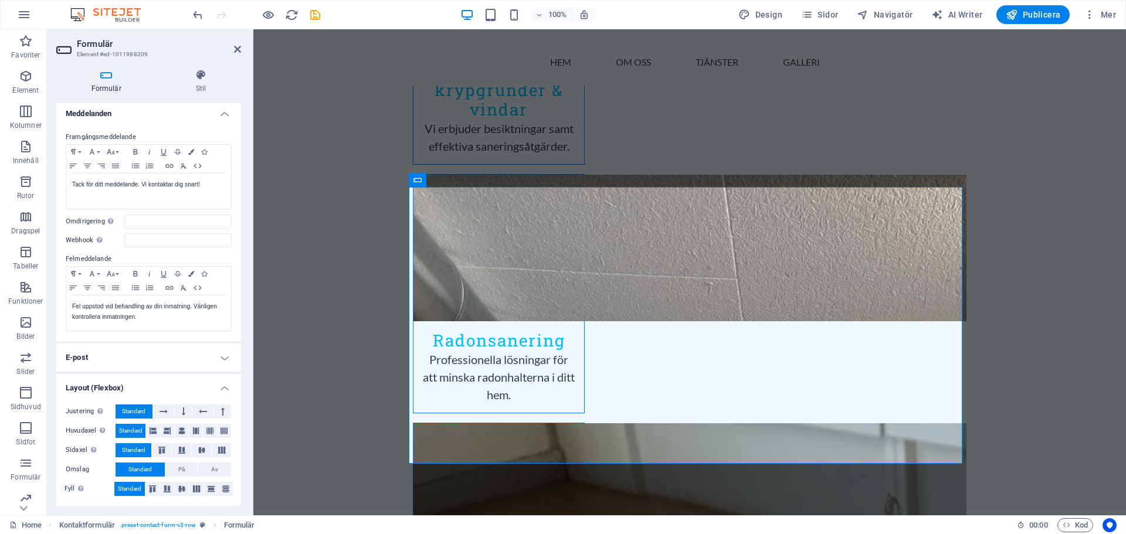
scroll to position [60, 0]
click at [222, 114] on h4 "Meddelanden" at bounding box center [148, 110] width 185 height 21
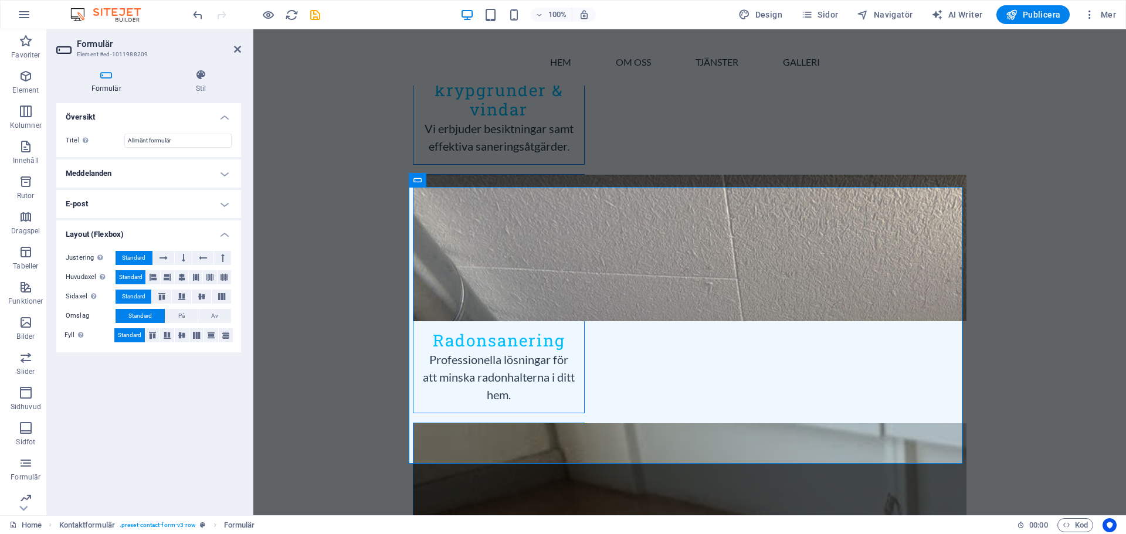
click at [225, 205] on h4 "E-post" at bounding box center [148, 204] width 185 height 28
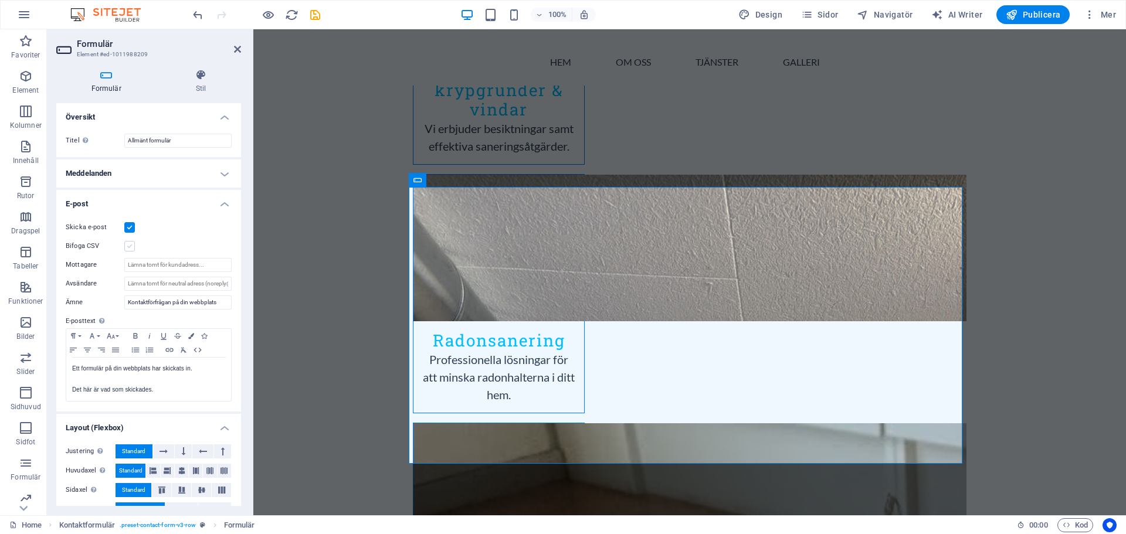
click at [130, 246] on label at bounding box center [129, 246] width 11 height 11
click at [0, 0] on input "Bifoga CSV" at bounding box center [0, 0] width 0 height 0
click at [130, 246] on label at bounding box center [129, 246] width 11 height 11
click at [0, 0] on input "Bifoga CSV" at bounding box center [0, 0] width 0 height 0
click at [130, 222] on label at bounding box center [129, 227] width 11 height 11
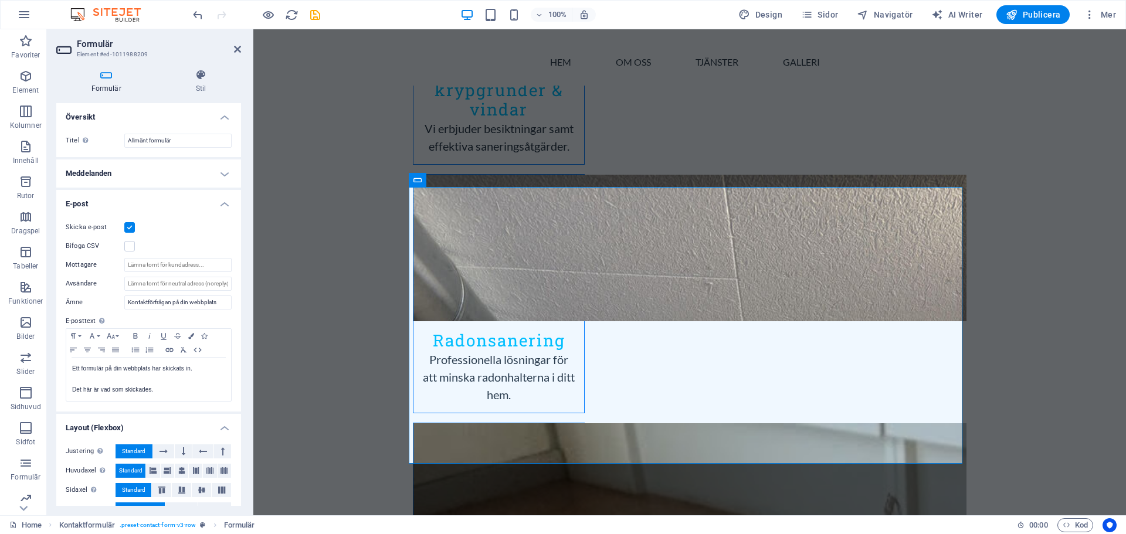
click at [0, 0] on input "Skicka e-post" at bounding box center [0, 0] width 0 height 0
click at [127, 225] on label at bounding box center [129, 227] width 11 height 11
click at [0, 0] on input "Skicka e-post" at bounding box center [0, 0] width 0 height 0
click at [175, 138] on input "Allmänt formulär" at bounding box center [177, 141] width 107 height 14
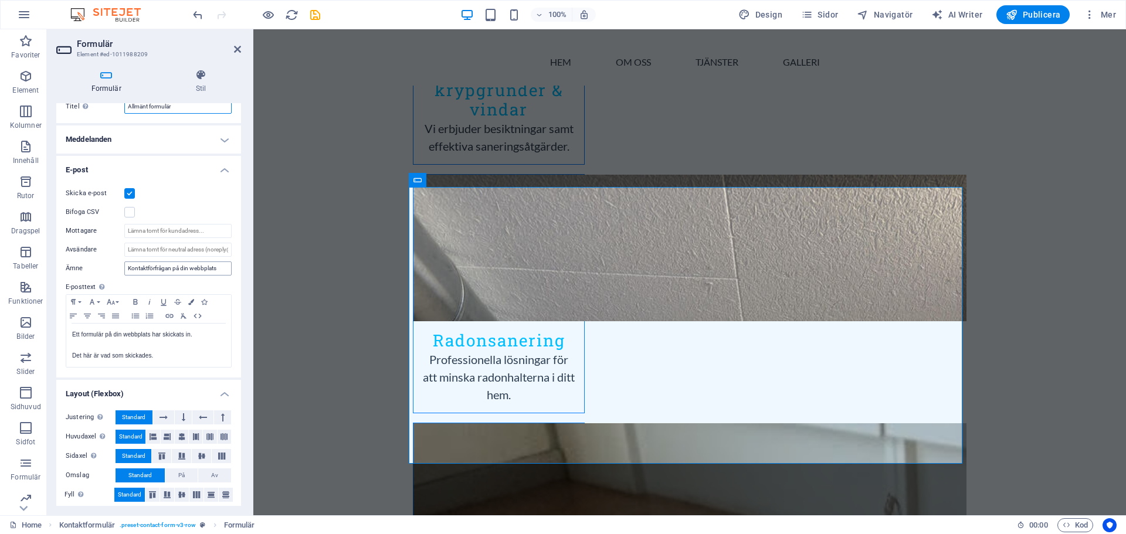
scroll to position [40, 0]
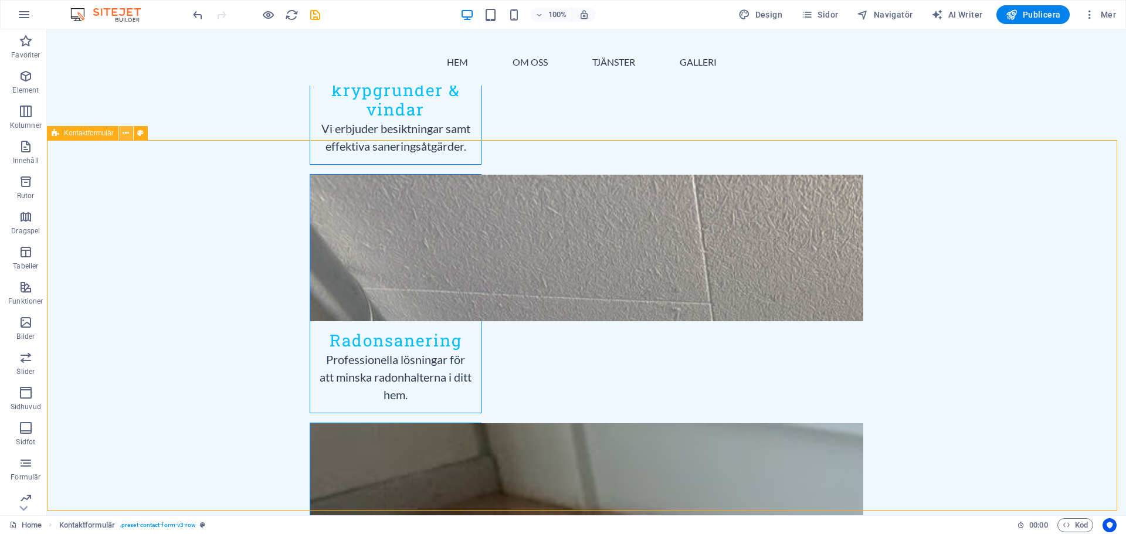
click at [127, 137] on icon at bounding box center [126, 133] width 6 height 12
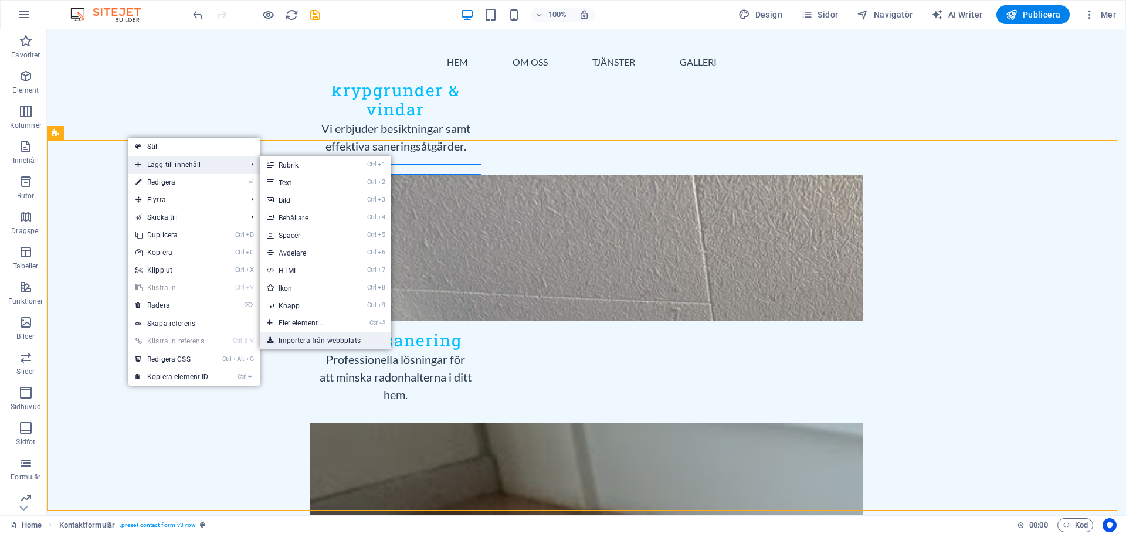
click at [326, 343] on link "Importera från webbplats" at bounding box center [325, 341] width 131 height 18
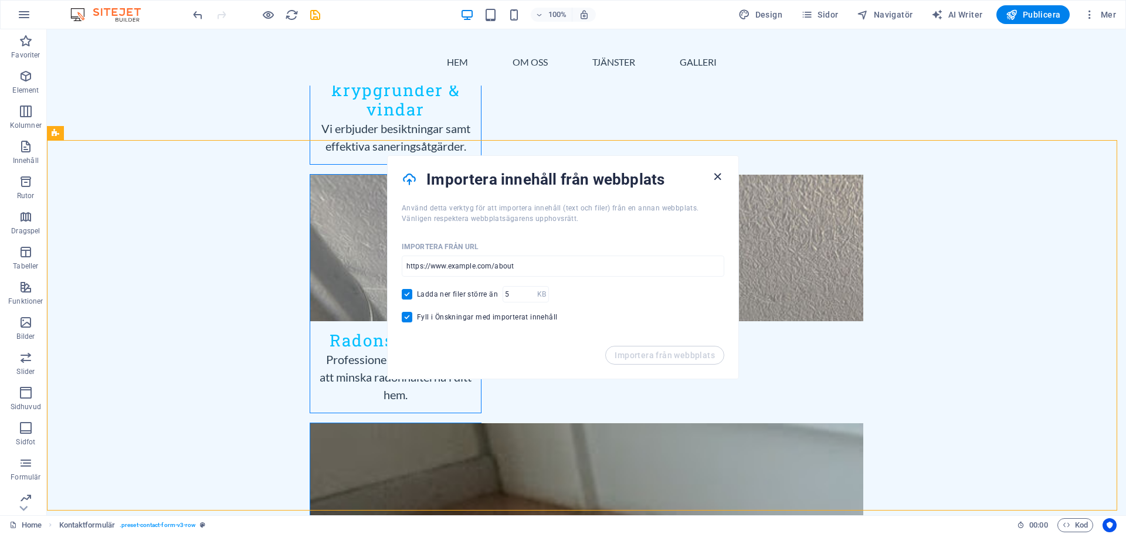
click at [718, 178] on icon "button" at bounding box center [717, 176] width 13 height 13
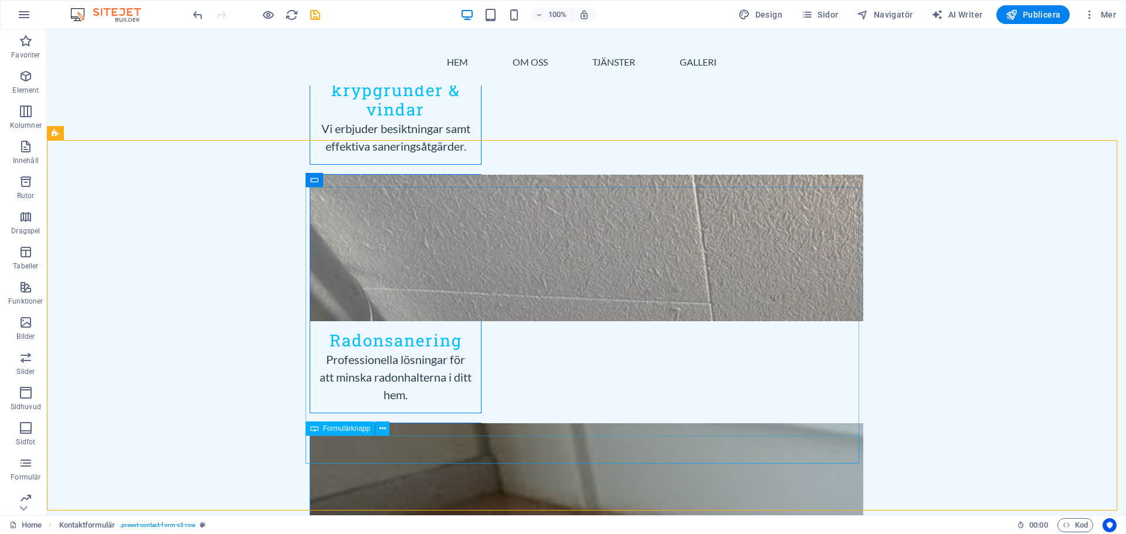
click at [354, 429] on span "Formulärknapp" at bounding box center [347, 428] width 48 height 7
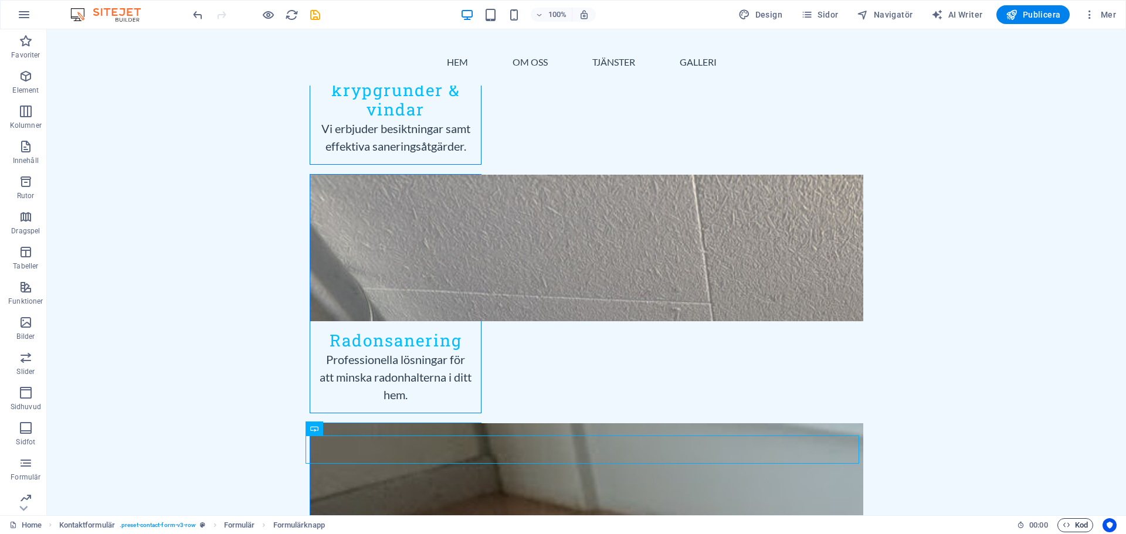
click at [1079, 526] on span "Kod" at bounding box center [1075, 526] width 25 height 14
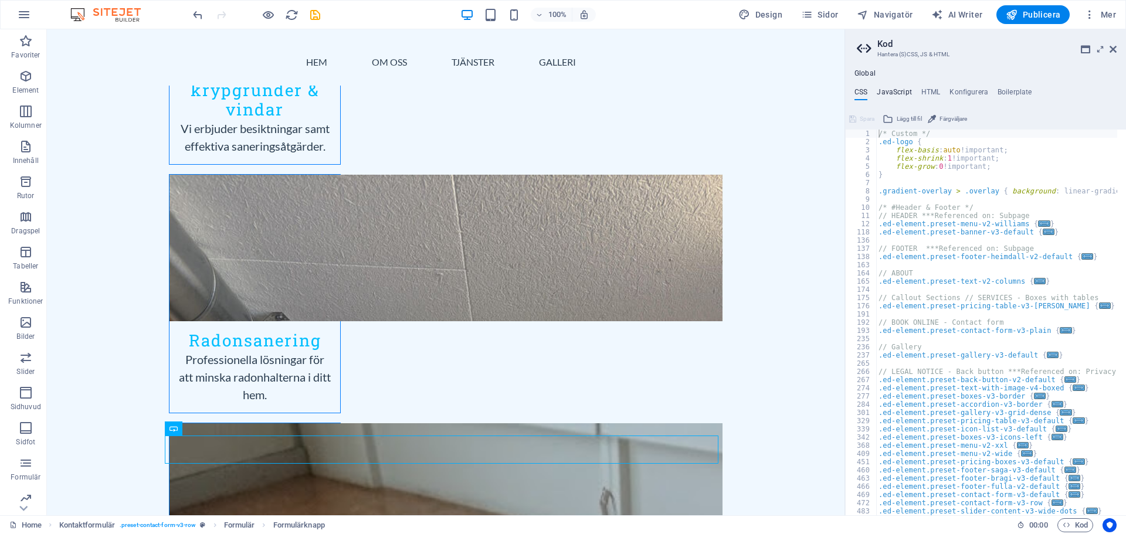
click at [892, 89] on h4 "JavaScript" at bounding box center [894, 94] width 35 height 13
type textarea "/* JS for preset "Menu V2" */"
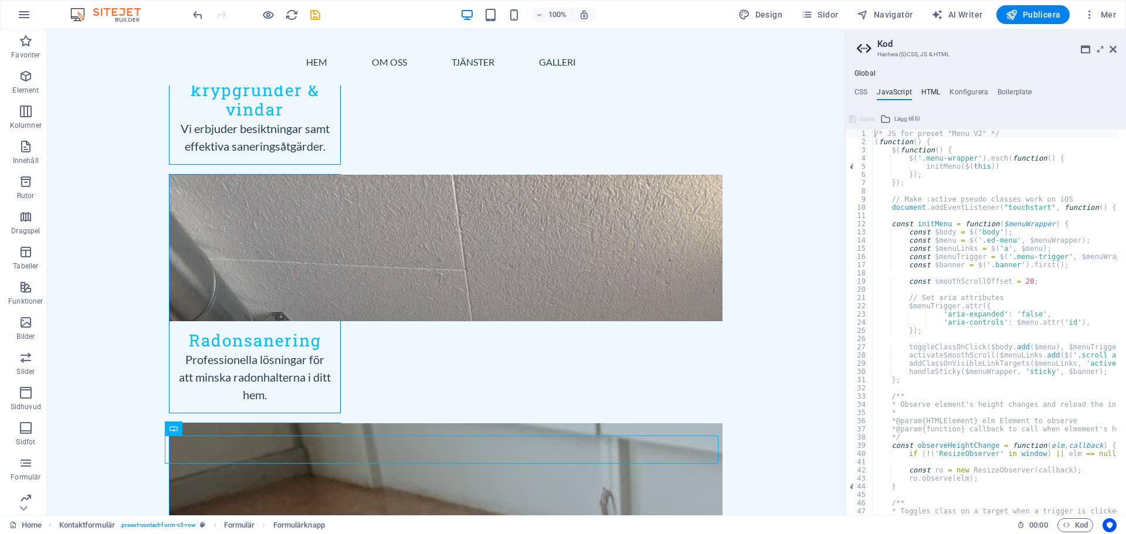
click at [935, 93] on h4 "HTML" at bounding box center [931, 94] width 19 height 13
type textarea "<a href="#main-content" class="wv-link-content button">Skip to main content</a>"
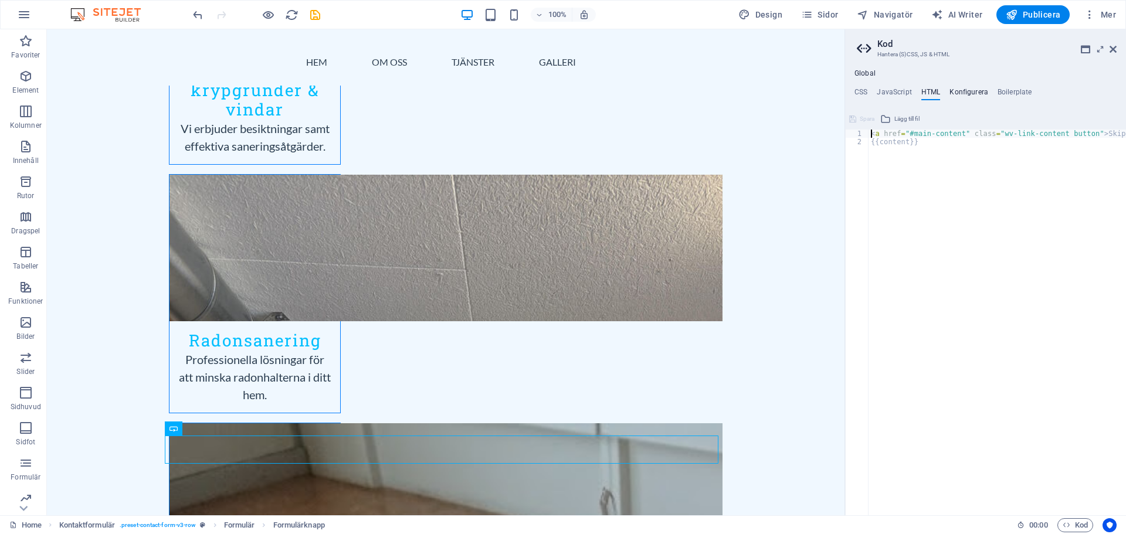
click at [963, 93] on h4 "Konfigurera" at bounding box center [969, 94] width 39 height 13
type textarea "$color-background: #F0F8FF;"
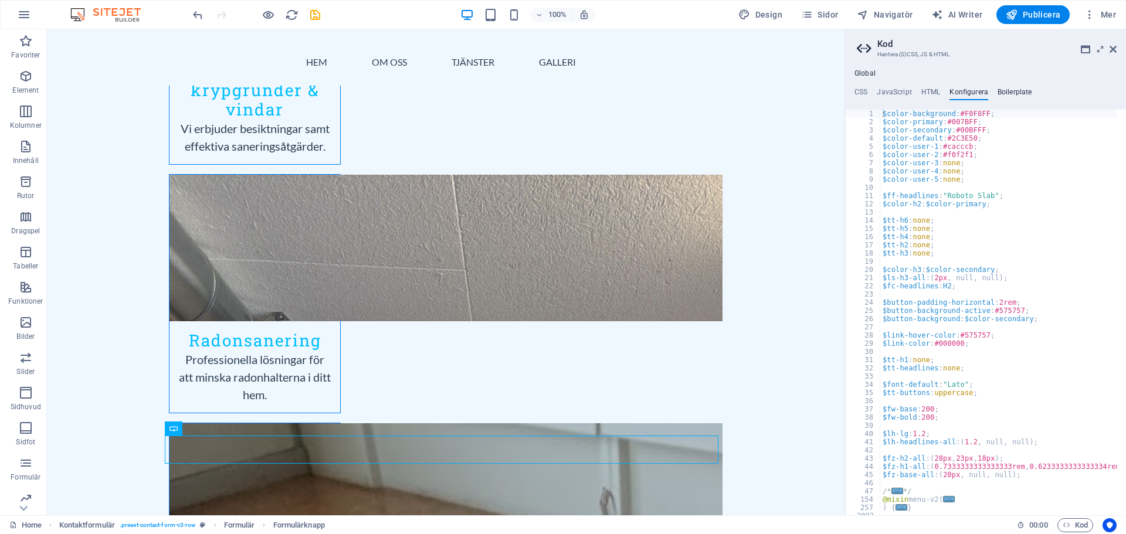
click at [1004, 94] on h4 "Boilerplate" at bounding box center [1015, 94] width 35 height 13
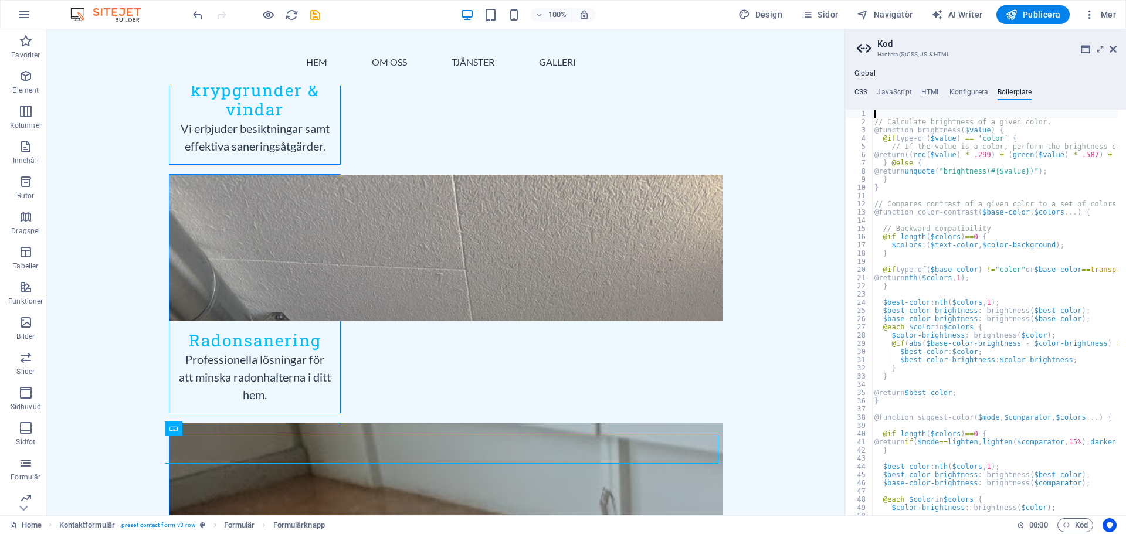
click at [862, 96] on h4 "CSS" at bounding box center [861, 94] width 13 height 13
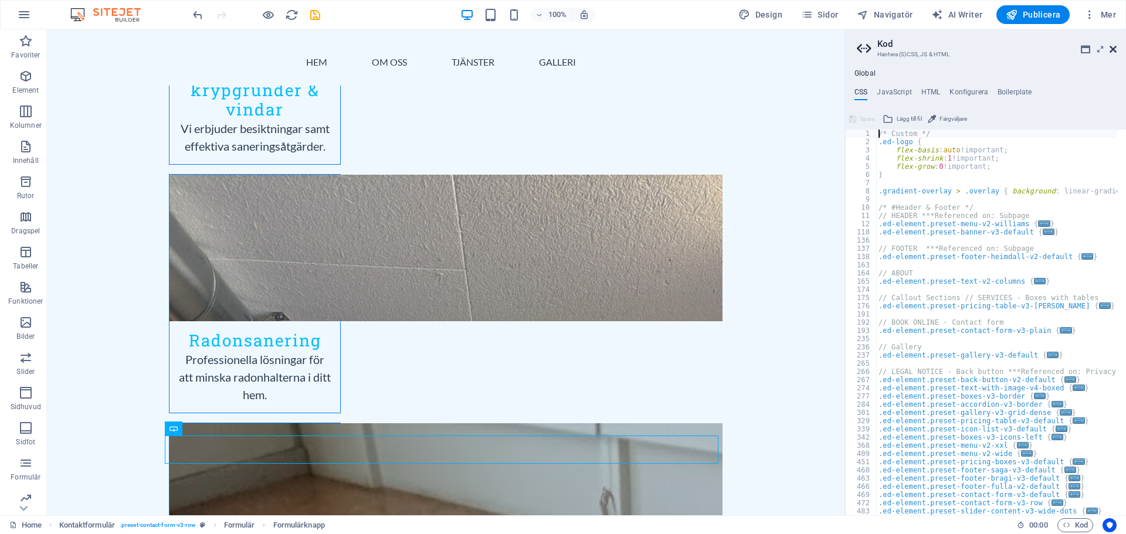
click at [1111, 50] on icon at bounding box center [1113, 49] width 7 height 9
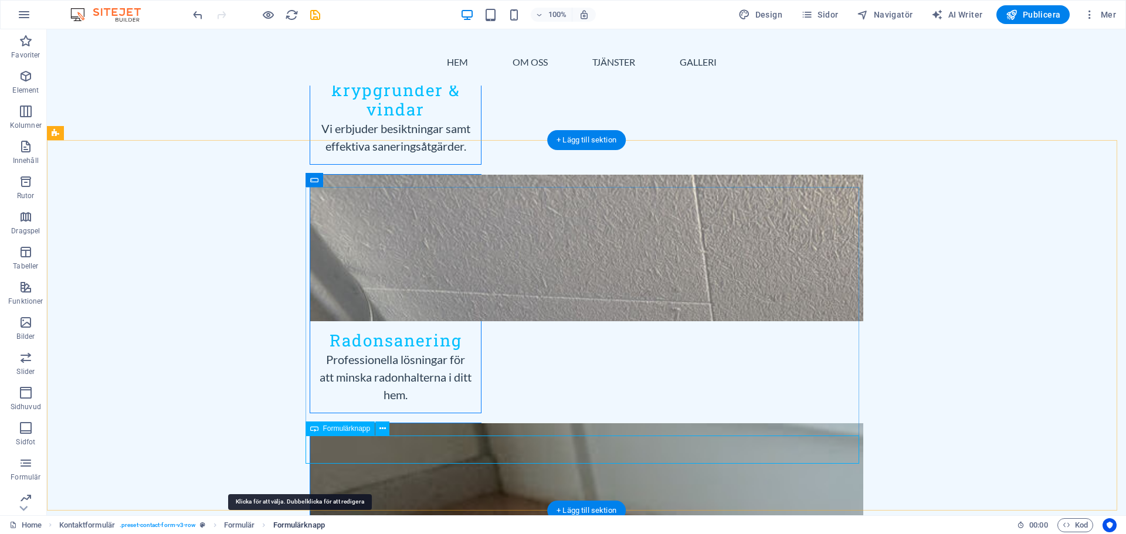
click at [311, 525] on span "Formulärknapp" at bounding box center [299, 526] width 52 height 14
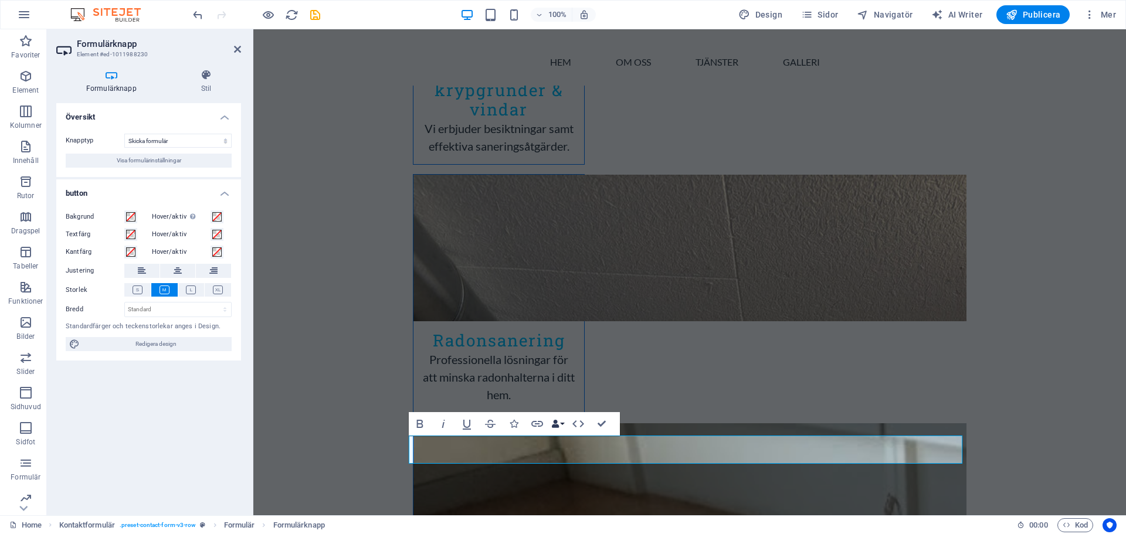
click at [561, 422] on button "Data Bindings" at bounding box center [558, 423] width 16 height 23
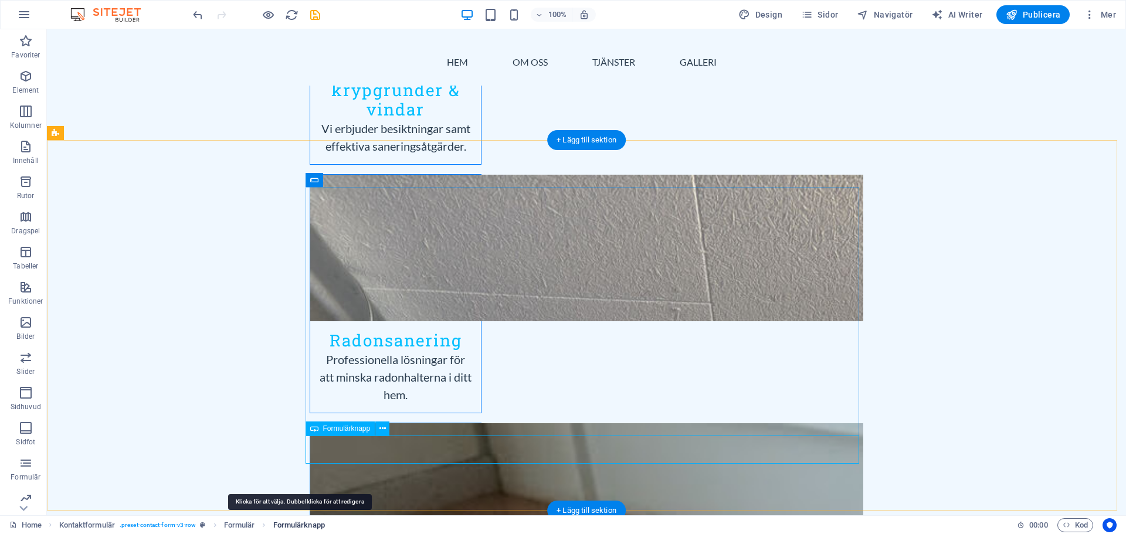
click at [309, 526] on span "Formulärknapp" at bounding box center [299, 526] width 52 height 14
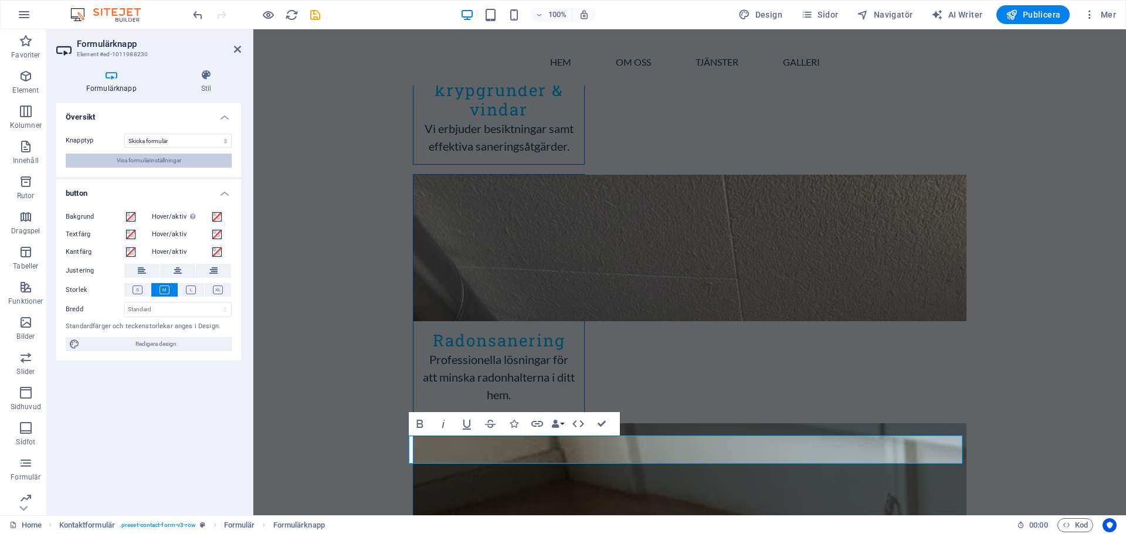
click at [191, 163] on button "Visa formulärinställningar" at bounding box center [149, 161] width 166 height 14
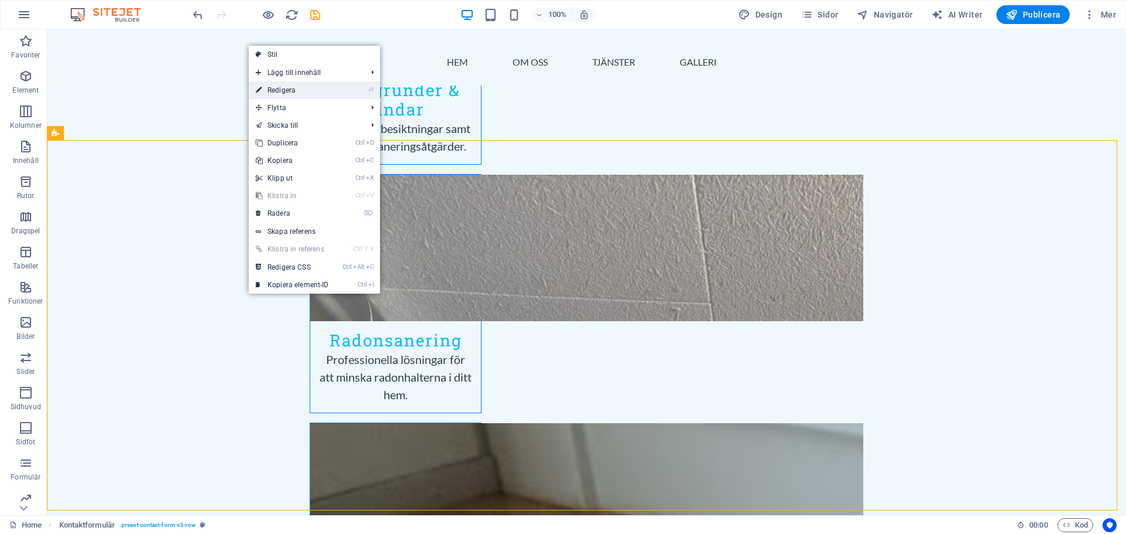
click at [279, 90] on link "⏎ Redigera" at bounding box center [292, 91] width 87 height 18
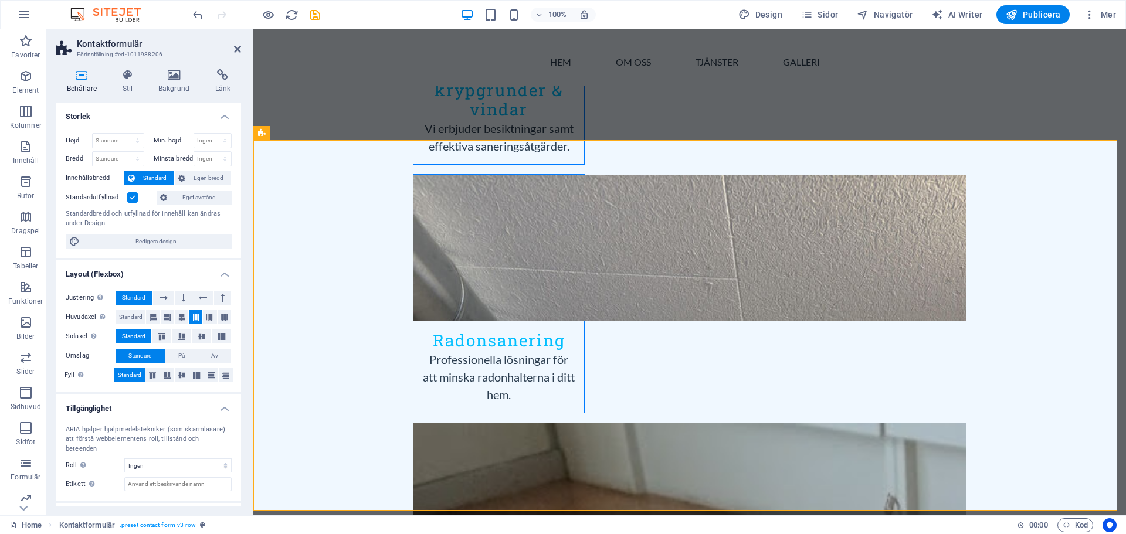
scroll to position [0, 0]
click at [451, 429] on span "Formulärknapp" at bounding box center [451, 428] width 48 height 7
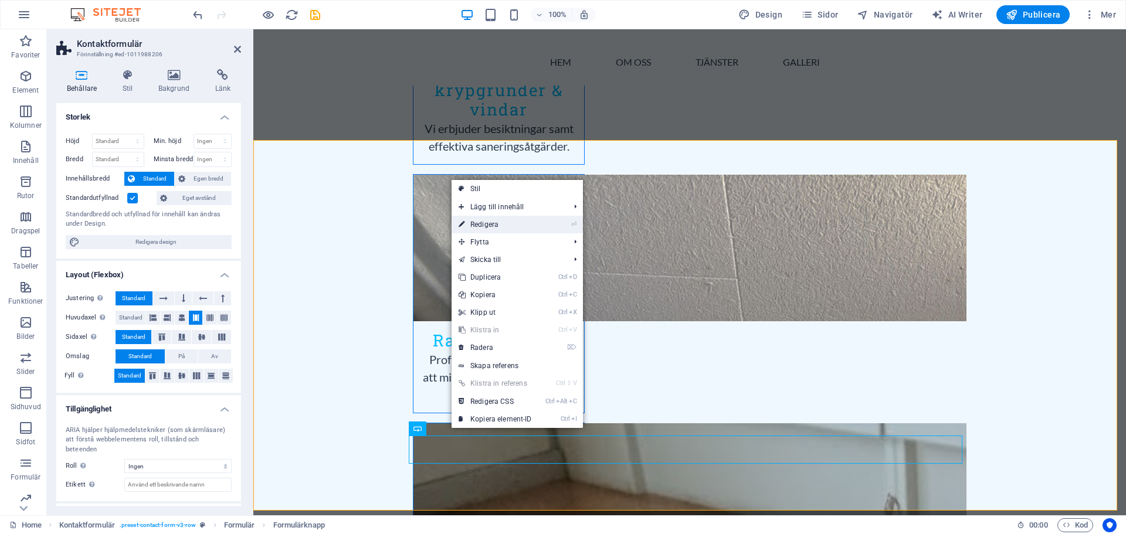
click at [489, 222] on link "⏎ Redigera" at bounding box center [495, 225] width 87 height 18
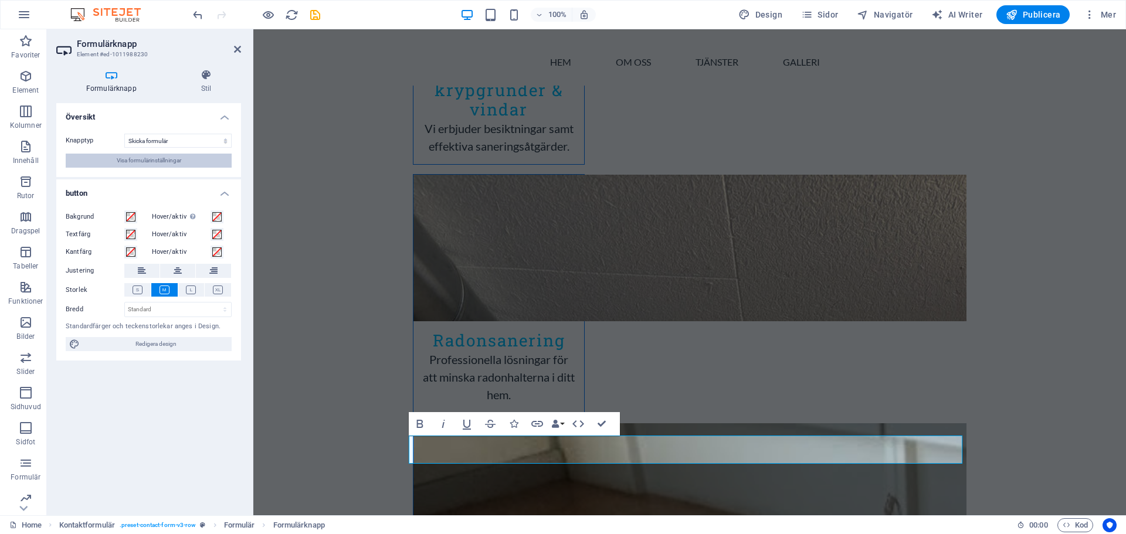
click at [159, 164] on span "Visa formulärinställningar" at bounding box center [149, 161] width 65 height 14
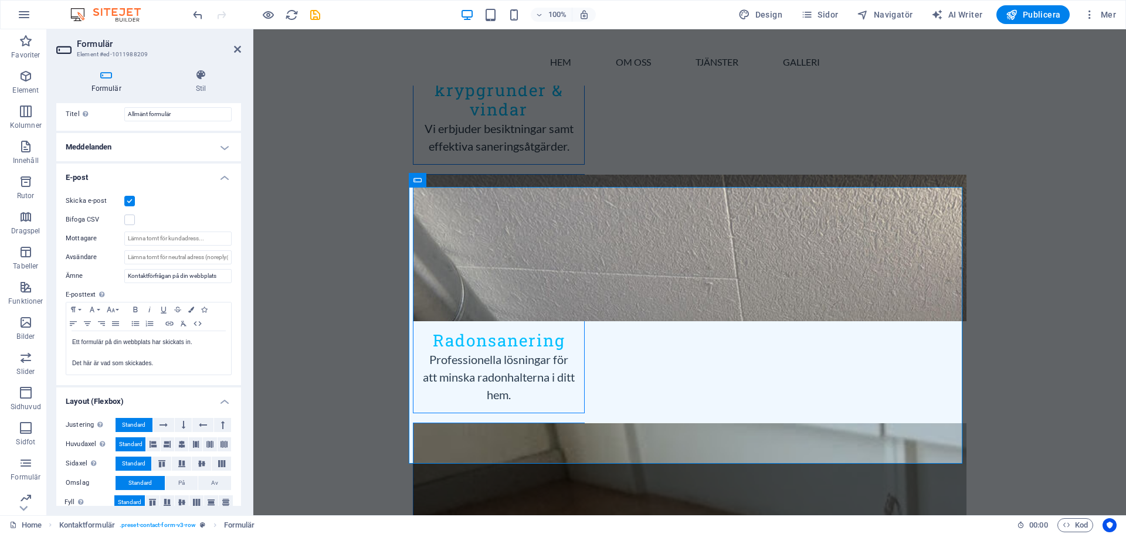
scroll to position [40, 0]
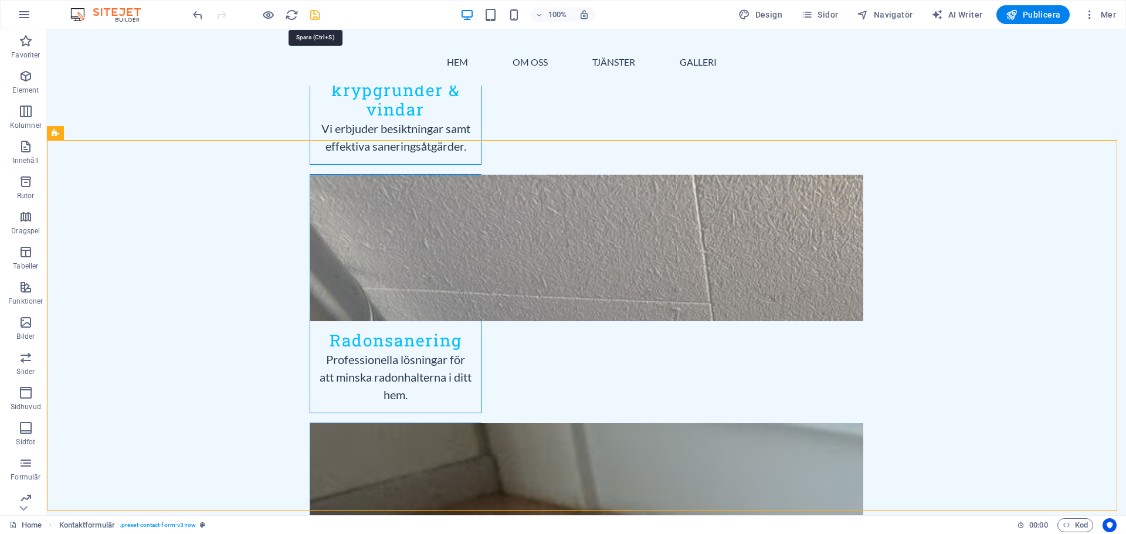
click at [312, 20] on icon "save" at bounding box center [315, 14] width 13 height 13
checkbox input "false"
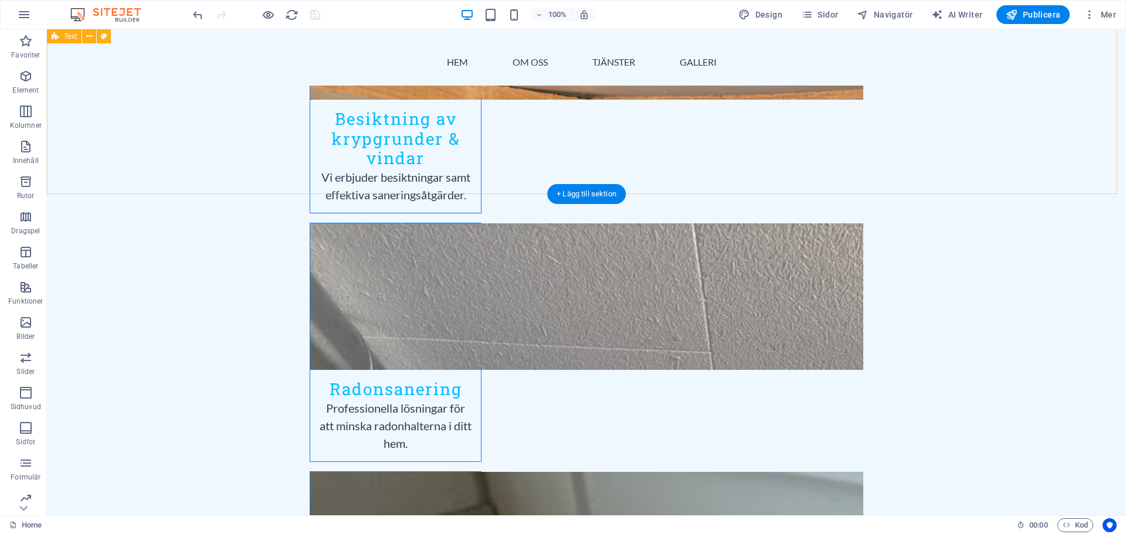
scroll to position [1760, 0]
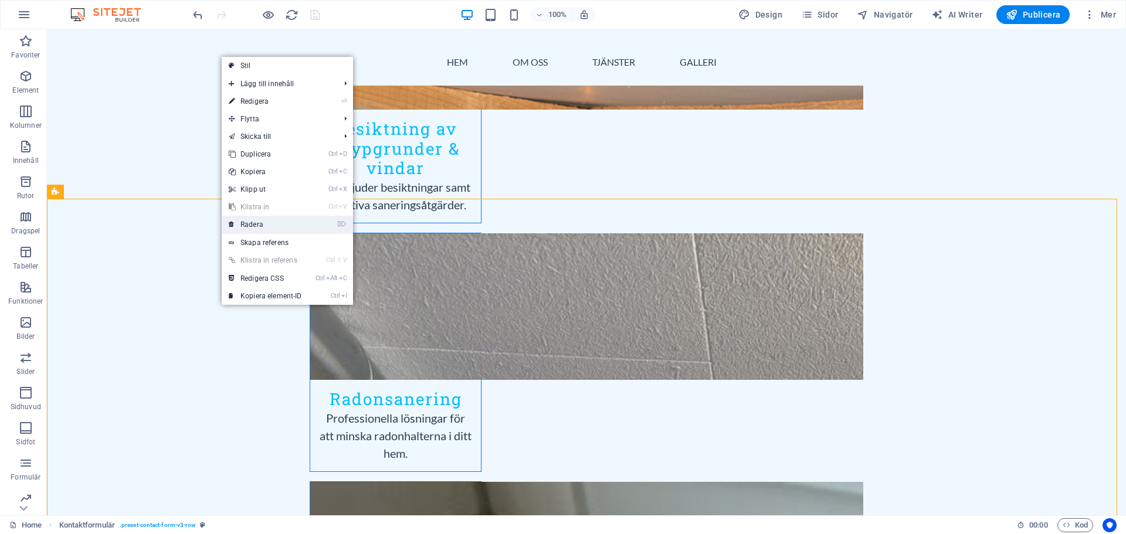
click at [255, 225] on link "⌦ Radera" at bounding box center [265, 225] width 87 height 18
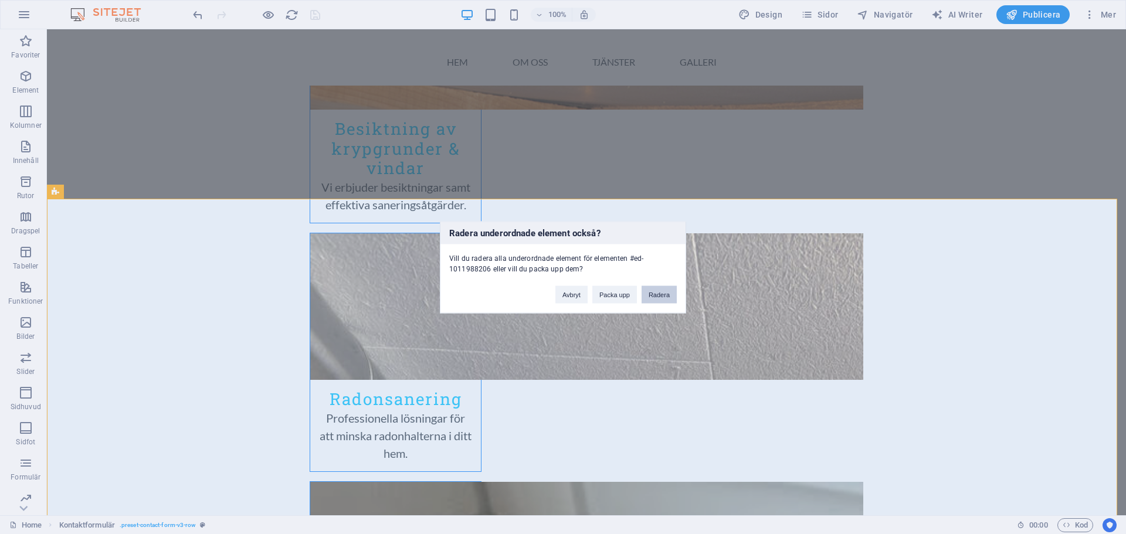
click at [658, 301] on button "Radera" at bounding box center [659, 295] width 35 height 18
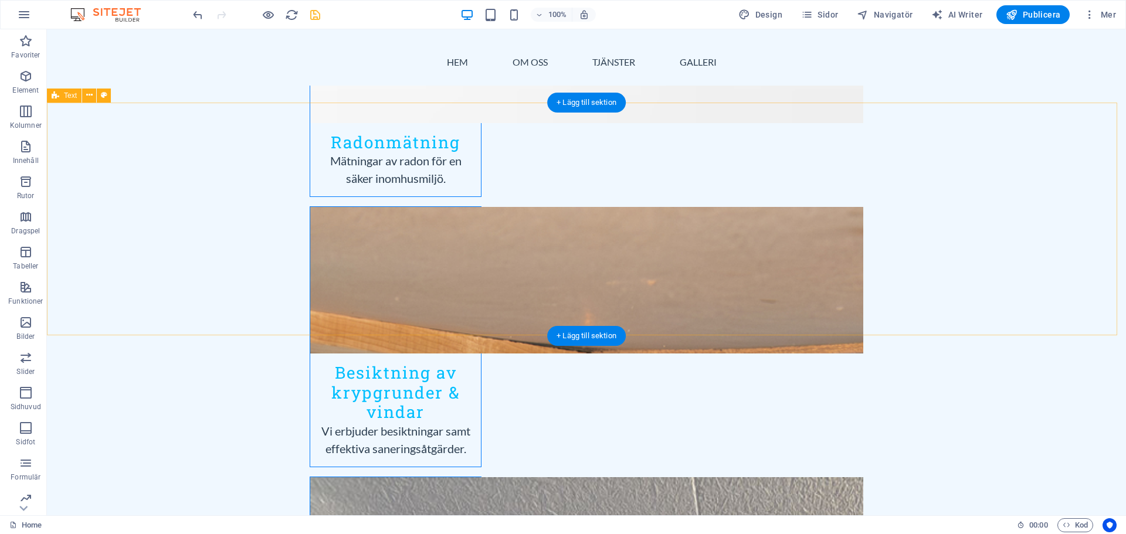
scroll to position [1584, 0]
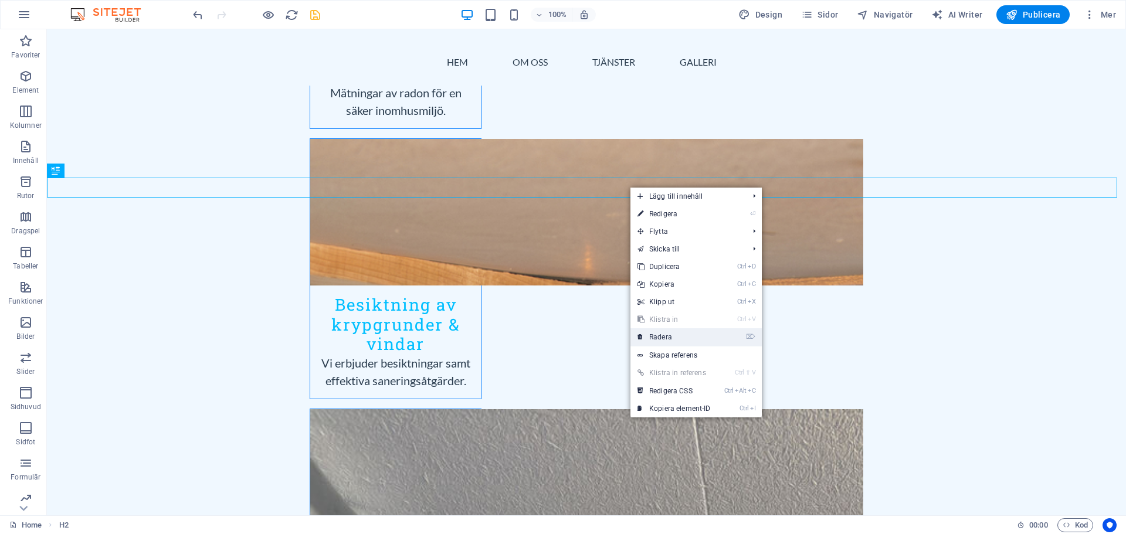
click at [665, 334] on link "⌦ Radera" at bounding box center [674, 338] width 87 height 18
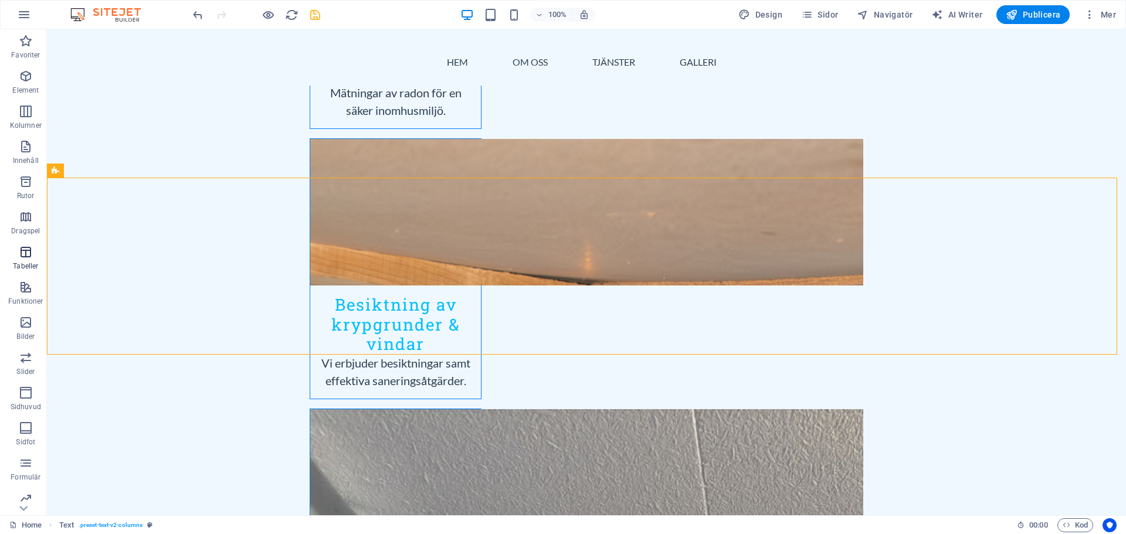
scroll to position [42, 0]
click at [25, 432] on p "Formulär" at bounding box center [26, 435] width 30 height 9
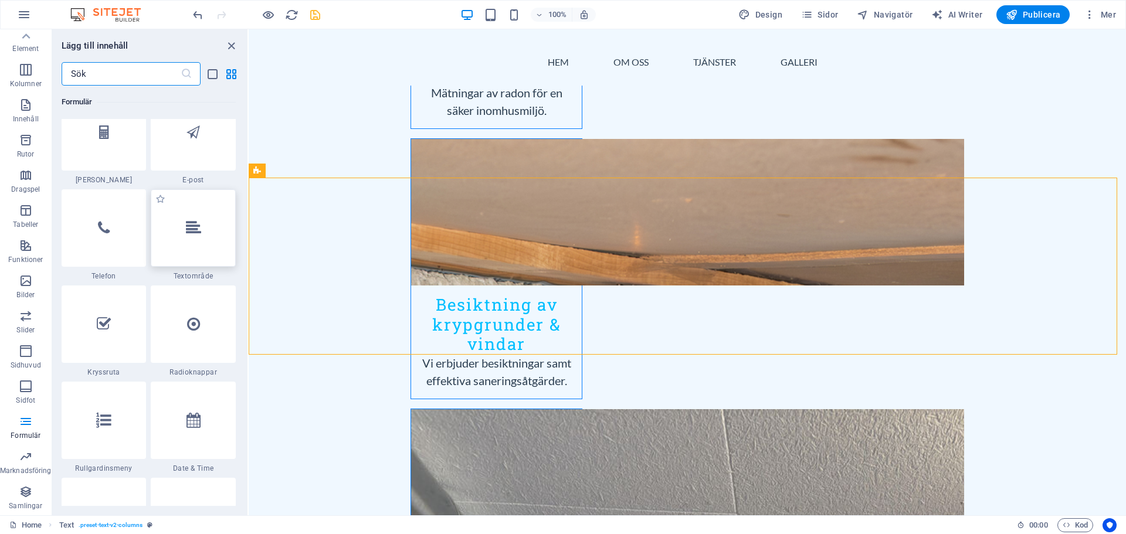
scroll to position [8918, 0]
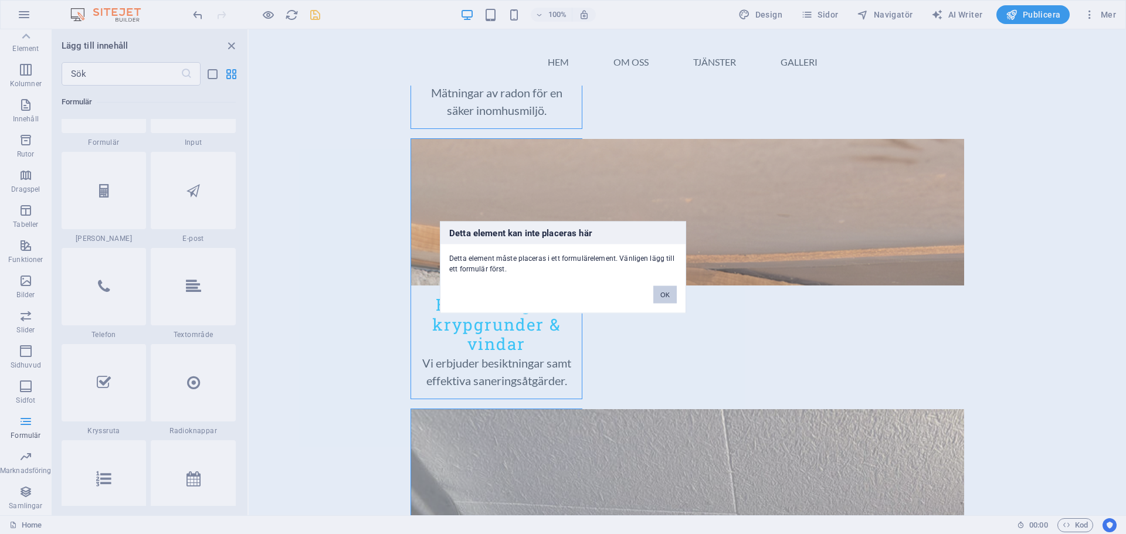
click at [666, 300] on button "OK" at bounding box center [665, 295] width 23 height 18
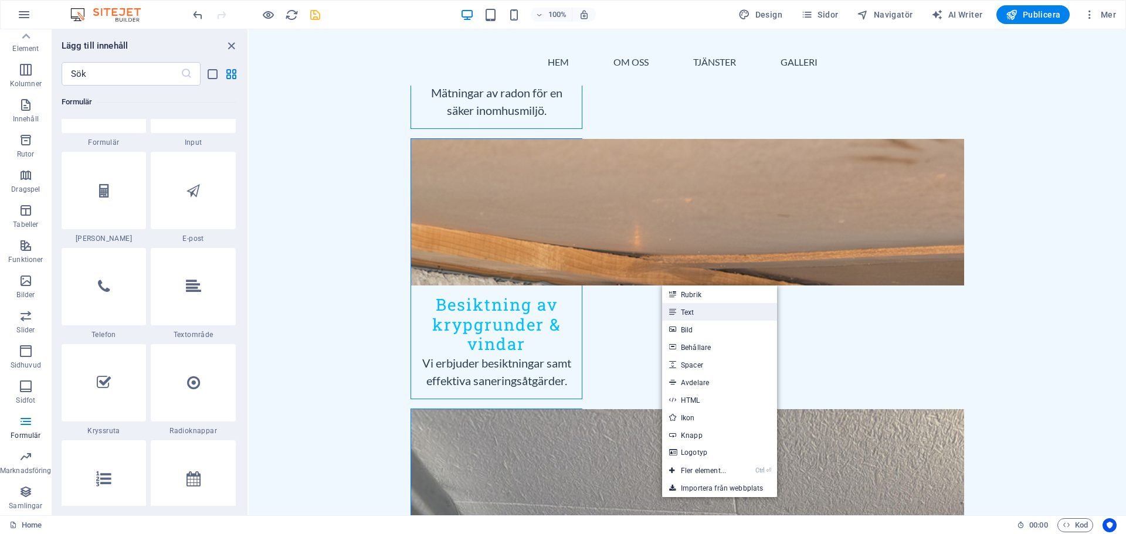
click at [677, 309] on link "Text" at bounding box center [719, 312] width 115 height 18
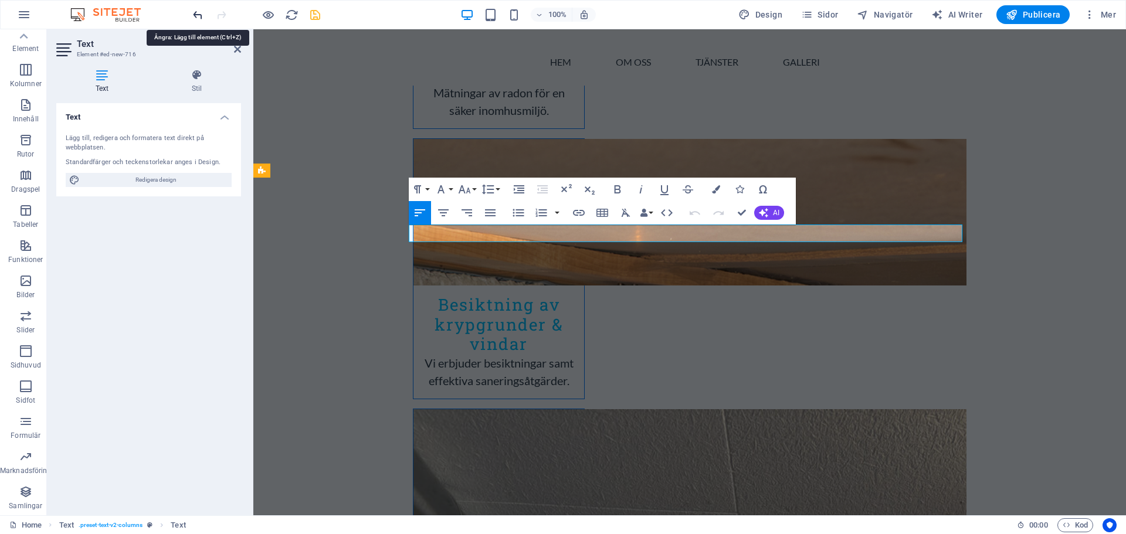
click at [195, 12] on icon "undo" at bounding box center [197, 14] width 13 height 13
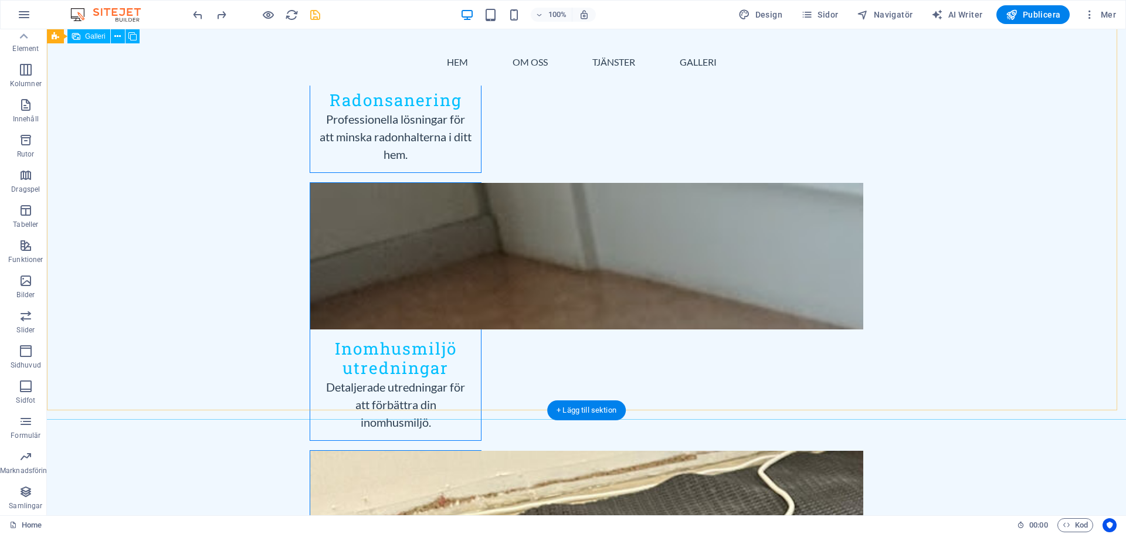
scroll to position [2153, 0]
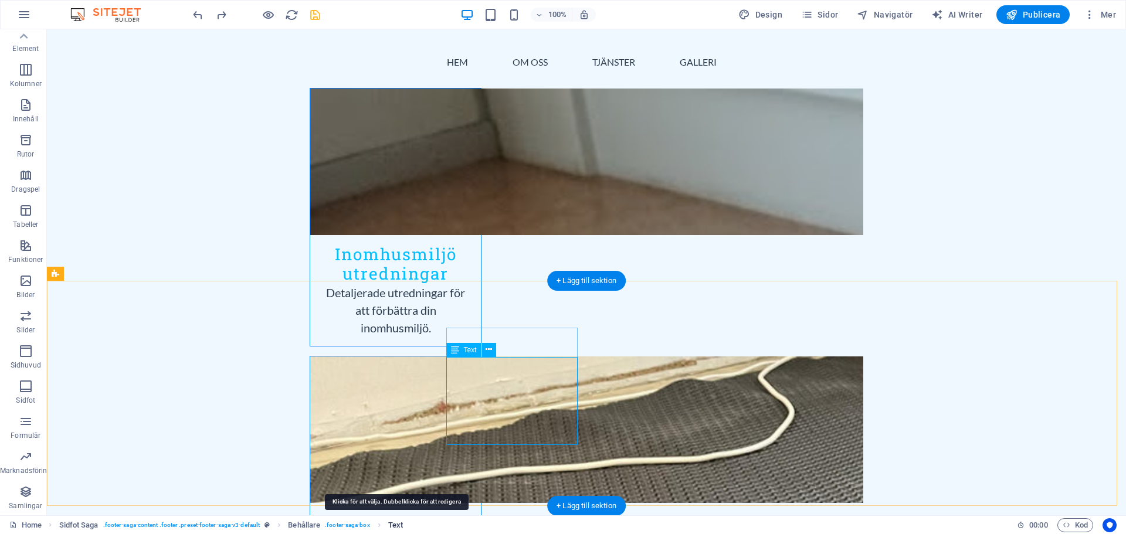
click at [397, 523] on span "Text" at bounding box center [395, 526] width 15 height 14
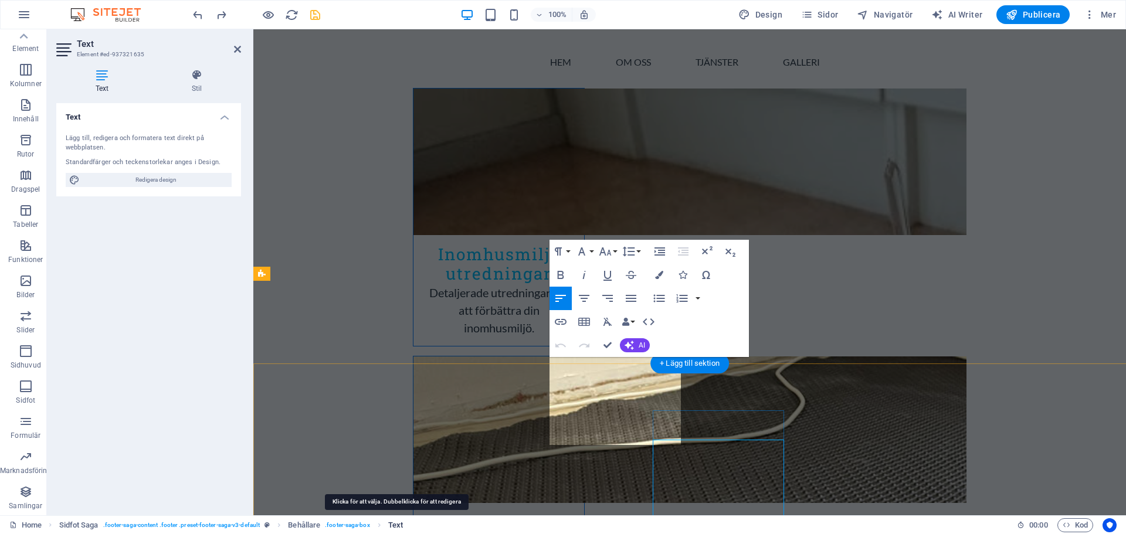
scroll to position [2070, 0]
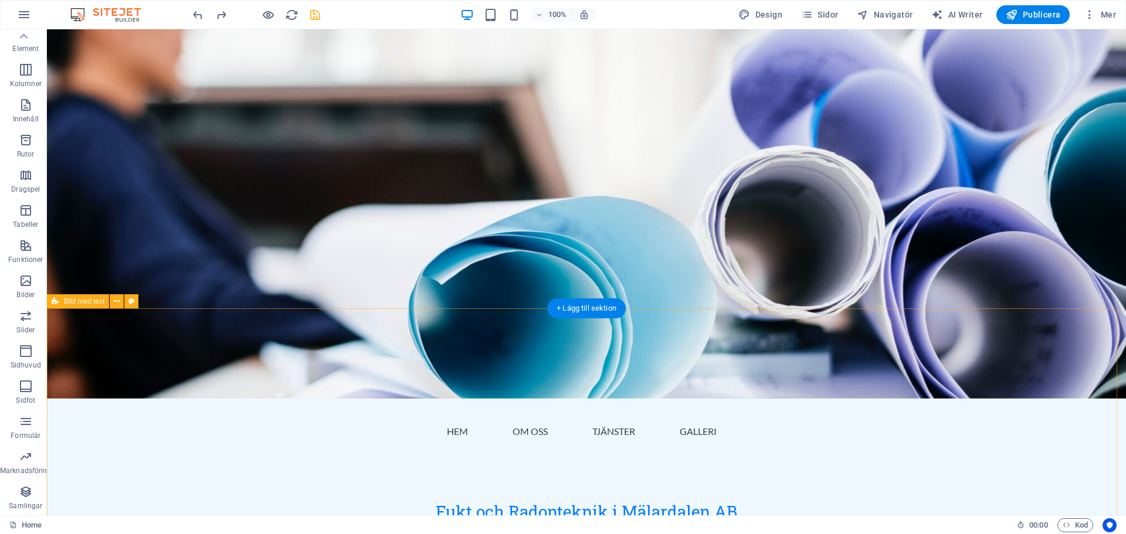
scroll to position [0, 0]
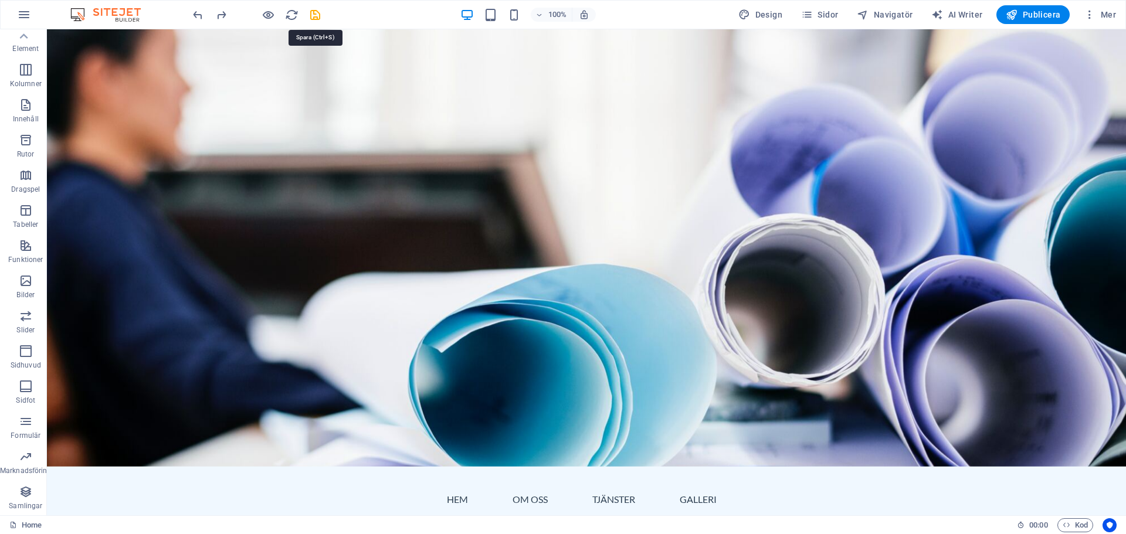
click at [310, 14] on icon "save" at bounding box center [315, 14] width 13 height 13
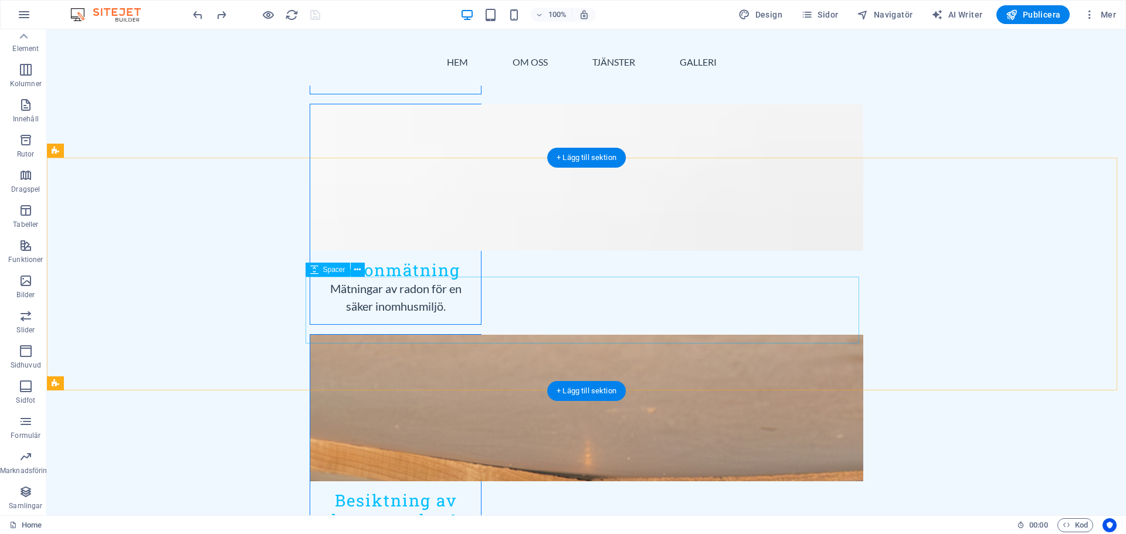
scroll to position [1408, 0]
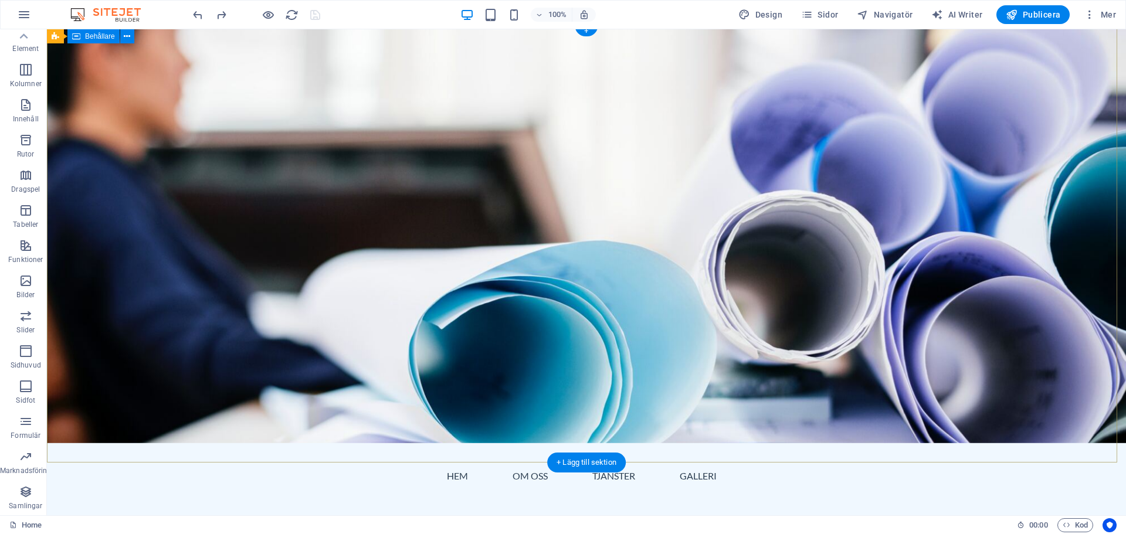
scroll to position [0, 0]
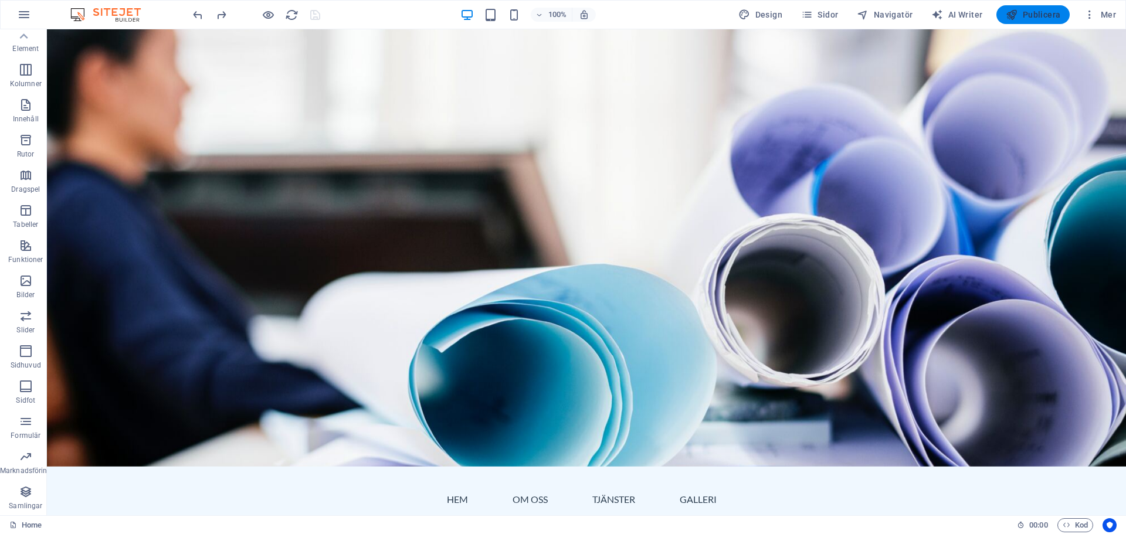
click at [1038, 23] on button "Publicera" at bounding box center [1033, 14] width 73 height 19
